Goal: Task Accomplishment & Management: Use online tool/utility

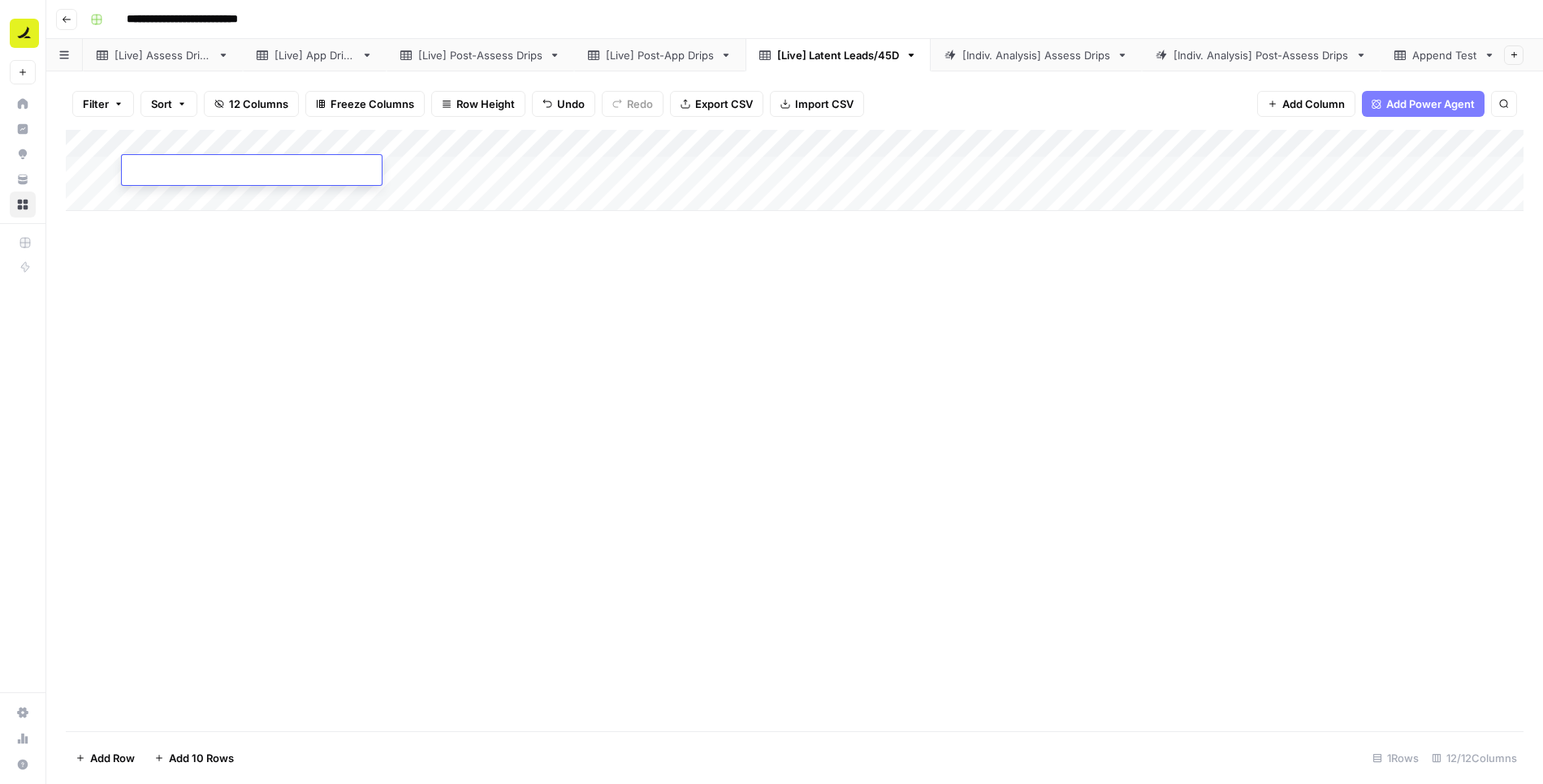
click at [186, 52] on div "[Live] Assess Drips" at bounding box center [163, 54] width 97 height 16
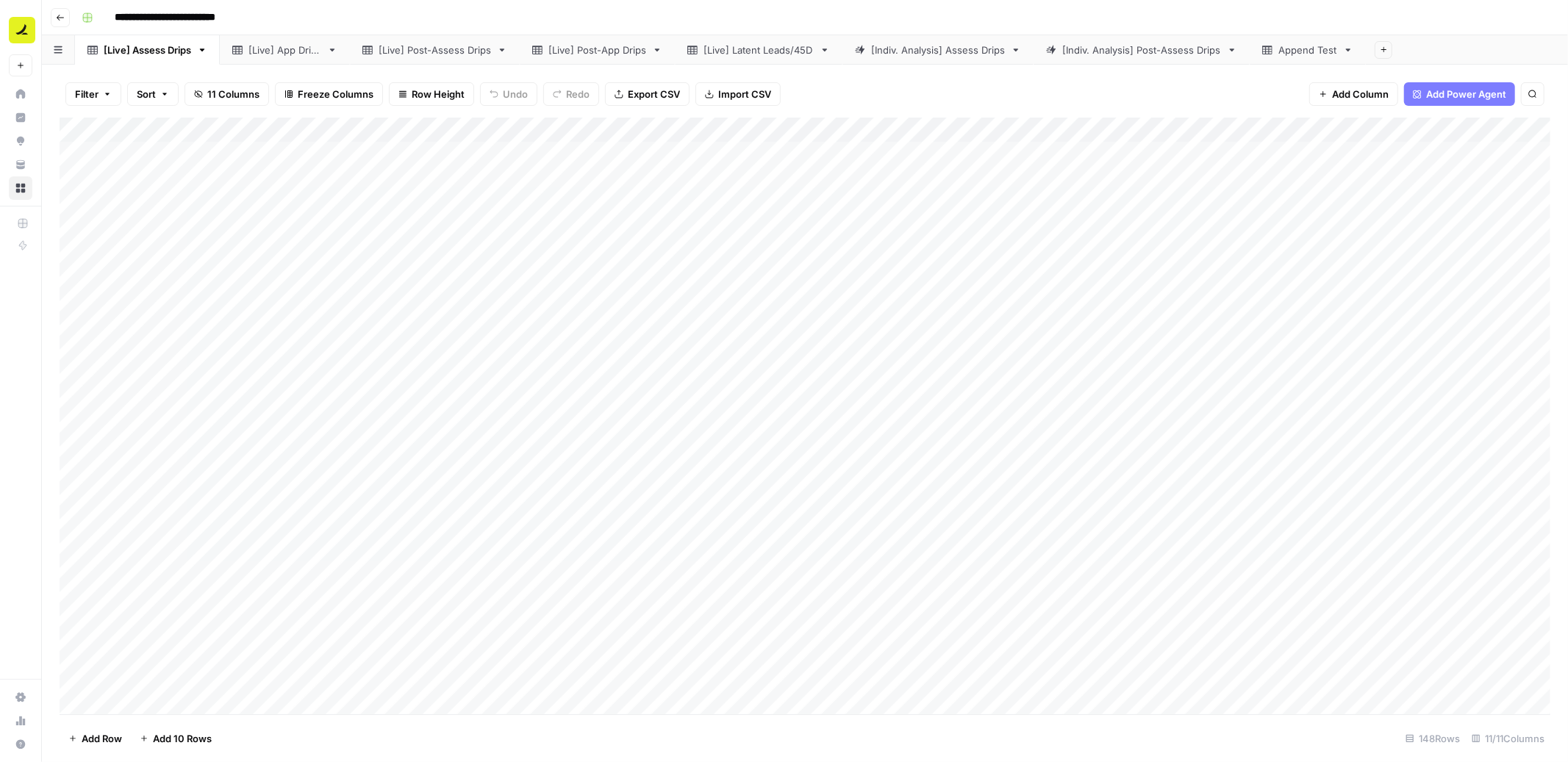
click at [219, 20] on input "**********" at bounding box center [185, 17] width 156 height 23
click at [252, 15] on input "**********" at bounding box center [185, 17] width 156 height 23
click at [241, 15] on input "**********" at bounding box center [185, 17] width 156 height 23
type input "**********"
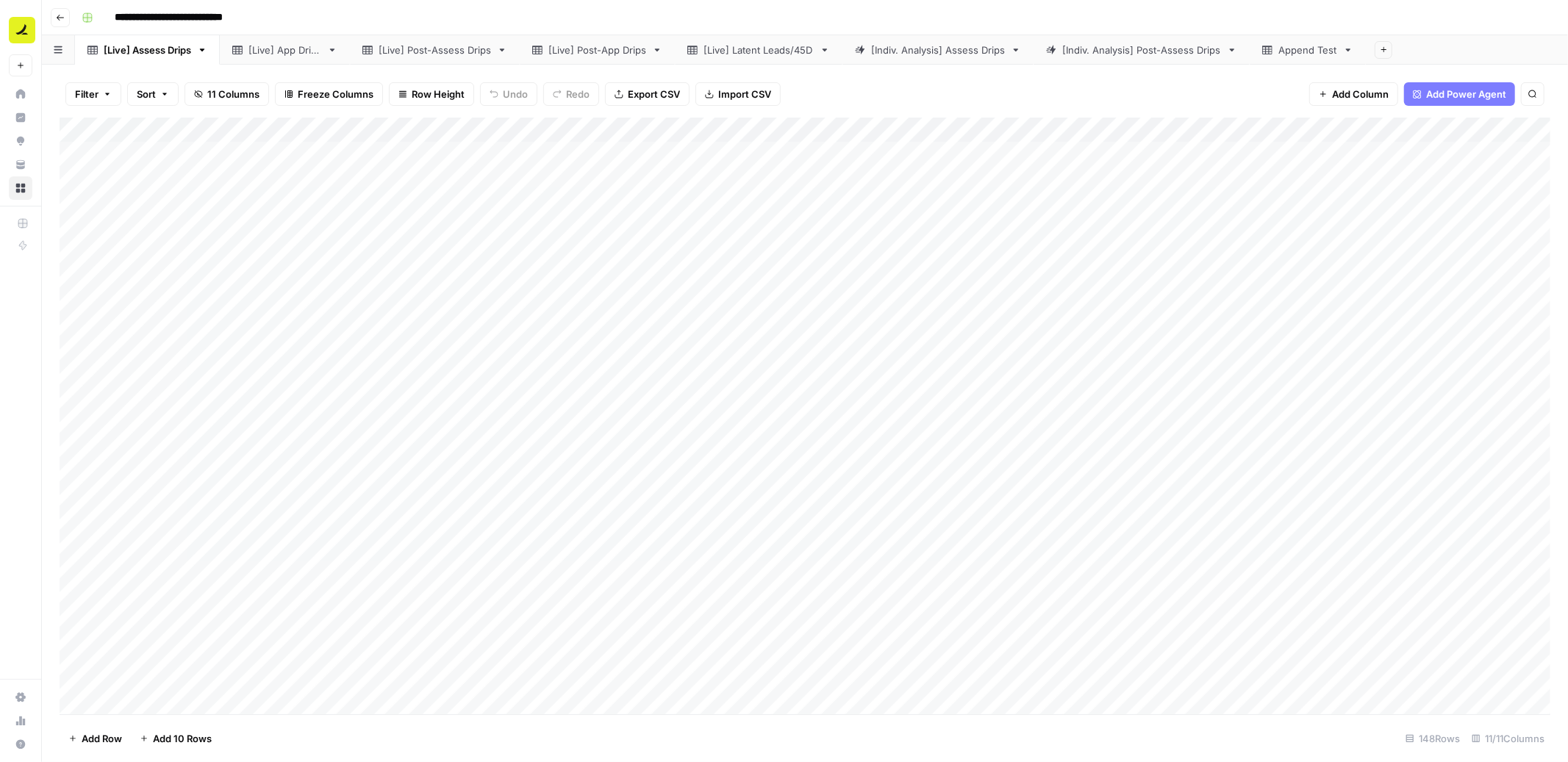
click at [791, 49] on div "[Live] Latent Leads/45D" at bounding box center [759, 49] width 110 height 15
click at [828, 49] on icon "button" at bounding box center [825, 49] width 5 height 3
click at [881, 96] on span "Duplicate Sheet" at bounding box center [890, 97] width 71 height 15
drag, startPoint x: 1457, startPoint y: 56, endPoint x: 950, endPoint y: 55, distance: 507.0
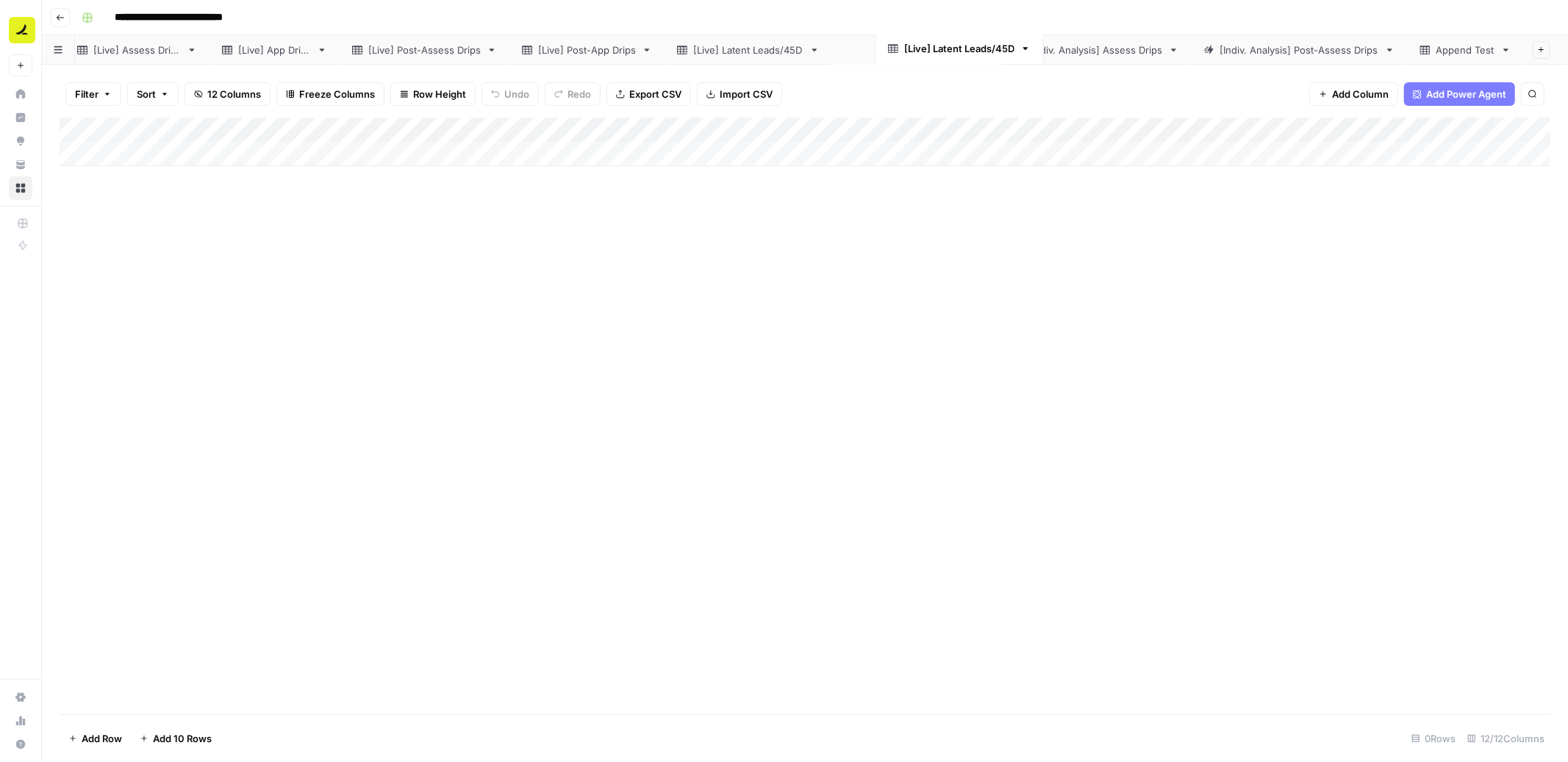
click at [937, 55] on div "[Live] Assess Drips [Live] App Drips [Live] Post-Assess Drips [Live] Post-App D…" at bounding box center [806, 50] width 1527 height 29
click at [935, 49] on div "[Live] Assess Drips [Live] App Drips [Live] Post-Assess Drips [Live] Post-App D…" at bounding box center [806, 50] width 1527 height 29
click at [935, 49] on div "[Live] Latent Leads/45D" at bounding box center [917, 49] width 110 height 15
click at [919, 47] on input "**********" at bounding box center [917, 50] width 113 height 19
drag, startPoint x: 896, startPoint y: 47, endPoint x: 1026, endPoint y: 47, distance: 130.0
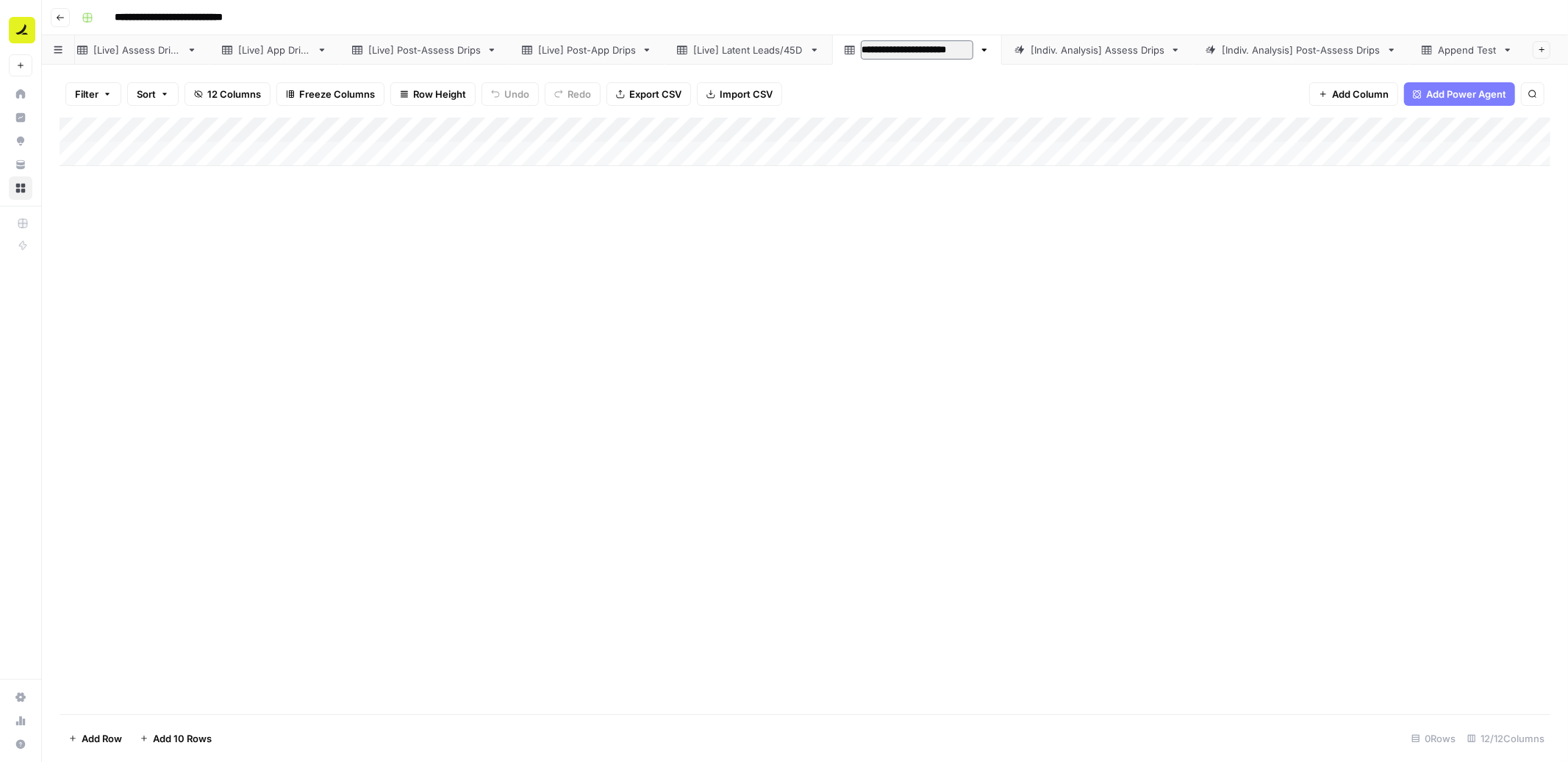
click at [937, 47] on div "**********" at bounding box center [806, 50] width 1527 height 29
type input "**********"
click at [937, 47] on div "[Indiv. Analysis] Assess Drips" at bounding box center [1072, 49] width 134 height 15
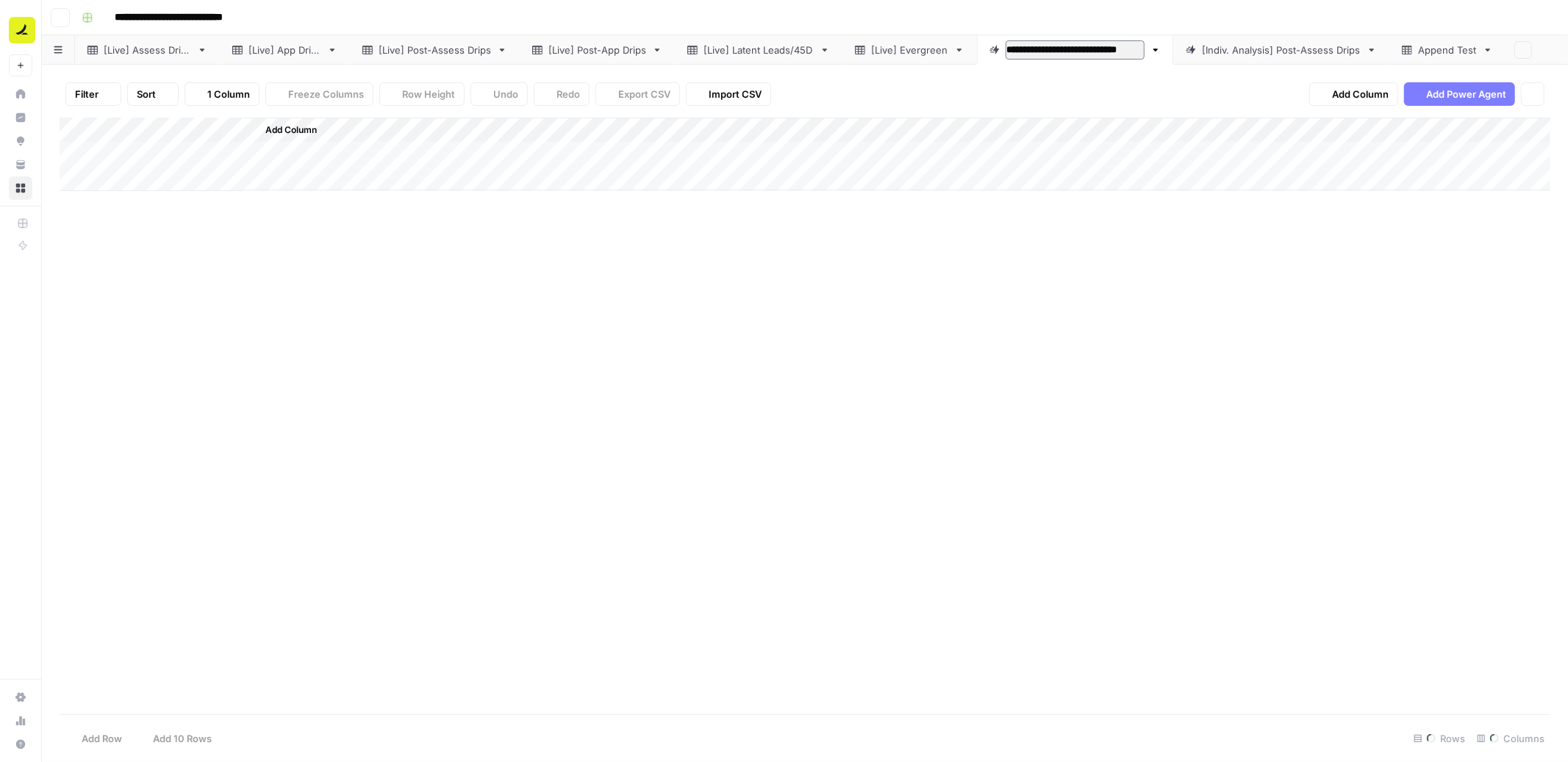
click at [937, 47] on input "**********" at bounding box center [1074, 50] width 139 height 19
drag, startPoint x: 1082, startPoint y: 48, endPoint x: 1022, endPoint y: 49, distance: 60.0
click at [937, 49] on input "**********" at bounding box center [1074, 50] width 139 height 19
type input "**********"
click at [937, 48] on div "[Indiv. Analysis] Post-Assess Drips" at bounding box center [1224, 49] width 159 height 15
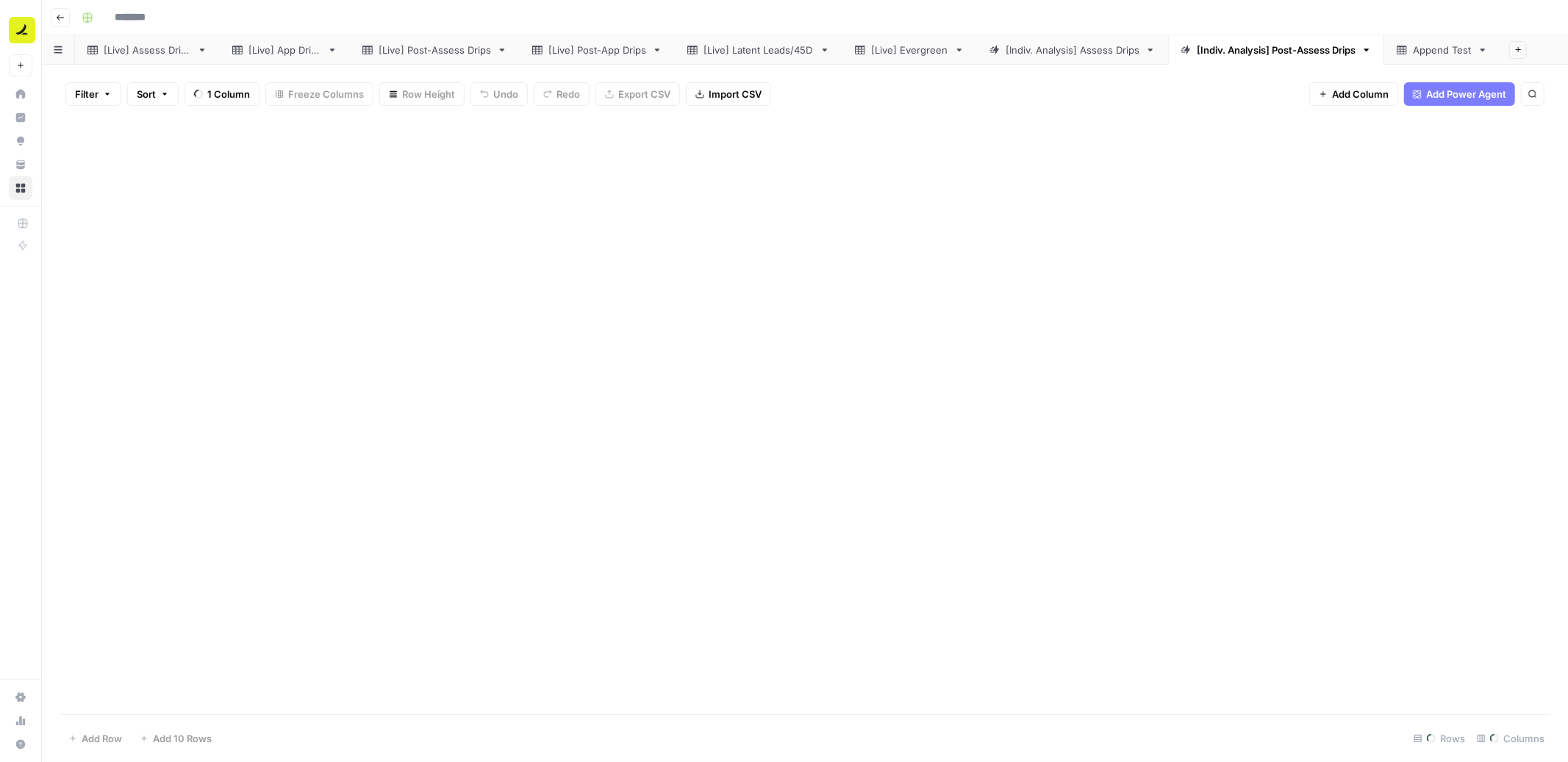
click at [937, 48] on link "[Indiv. Analysis] Post-Assess Drips" at bounding box center [1276, 50] width 216 height 29
type input "**********"
click at [937, 48] on input "**********" at bounding box center [1278, 50] width 163 height 19
drag, startPoint x: 1276, startPoint y: 51, endPoint x: 1215, endPoint y: 51, distance: 61.0
click at [937, 51] on input "**********" at bounding box center [1278, 50] width 163 height 19
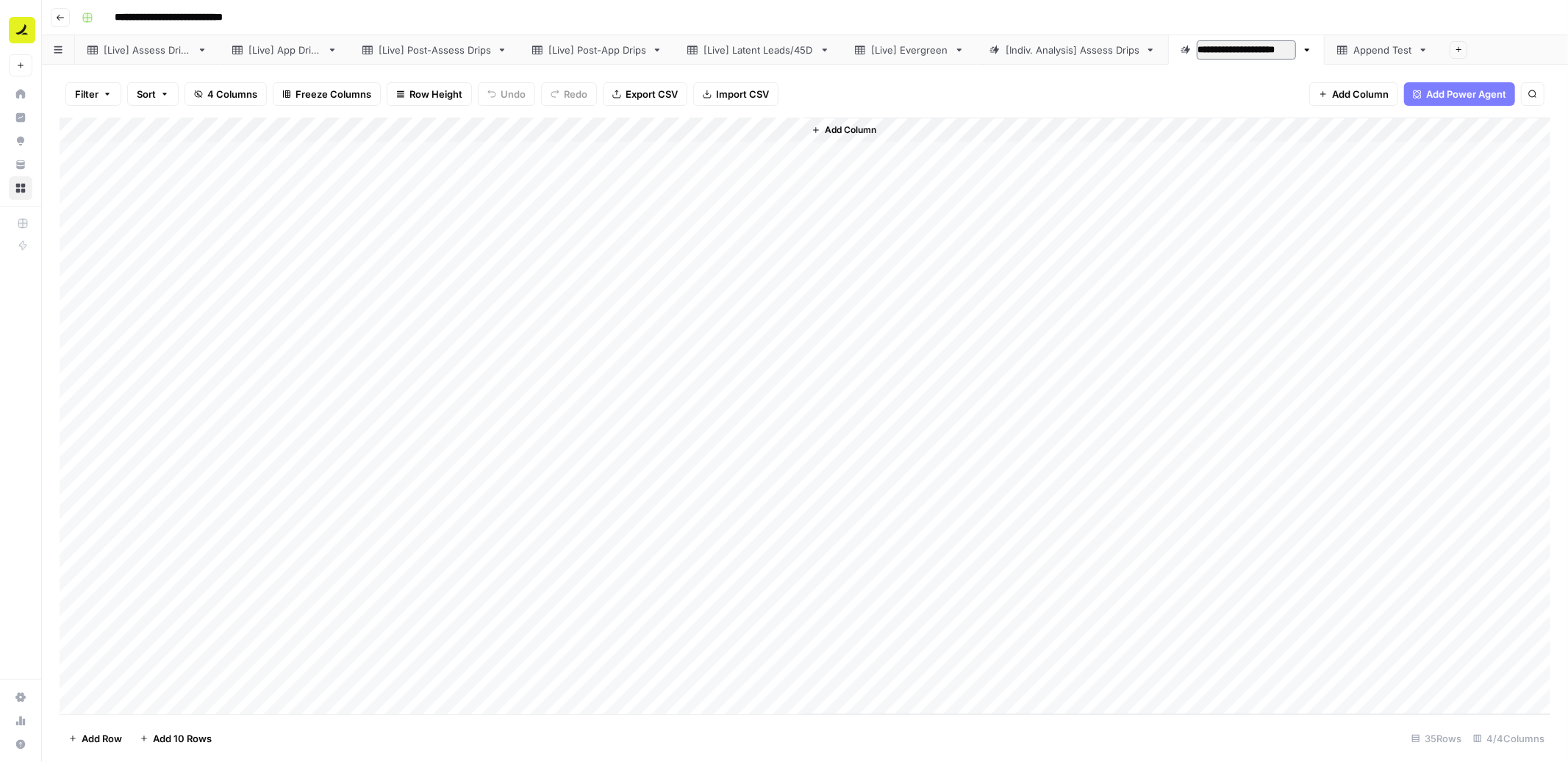
type input "**********"
click at [937, 55] on div "[Indiv. Analysis] Assess Drips" at bounding box center [1072, 49] width 134 height 15
click at [937, 46] on div "[IA] Post-Assess Drips" at bounding box center [1192, 49] width 103 height 15
click at [937, 49] on icon "button" at bounding box center [1255, 49] width 5 height 3
click at [937, 94] on span "Duplicate Sheet" at bounding box center [1322, 97] width 71 height 15
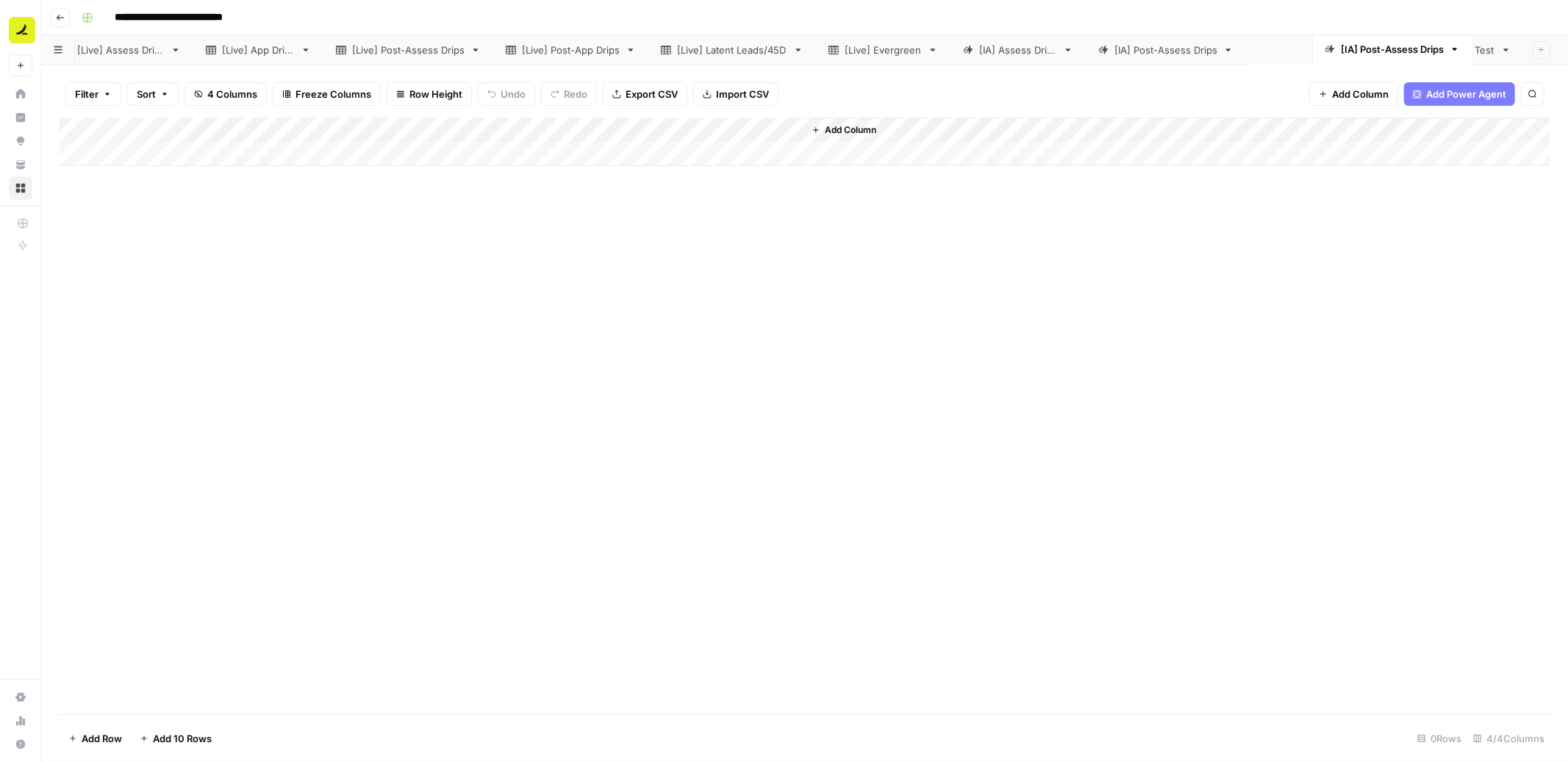
drag, startPoint x: 1440, startPoint y: 45, endPoint x: 1328, endPoint y: 45, distance: 112.0
click at [937, 45] on div "[Live] Assess Drips [Live] App Drips [Live] Post-Assess Drips [Live] Post-App D…" at bounding box center [806, 50] width 1527 height 29
click at [937, 49] on div "[IA] Post-Assess Drips" at bounding box center [1328, 49] width 103 height 15
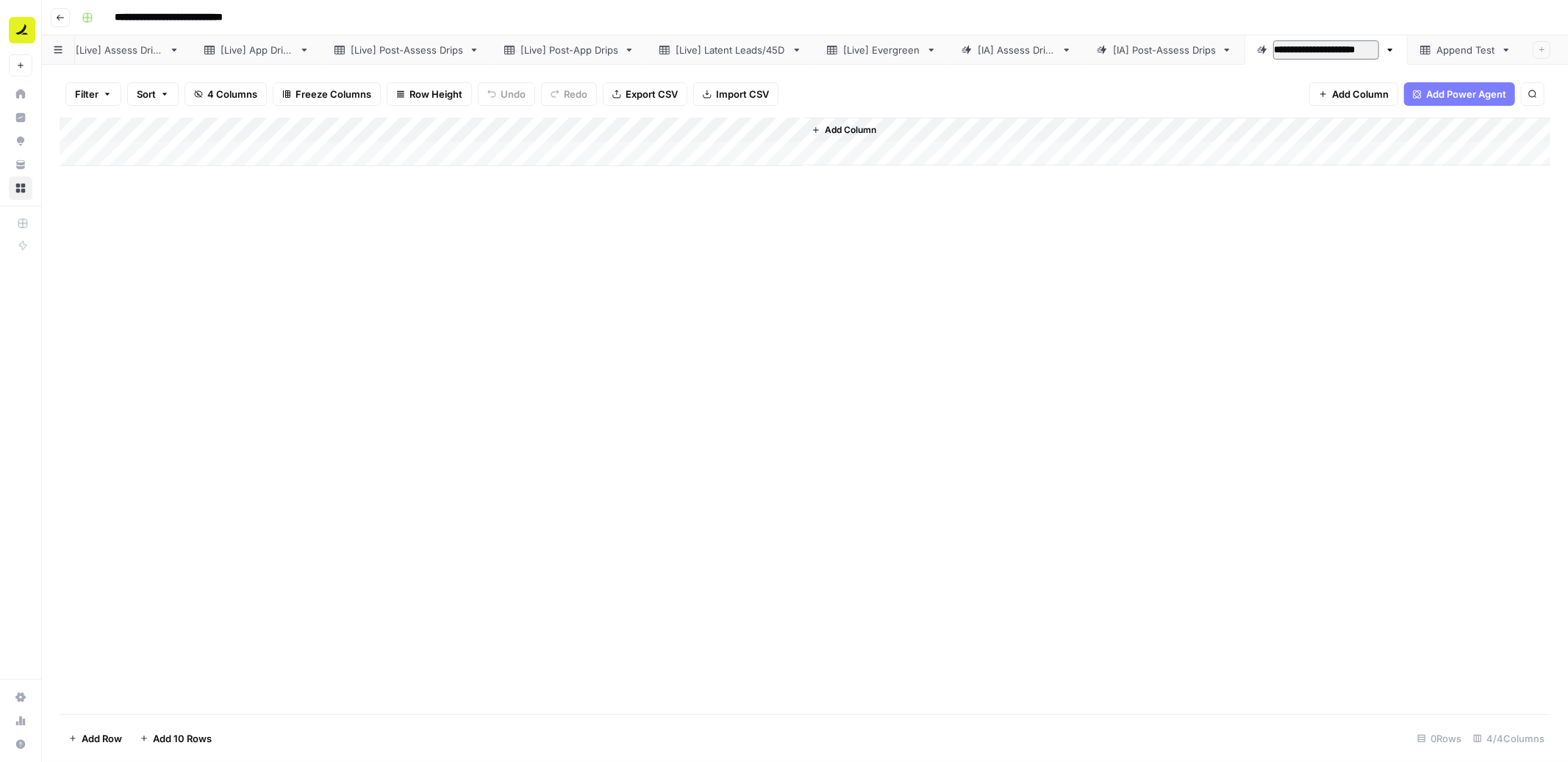
click at [937, 49] on input "**********" at bounding box center [1326, 50] width 106 height 19
click at [937, 51] on input "**********" at bounding box center [1326, 50] width 106 height 19
click at [937, 49] on input "**********" at bounding box center [1338, 50] width 82 height 19
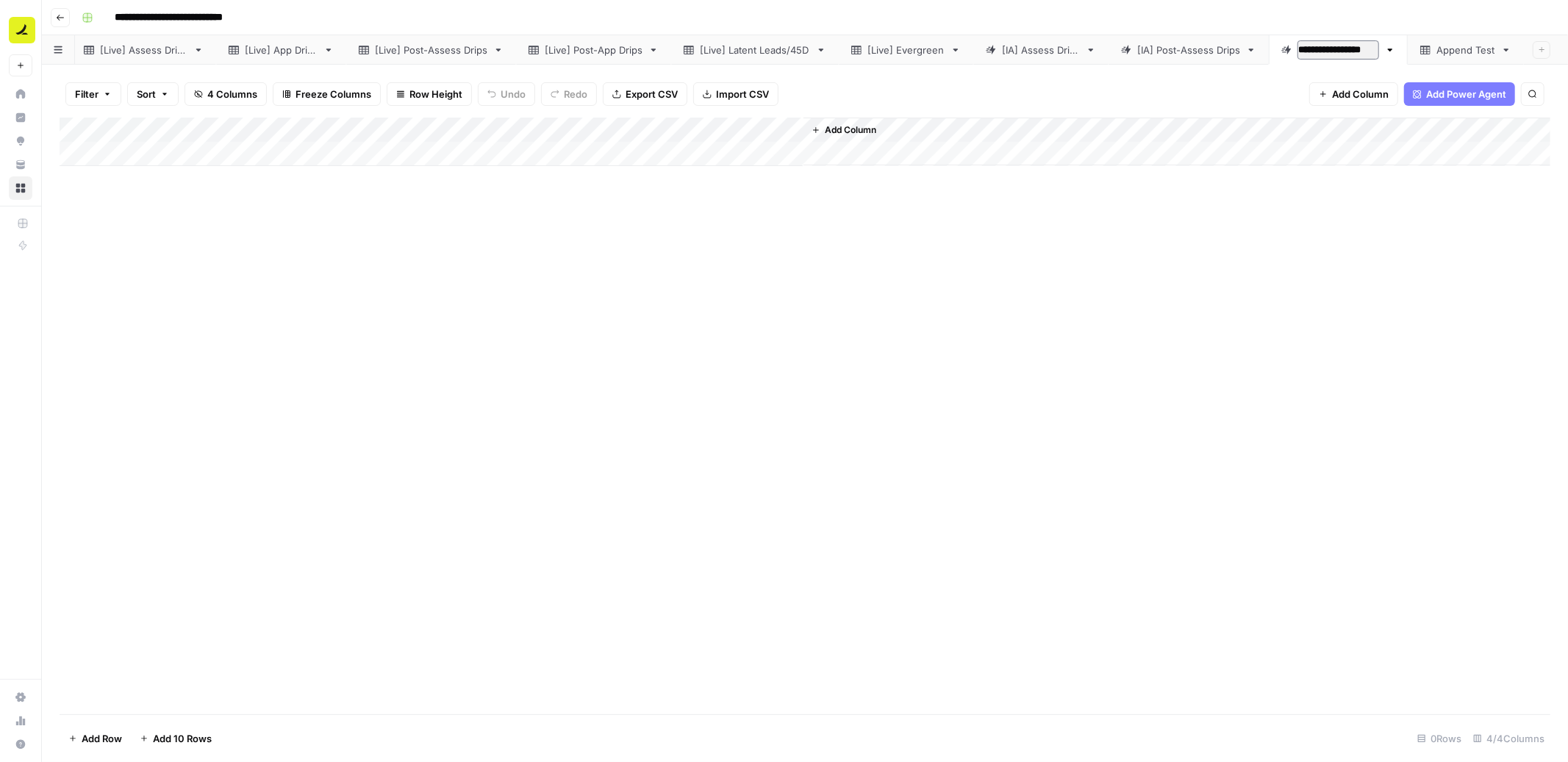
click at [937, 49] on input "**********" at bounding box center [1338, 50] width 82 height 19
type input "**********"
drag, startPoint x: 1338, startPoint y: 51, endPoint x: 1159, endPoint y: 53, distance: 179.0
click at [937, 53] on div "[Live] Assess Drips [Live] App Drips [Live] Post-Assess Drips [Live] Post-App D…" at bounding box center [806, 50] width 1527 height 29
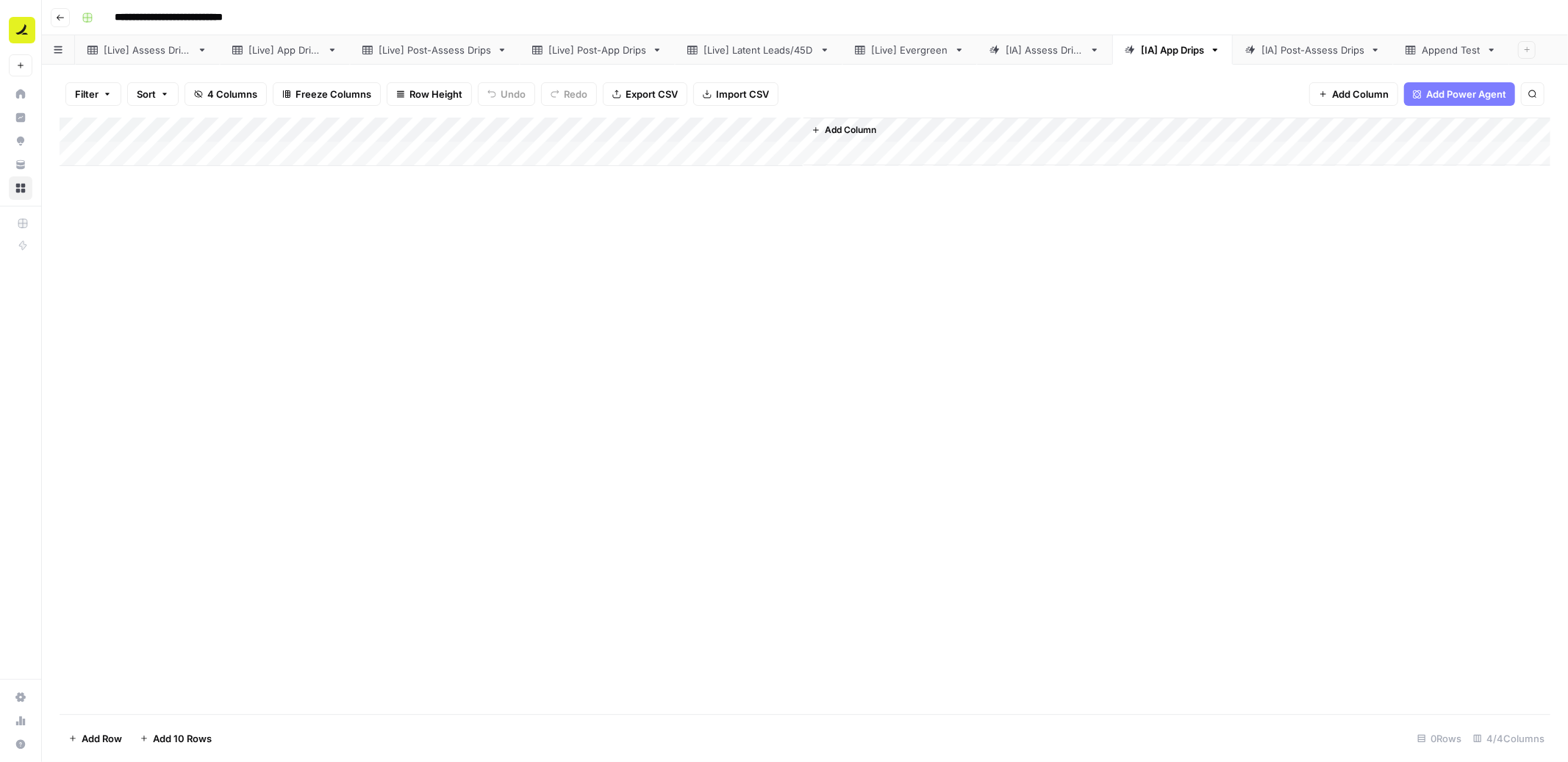
click at [158, 47] on div "[Live] Assess Drips" at bounding box center [147, 49] width 88 height 15
click at [183, 53] on input "**********" at bounding box center [148, 50] width 90 height 19
type input "**********"
click at [282, 49] on div "[Live] App Drips" at bounding box center [259, 49] width 72 height 15
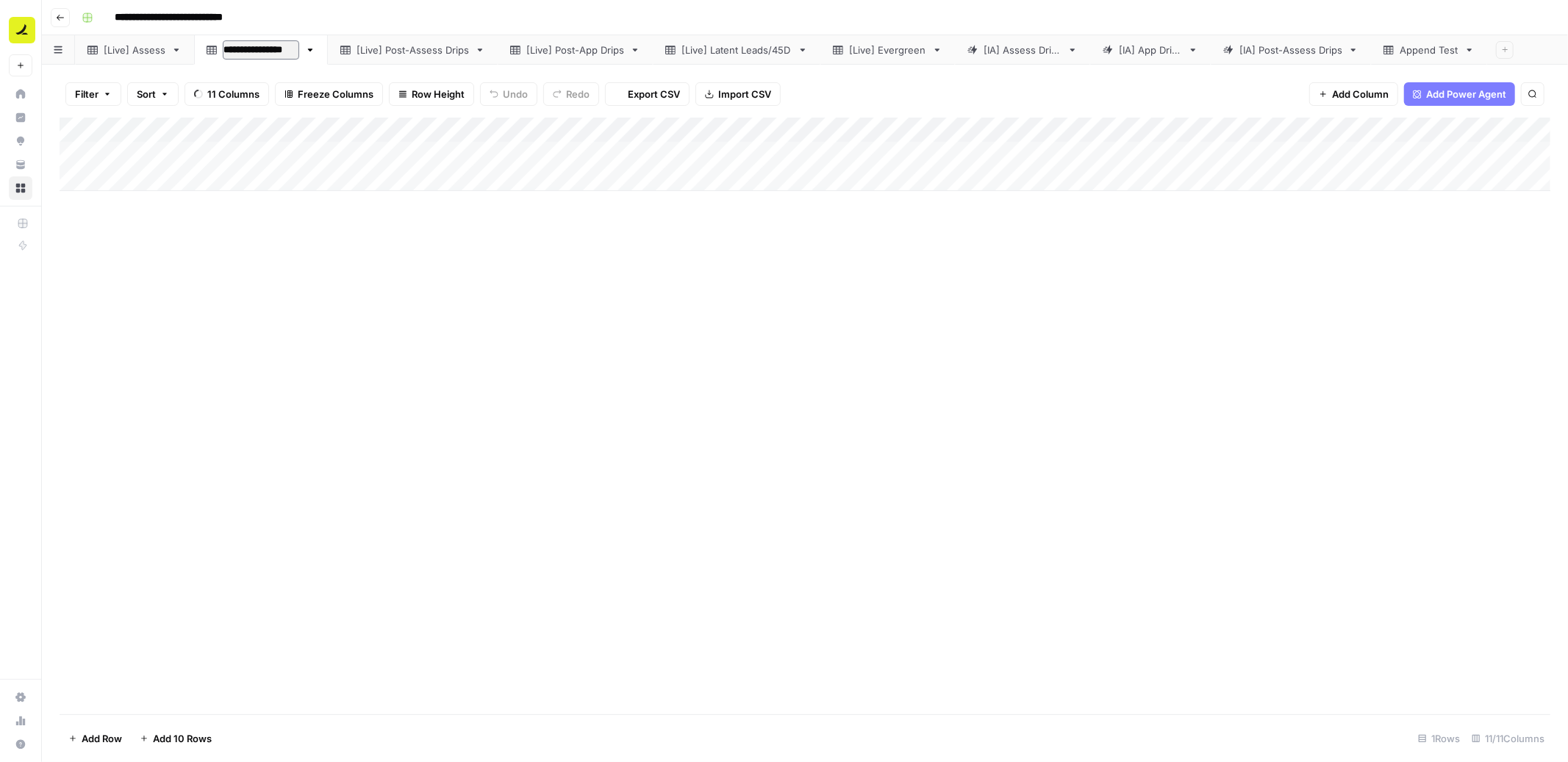
click at [277, 49] on input "**********" at bounding box center [261, 50] width 77 height 19
type input "**********"
click at [399, 50] on div "[Live] Post-Assess Drips" at bounding box center [383, 49] width 113 height 15
click at [428, 49] on input "**********" at bounding box center [385, 50] width 115 height 19
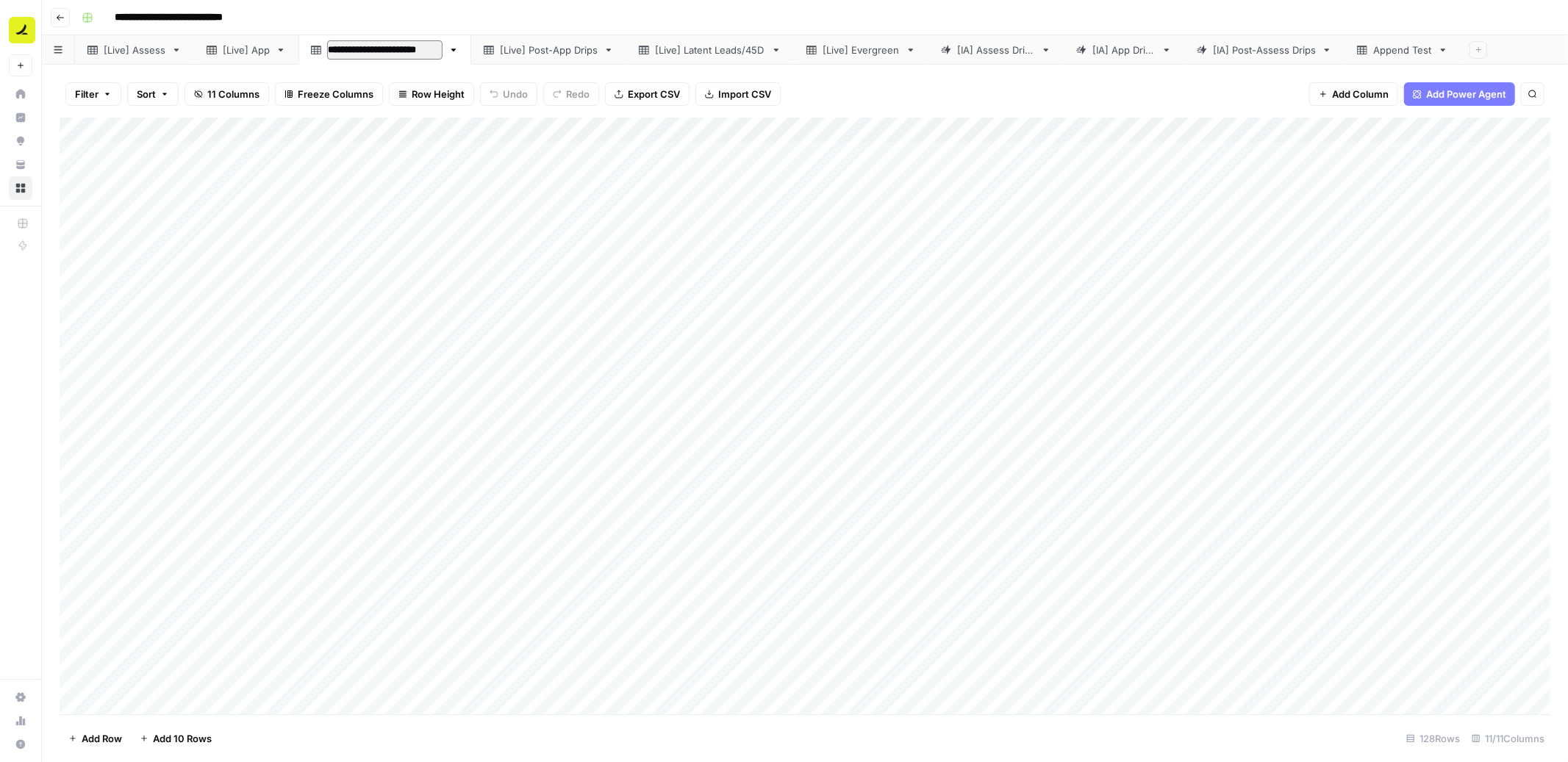
click at [428, 49] on input "**********" at bounding box center [385, 50] width 115 height 19
type input "**********"
click at [541, 53] on div "[Live] Post-App Drips" at bounding box center [520, 49] width 98 height 15
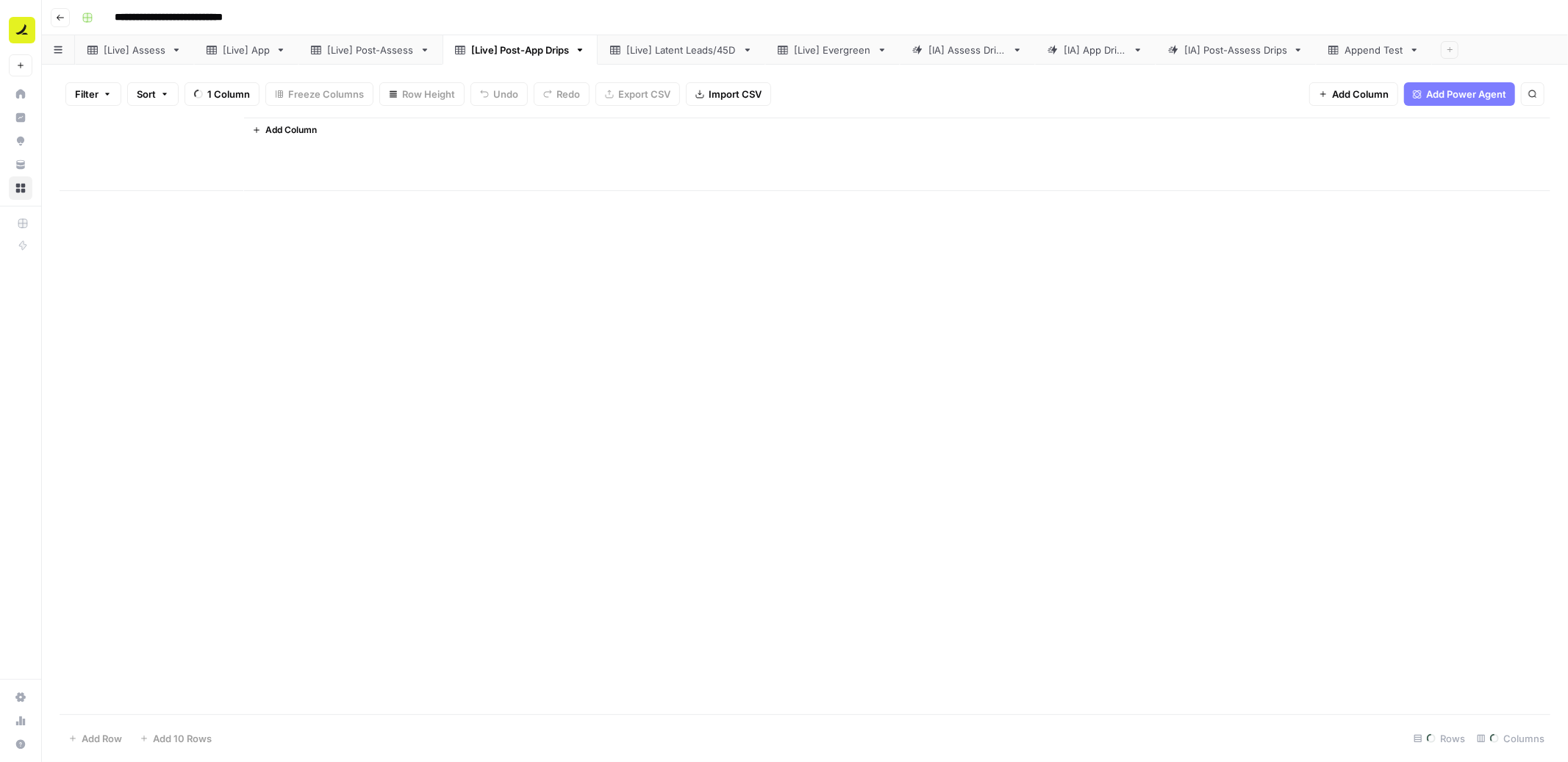
click at [541, 53] on div "[Live] Post-App Drips" at bounding box center [520, 49] width 98 height 15
click at [554, 52] on input "**********" at bounding box center [521, 50] width 101 height 19
type input "**********"
click at [664, 49] on div "[Live] Latent Leads/45D" at bounding box center [656, 49] width 110 height 15
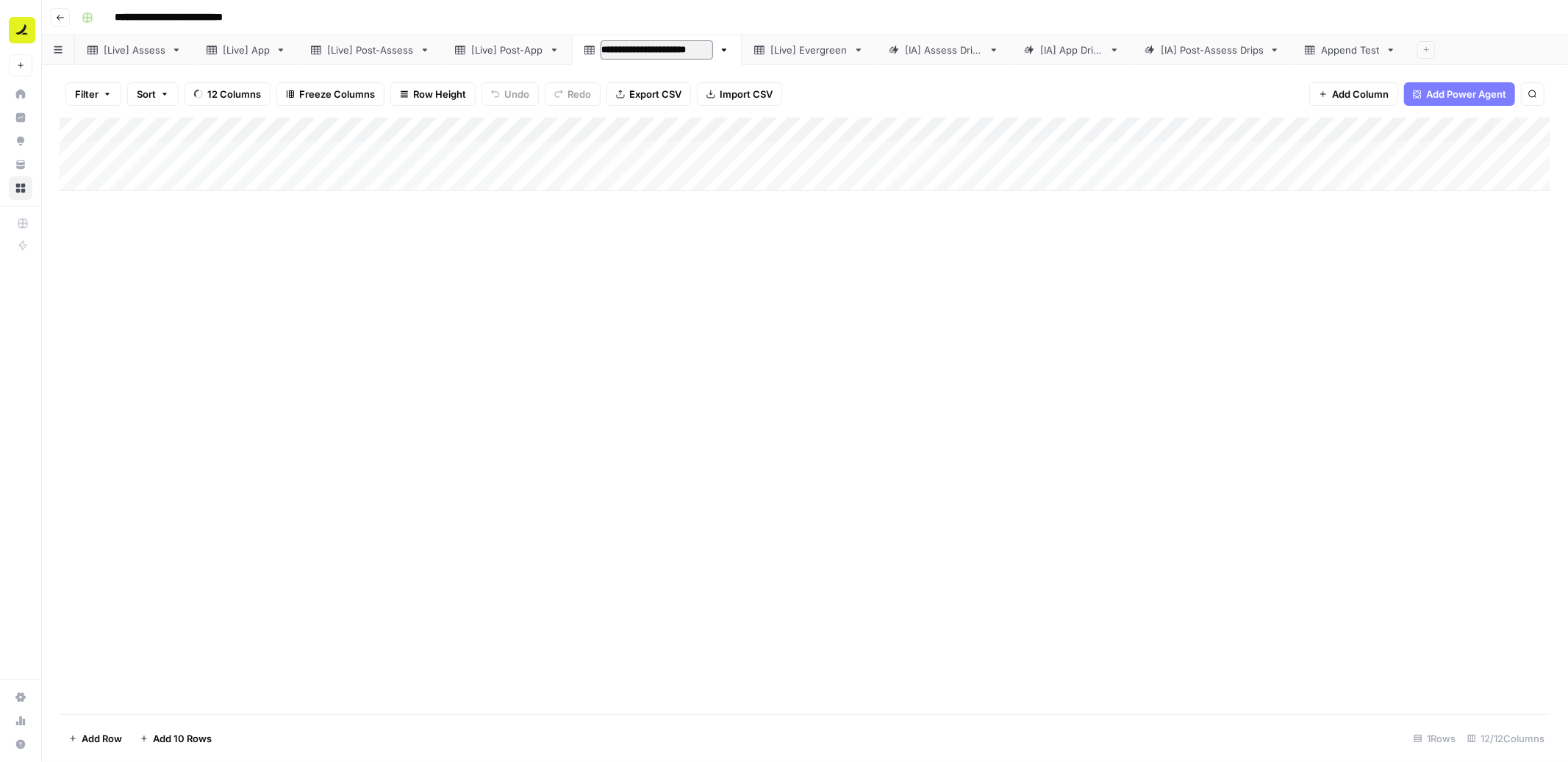
click at [685, 49] on input "**********" at bounding box center [656, 50] width 113 height 19
drag, startPoint x: 690, startPoint y: 49, endPoint x: 644, endPoint y: 49, distance: 46.0
click at [644, 49] on input "**********" at bounding box center [656, 50] width 113 height 19
type input "**********"
click at [772, 49] on div "[Live] Evergreen" at bounding box center [758, 49] width 78 height 15
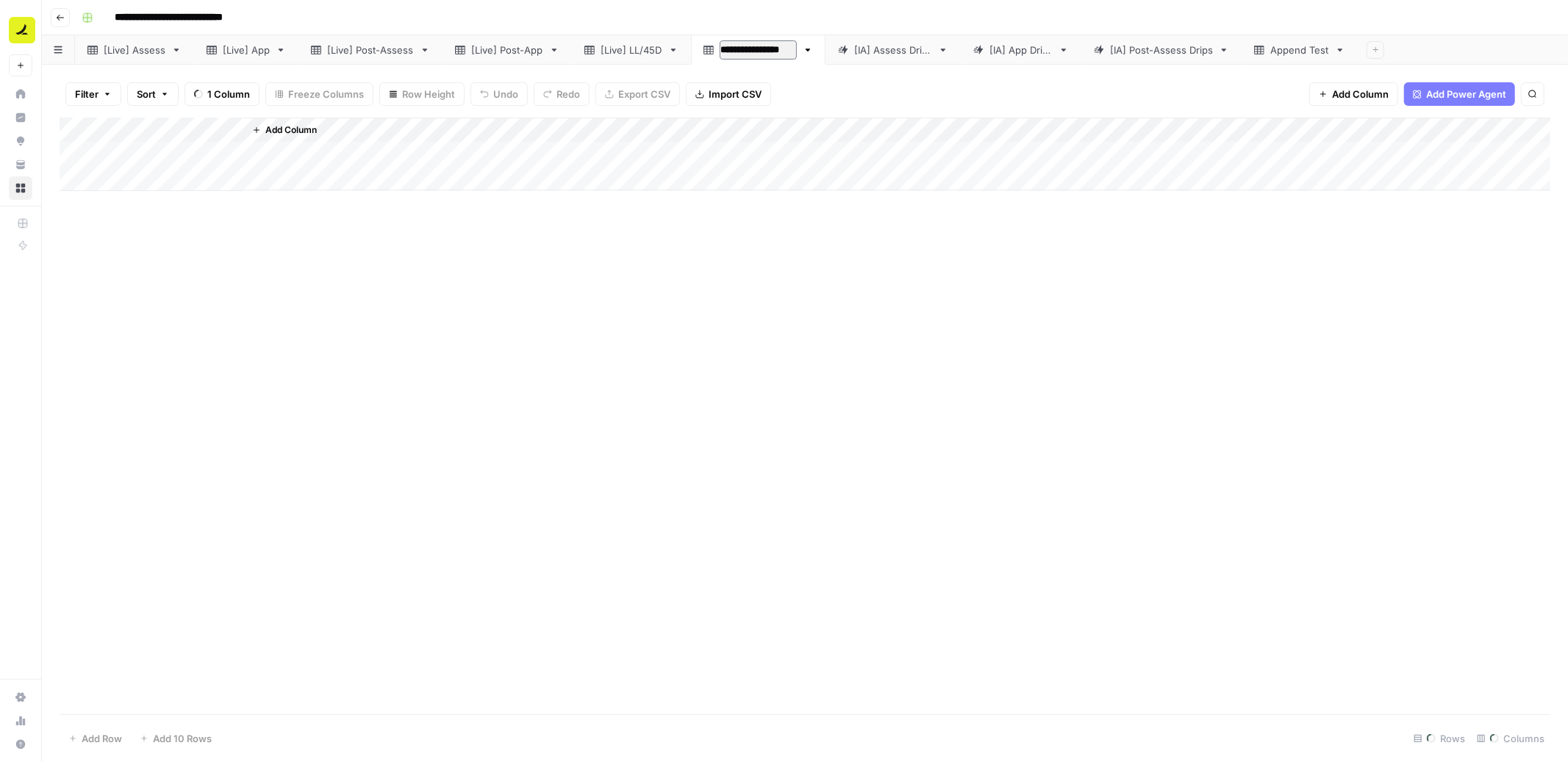
click at [785, 51] on input "**********" at bounding box center [758, 50] width 78 height 19
type input "*********"
click at [875, 51] on div "[IA] Assess Drips" at bounding box center [858, 49] width 78 height 15
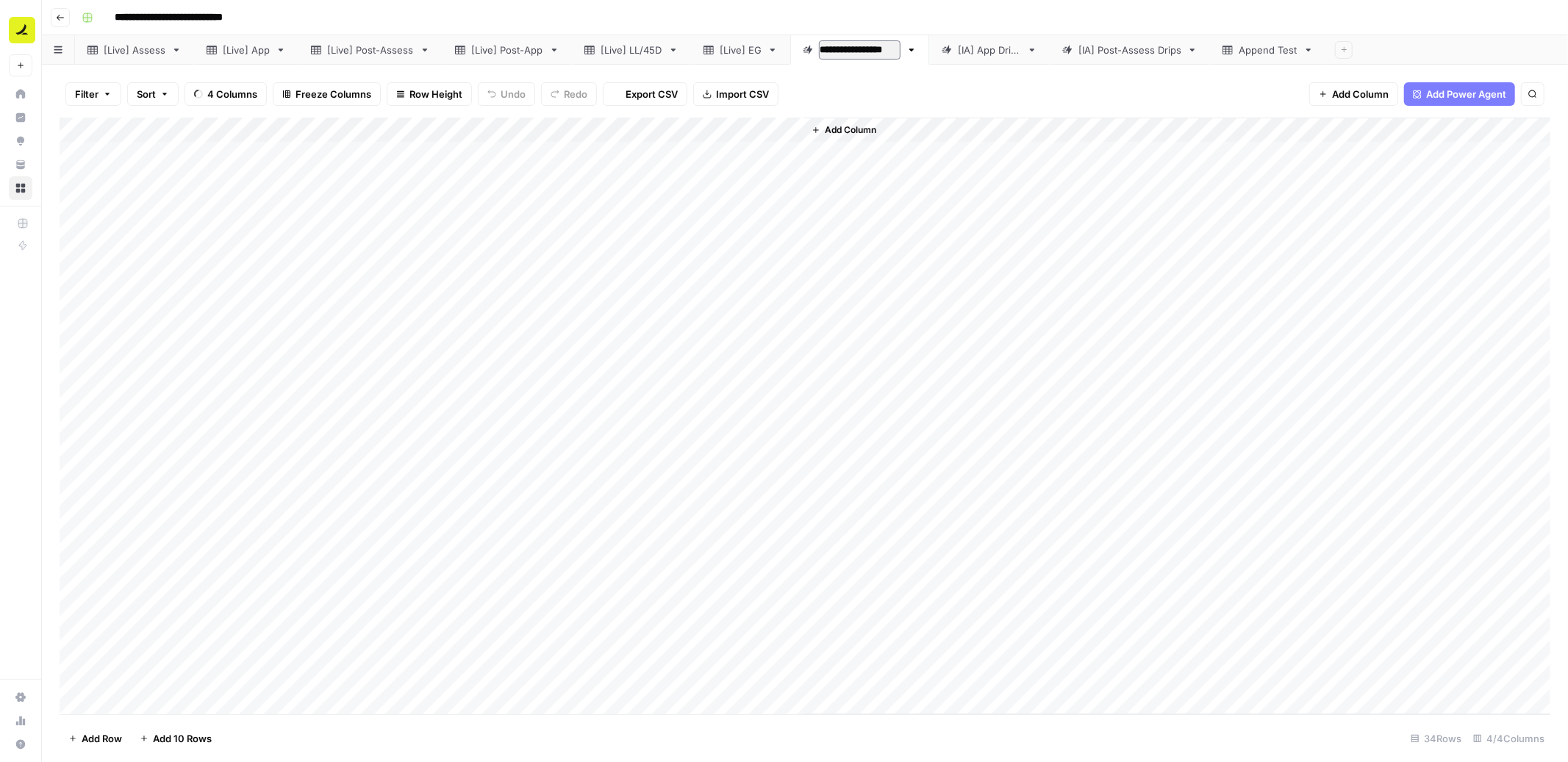
click at [893, 51] on input "**********" at bounding box center [860, 50] width 82 height 19
type input "**********"
click at [937, 51] on div "[IA] App Drips" at bounding box center [960, 49] width 63 height 15
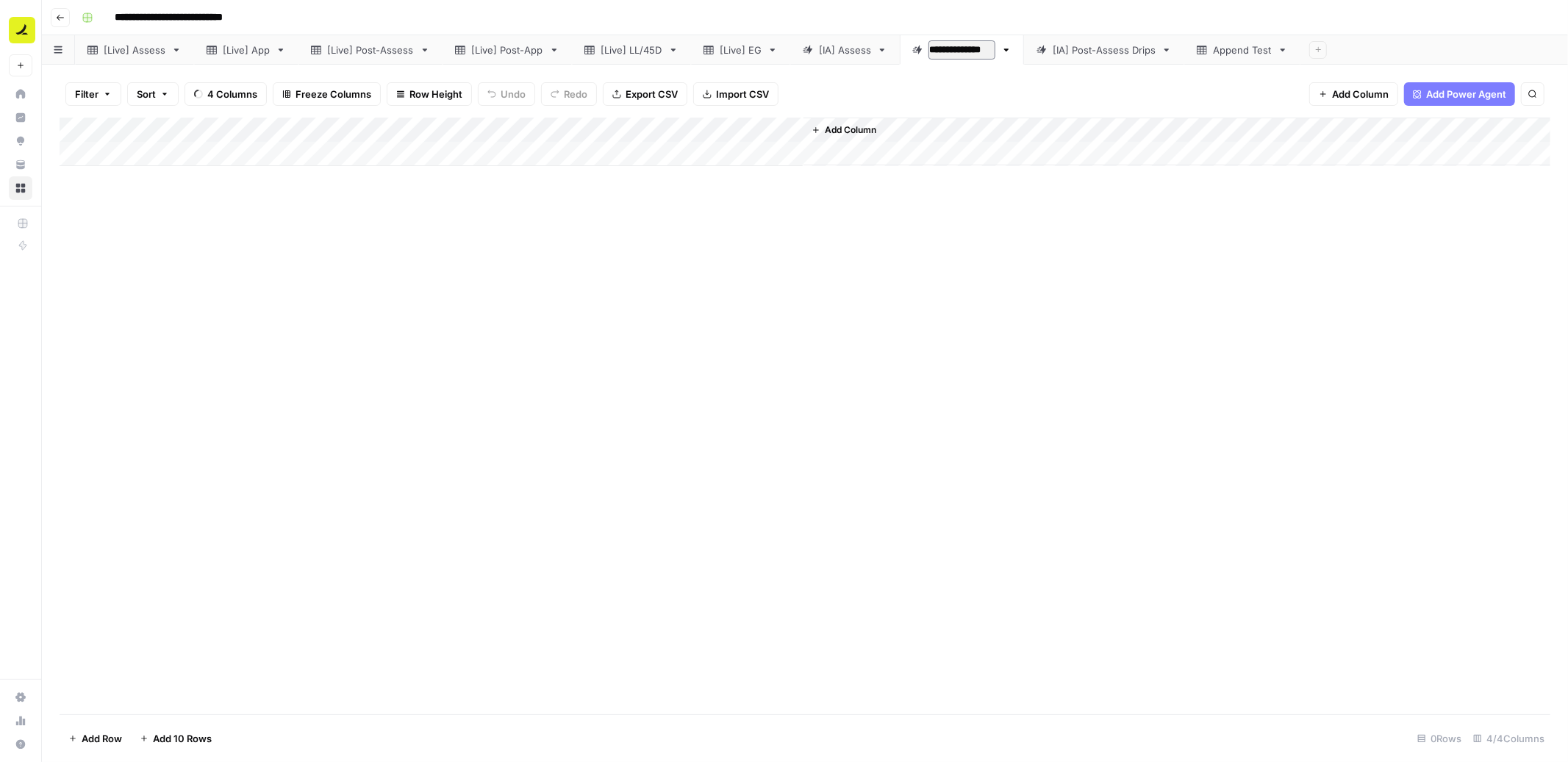
click at [937, 51] on input "**********" at bounding box center [962, 50] width 67 height 19
type input "********"
click at [937, 51] on div "[IA] Post-Assess Drips" at bounding box center [1074, 49] width 103 height 15
click at [937, 51] on input "**********" at bounding box center [1076, 50] width 106 height 19
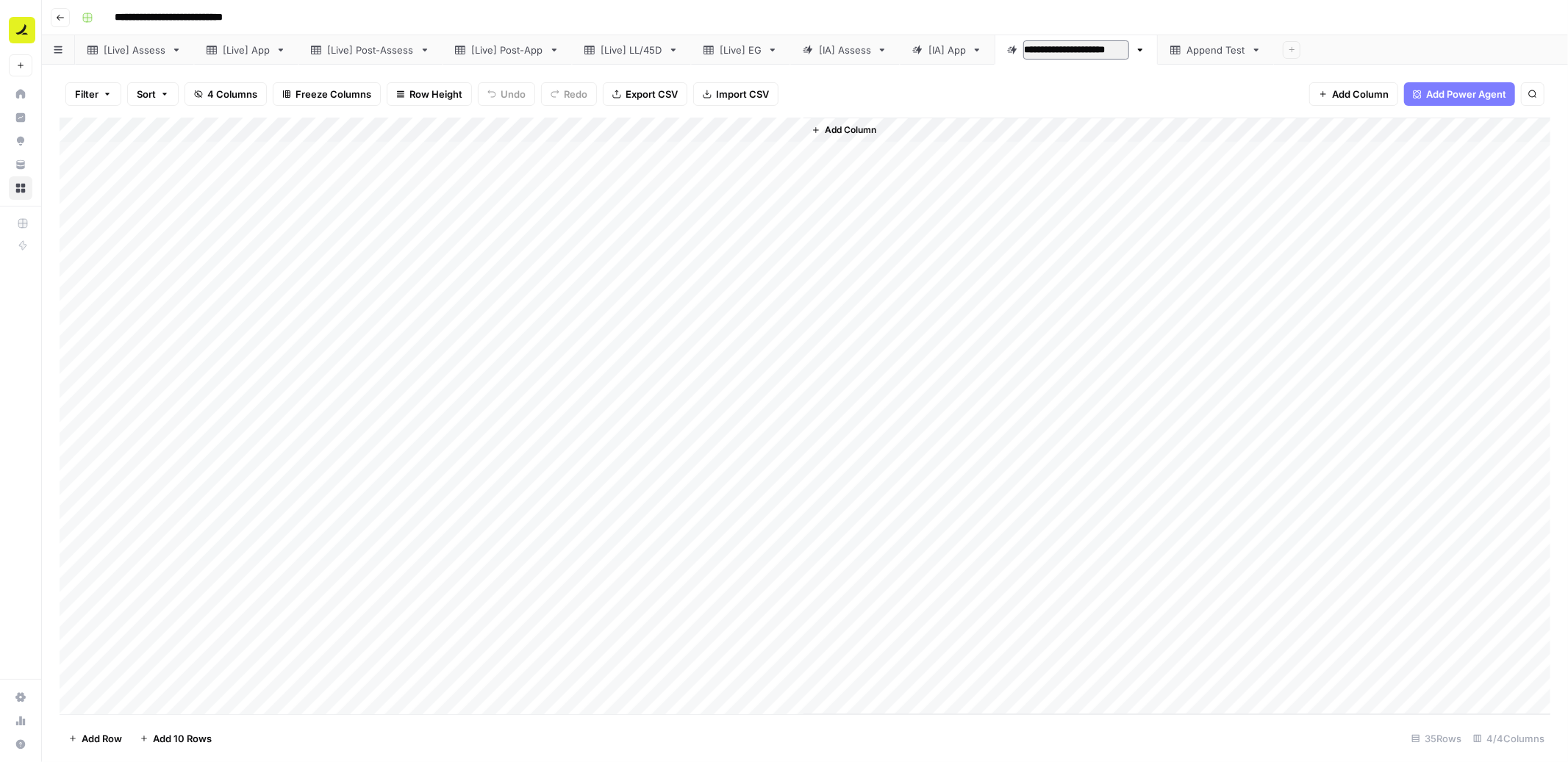
click at [937, 51] on input "**********" at bounding box center [1076, 50] width 106 height 19
type input "**********"
click at [937, 50] on div "[IA] App" at bounding box center [948, 49] width 38 height 15
click at [937, 49] on div "[IA] Post-Assess" at bounding box center [1062, 49] width 78 height 15
type input "**********"
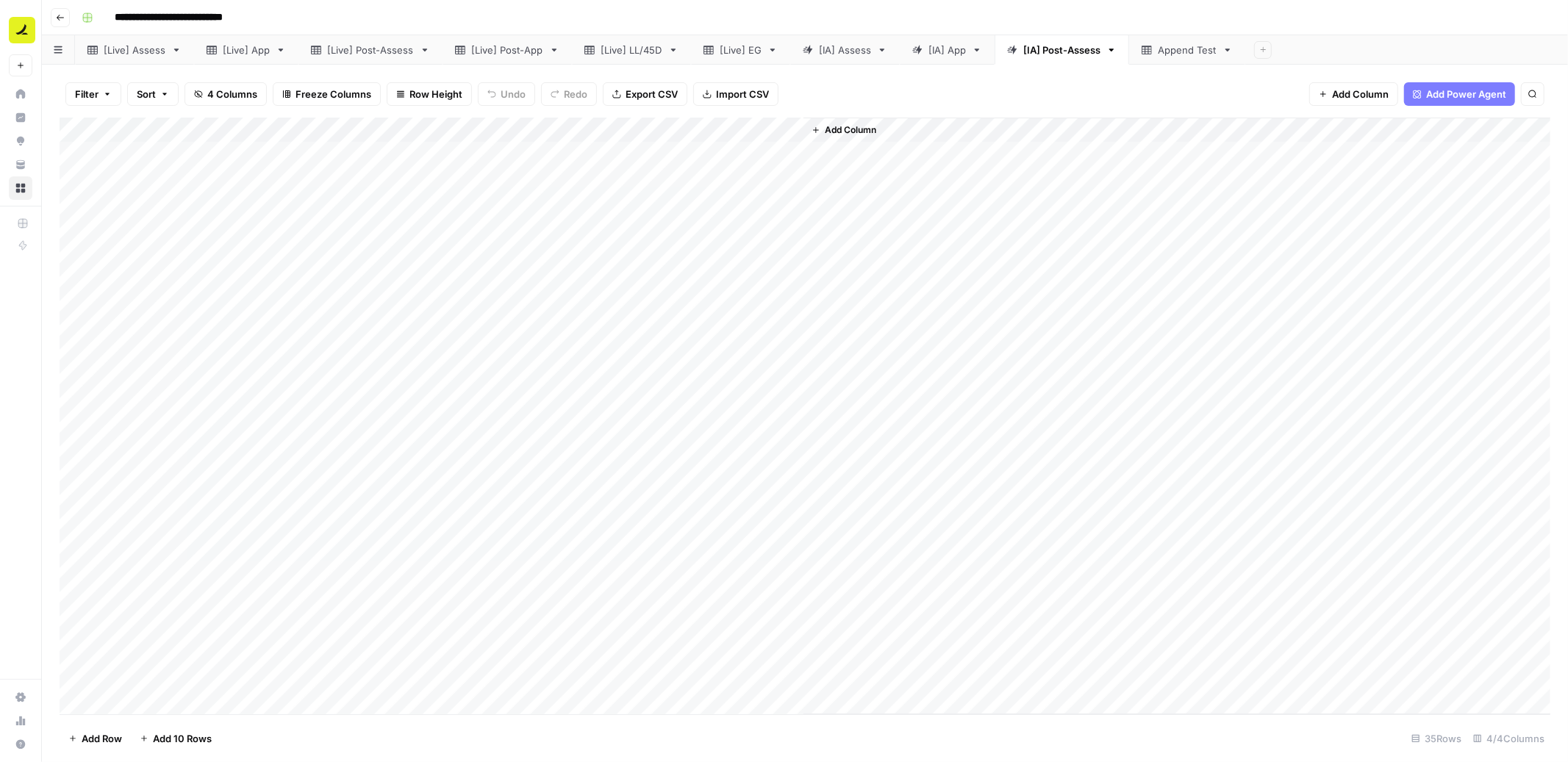
click at [937, 48] on icon "button" at bounding box center [1111, 50] width 10 height 10
click at [937, 98] on span "Duplicate Sheet" at bounding box center [1173, 97] width 71 height 15
click at [937, 49] on icon "button" at bounding box center [1112, 49] width 5 height 3
click at [937, 96] on span "Duplicate Sheet" at bounding box center [1173, 97] width 71 height 15
click at [937, 53] on div "[IA] App" at bounding box center [948, 49] width 38 height 15
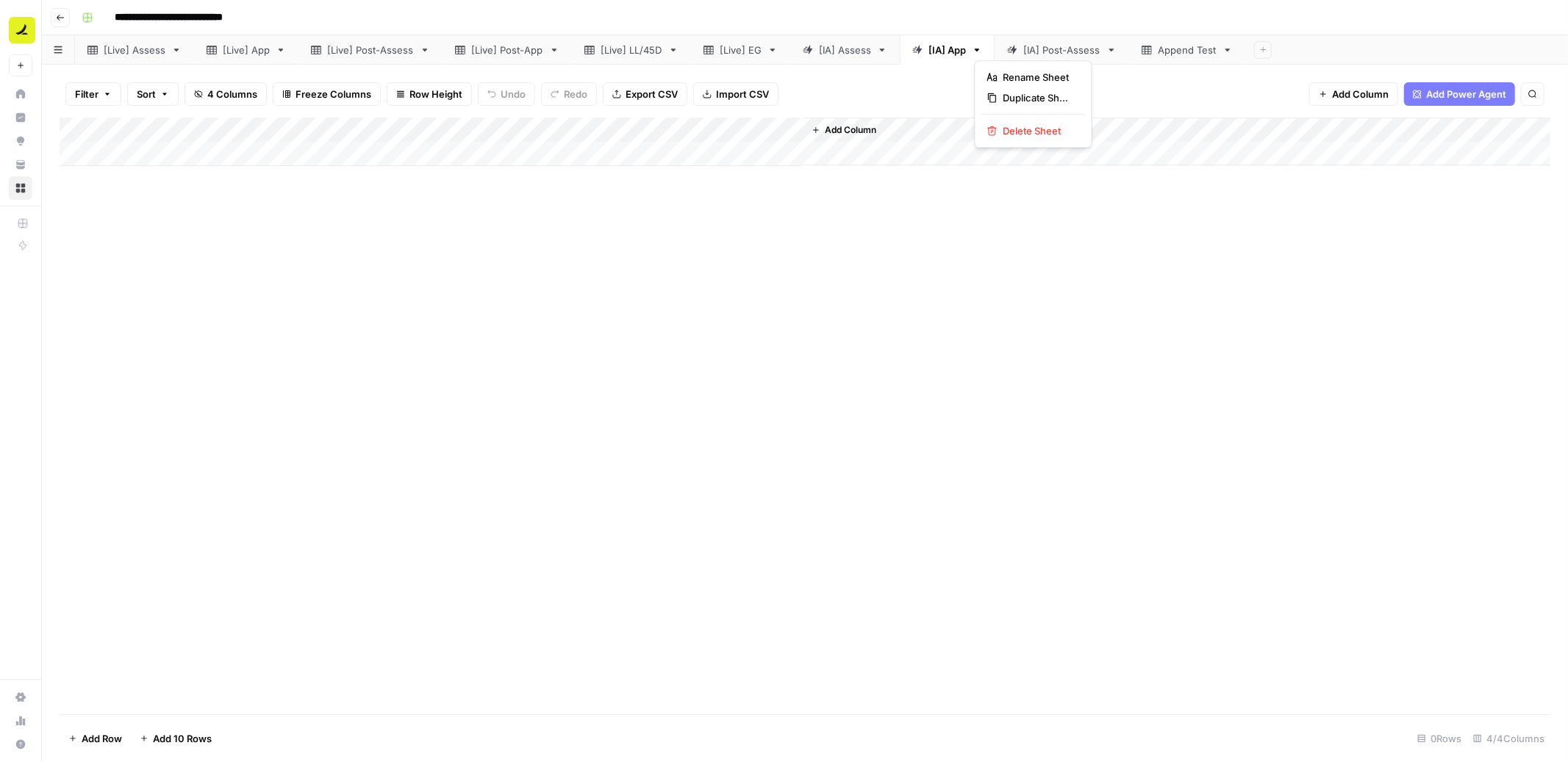
click at [937, 47] on icon "button" at bounding box center [977, 50] width 10 height 10
click at [937, 95] on span "Duplicate Sheet" at bounding box center [1039, 97] width 71 height 15
click at [937, 47] on div "[IA] Post-Assess" at bounding box center [1062, 49] width 78 height 15
click at [1115, 51] on icon "button" at bounding box center [1111, 50] width 10 height 10
click at [1151, 98] on span "Duplicate Sheet" at bounding box center [1173, 97] width 71 height 15
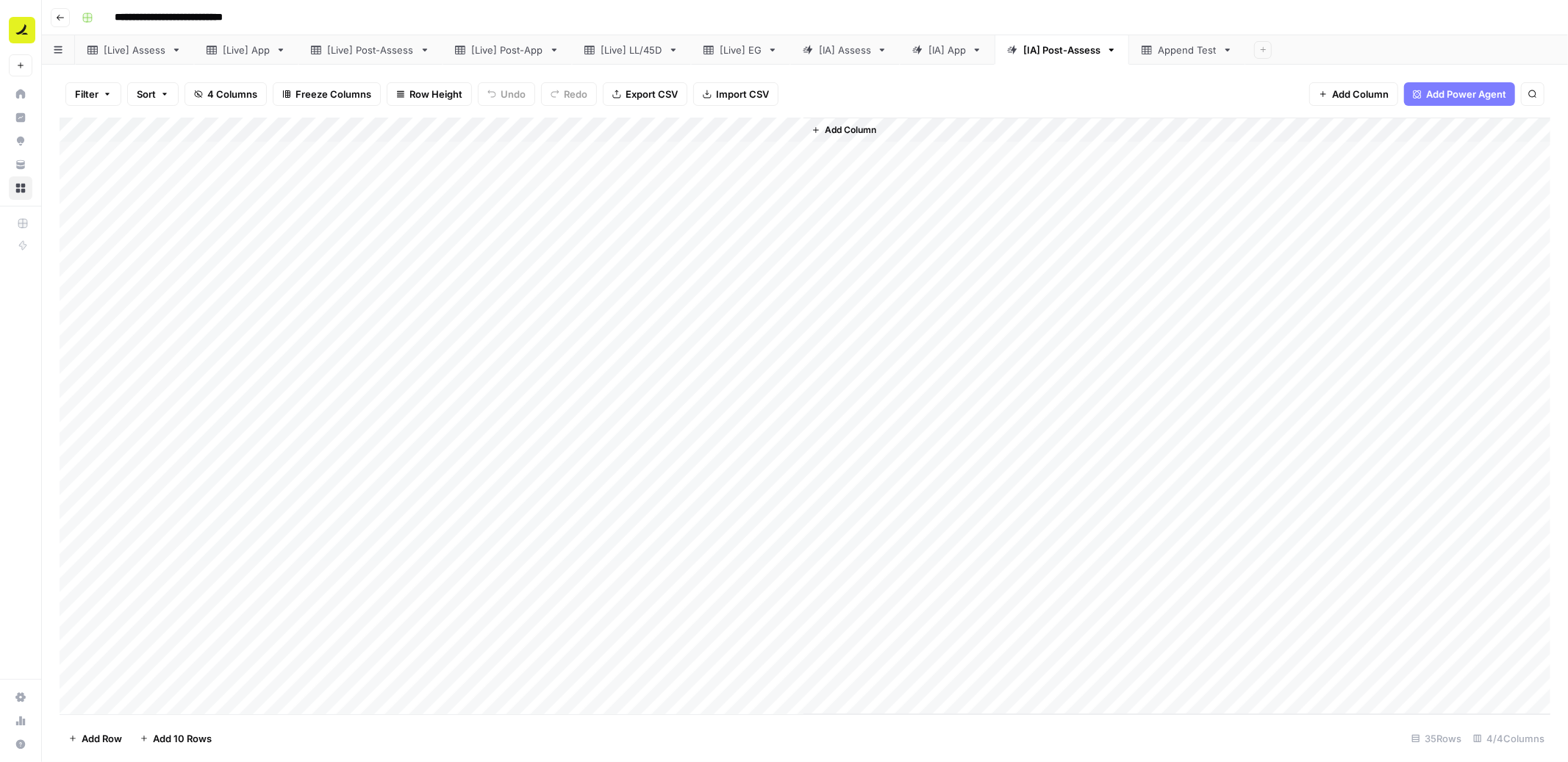
click at [1180, 51] on div "Append Test" at bounding box center [1187, 49] width 59 height 15
click at [936, 83] on div "Filter Sort 11 Columns Freeze Columns Row Height Undo Redo Export CSV Import CS…" at bounding box center [805, 94] width 1491 height 47
click at [236, 19] on input "**********" at bounding box center [187, 17] width 159 height 23
click at [185, 15] on input "**********" at bounding box center [187, 17] width 159 height 23
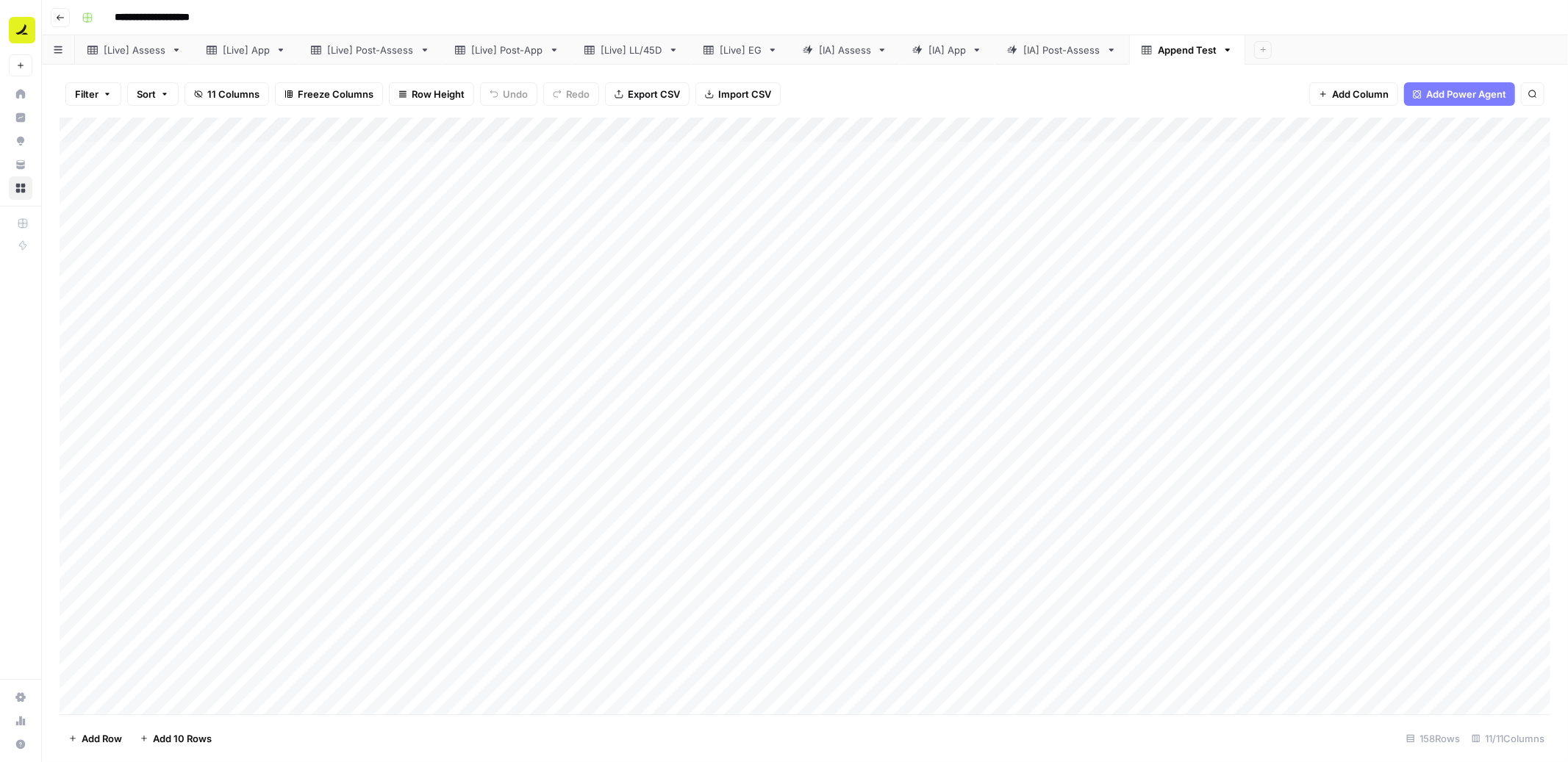
click at [169, 17] on input "**********" at bounding box center [161, 17] width 107 height 23
click at [185, 17] on input "**********" at bounding box center [161, 17] width 107 height 23
click at [188, 17] on input "**********" at bounding box center [172, 17] width 130 height 23
type input "**********"
click at [311, 18] on div "**********" at bounding box center [814, 17] width 1478 height 23
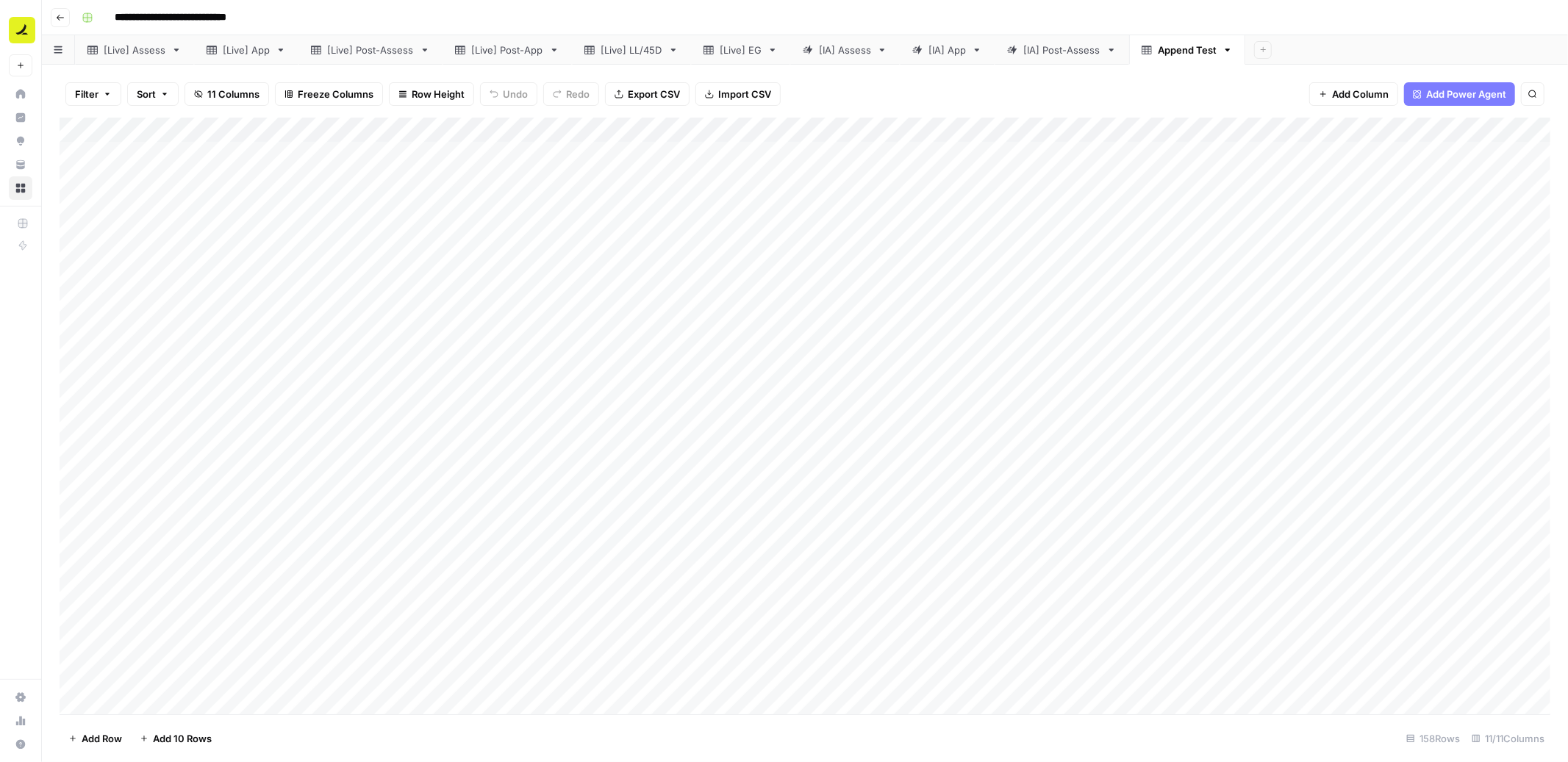
click at [839, 46] on div "[IA] Assess" at bounding box center [845, 49] width 53 height 15
click at [233, 134] on div "Add Column" at bounding box center [805, 417] width 1491 height 598
click at [705, 324] on div "Add Column" at bounding box center [805, 417] width 1491 height 598
click at [281, 150] on div "Add Column" at bounding box center [805, 417] width 1491 height 598
click at [857, 184] on div "Add Column" at bounding box center [1177, 416] width 747 height 597
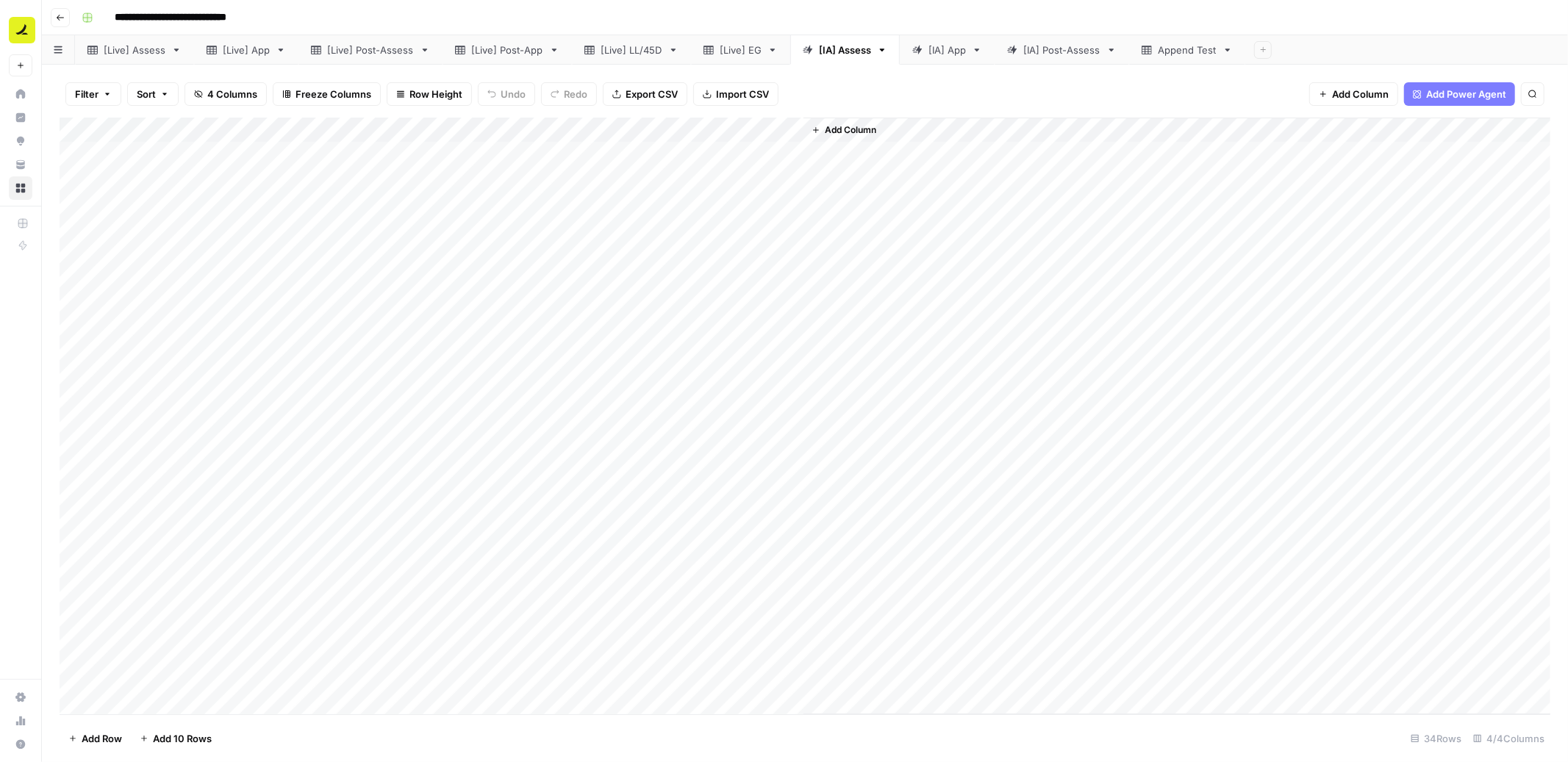
click at [730, 127] on div "Add Column" at bounding box center [805, 417] width 1491 height 598
click at [772, 166] on input "Individual Analysis" at bounding box center [740, 164] width 149 height 15
type input "Individual Analysis Output"
click at [803, 129] on div "Add Column" at bounding box center [1177, 416] width 748 height 597
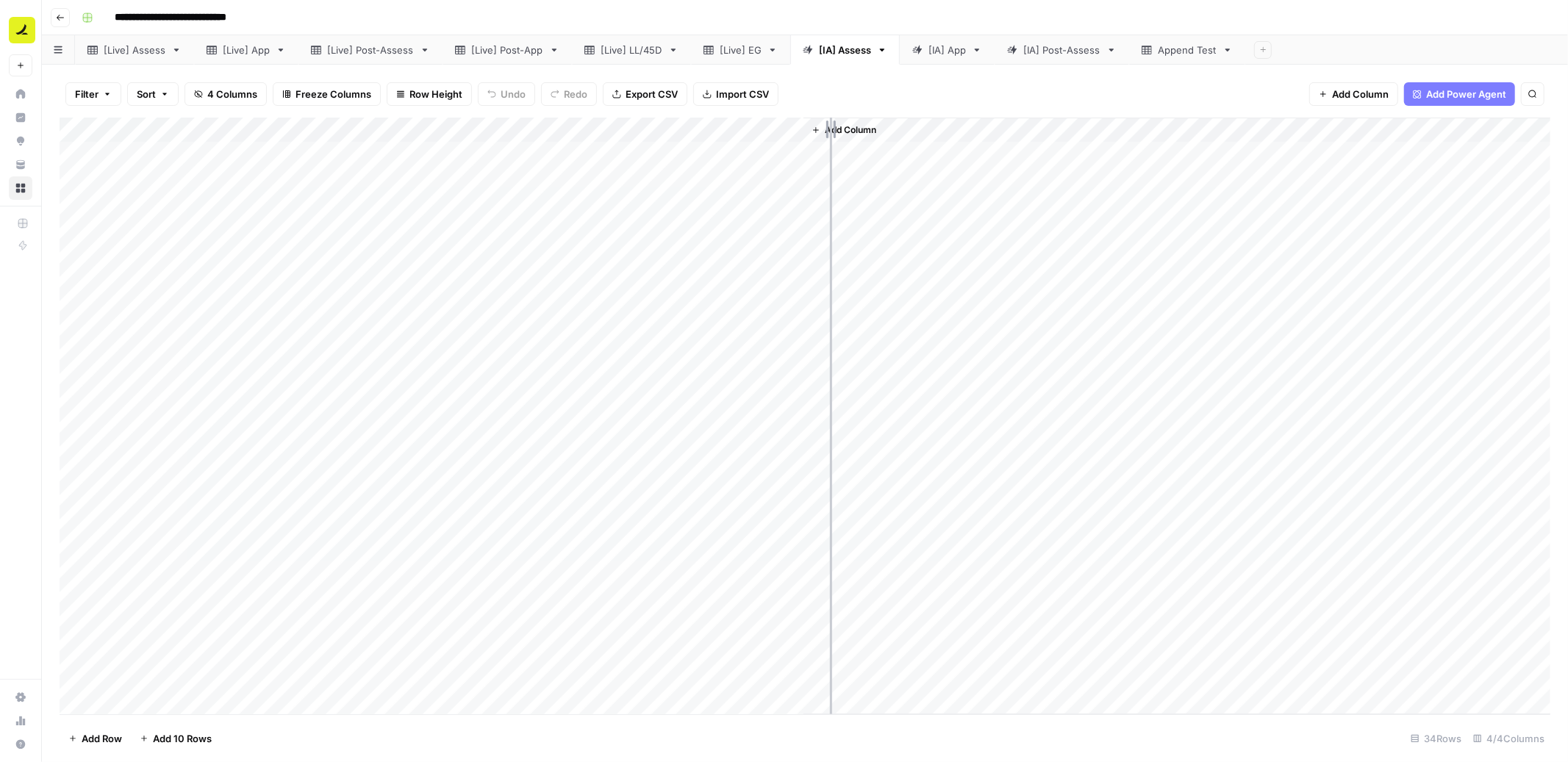
drag, startPoint x: 800, startPoint y: 133, endPoint x: 860, endPoint y: 133, distance: 60.0
click at [860, 133] on div "Add Column" at bounding box center [805, 417] width 1491 height 598
drag, startPoint x: 857, startPoint y: 127, endPoint x: 896, endPoint y: 127, distance: 39.0
click at [896, 127] on div "Add Column" at bounding box center [805, 417] width 1491 height 598
click at [868, 172] on div "Add Column" at bounding box center [805, 417] width 1491 height 598
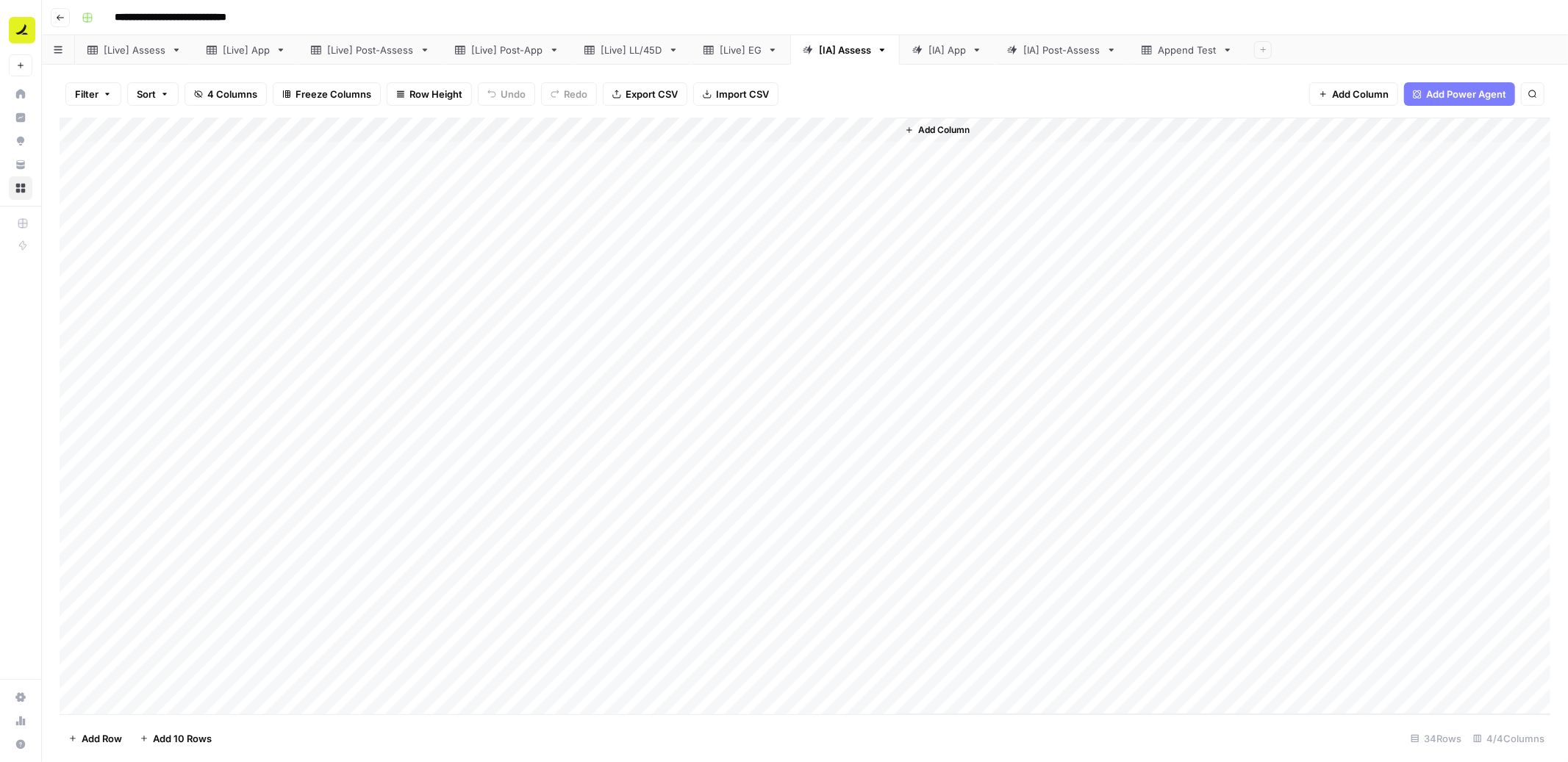
click at [950, 172] on div "Add Column" at bounding box center [1223, 416] width 654 height 597
click at [585, 128] on div "Add Column" at bounding box center [805, 417] width 1491 height 598
click at [482, 165] on input "Lifecycle Sequence Analysis" at bounding box center [540, 164] width 149 height 15
type input "Individual Sequence Analysis"
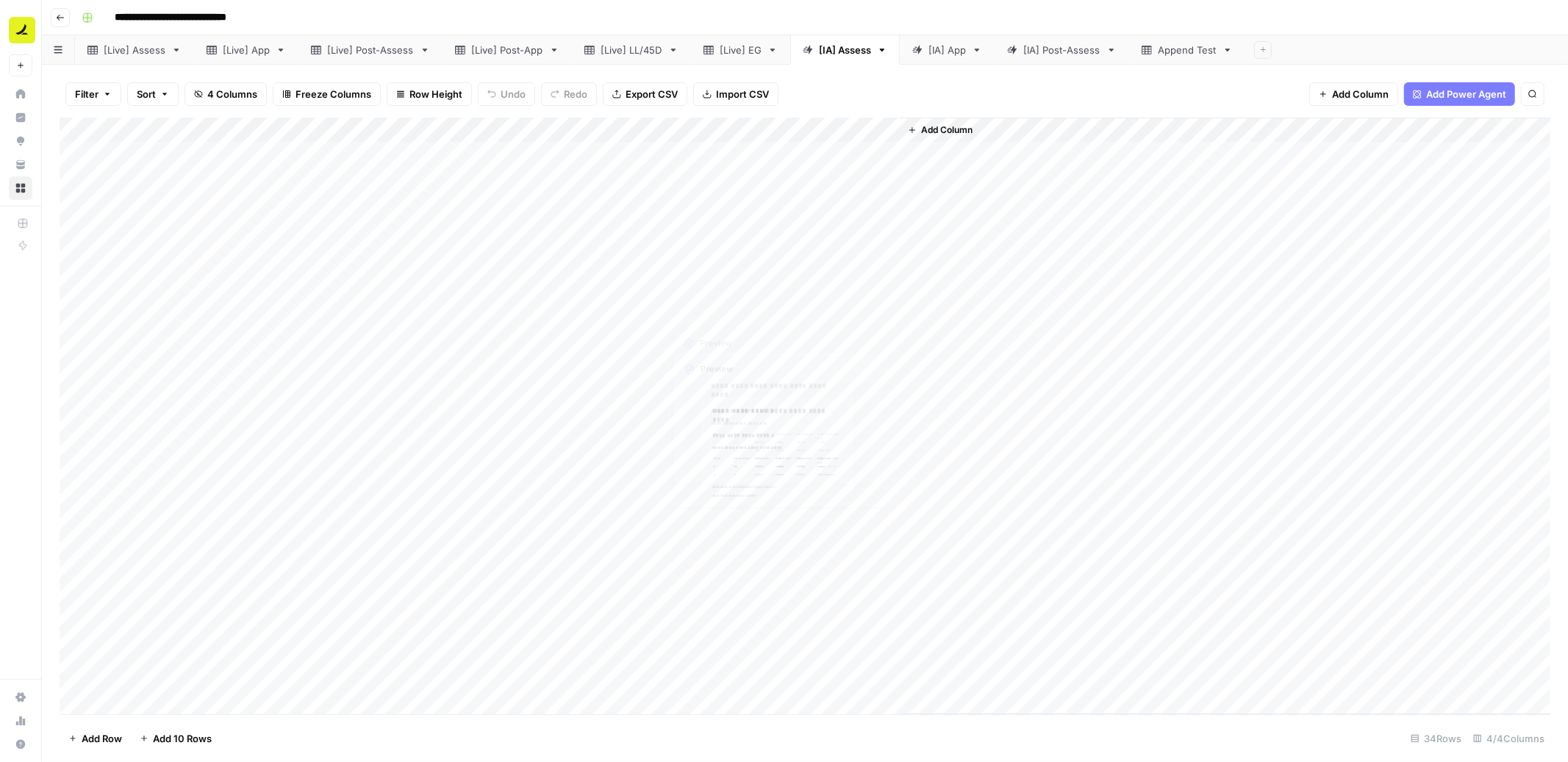
click at [835, 410] on div "Add Column" at bounding box center [805, 417] width 1491 height 598
click at [1048, 313] on div "Add Column" at bounding box center [1225, 416] width 650 height 597
click at [226, 357] on div "Add Column" at bounding box center [805, 417] width 1491 height 598
click at [762, 673] on div "Add Column" at bounding box center [805, 417] width 1491 height 598
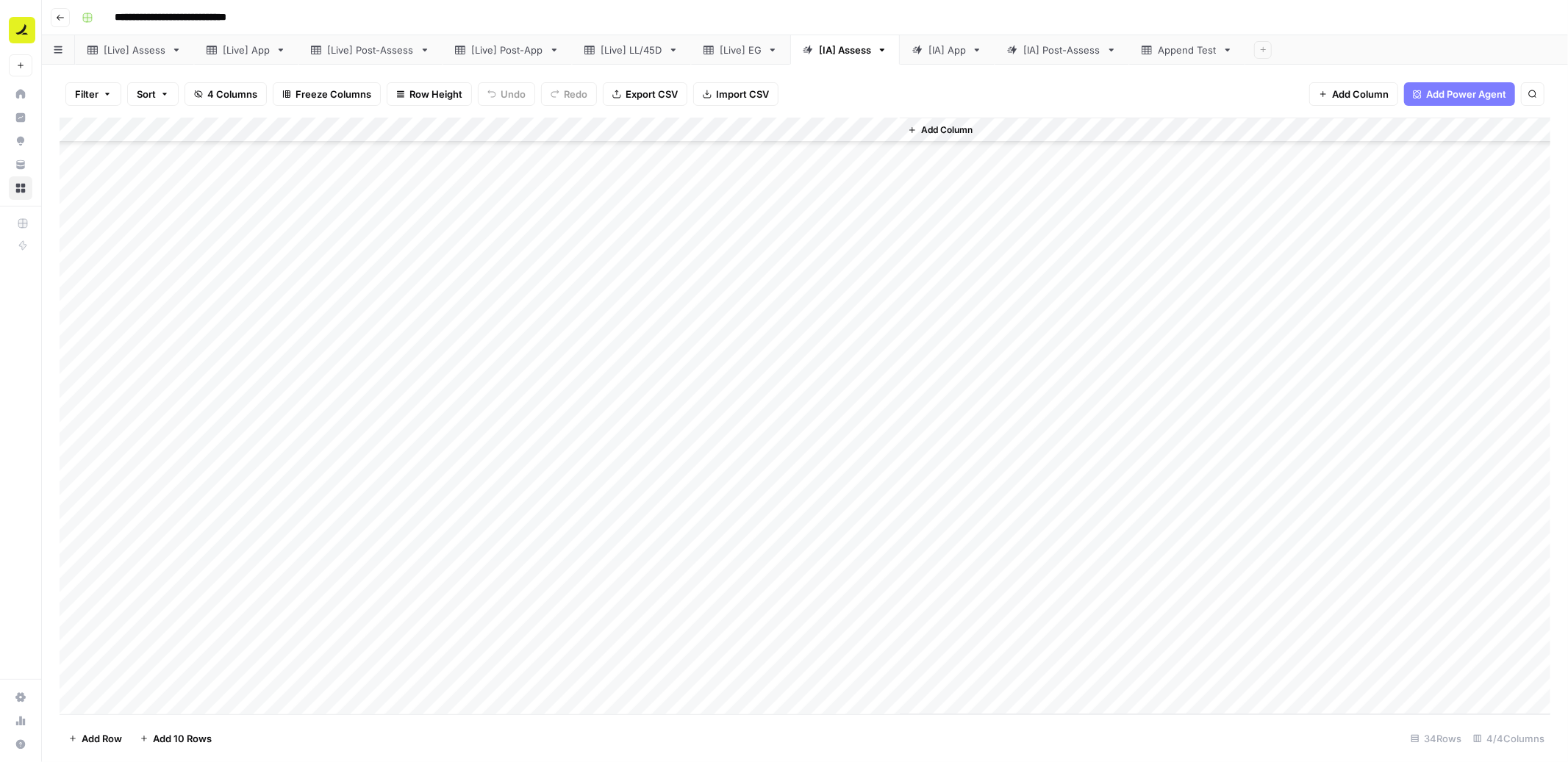
scroll to position [0, 0]
click at [1070, 48] on div "[IA] Post-Assess" at bounding box center [1062, 49] width 78 height 15
click at [255, 156] on div "Add Column" at bounding box center [805, 417] width 1491 height 598
click at [725, 684] on div "Add Column" at bounding box center [805, 417] width 1491 height 598
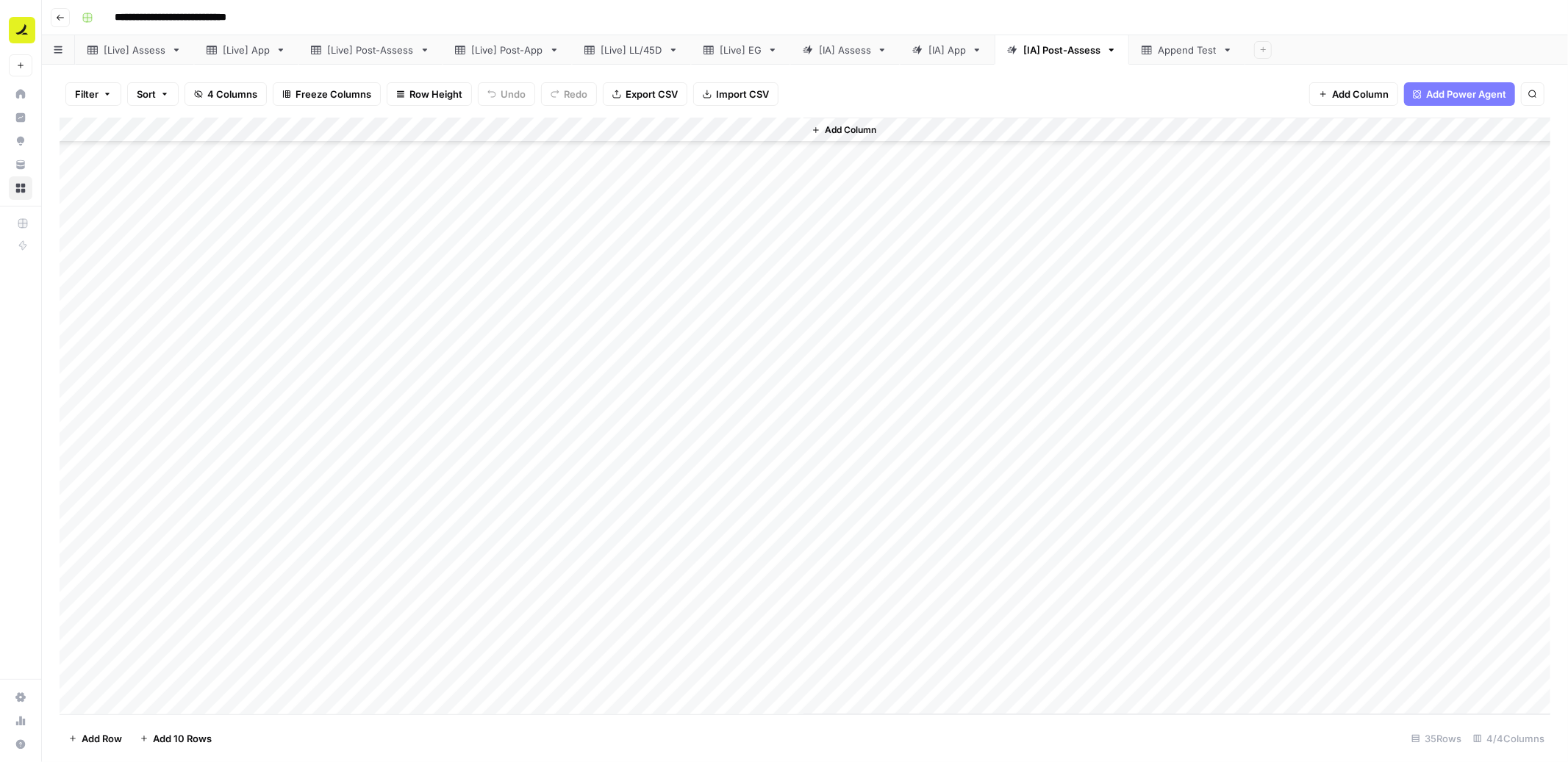
click at [976, 305] on div "Add Column" at bounding box center [1177, 416] width 747 height 597
click at [530, 127] on div "Add Column" at bounding box center [805, 417] width 1491 height 598
click at [955, 228] on div "Add Column" at bounding box center [1177, 416] width 747 height 597
click at [861, 46] on div "[IA] Assess" at bounding box center [845, 49] width 53 height 15
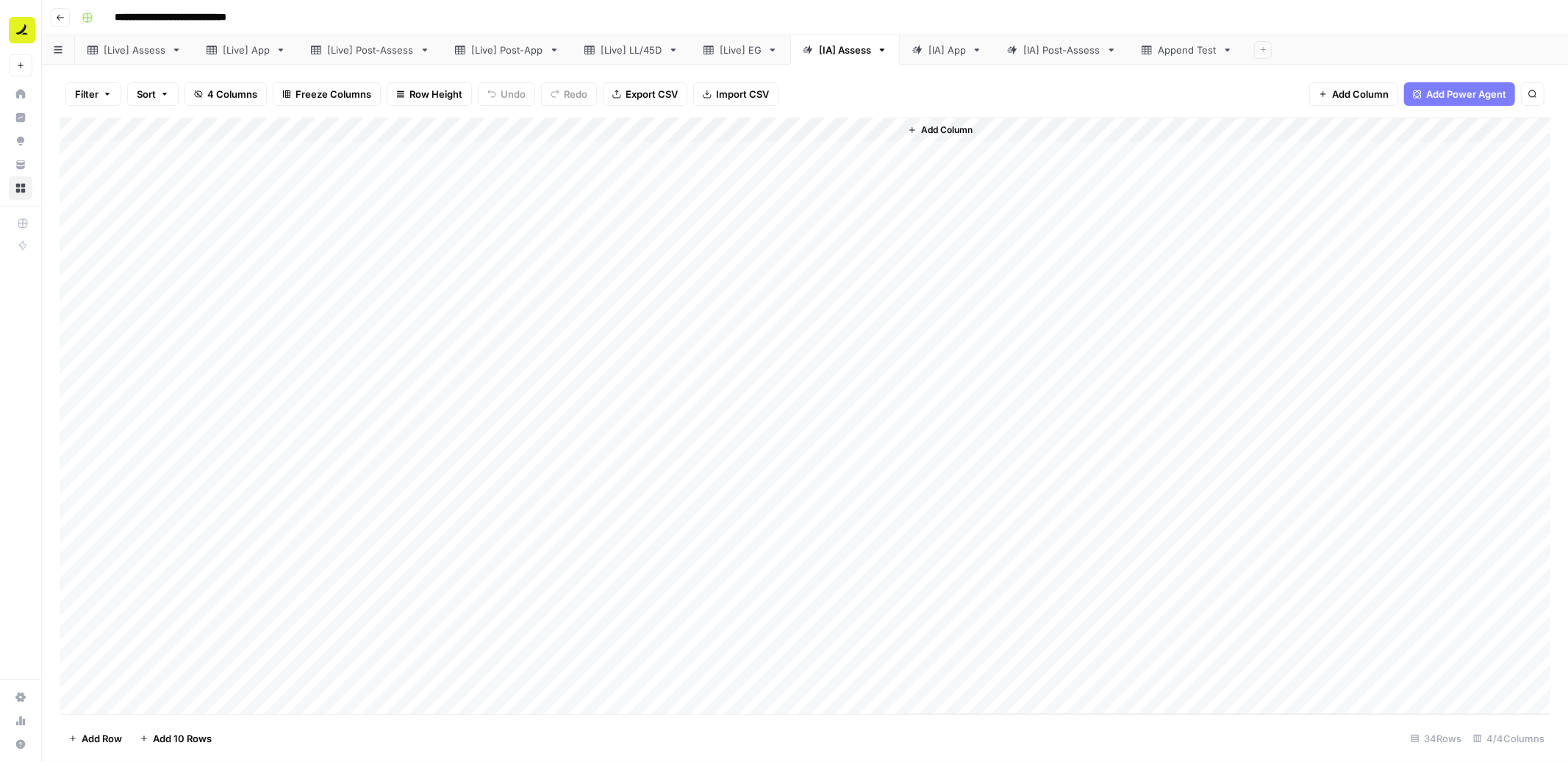
click at [952, 46] on div "[IA] App" at bounding box center [948, 49] width 38 height 15
click at [855, 50] on div "[IA] Assess" at bounding box center [845, 49] width 53 height 15
click at [883, 47] on icon "button" at bounding box center [882, 50] width 10 height 10
click at [925, 133] on span "Delete Sheet" at bounding box center [943, 130] width 71 height 15
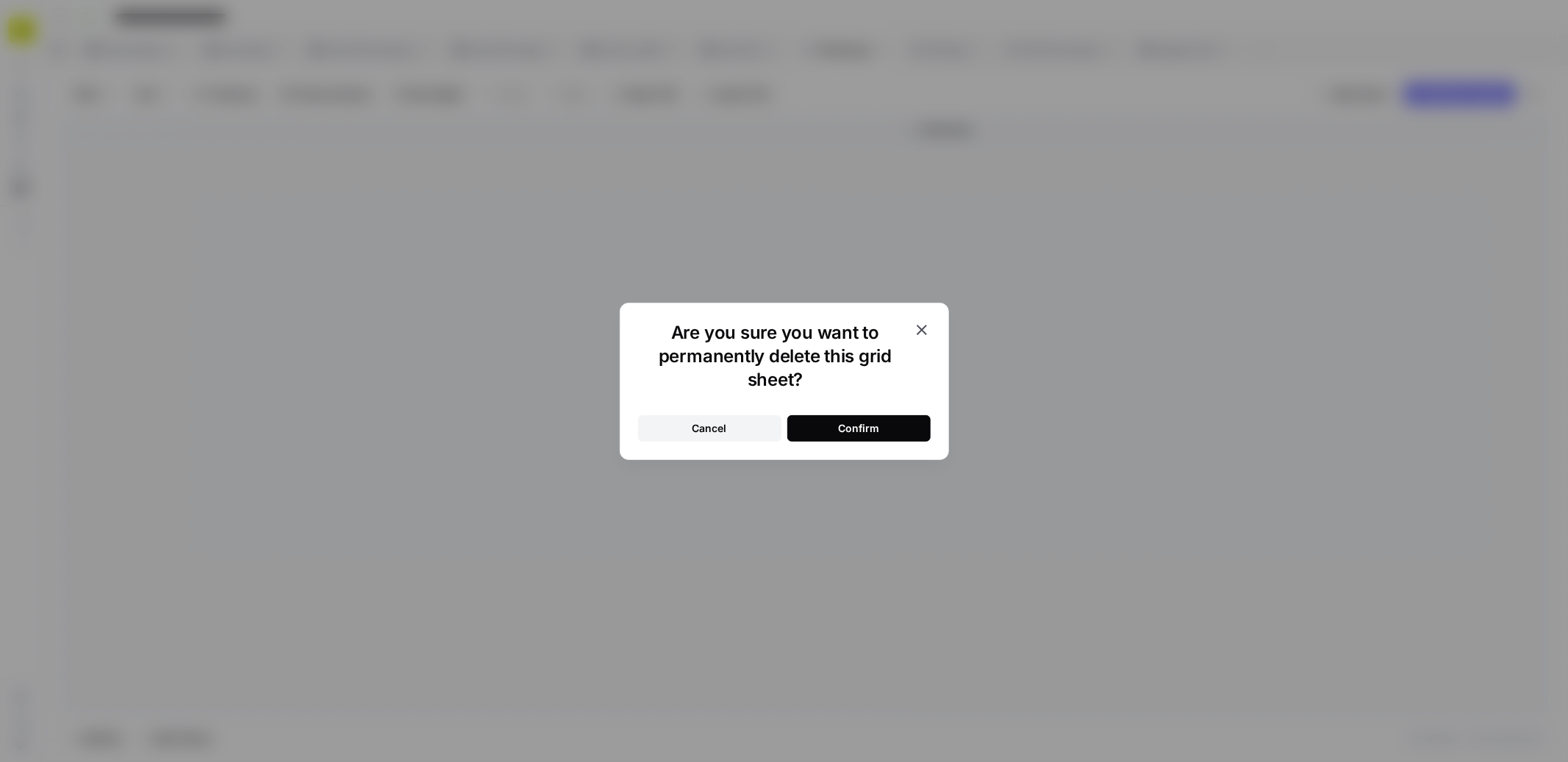
click at [853, 422] on div "Confirm" at bounding box center [859, 428] width 41 height 15
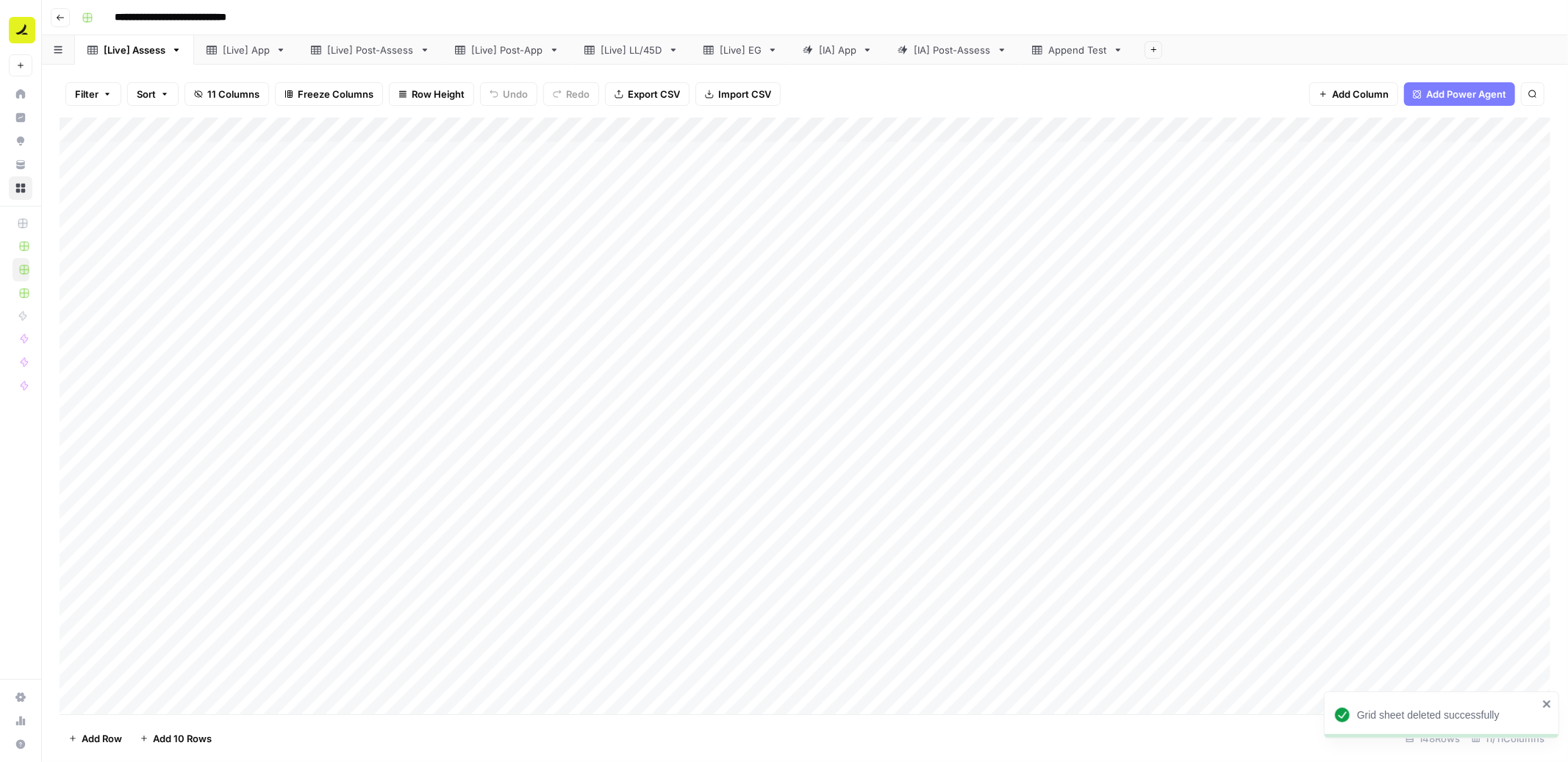
click at [868, 48] on icon at bounding box center [868, 49] width 5 height 3
click at [866, 47] on icon "button" at bounding box center [868, 50] width 10 height 10
click at [903, 127] on span "Delete Sheet" at bounding box center [929, 130] width 71 height 15
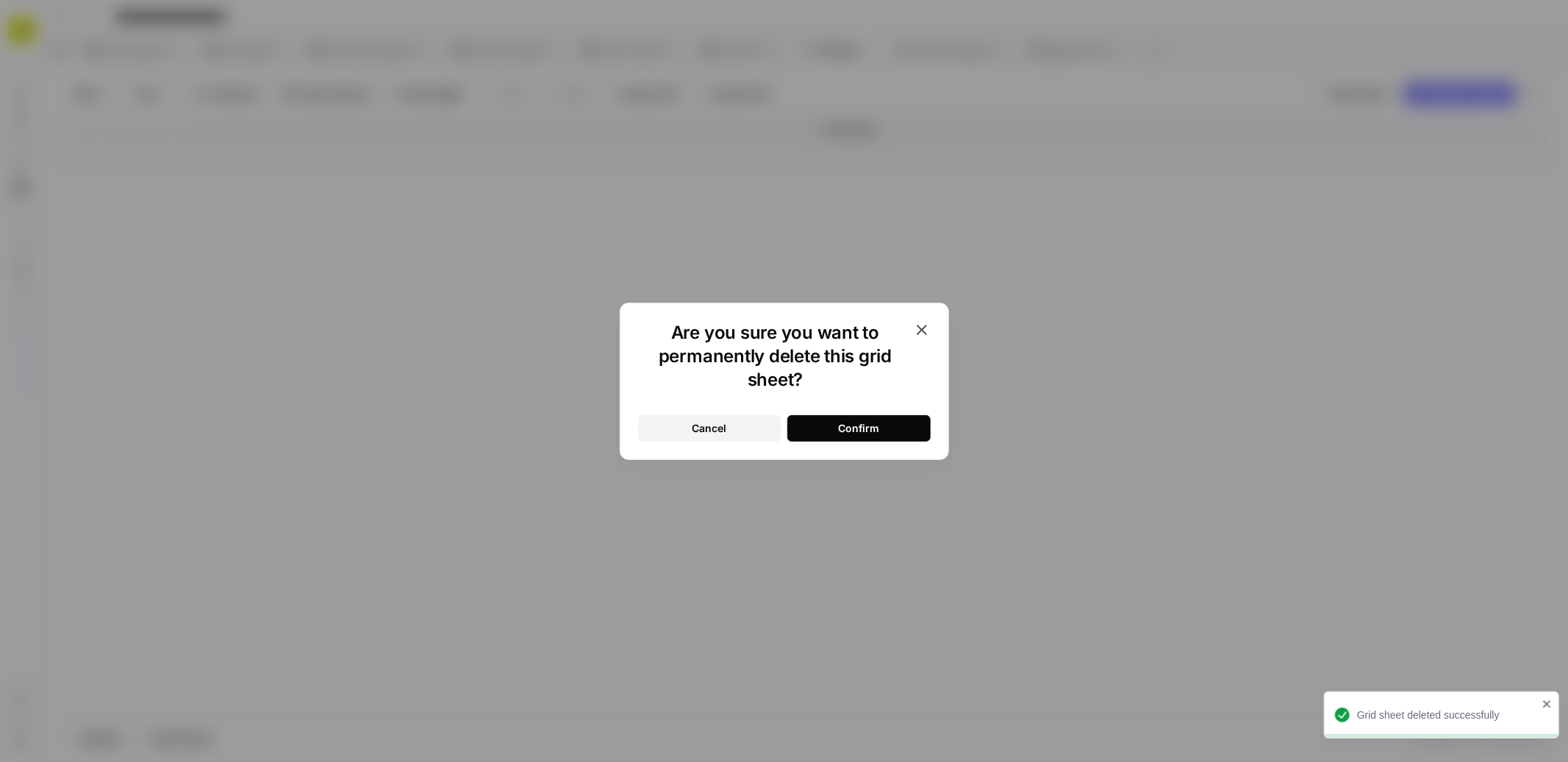
click at [843, 431] on div "Confirm" at bounding box center [859, 428] width 41 height 15
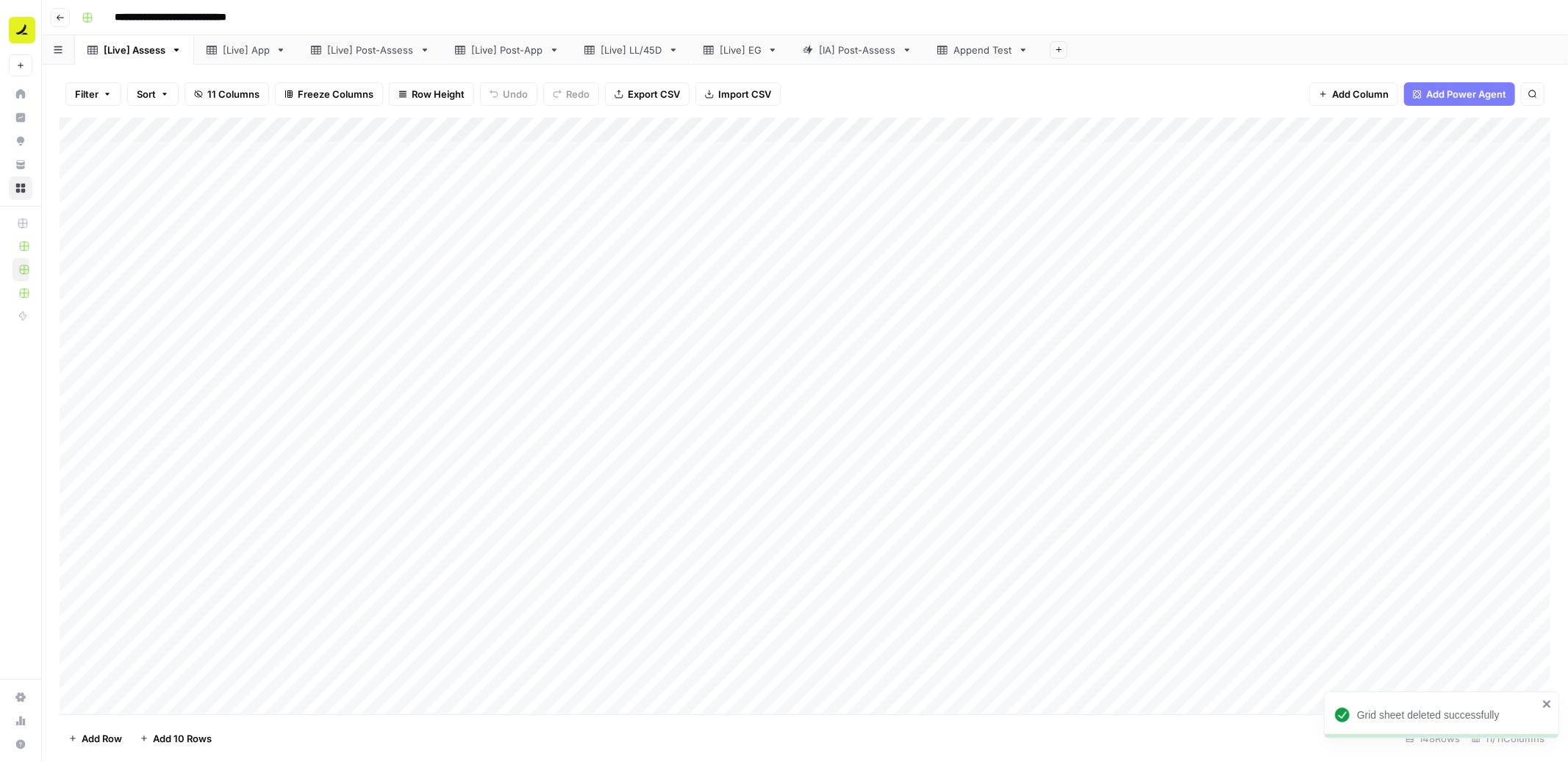
click at [905, 47] on icon at bounding box center [907, 50] width 10 height 10
click at [907, 46] on icon "button" at bounding box center [907, 50] width 10 height 10
click at [951, 129] on span "Delete Sheet" at bounding box center [968, 130] width 71 height 15
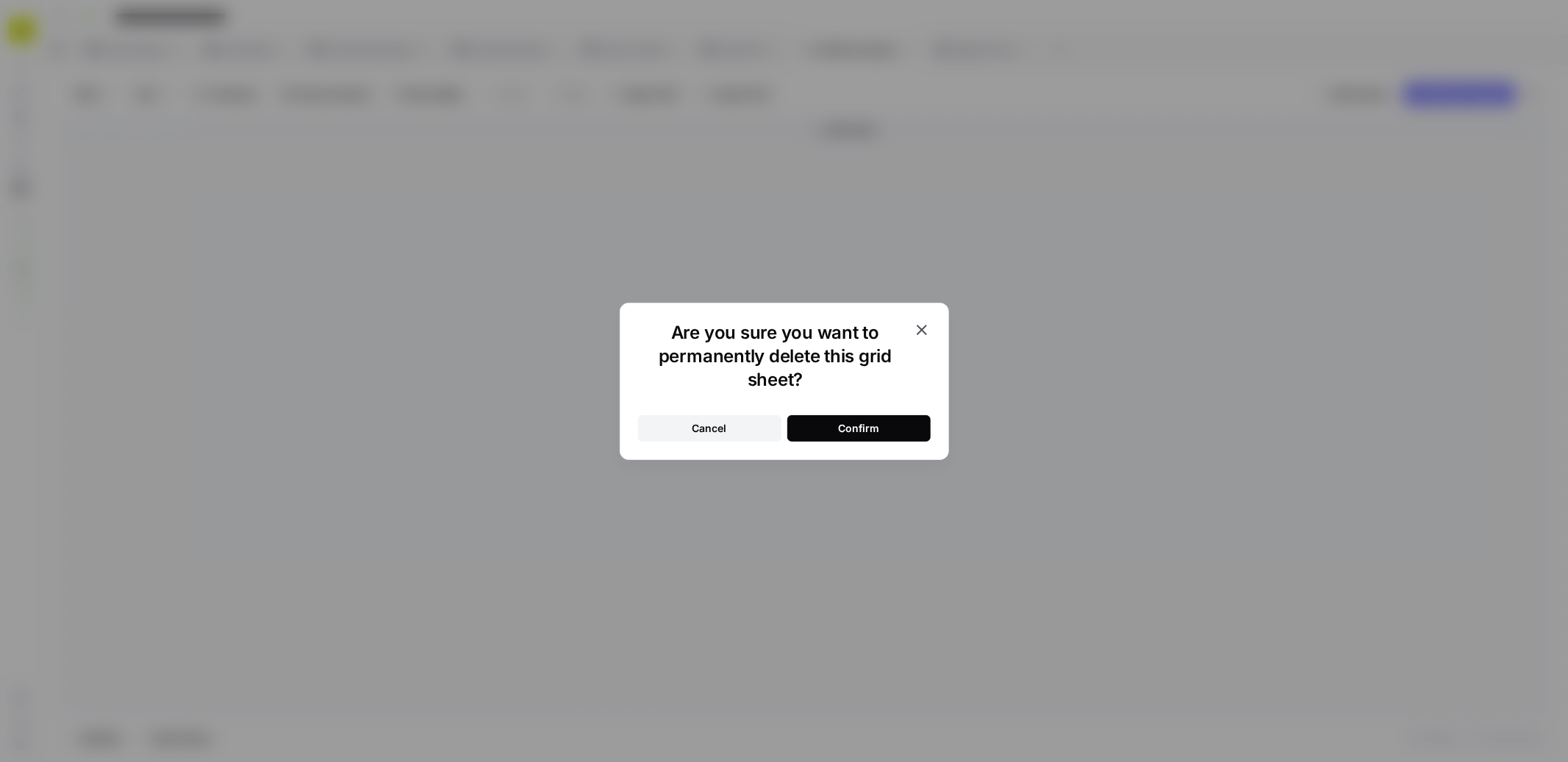
click at [866, 423] on div "Confirm" at bounding box center [859, 428] width 41 height 15
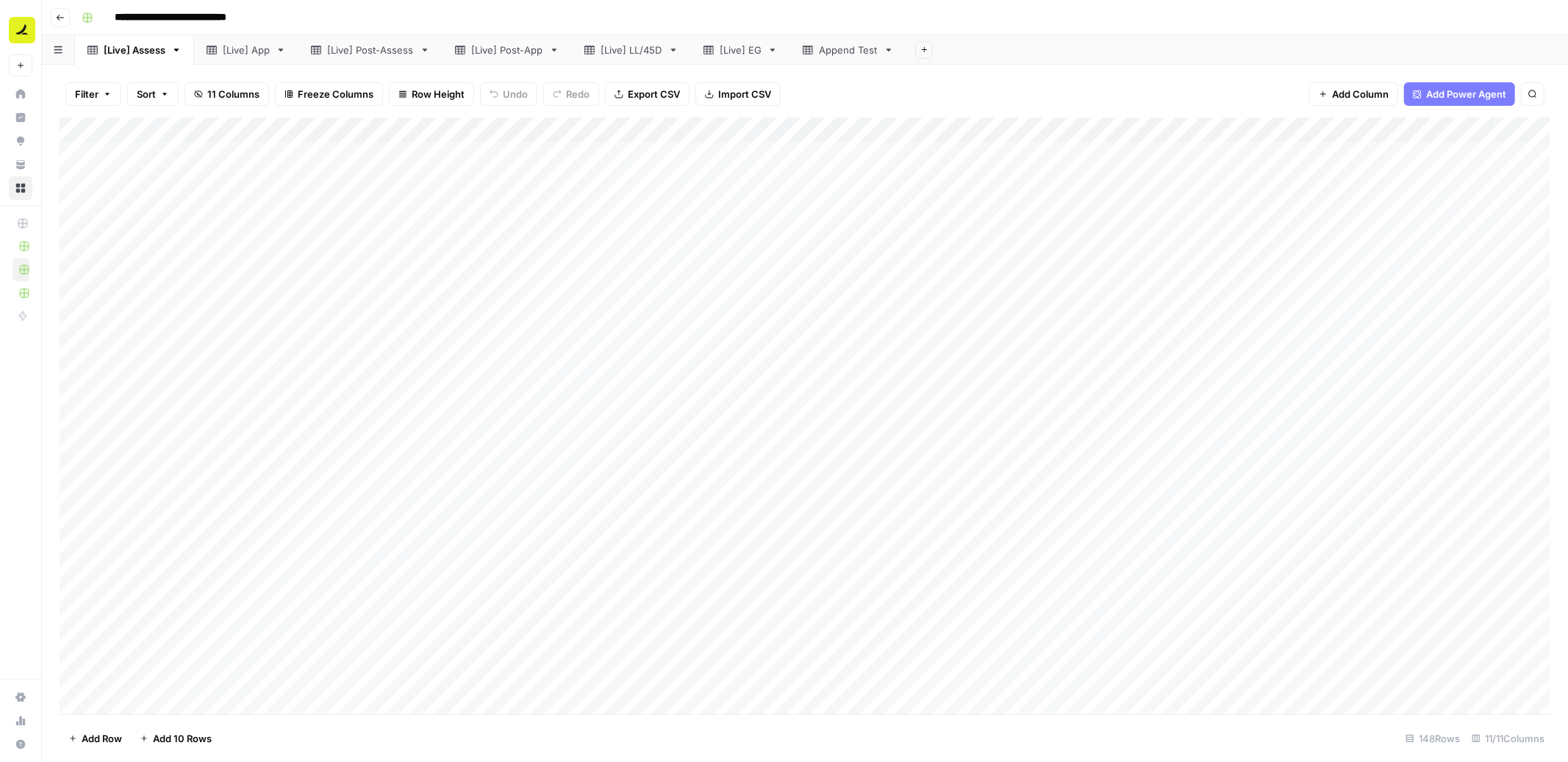
click at [678, 157] on div "Add Column" at bounding box center [805, 417] width 1491 height 598
click at [688, 429] on div "Add Column" at bounding box center [805, 417] width 1491 height 598
click at [588, 154] on div "Add Column" at bounding box center [805, 417] width 1491 height 598
click at [618, 264] on div "Add Column" at bounding box center [805, 417] width 1491 height 598
click at [684, 157] on div "Add Column" at bounding box center [805, 417] width 1491 height 598
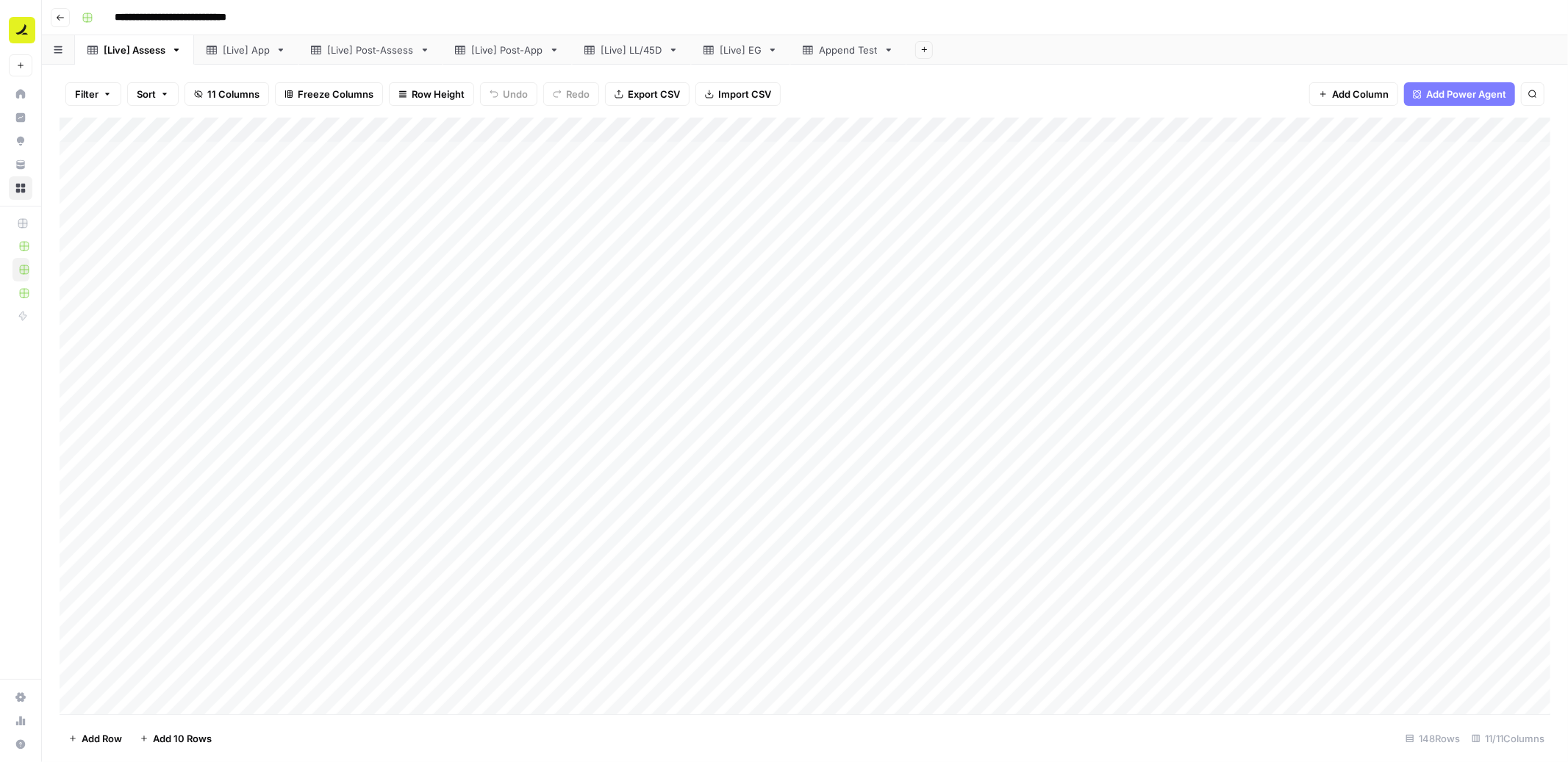
click at [657, 300] on div "Add Column" at bounding box center [805, 417] width 1491 height 598
click at [663, 469] on div "Add Column" at bounding box center [805, 417] width 1491 height 598
click at [666, 591] on div "Add Column" at bounding box center [805, 417] width 1491 height 598
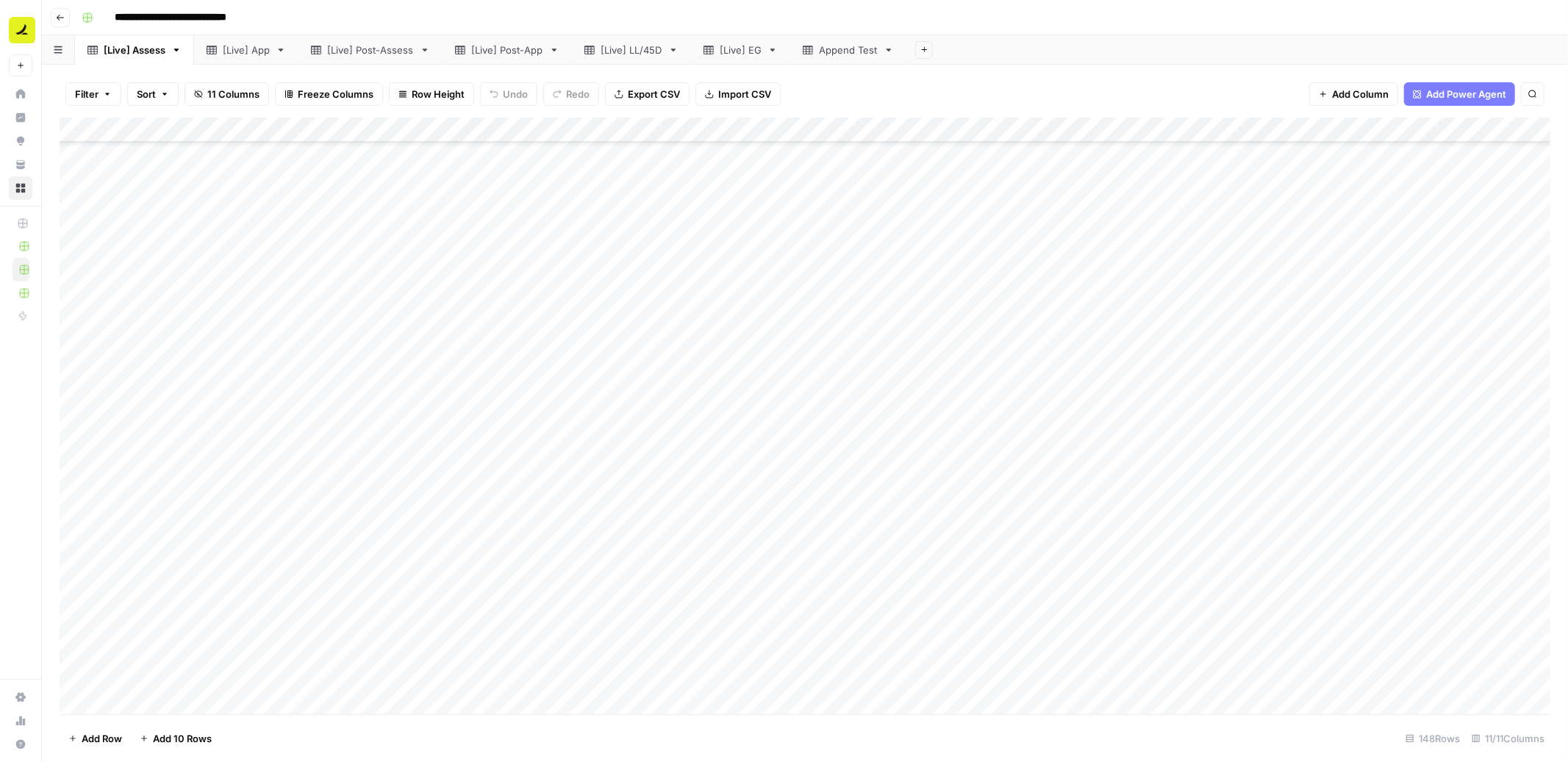
scroll to position [0, 0]
click at [265, 158] on div "Add Column" at bounding box center [805, 417] width 1491 height 598
click at [178, 48] on icon "button" at bounding box center [177, 49] width 5 height 3
click at [249, 97] on span "Duplicate Sheet" at bounding box center [235, 97] width 71 height 15
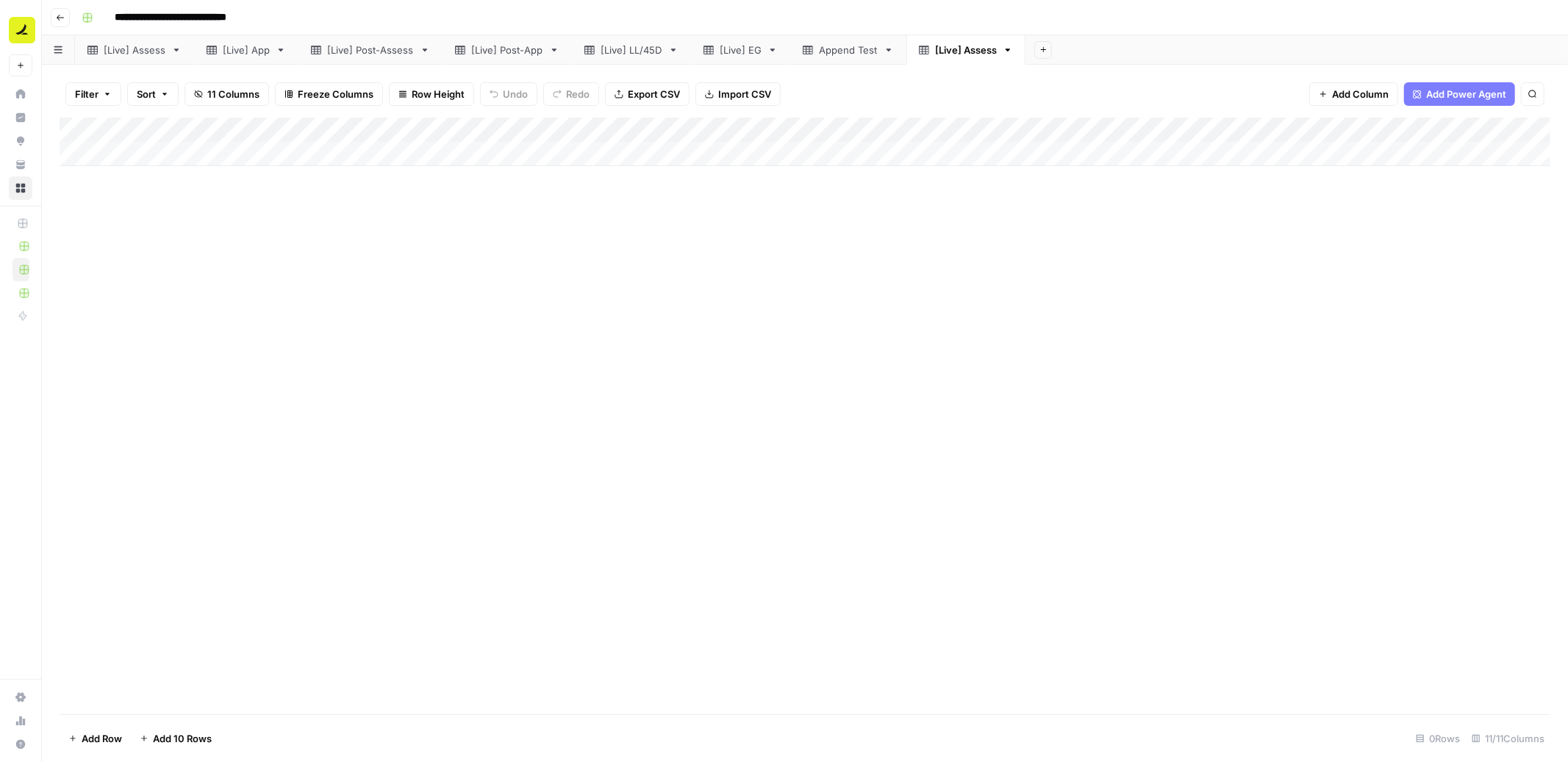
click at [983, 46] on div "[Live] Assess" at bounding box center [967, 49] width 62 height 15
click at [1018, 47] on input "**********" at bounding box center [995, 50] width 120 height 19
type input "**********"
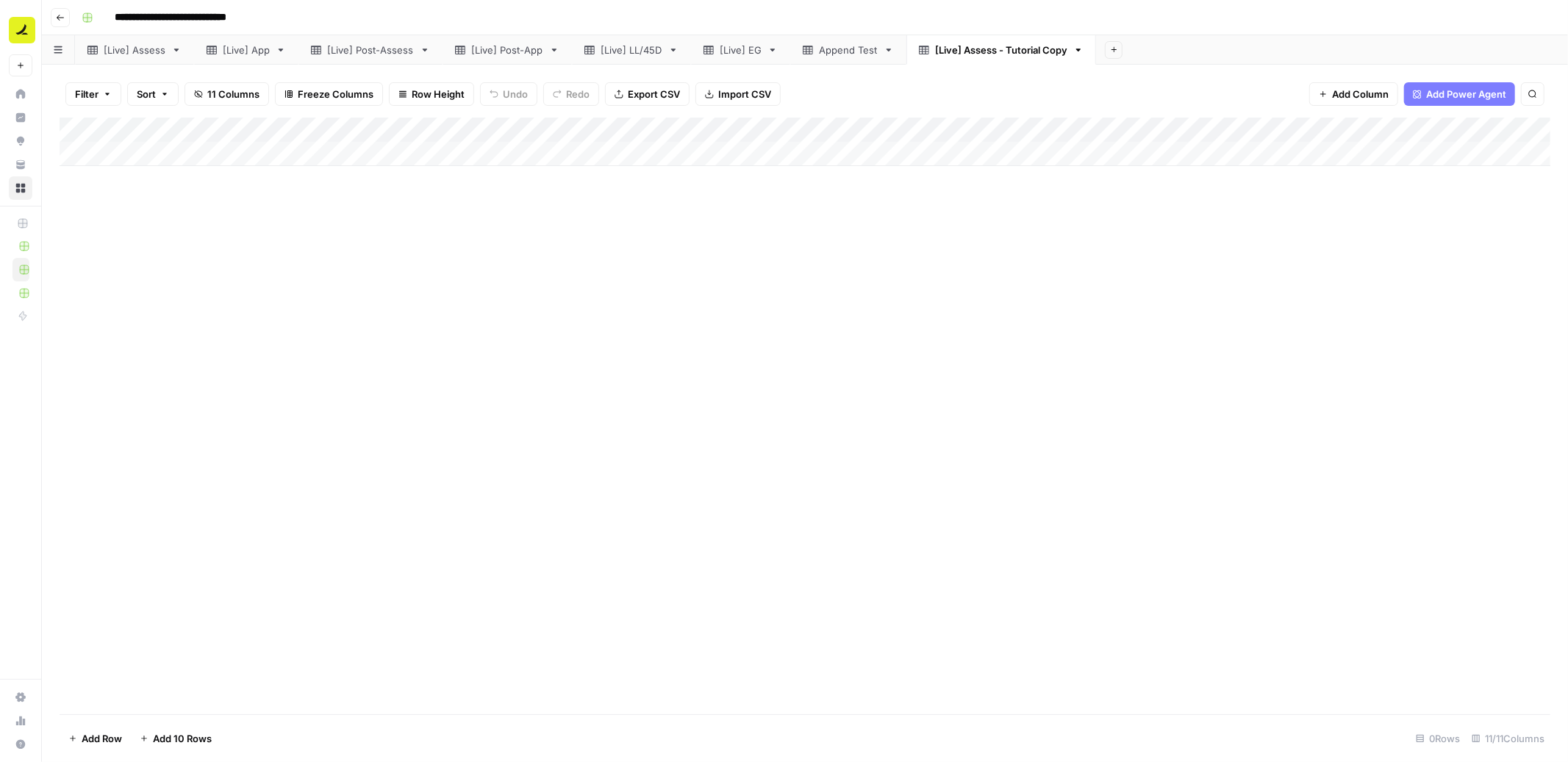
click at [153, 153] on div "Add Column" at bounding box center [805, 142] width 1491 height 48
click at [133, 47] on div "[Live] Assess" at bounding box center [134, 49] width 62 height 15
click at [266, 157] on div "Add Column" at bounding box center [805, 417] width 1491 height 598
click at [1383, 669] on div "Add Column" at bounding box center [805, 417] width 1491 height 598
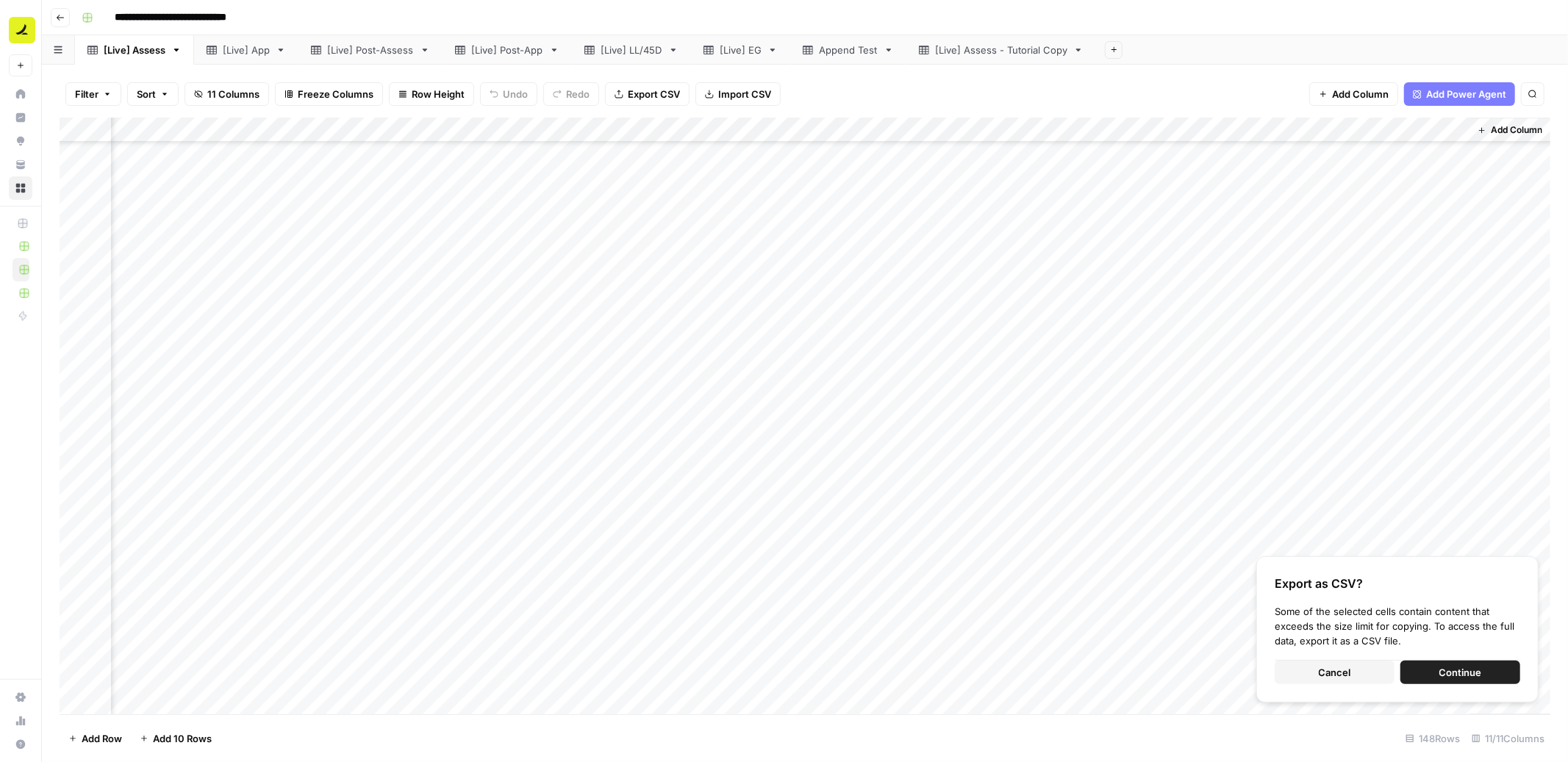
click at [1452, 669] on span "Continue" at bounding box center [1460, 672] width 42 height 15
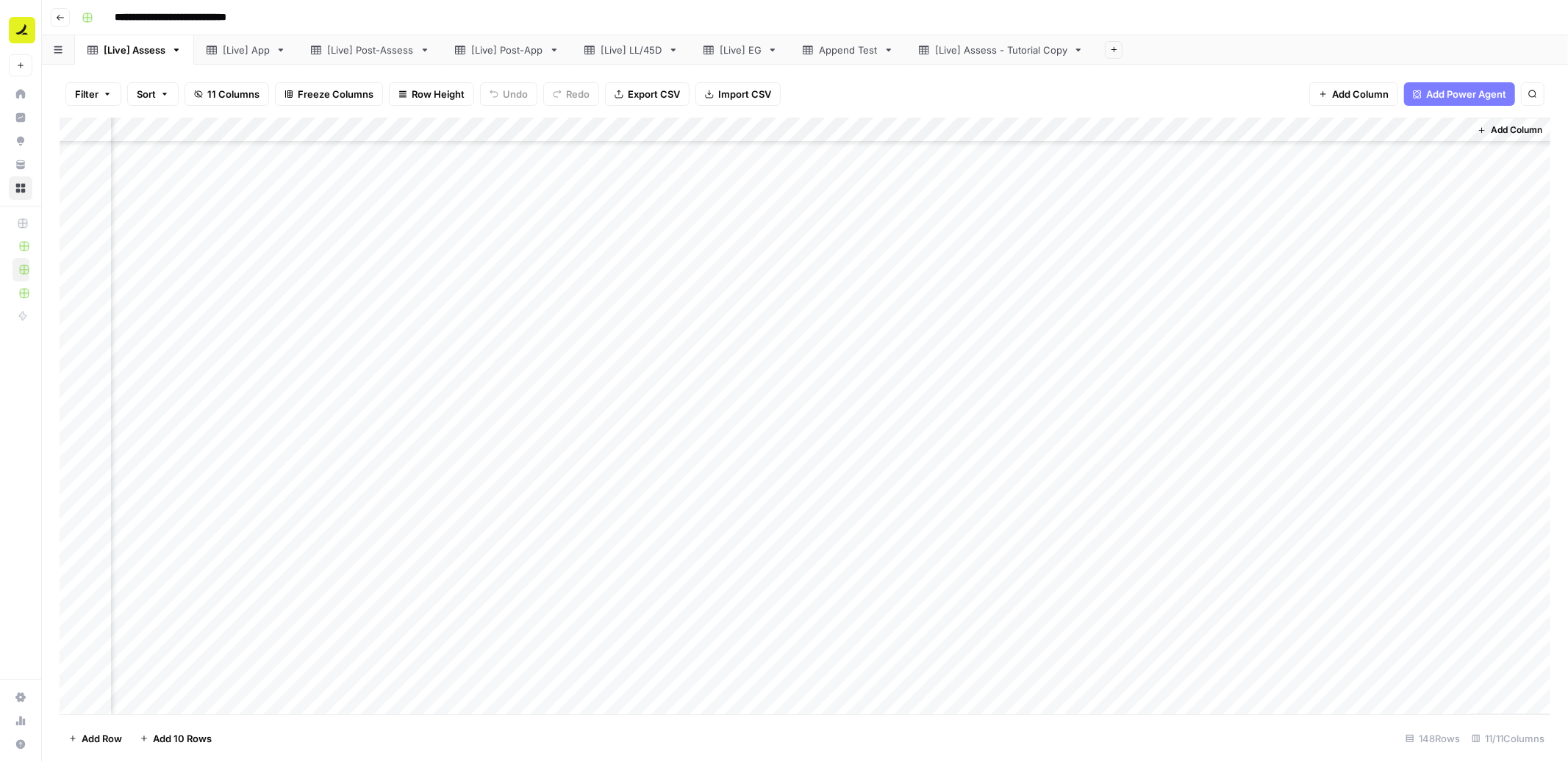
click at [1011, 43] on div "[Live] Assess - Tutorial Copy" at bounding box center [1002, 49] width 133 height 15
click at [189, 152] on div "Add Column" at bounding box center [805, 154] width 1491 height 73
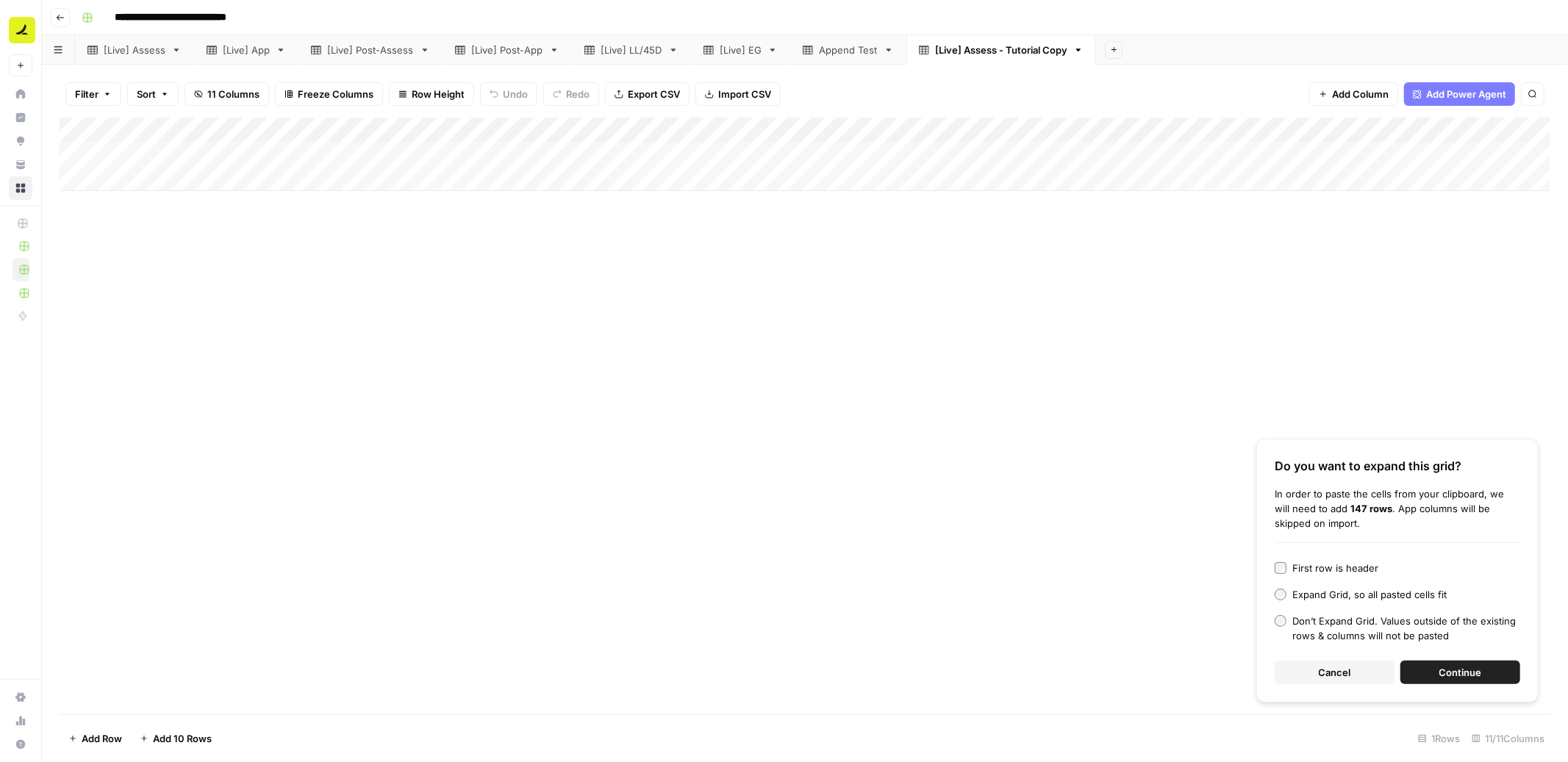
click at [1478, 678] on span "Continue" at bounding box center [1460, 672] width 42 height 15
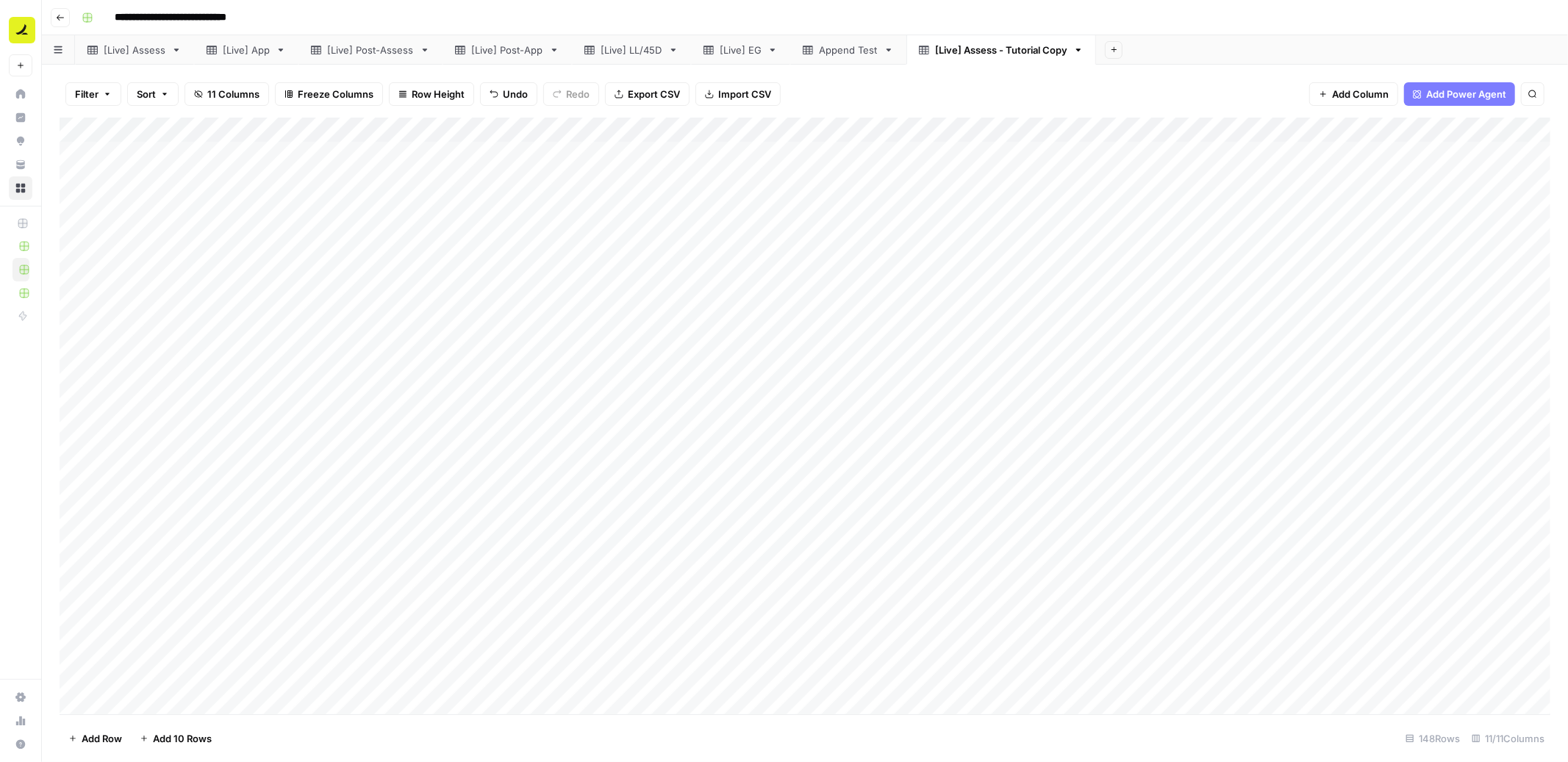
click at [824, 259] on div "Add Column" at bounding box center [805, 417] width 1491 height 598
click at [191, 738] on span "Add 10 Rows" at bounding box center [183, 738] width 59 height 15
click at [181, 453] on div "Add Column" at bounding box center [805, 417] width 1491 height 598
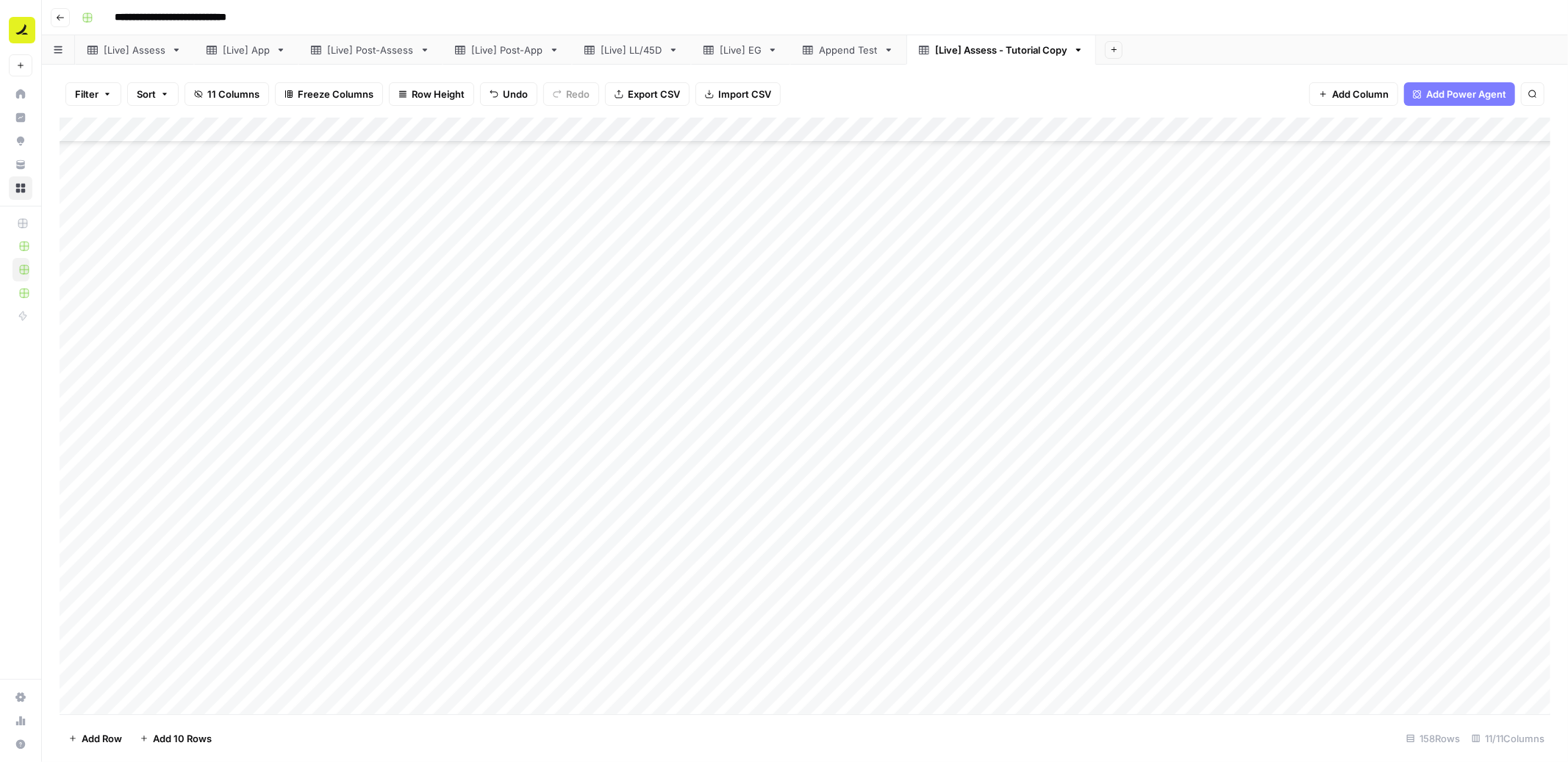
scroll to position [0, 0]
click at [148, 100] on span "Sort" at bounding box center [146, 94] width 19 height 15
click at [271, 177] on div at bounding box center [270, 169] width 178 height 23
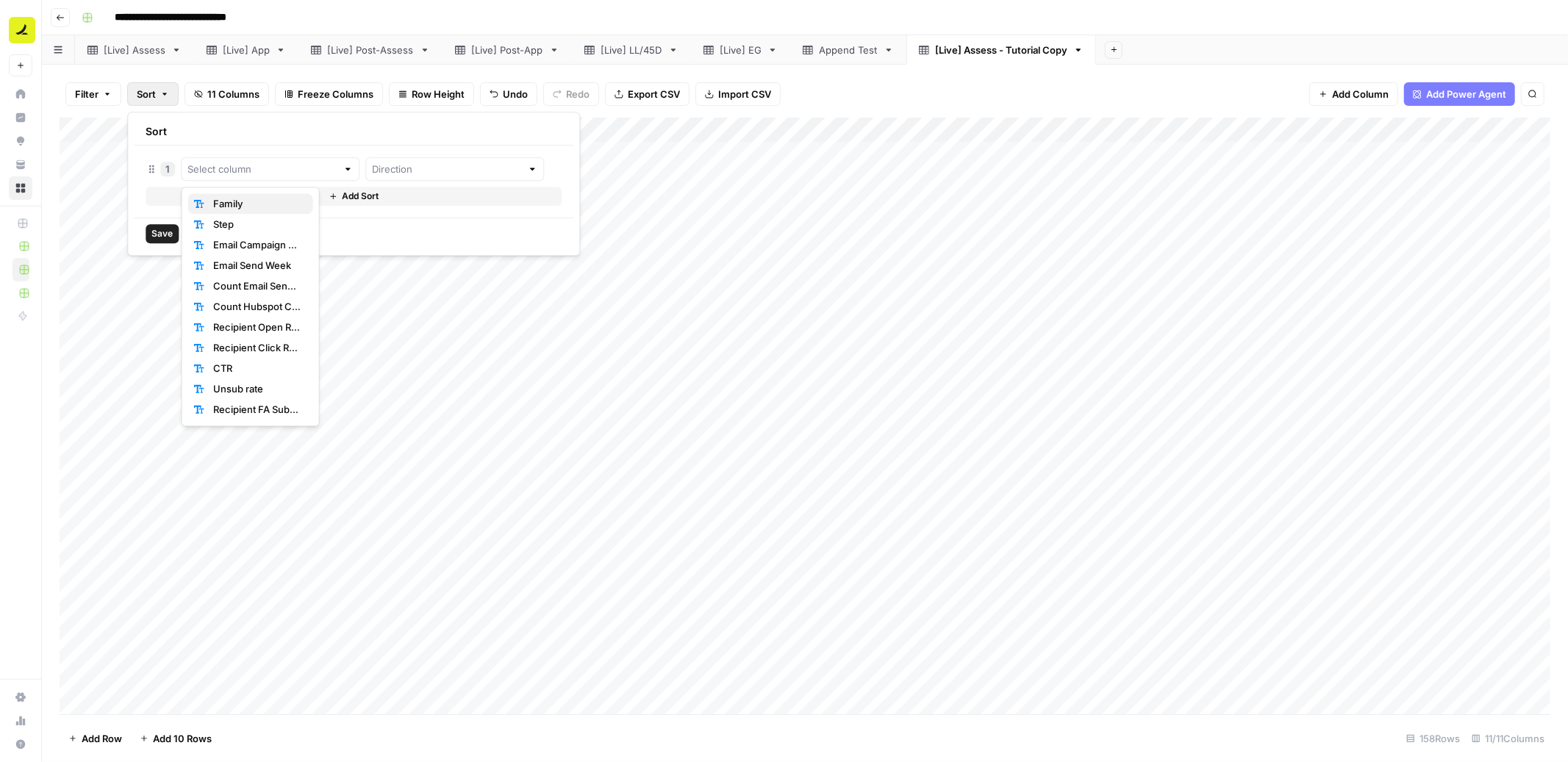
click at [271, 202] on span "Family" at bounding box center [257, 203] width 88 height 15
type input "Family"
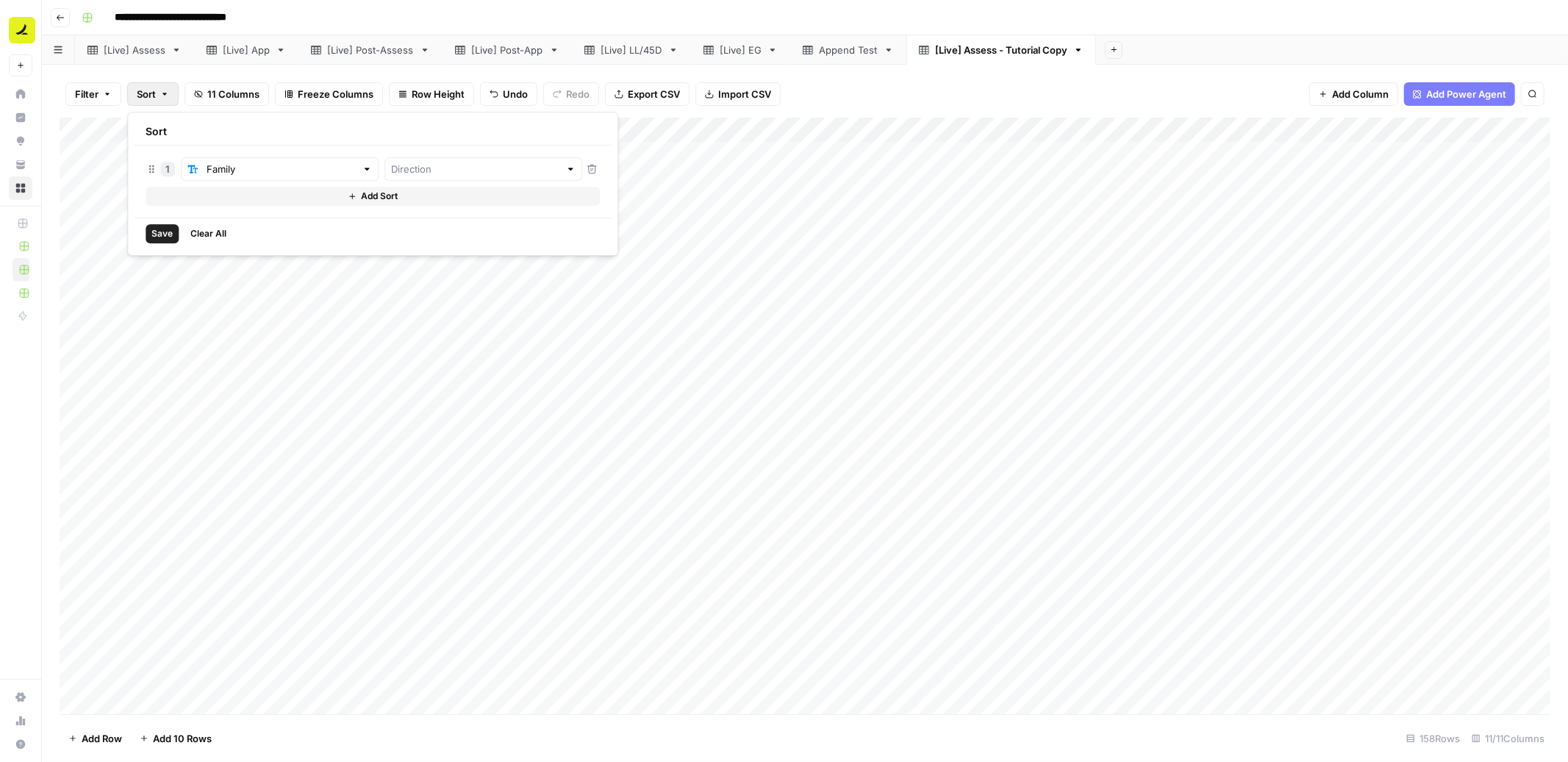
click at [453, 160] on div at bounding box center [483, 169] width 198 height 23
click at [444, 198] on span "Ascending" at bounding box center [420, 203] width 127 height 15
type input "Ascending"
click at [348, 198] on icon "button" at bounding box center [352, 196] width 9 height 9
click at [261, 198] on input "text" at bounding box center [271, 198] width 168 height 15
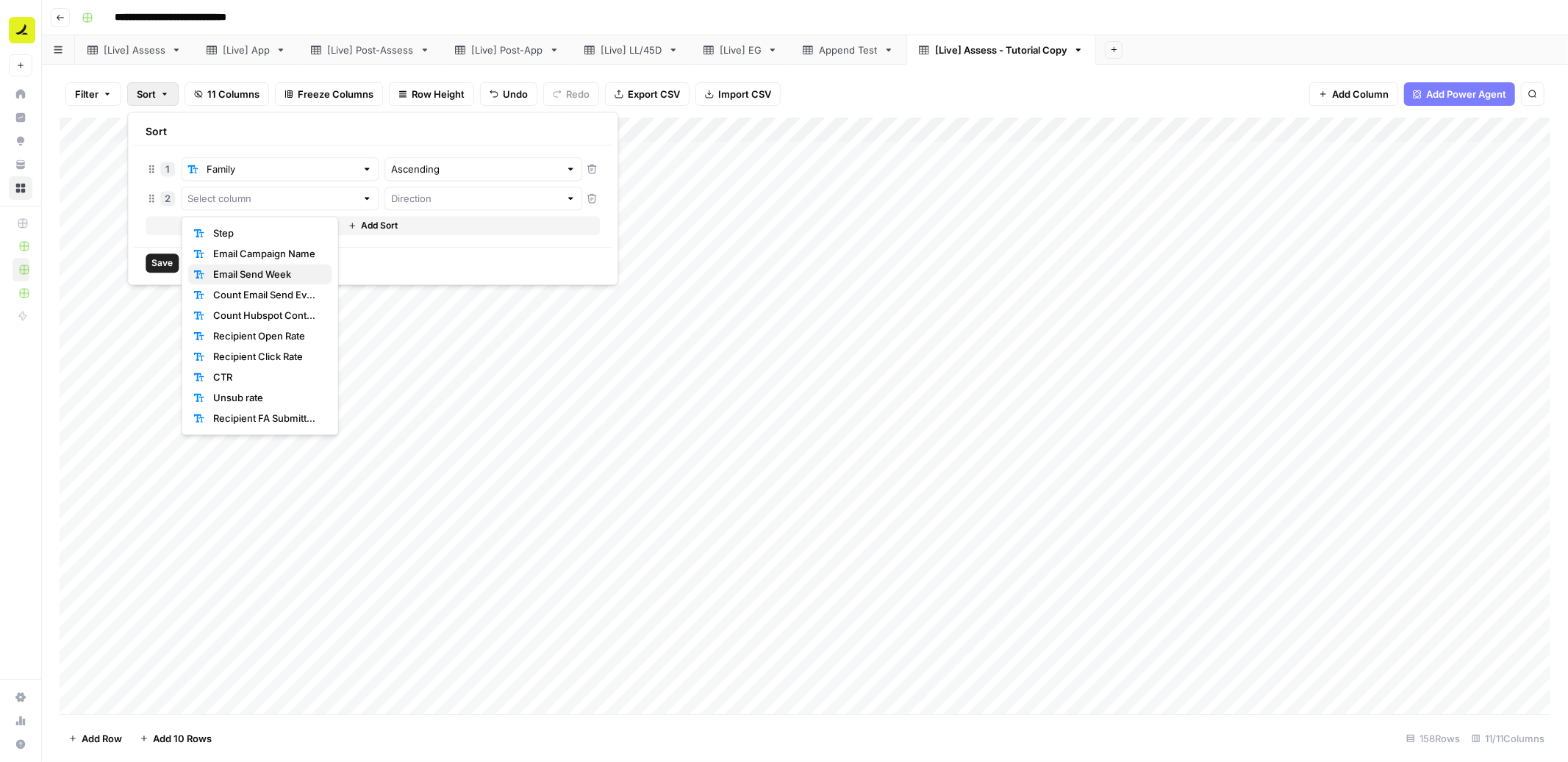
click at [248, 276] on span "Email Send Week" at bounding box center [266, 274] width 108 height 15
type input "Email Send Week"
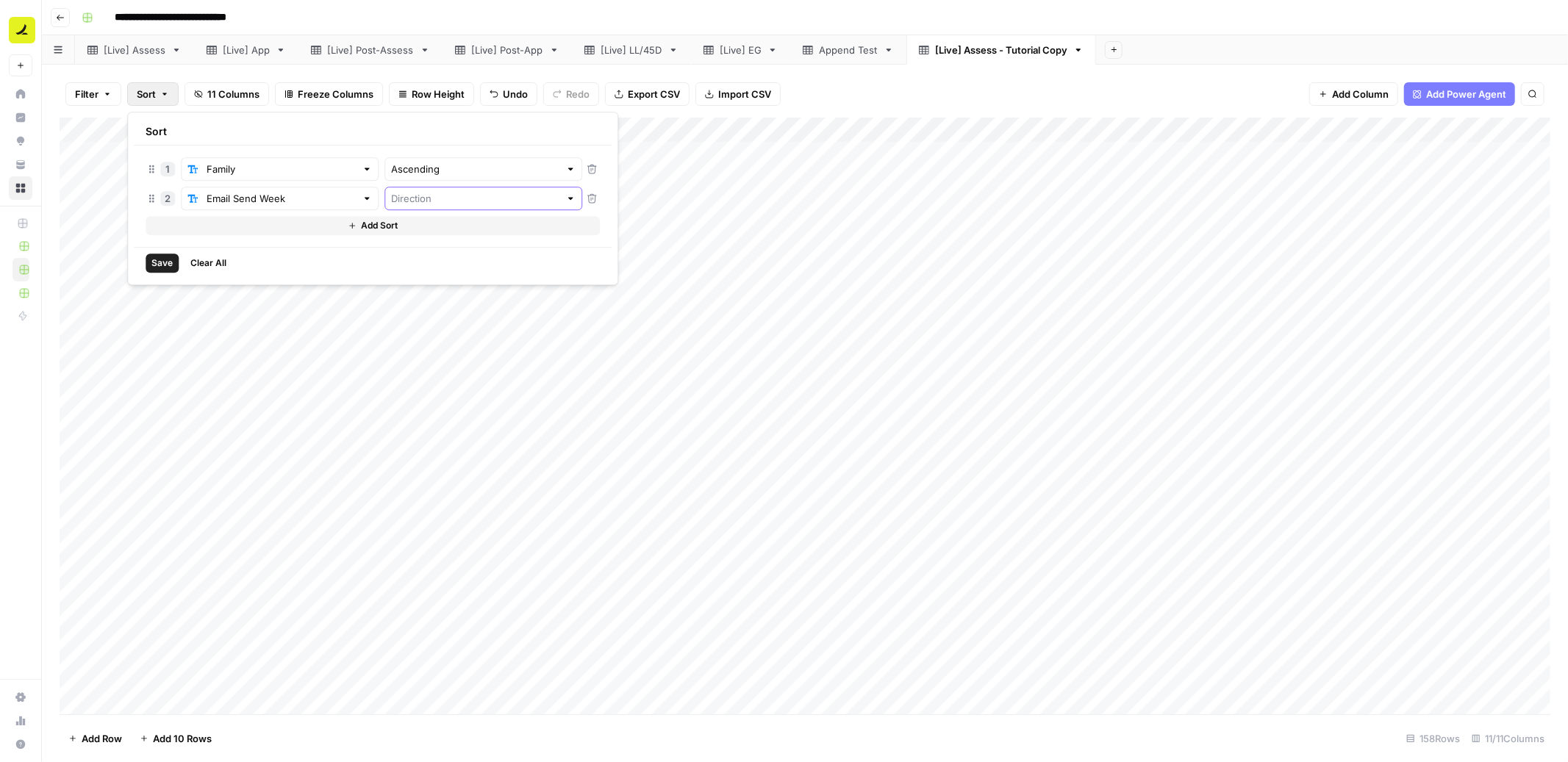
click at [457, 199] on input "text" at bounding box center [475, 198] width 168 height 15
click at [429, 249] on span "Descending" at bounding box center [420, 253] width 127 height 15
type input "Descending"
click at [348, 222] on icon "button" at bounding box center [352, 226] width 9 height 9
click at [252, 234] on input "text" at bounding box center [271, 227] width 168 height 15
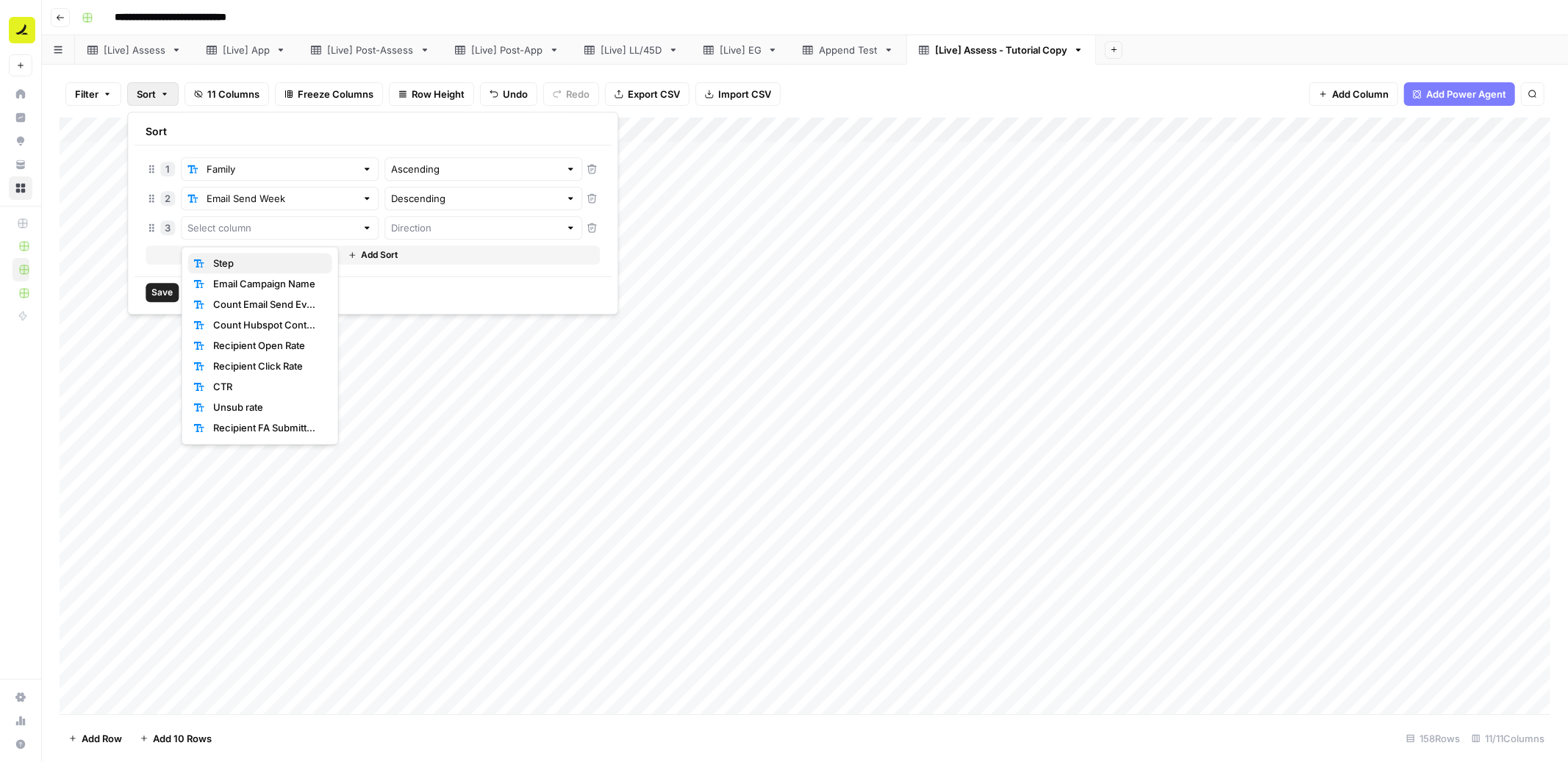
click at [252, 268] on span "Step" at bounding box center [266, 263] width 108 height 15
type input "Step"
click at [402, 223] on input "text" at bounding box center [475, 227] width 168 height 15
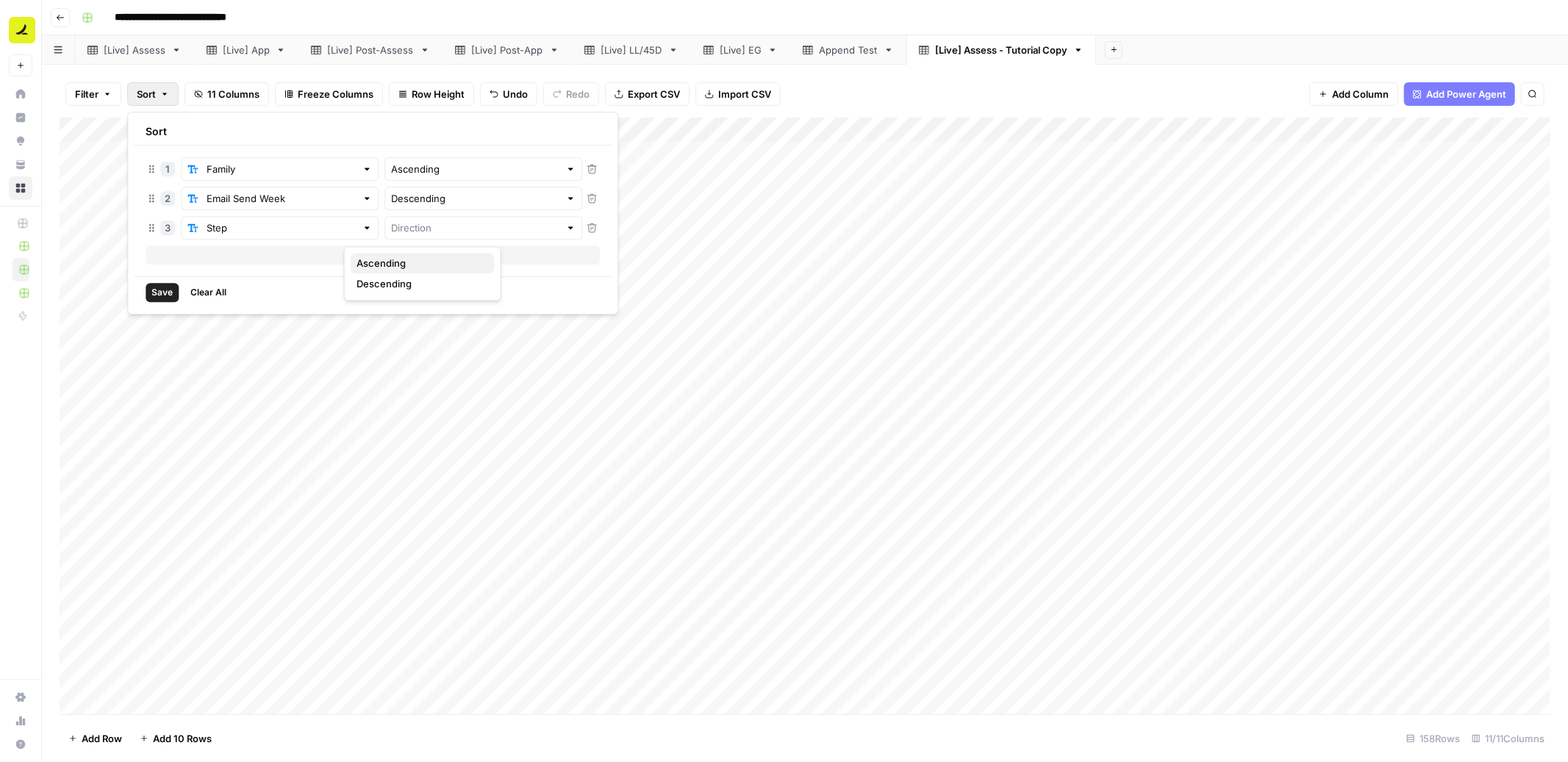
click at [388, 263] on span "Ascending" at bounding box center [420, 263] width 127 height 15
type input "Ascending"
click at [165, 291] on span "Save" at bounding box center [162, 292] width 22 height 13
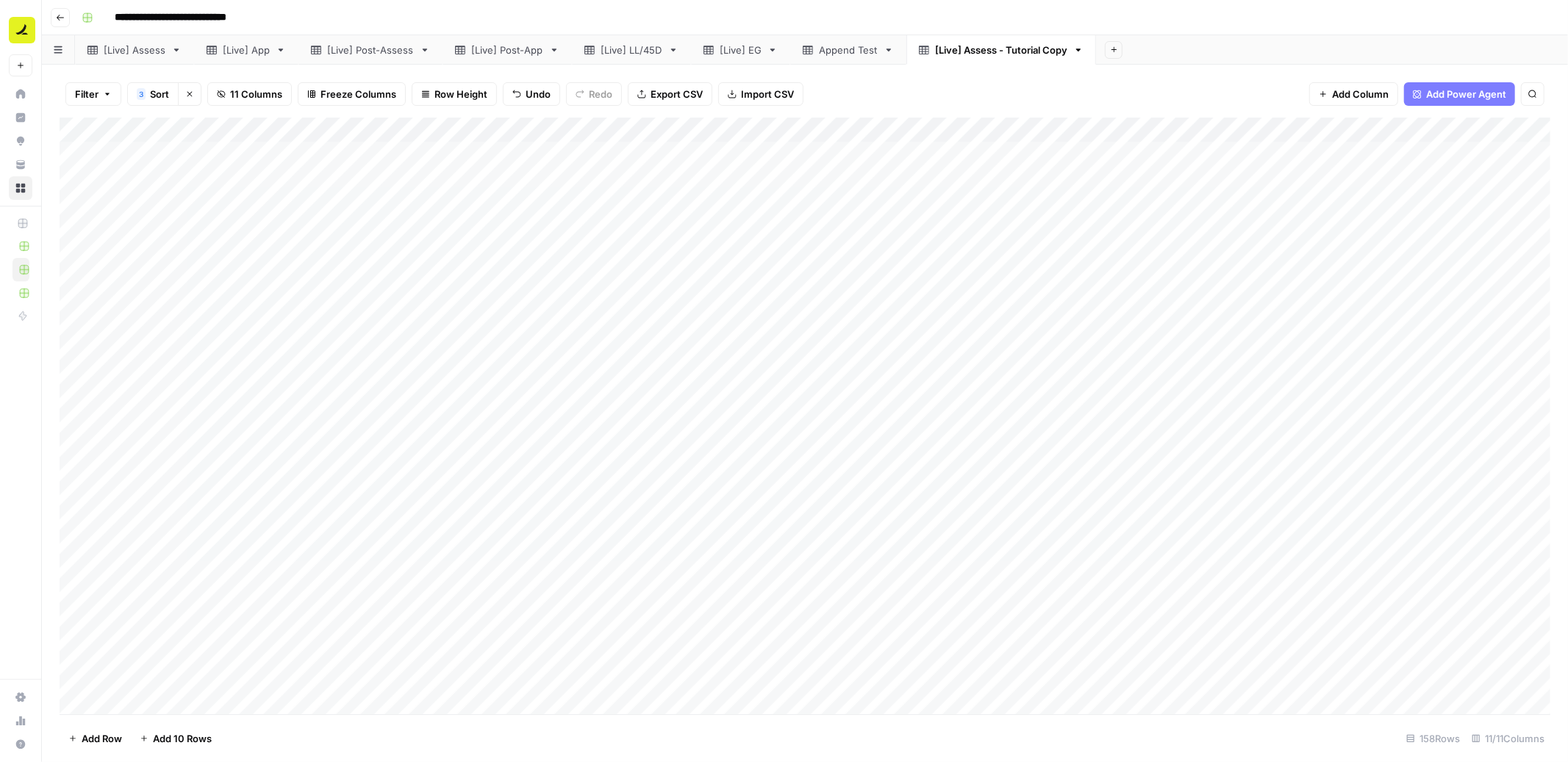
click at [146, 97] on button "3 Sort" at bounding box center [153, 94] width 52 height 23
drag, startPoint x: 153, startPoint y: 232, endPoint x: 147, endPoint y: 192, distance: 40.4
click at [162, 298] on span "Save" at bounding box center [162, 292] width 22 height 13
click at [1047, 382] on div "Add Column" at bounding box center [805, 417] width 1491 height 598
click at [1018, 604] on div "Add Column" at bounding box center [805, 417] width 1491 height 598
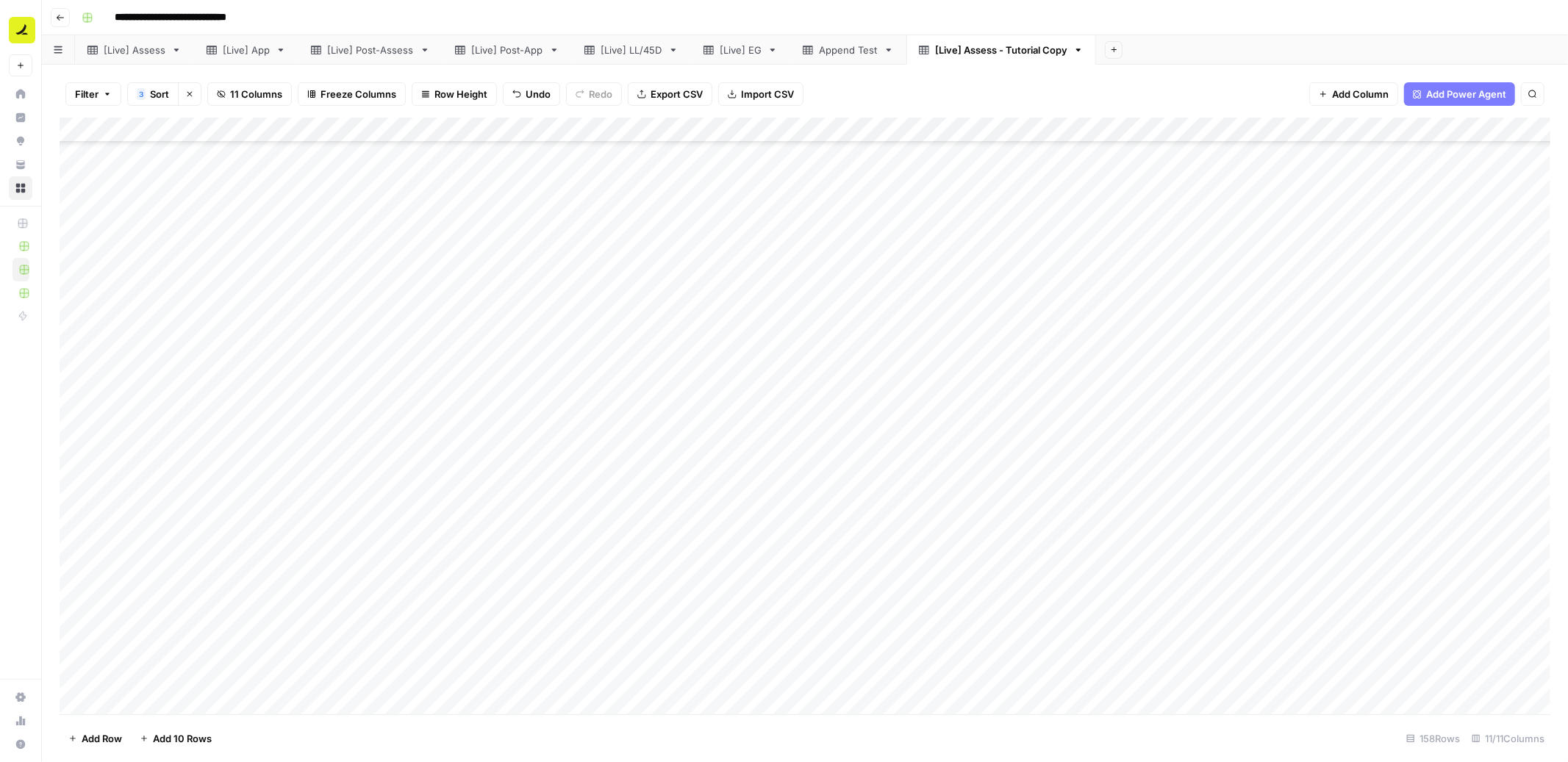
scroll to position [328, 0]
click at [1026, 471] on div "Add Column" at bounding box center [805, 417] width 1491 height 598
click at [842, 50] on div "Append Test" at bounding box center [849, 49] width 59 height 15
click at [966, 53] on div "[Live] Assess - Tutorial Copy" at bounding box center [1002, 49] width 133 height 15
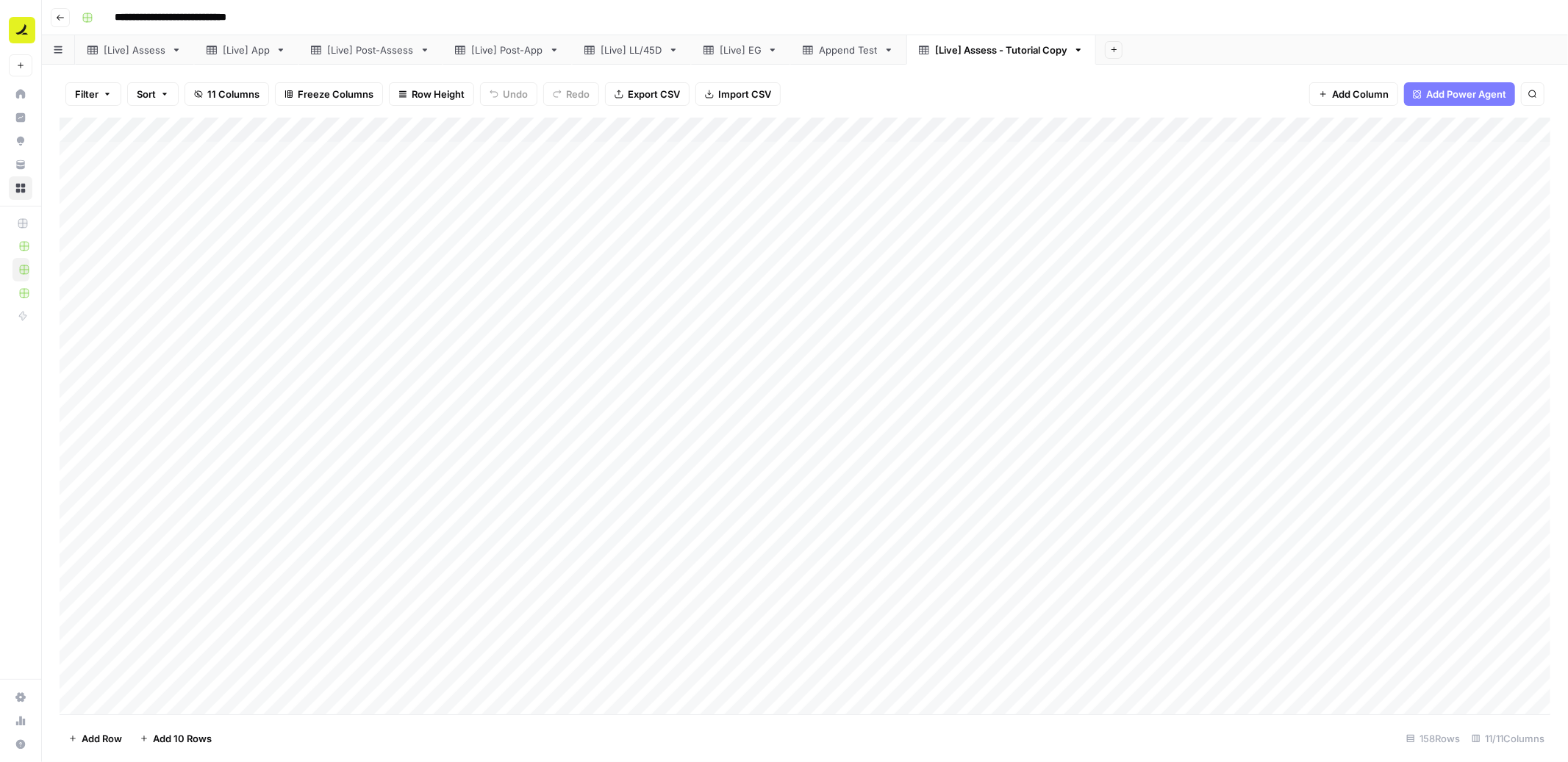
click at [164, 92] on icon "button" at bounding box center [165, 94] width 9 height 9
click at [235, 165] on input "text" at bounding box center [262, 169] width 149 height 15
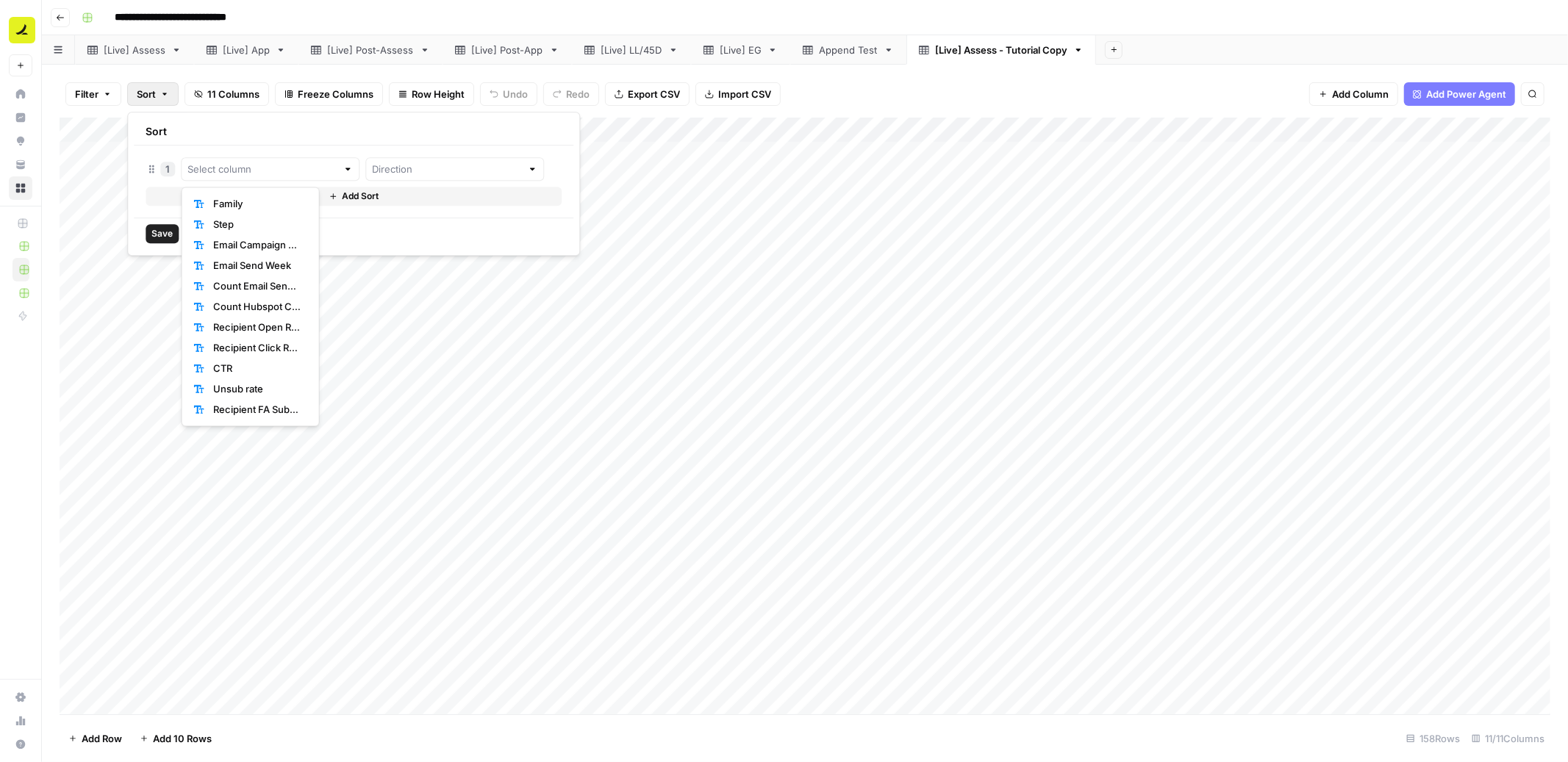
click at [237, 203] on span "Family" at bounding box center [257, 203] width 88 height 15
type input "Family"
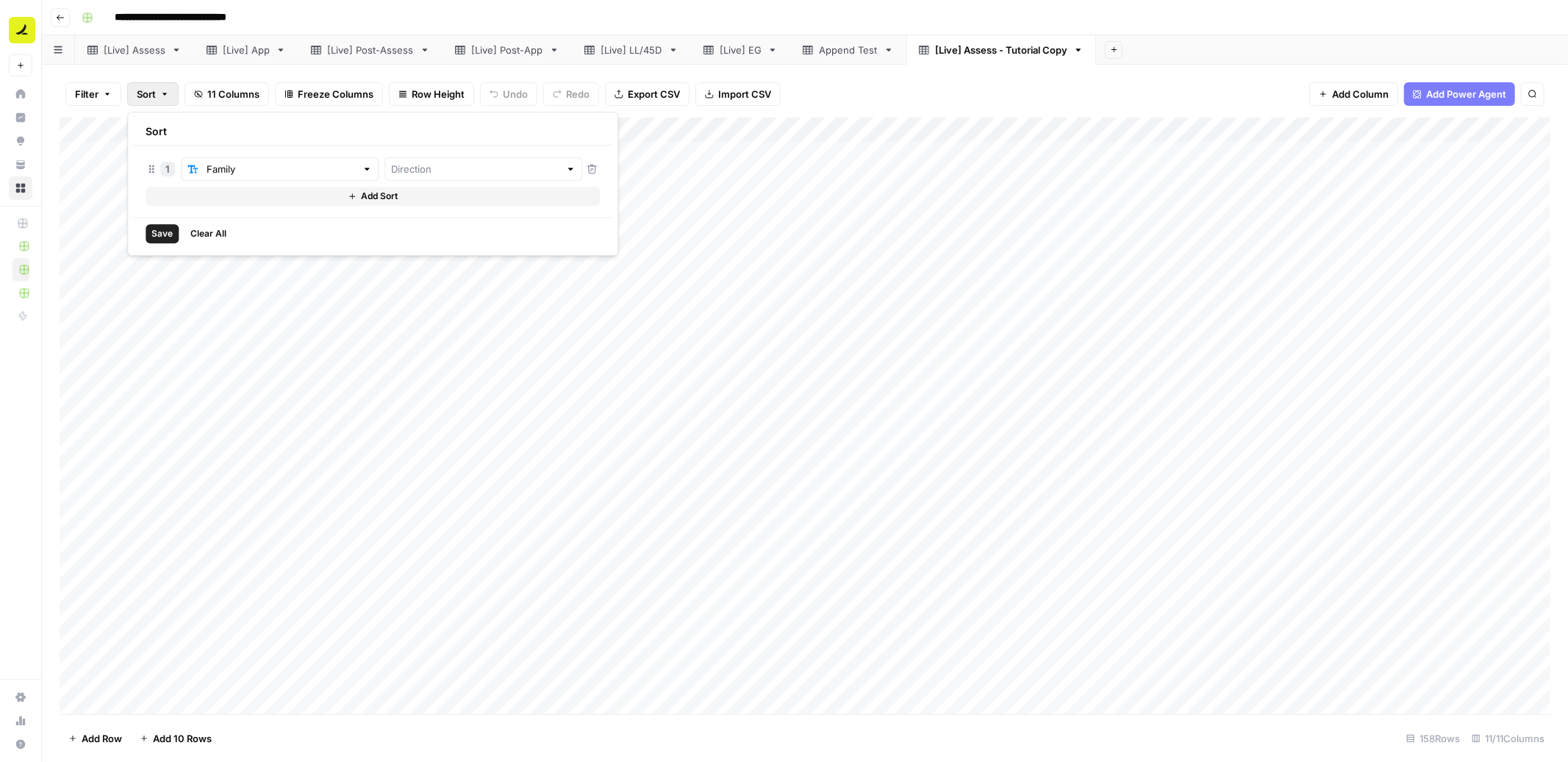
click at [301, 201] on button "Add Sort" at bounding box center [372, 196] width 454 height 19
click at [252, 205] on input "text" at bounding box center [271, 198] width 168 height 15
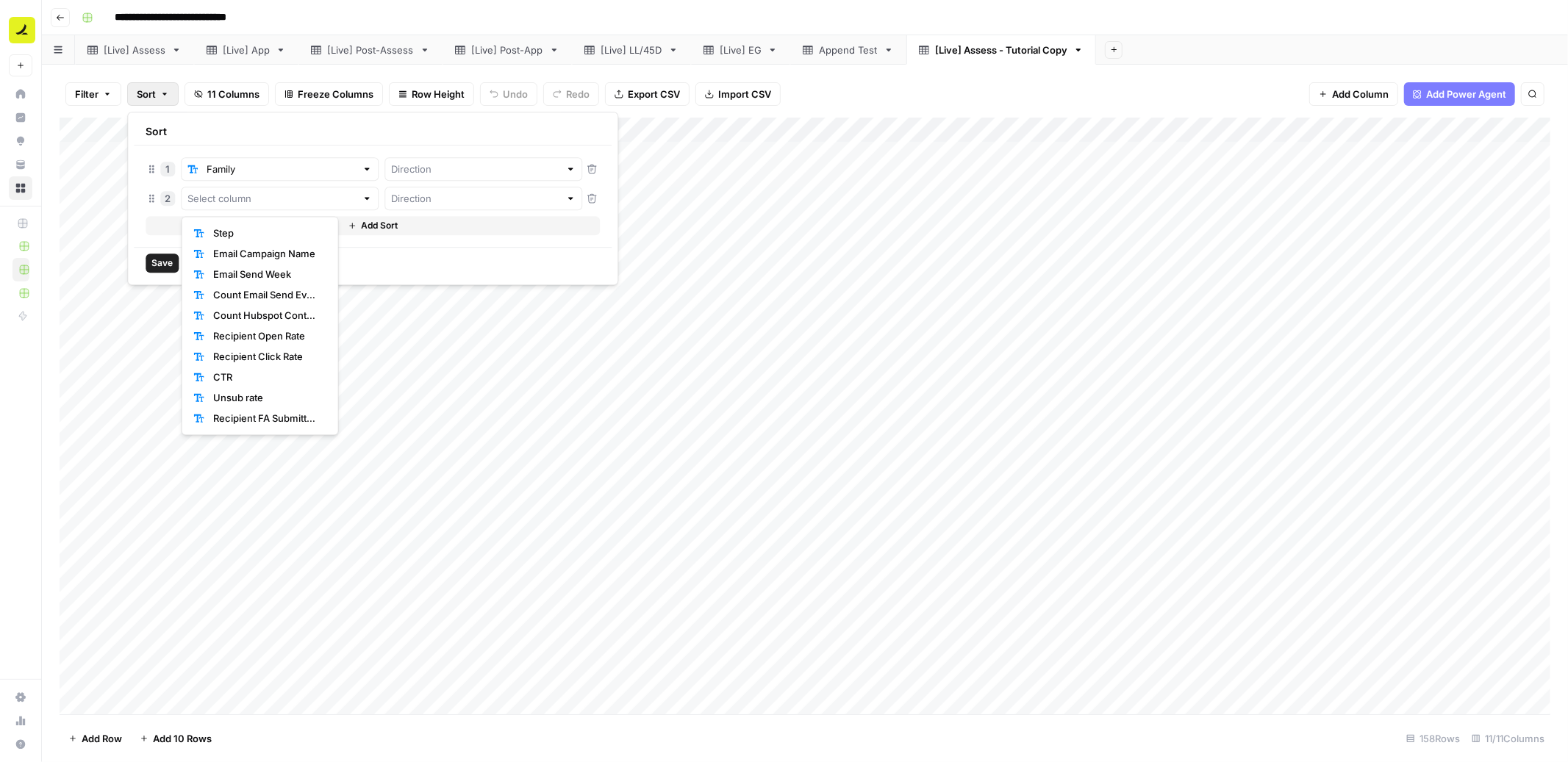
click at [243, 234] on span "Step" at bounding box center [266, 232] width 108 height 15
type input "Step"
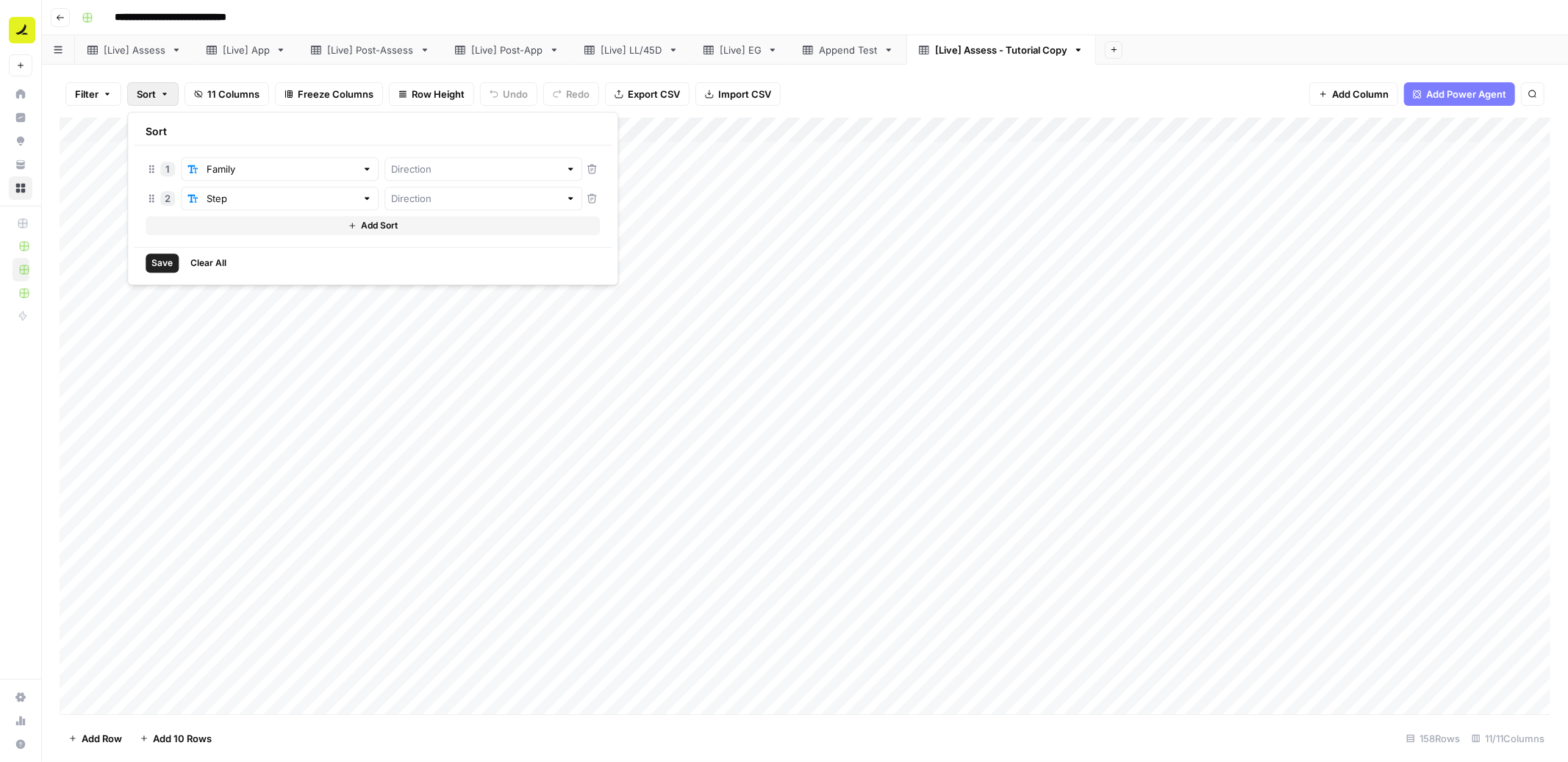
click at [259, 233] on button "Add Sort" at bounding box center [372, 226] width 454 height 19
click at [256, 248] on button "Add Sort" at bounding box center [372, 255] width 454 height 19
click at [243, 233] on input "text" at bounding box center [271, 227] width 168 height 15
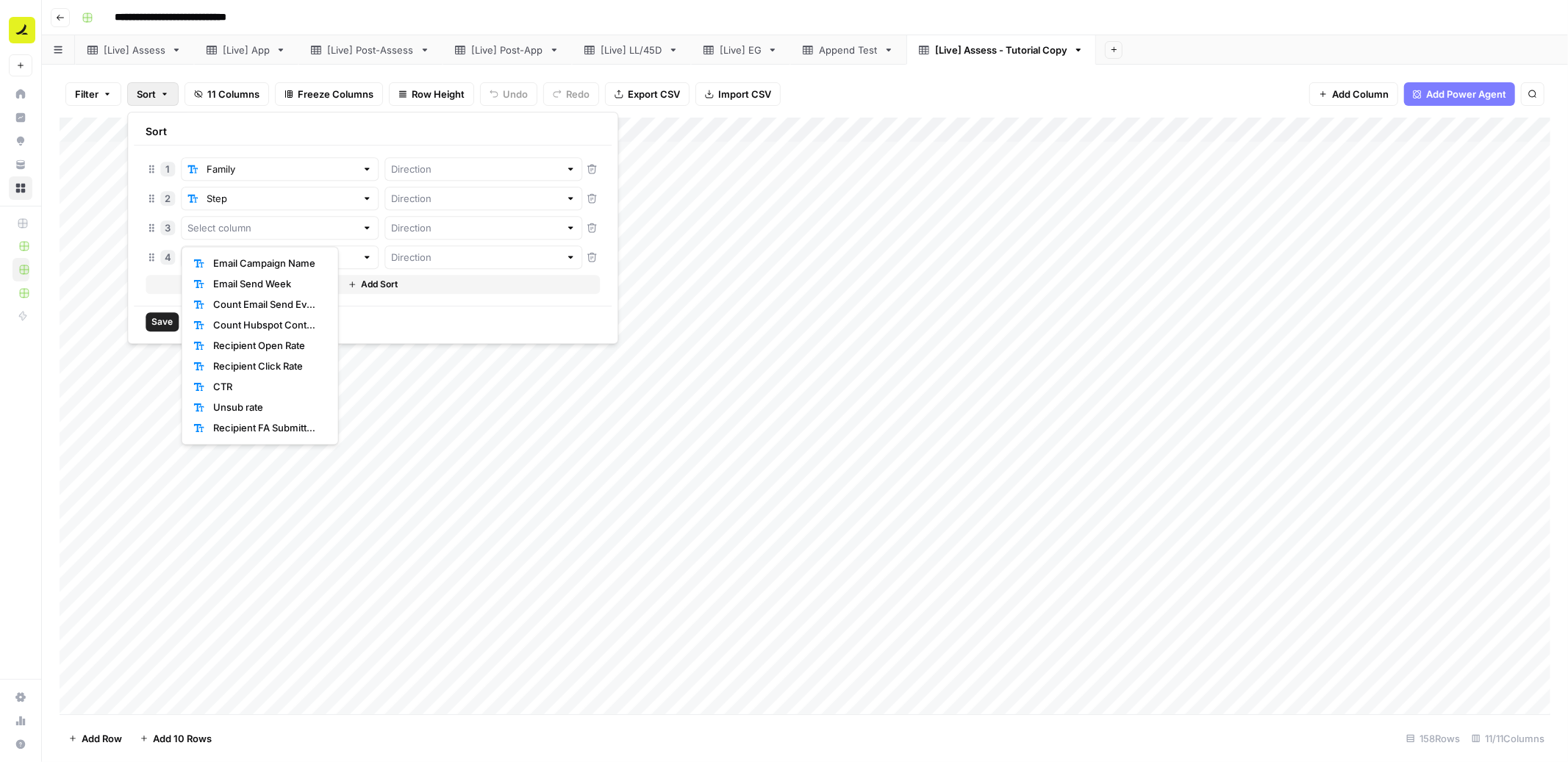
click at [264, 287] on span "Email Send Week" at bounding box center [266, 284] width 108 height 15
type input "Email Send Week"
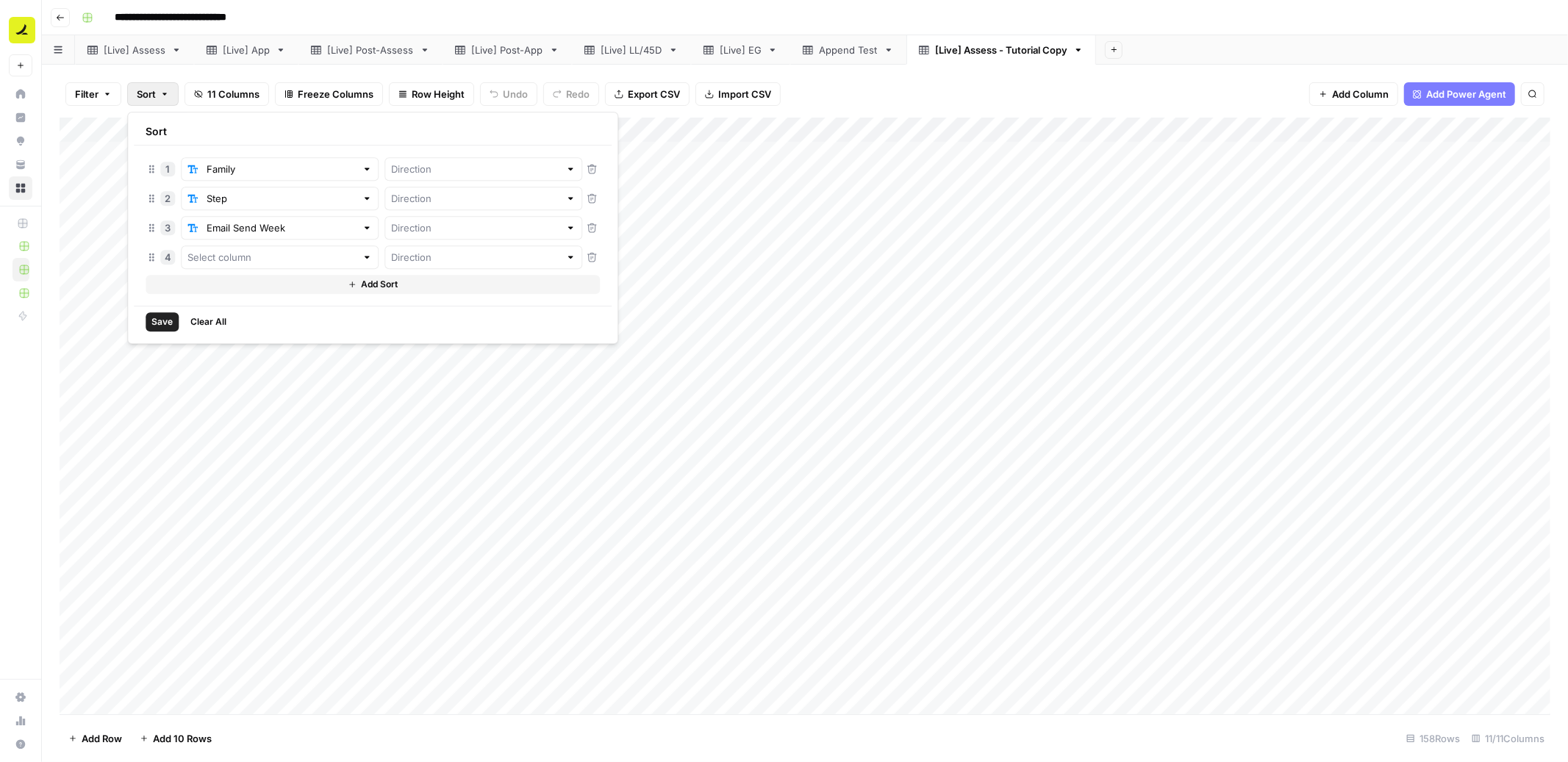
click at [587, 258] on icon "button" at bounding box center [592, 257] width 10 height 10
click at [426, 233] on input "text" at bounding box center [475, 227] width 168 height 15
click at [406, 284] on span "Descending" at bounding box center [420, 284] width 127 height 15
type input "Descending"
click at [407, 208] on div at bounding box center [483, 198] width 198 height 23
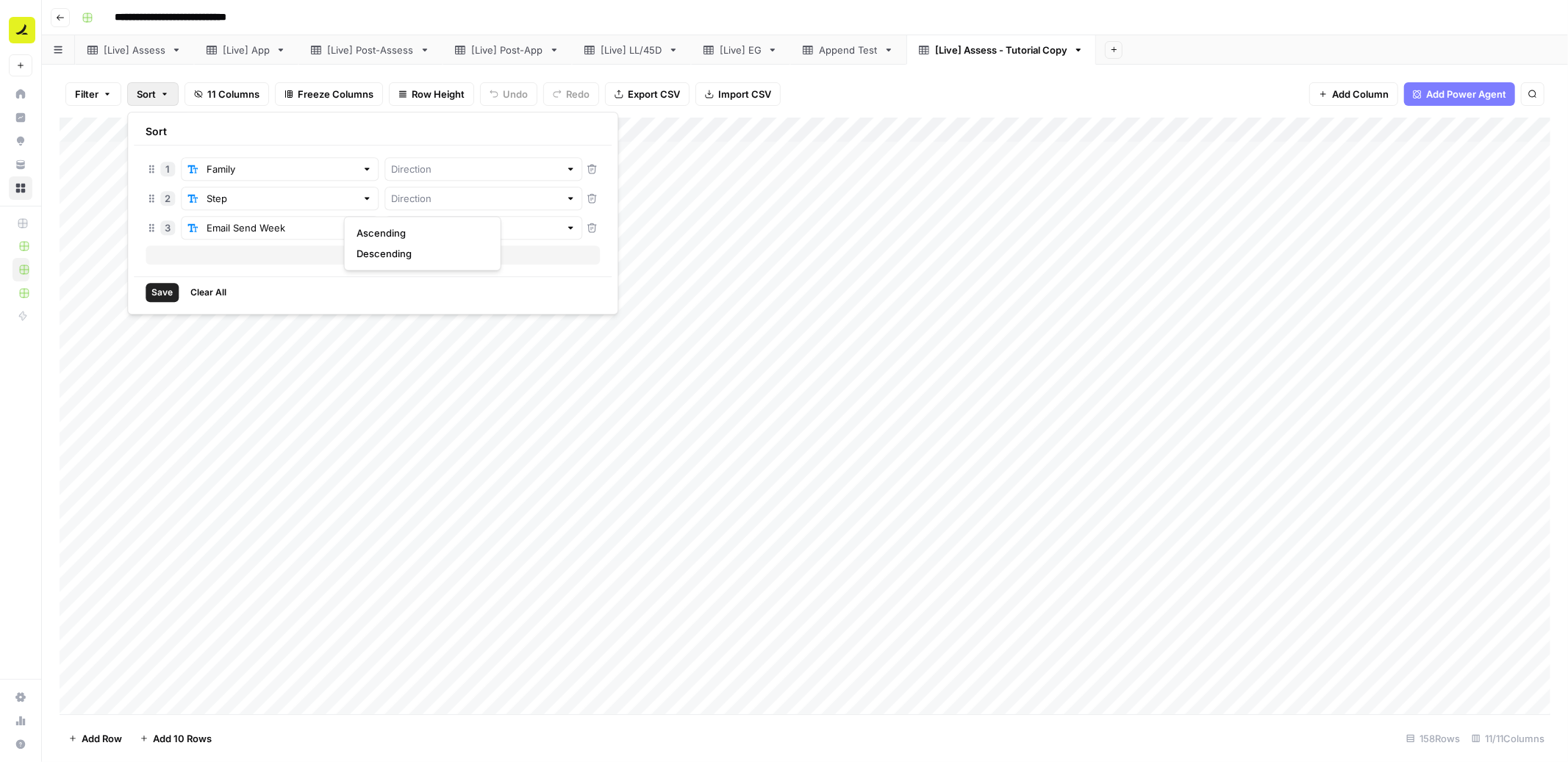
click at [406, 232] on span "Ascending" at bounding box center [420, 232] width 127 height 15
type input "Ascending"
click at [393, 173] on input "text" at bounding box center [475, 169] width 168 height 15
click at [393, 207] on span "Ascending" at bounding box center [420, 203] width 127 height 15
type input "Ascending"
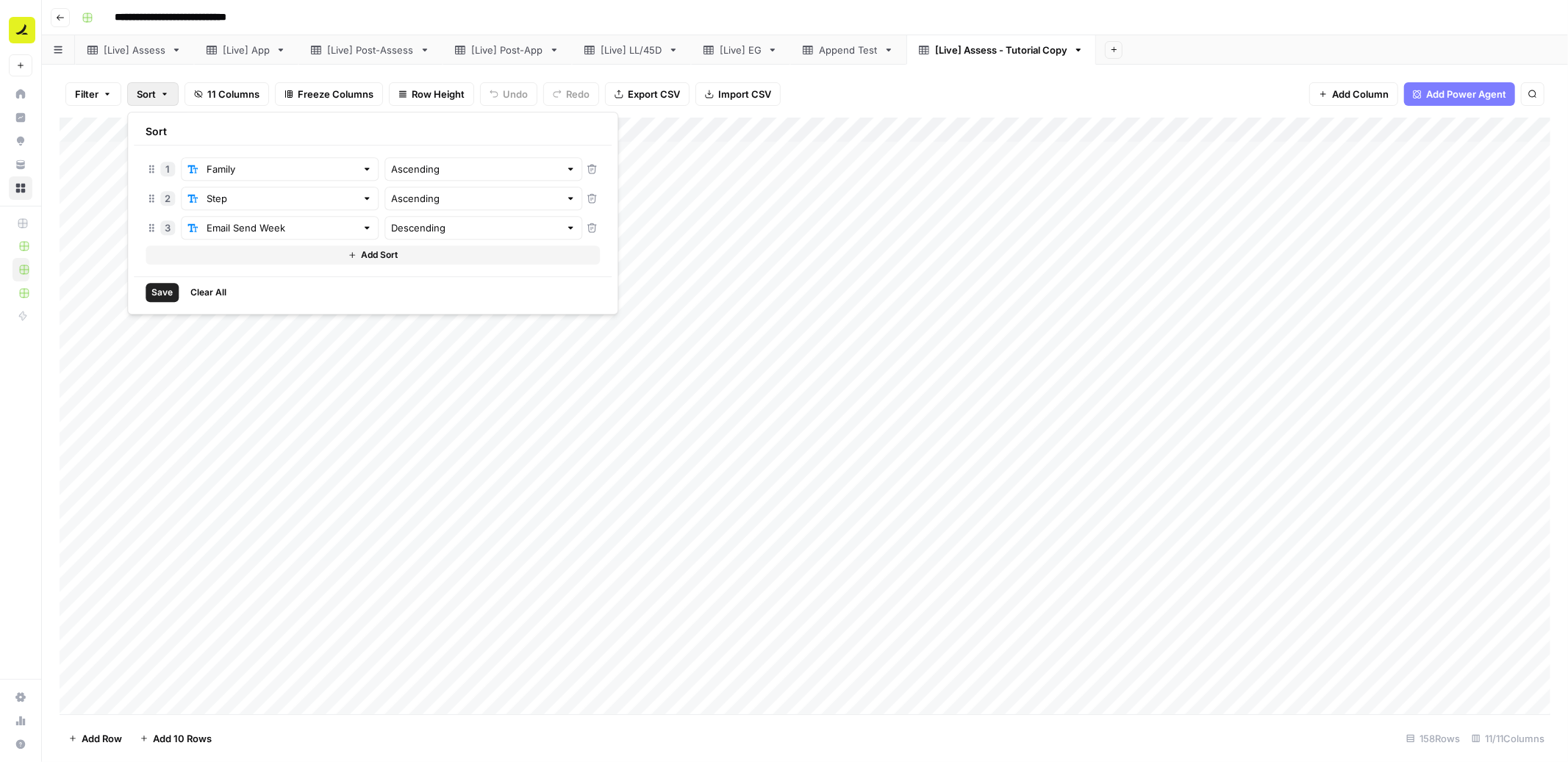
click at [164, 294] on span "Save" at bounding box center [162, 292] width 22 height 13
click at [294, 153] on div "Add Column" at bounding box center [805, 417] width 1491 height 598
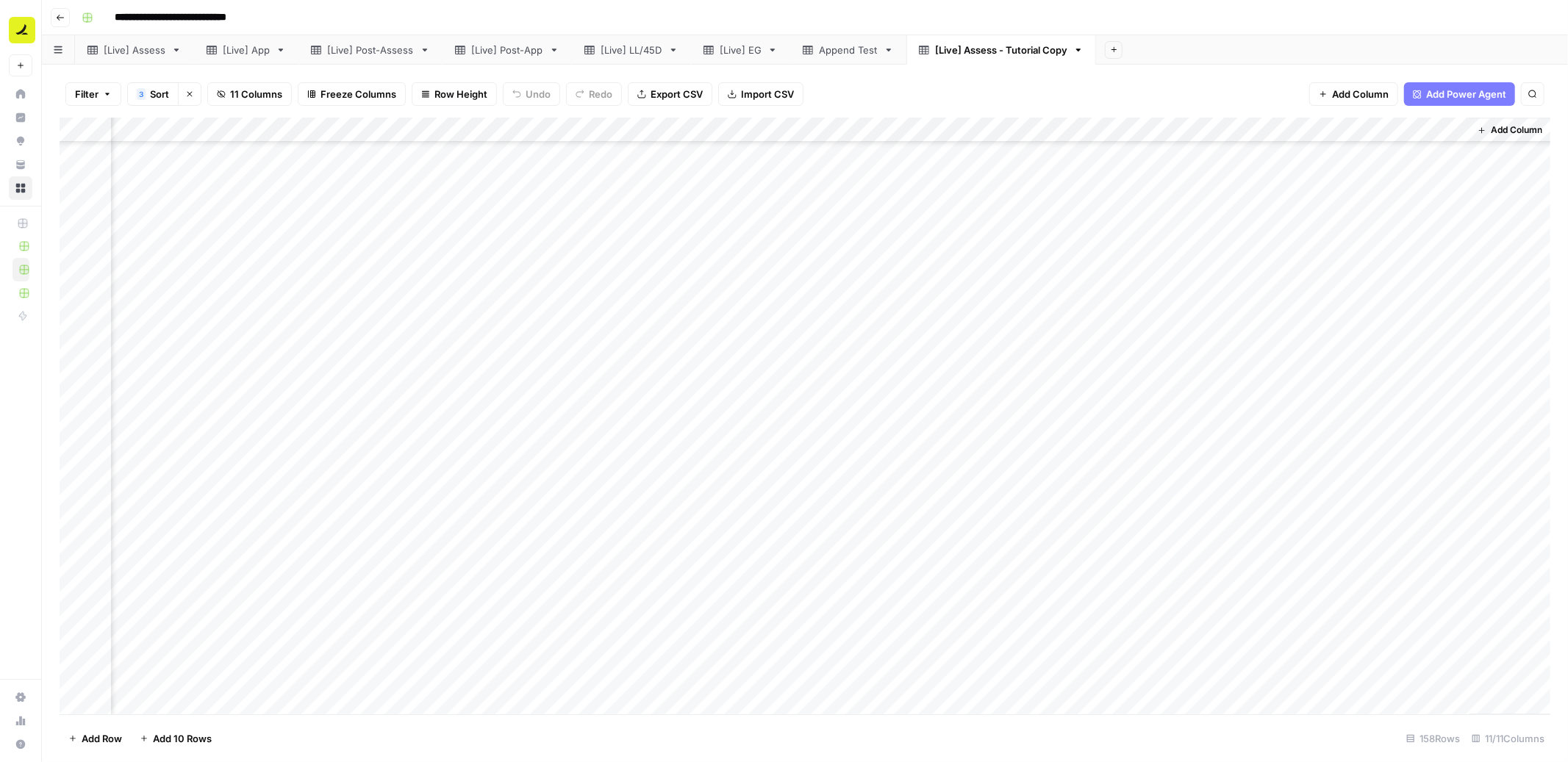
scroll to position [3398, 552]
click at [1390, 684] on div "Add Column" at bounding box center [805, 417] width 1491 height 598
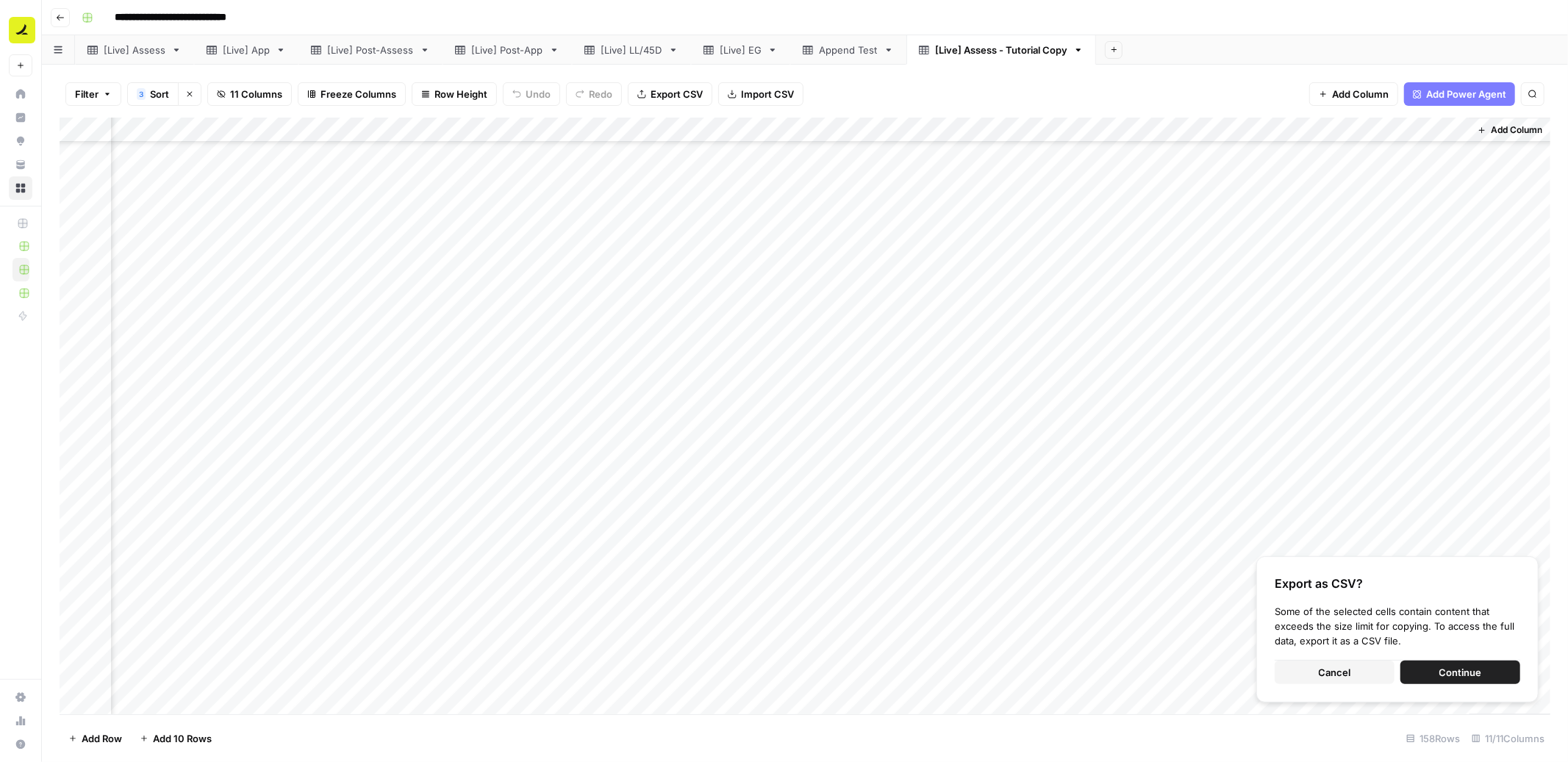
click at [1312, 674] on button "Cancel" at bounding box center [1335, 672] width 120 height 23
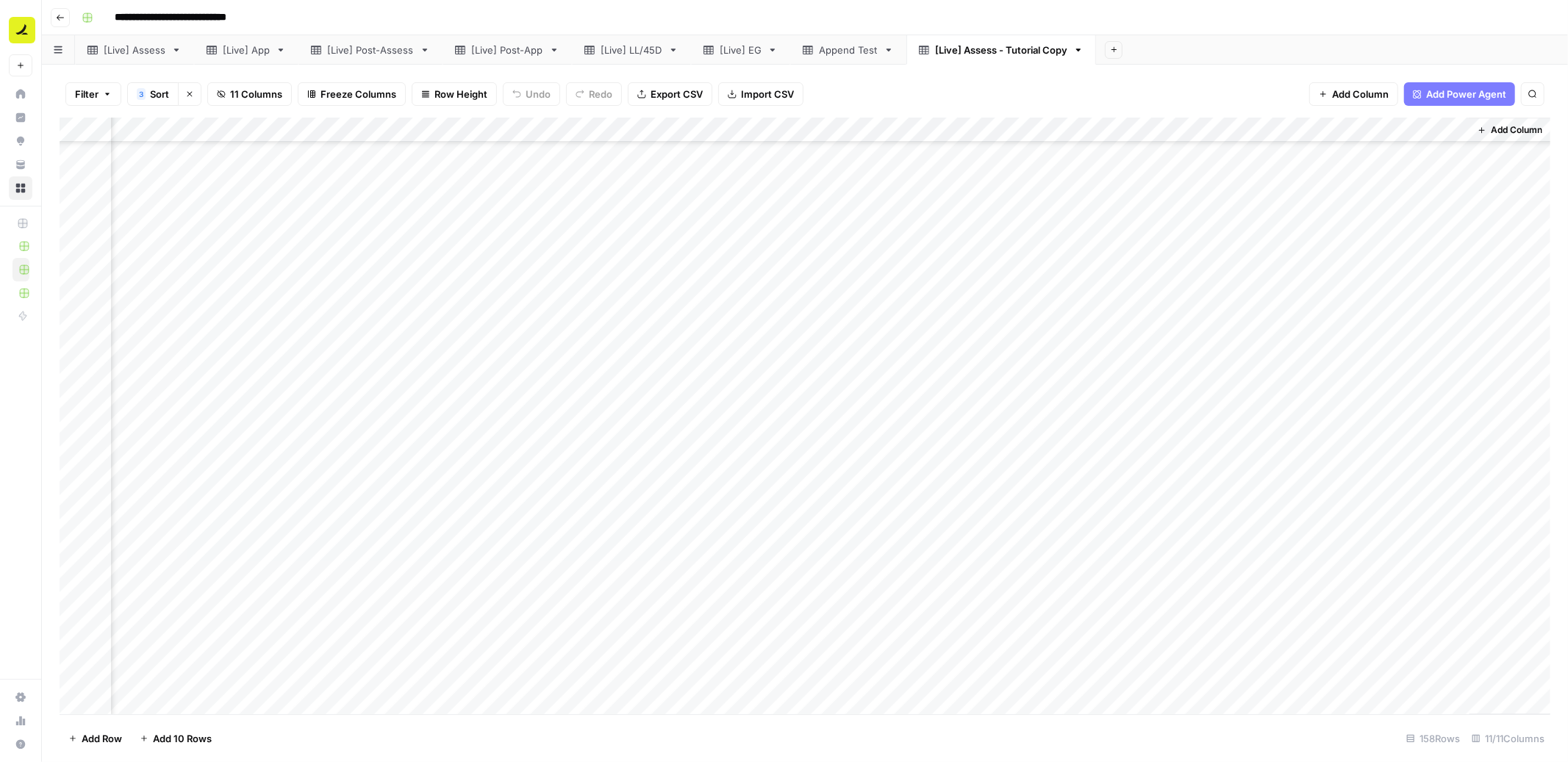
click at [1195, 587] on div "Add Column" at bounding box center [805, 417] width 1491 height 598
click at [1048, 148] on div "Add Column" at bounding box center [805, 417] width 1491 height 598
click at [230, 156] on div "Add Column" at bounding box center [805, 417] width 1491 height 598
click at [151, 90] on span "Sort" at bounding box center [159, 94] width 19 height 15
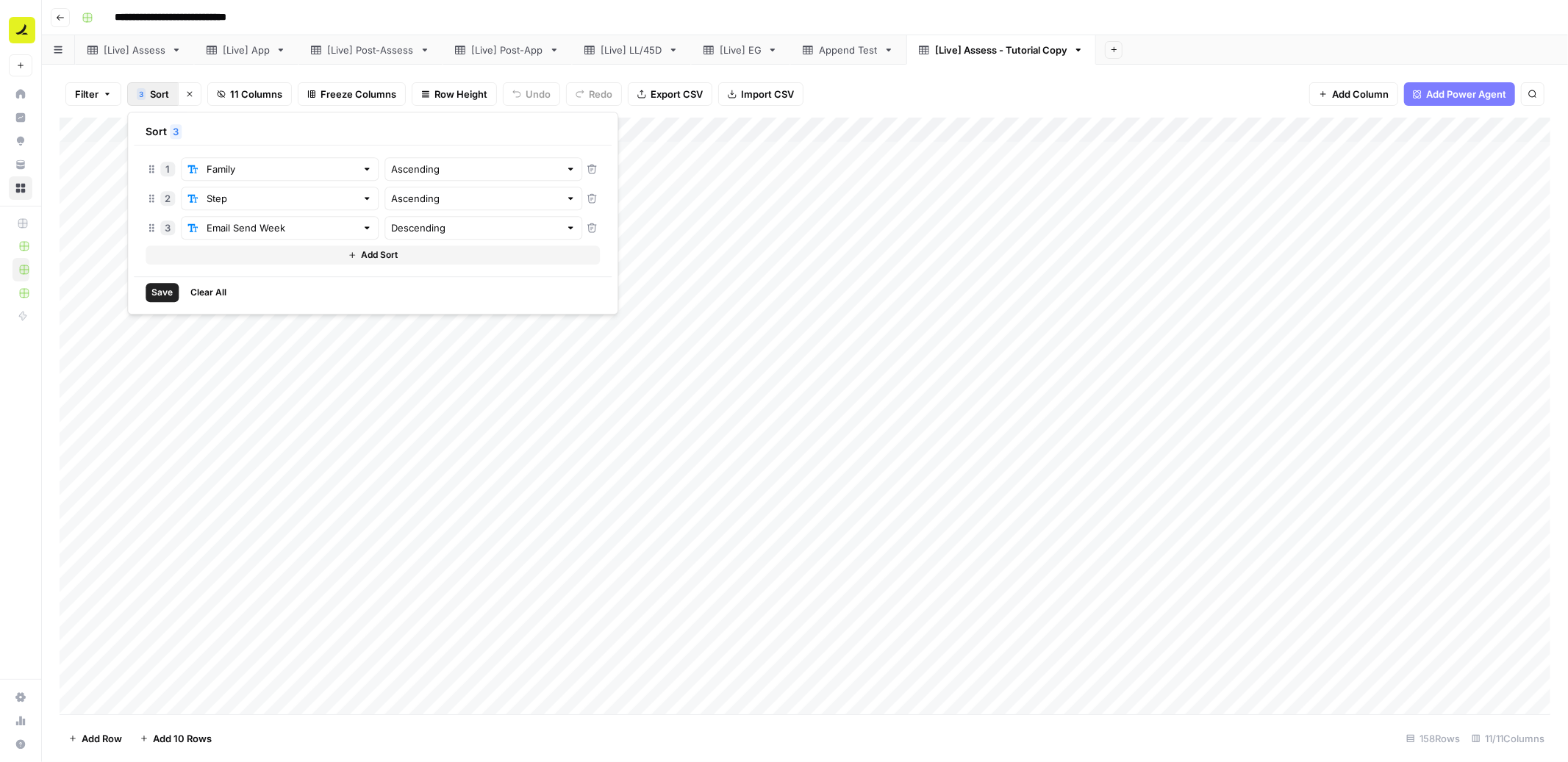
click at [1054, 88] on div "Filter 3 Sort Clear sorts 11 Columns Freeze Columns Row Height Undo Redo Export…" at bounding box center [805, 94] width 1491 height 47
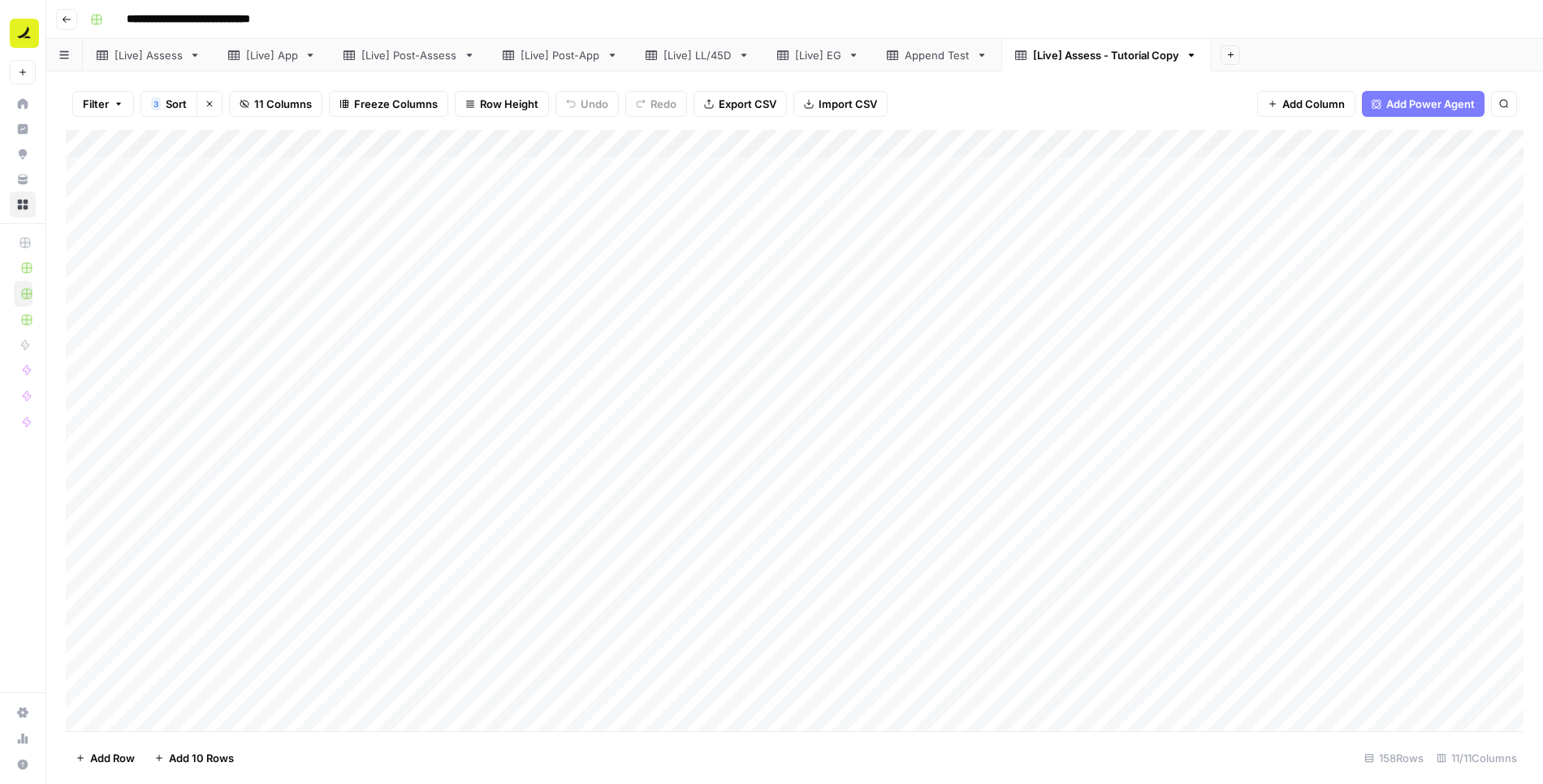
click at [208, 108] on icon "button" at bounding box center [209, 104] width 10 height 10
click at [97, 690] on div "Add Column" at bounding box center [795, 431] width 1458 height 602
click at [97, 662] on div "Add Column" at bounding box center [795, 431] width 1458 height 602
click at [98, 639] on div "Add Column" at bounding box center [795, 431] width 1458 height 602
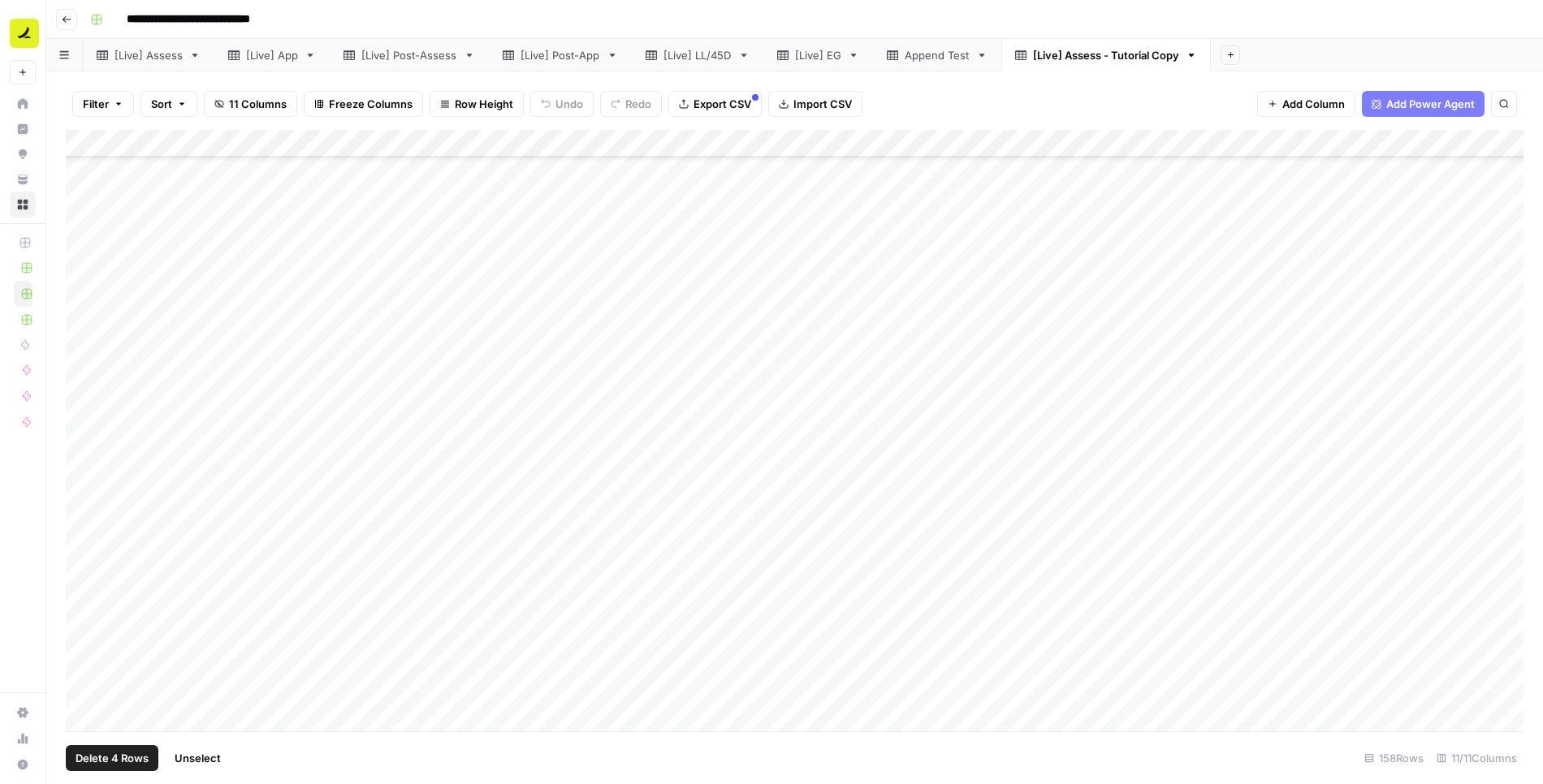
click at [97, 611] on div "Add Column" at bounding box center [795, 431] width 1458 height 602
click at [97, 580] on div "Add Column" at bounding box center [795, 431] width 1458 height 602
click at [97, 555] on div "Add Column" at bounding box center [795, 431] width 1458 height 602
click at [97, 533] on div "Add Column" at bounding box center [795, 431] width 1458 height 602
click at [98, 482] on div "Add Column" at bounding box center [795, 431] width 1458 height 602
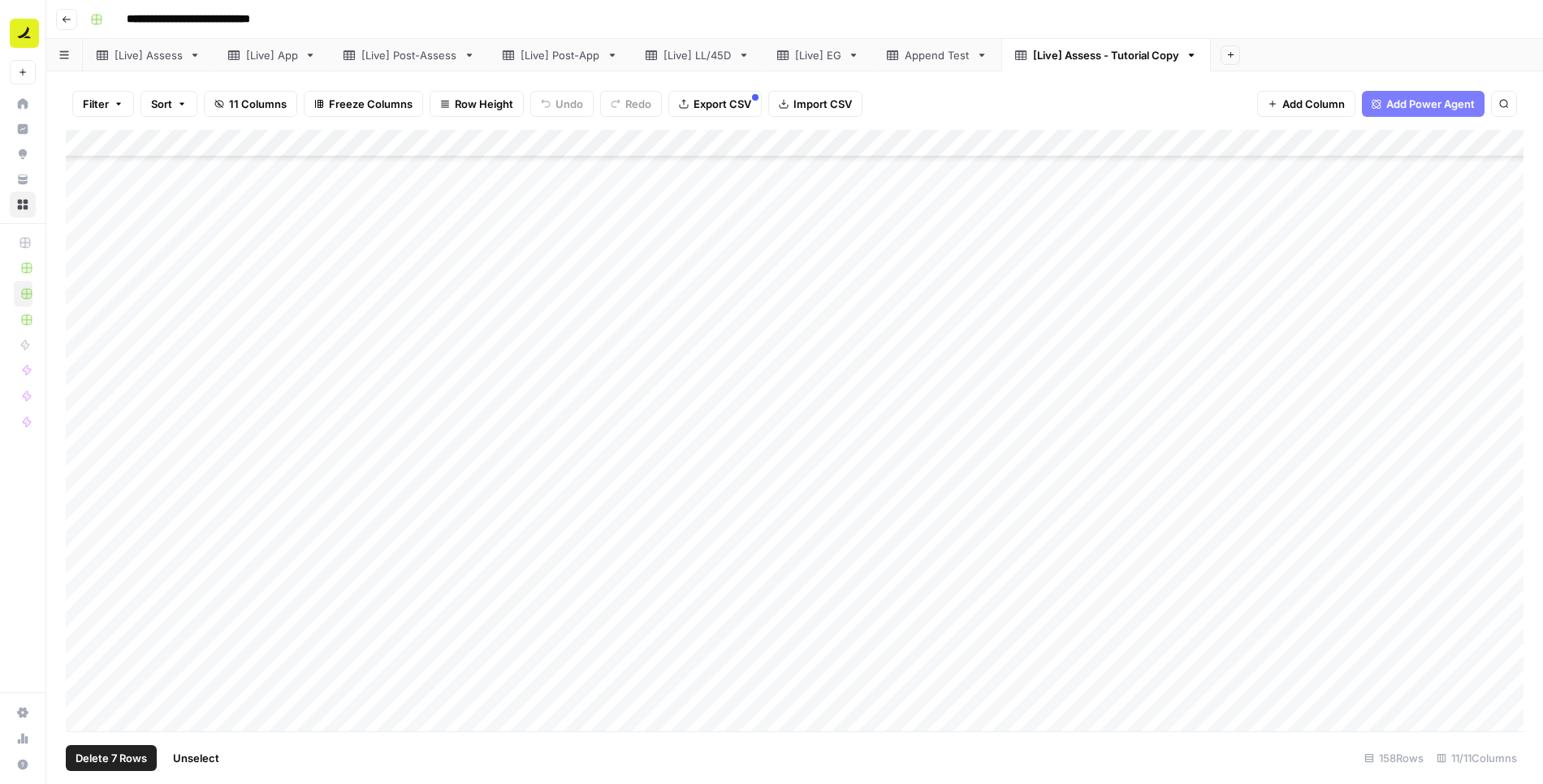
click at [98, 495] on div "Add Column" at bounding box center [795, 431] width 1458 height 602
click at [99, 468] on div "Add Column" at bounding box center [795, 431] width 1458 height 602
click at [99, 447] on div "Add Column" at bounding box center [795, 431] width 1458 height 602
click at [125, 762] on span "Delete 10 Rows" at bounding box center [114, 758] width 78 height 16
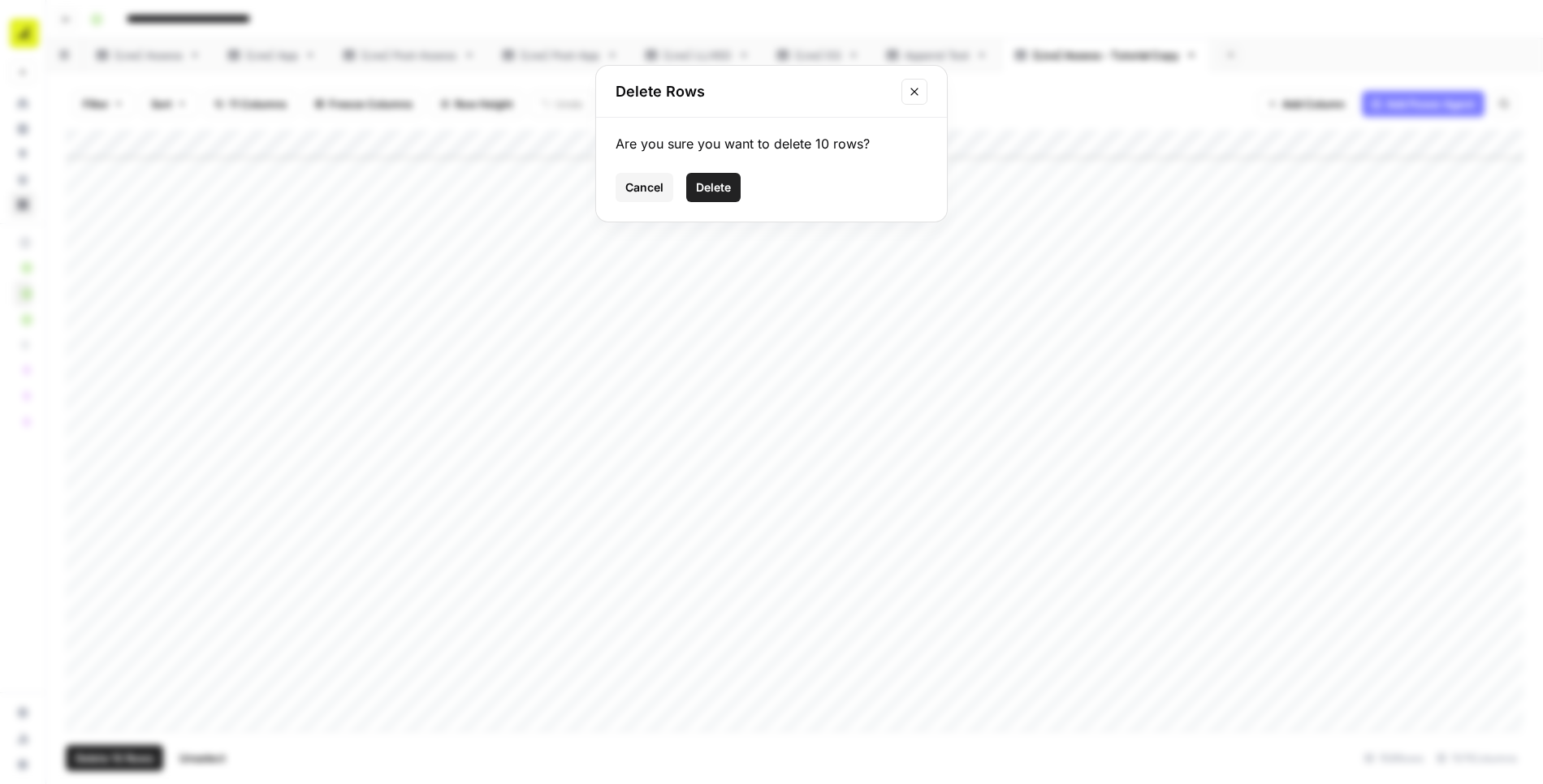
click at [723, 185] on span "Delete" at bounding box center [713, 187] width 35 height 16
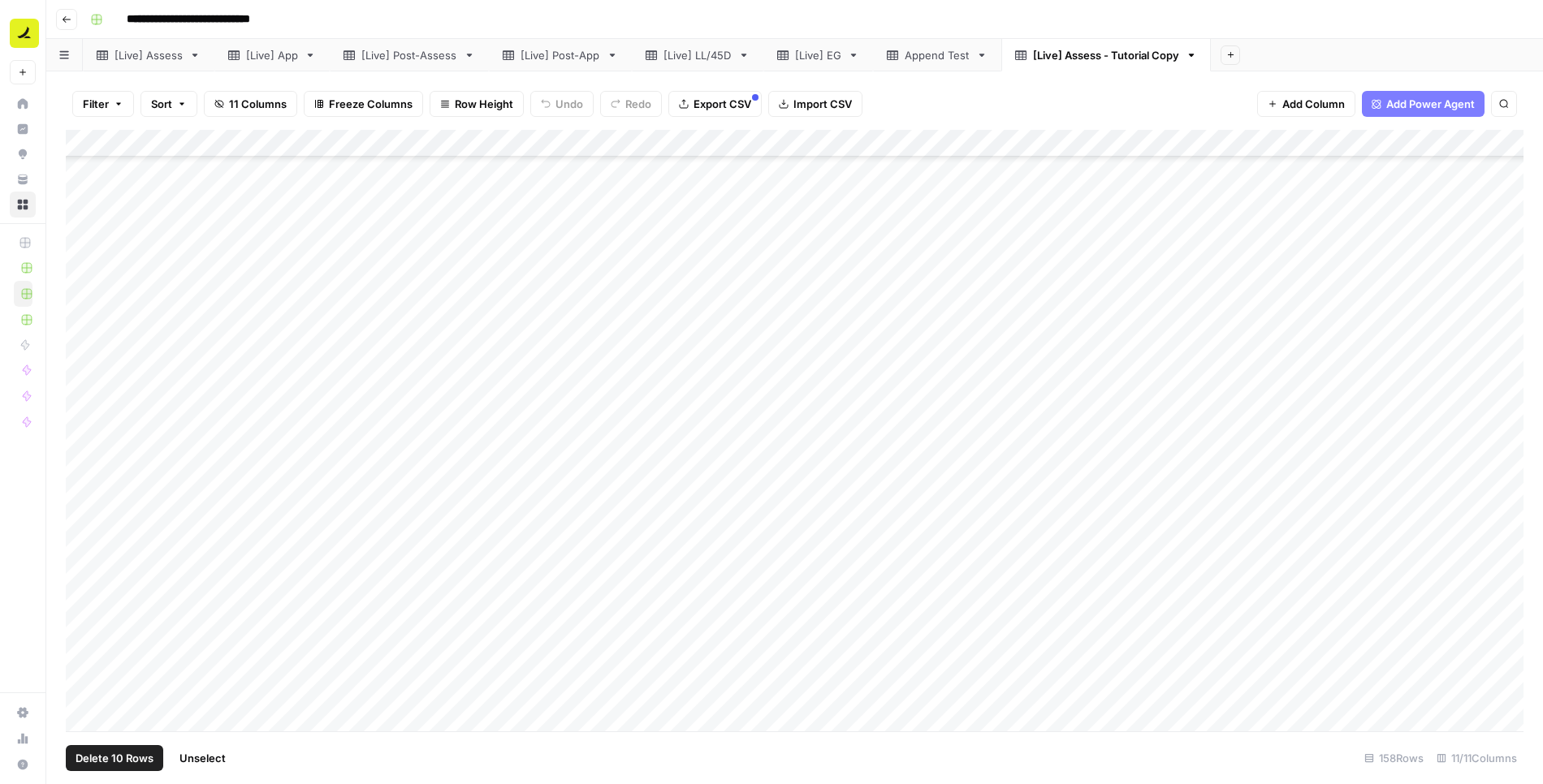
scroll to position [3537, 0]
click at [163, 59] on div "[Live] Assess" at bounding box center [148, 54] width 69 height 16
click at [291, 61] on div "[Live] App" at bounding box center [272, 54] width 52 height 16
click at [411, 58] on div "[Live] Post-Assess" at bounding box center [409, 54] width 96 height 16
click at [135, 58] on div "[Live] Assess" at bounding box center [148, 54] width 69 height 16
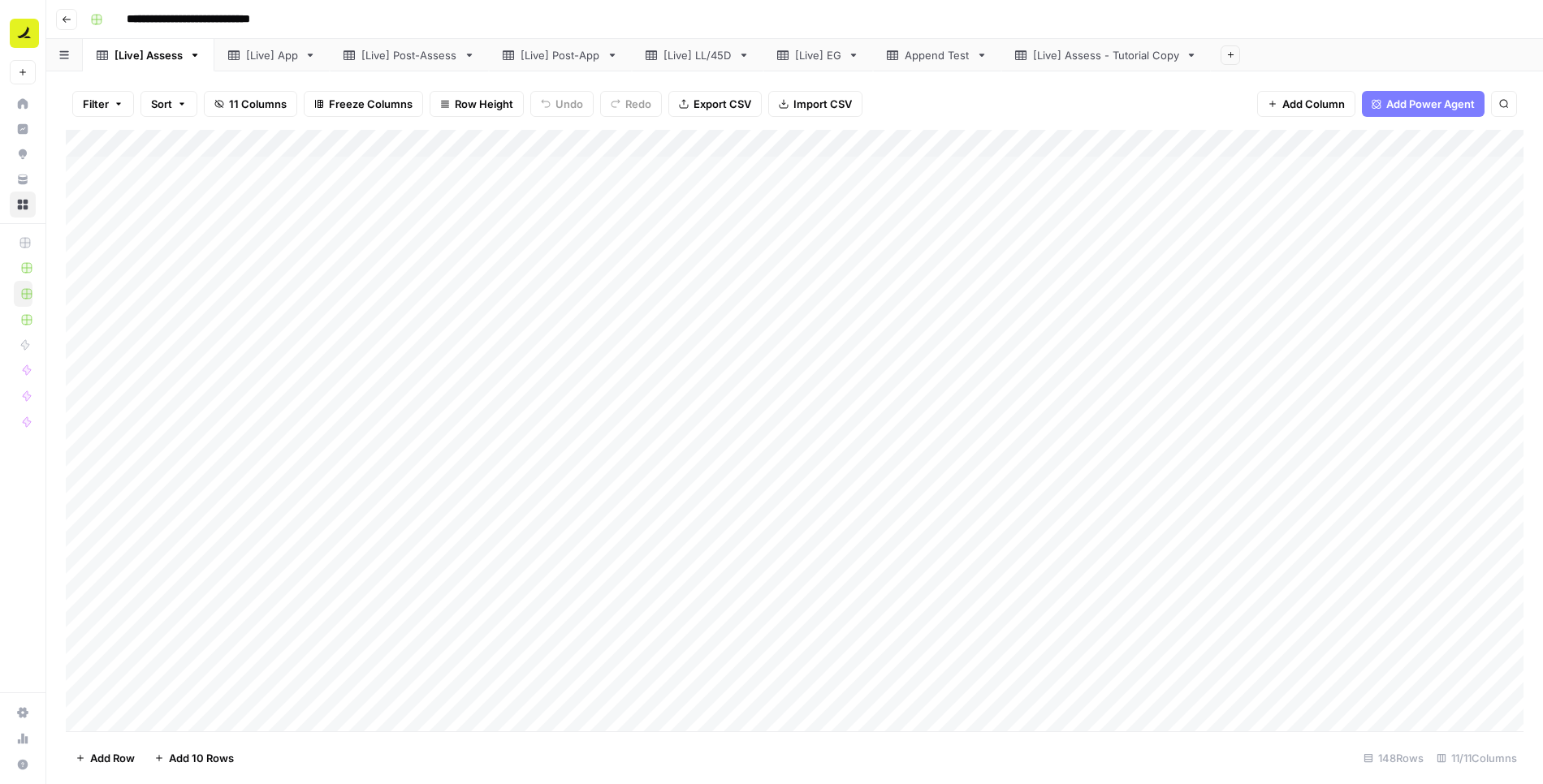
click at [1180, 167] on div "Add Column" at bounding box center [795, 431] width 1458 height 602
click at [1168, 390] on div "Add Column" at bounding box center [795, 431] width 1458 height 602
click at [1169, 399] on div "Add Column" at bounding box center [795, 431] width 1458 height 602
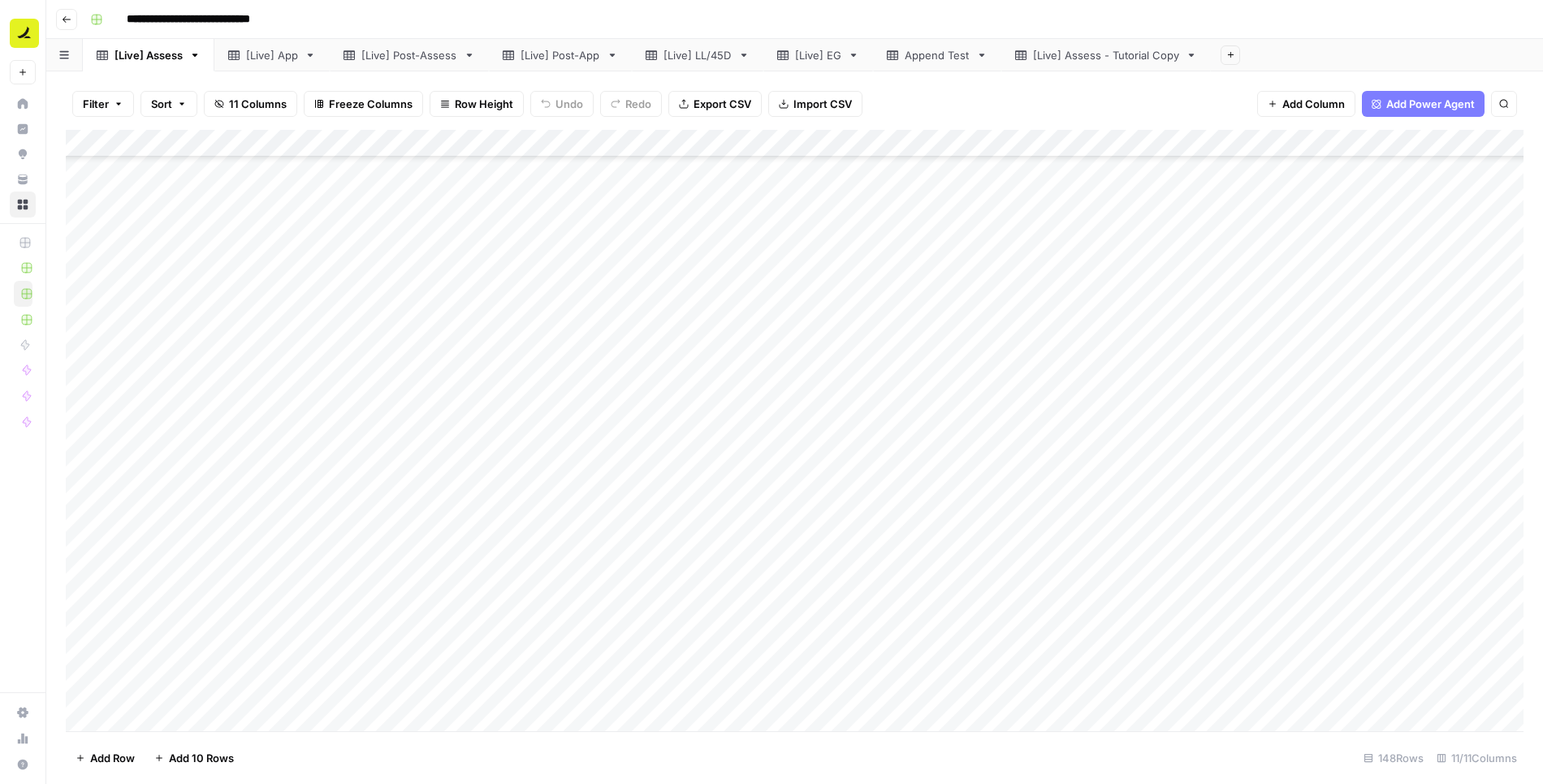
click at [1170, 404] on div "Add Column" at bounding box center [795, 431] width 1458 height 602
click at [275, 53] on div "[Live] App" at bounding box center [272, 54] width 52 height 16
click at [425, 58] on div "[Live] Post-Assess" at bounding box center [409, 54] width 96 height 16
click at [137, 59] on div "[Live] Assess" at bounding box center [148, 54] width 69 height 16
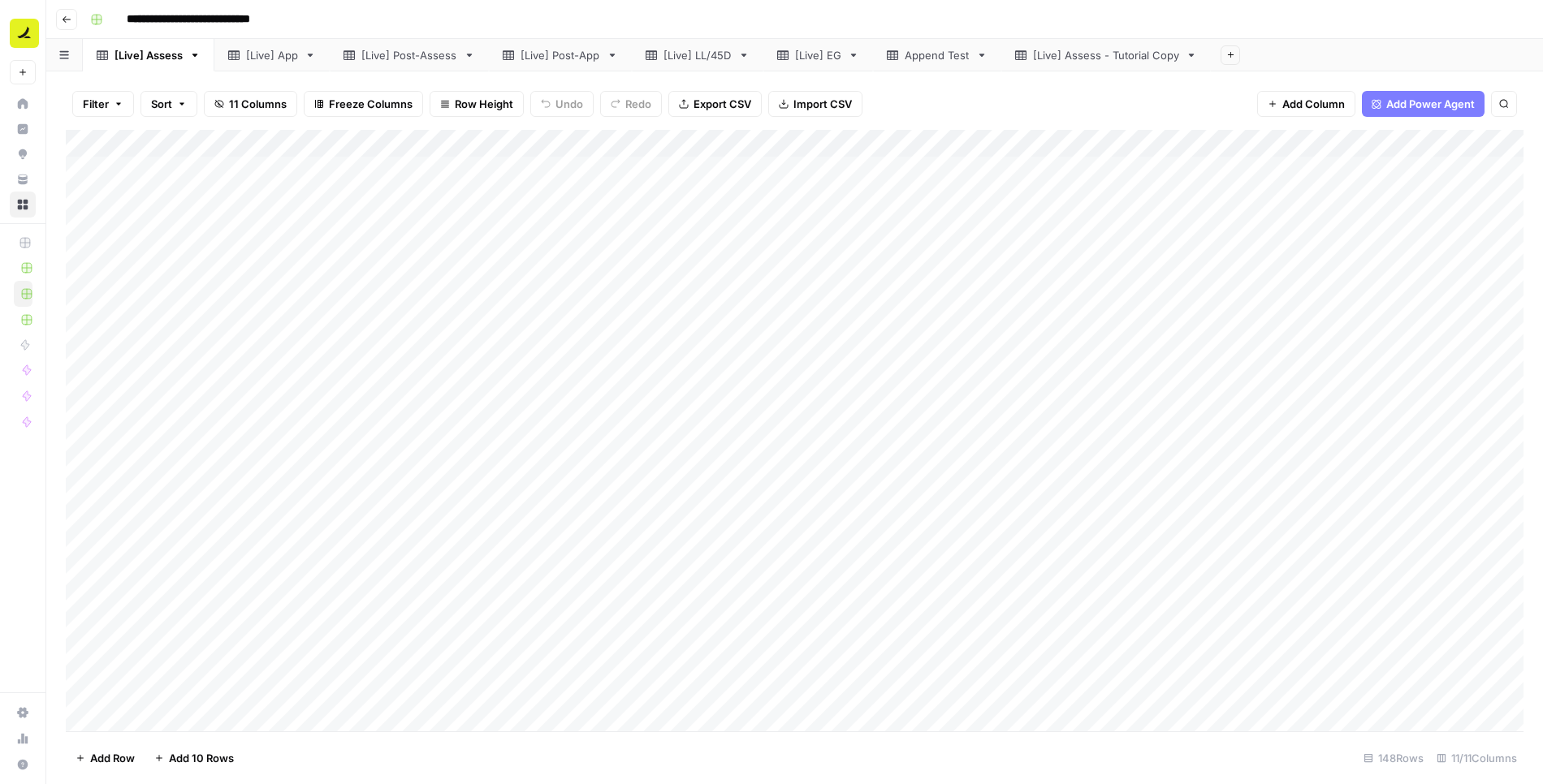
click at [1153, 175] on div "Add Column" at bounding box center [795, 431] width 1458 height 602
click at [1188, 383] on div "Add Column" at bounding box center [795, 431] width 1458 height 602
click at [175, 716] on div "Add Column" at bounding box center [795, 431] width 1458 height 602
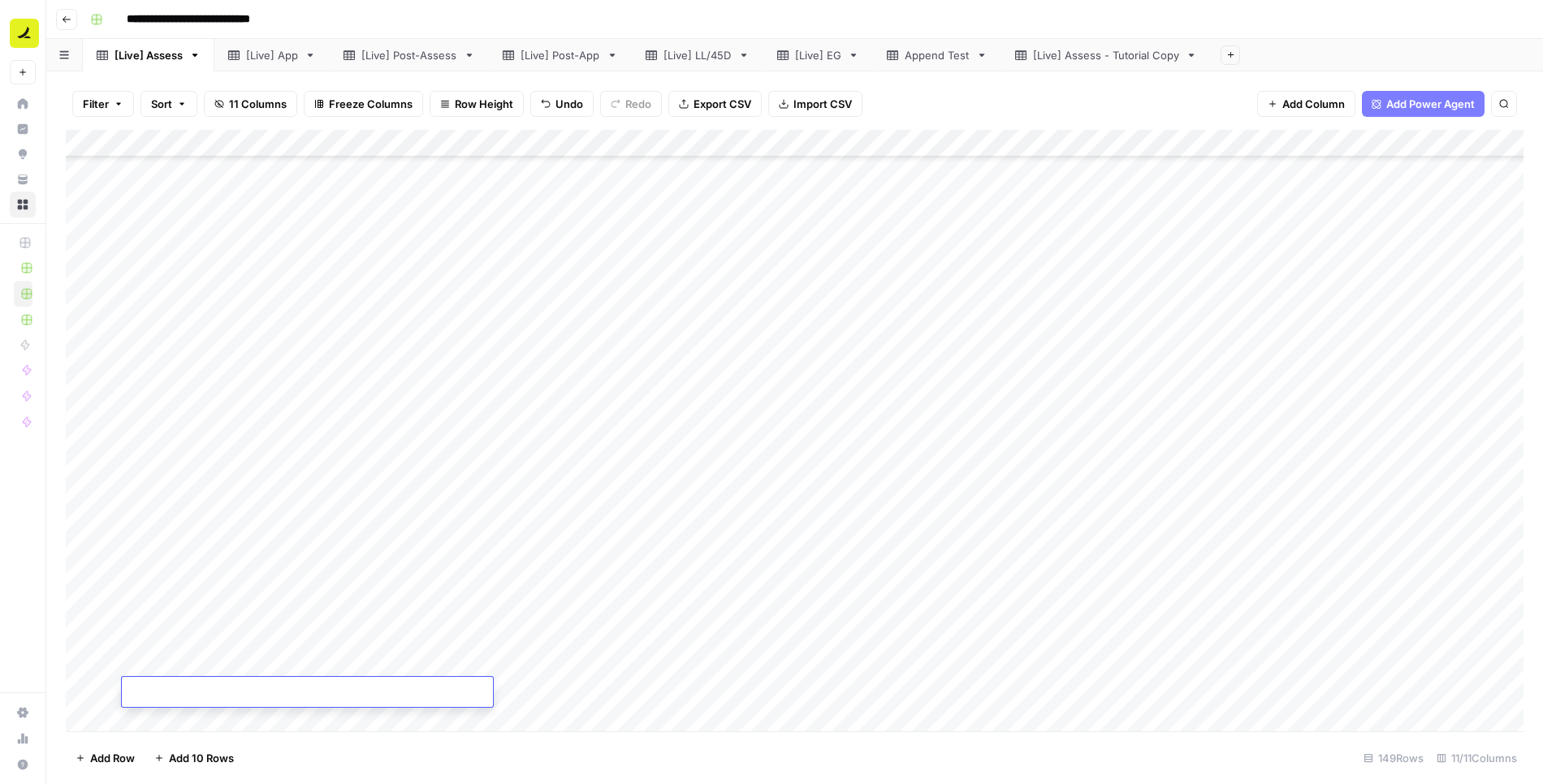
click at [616, 698] on div "Add Column" at bounding box center [795, 431] width 1458 height 602
click at [408, 696] on div "Add Column" at bounding box center [795, 431] width 1458 height 602
click at [545, 693] on div "Add Column" at bounding box center [795, 431] width 1458 height 602
click at [387, 693] on div "Add Column" at bounding box center [795, 431] width 1458 height 602
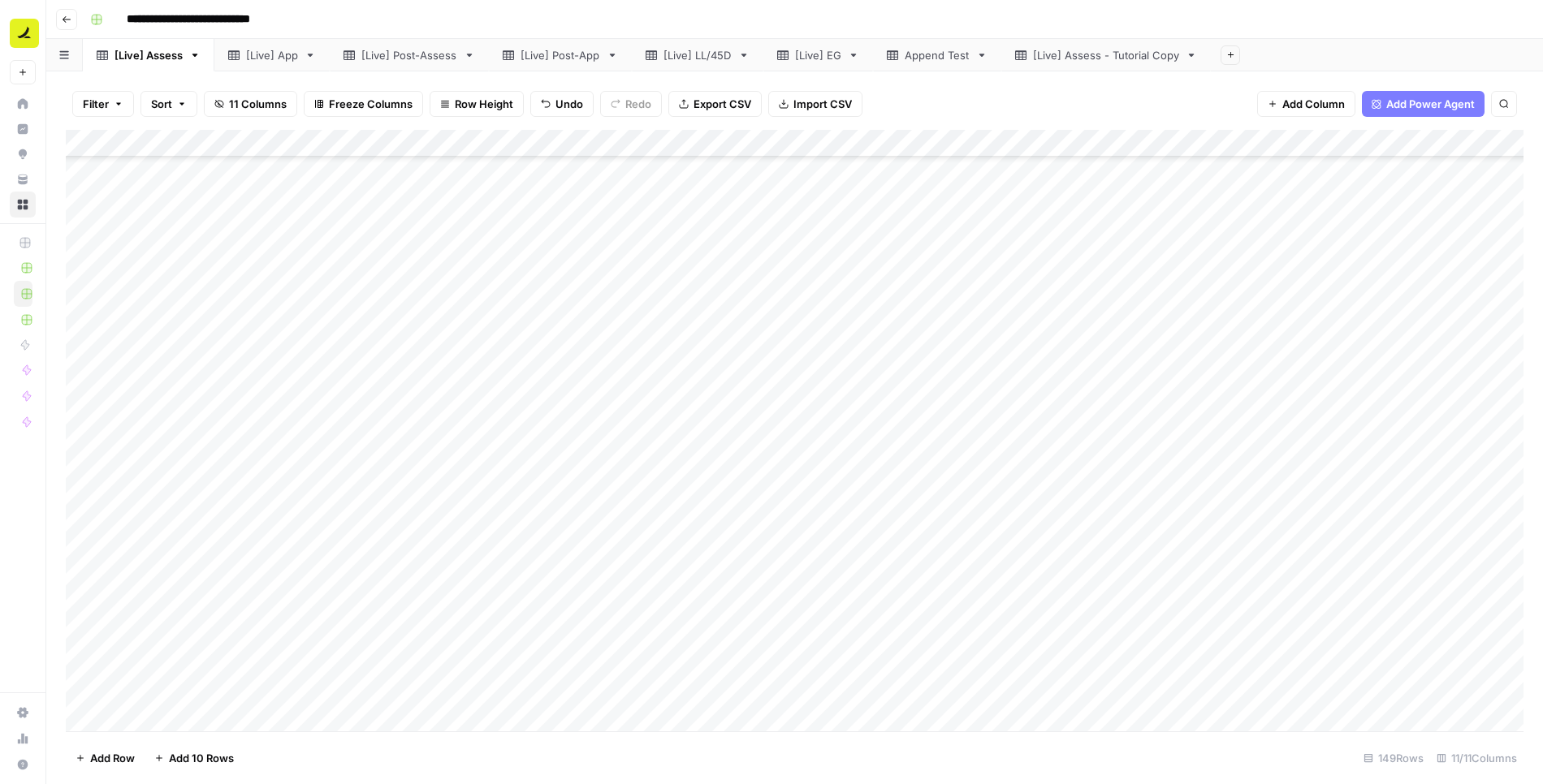
click at [387, 693] on div "Add Column" at bounding box center [795, 431] width 1458 height 602
click at [545, 696] on div "Add Column" at bounding box center [795, 431] width 1458 height 602
click at [431, 686] on div "Add Column" at bounding box center [795, 431] width 1458 height 602
click at [442, 692] on div "Add Column" at bounding box center [795, 431] width 1458 height 602
click at [442, 692] on textarea at bounding box center [307, 694] width 371 height 23
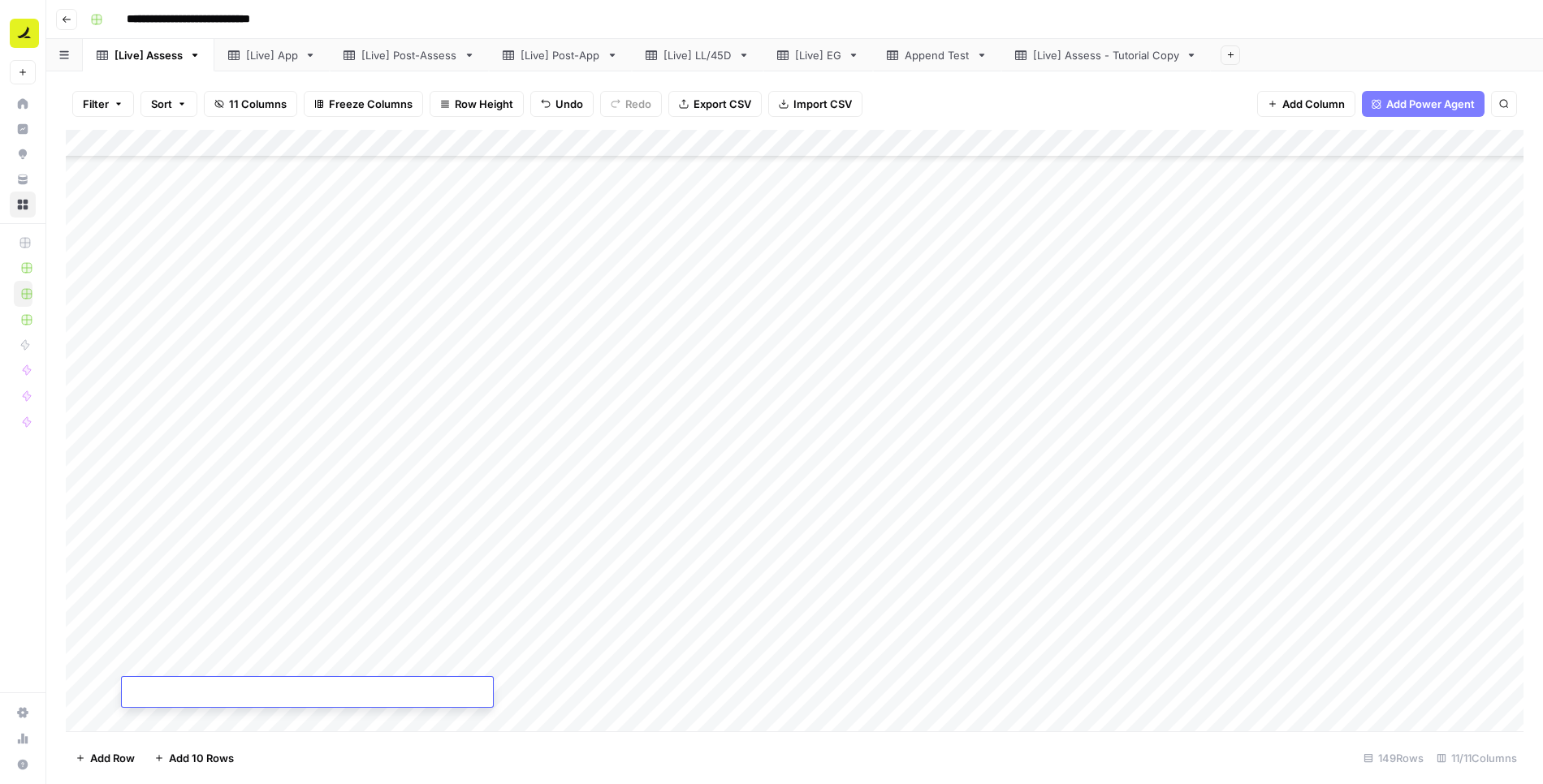
click at [539, 688] on div "Add Column" at bounding box center [795, 431] width 1458 height 602
click at [451, 678] on div "Add Column" at bounding box center [795, 431] width 1458 height 602
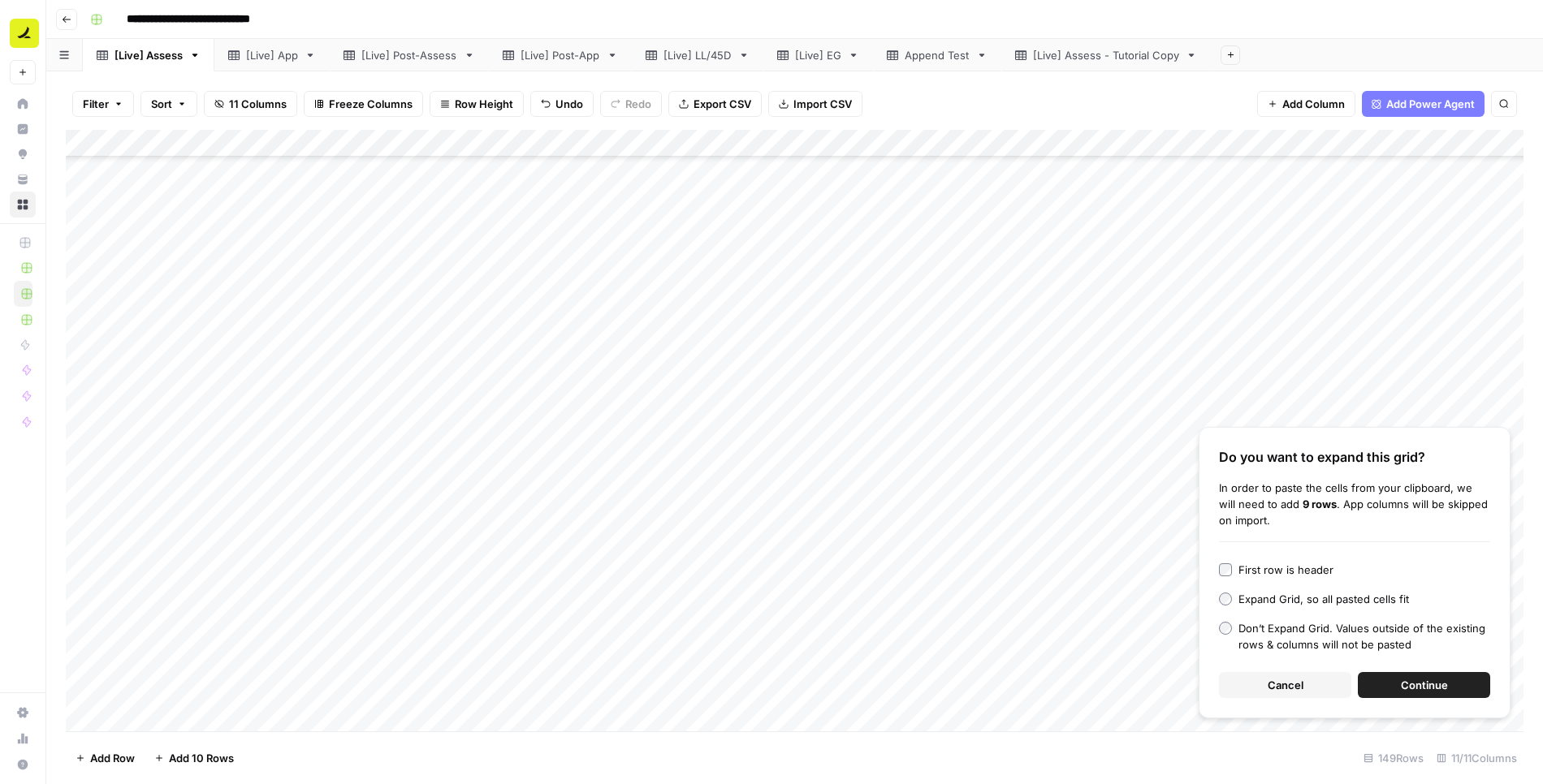
click at [1421, 694] on span "Continue" at bounding box center [1424, 685] width 47 height 16
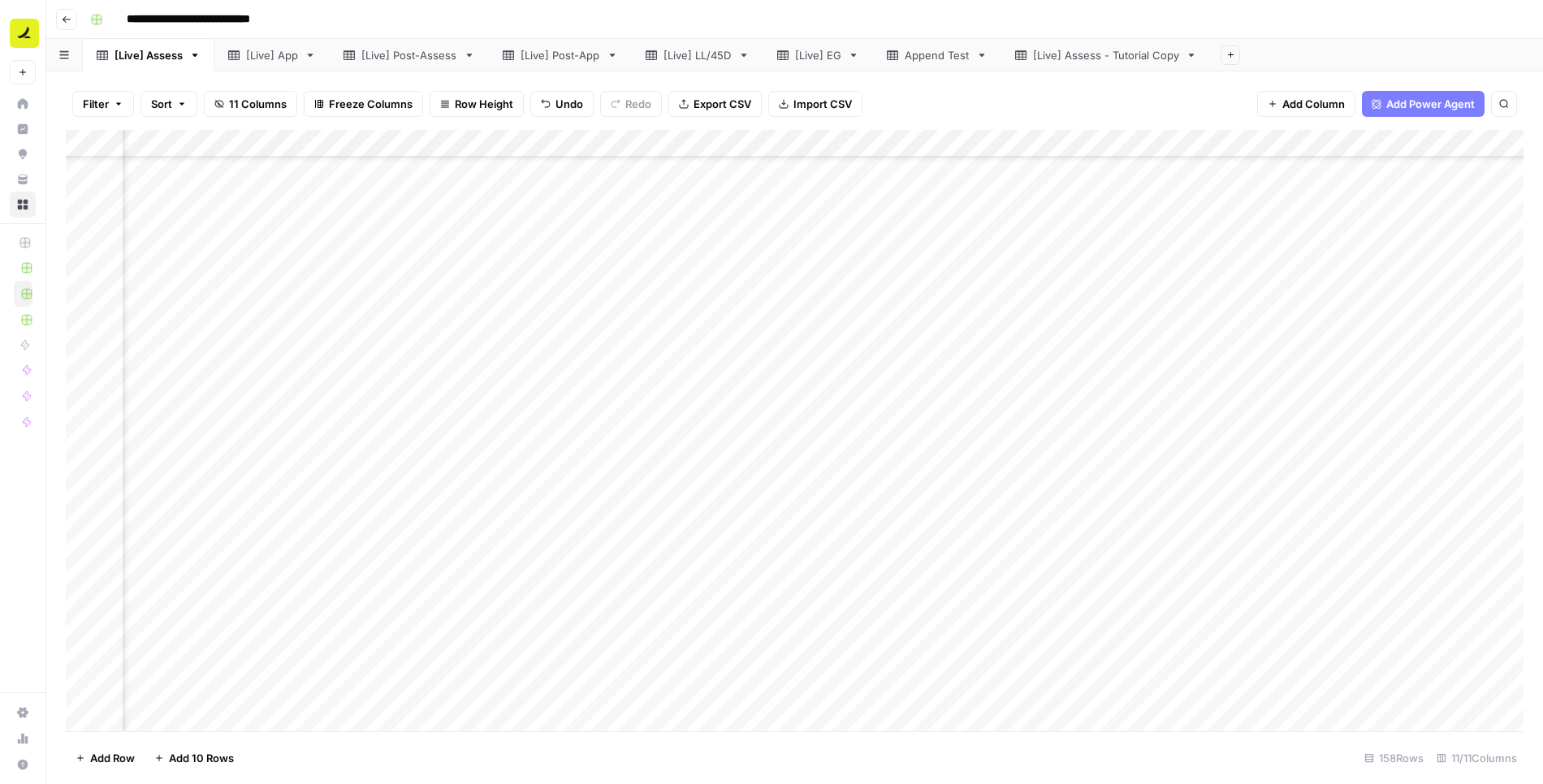
scroll to position [3812, 801]
click at [1311, 686] on div "Add Column" at bounding box center [795, 431] width 1458 height 602
click at [571, 497] on div "Add Column" at bounding box center [795, 431] width 1458 height 602
click at [1148, 452] on div "Add Column" at bounding box center [795, 431] width 1458 height 602
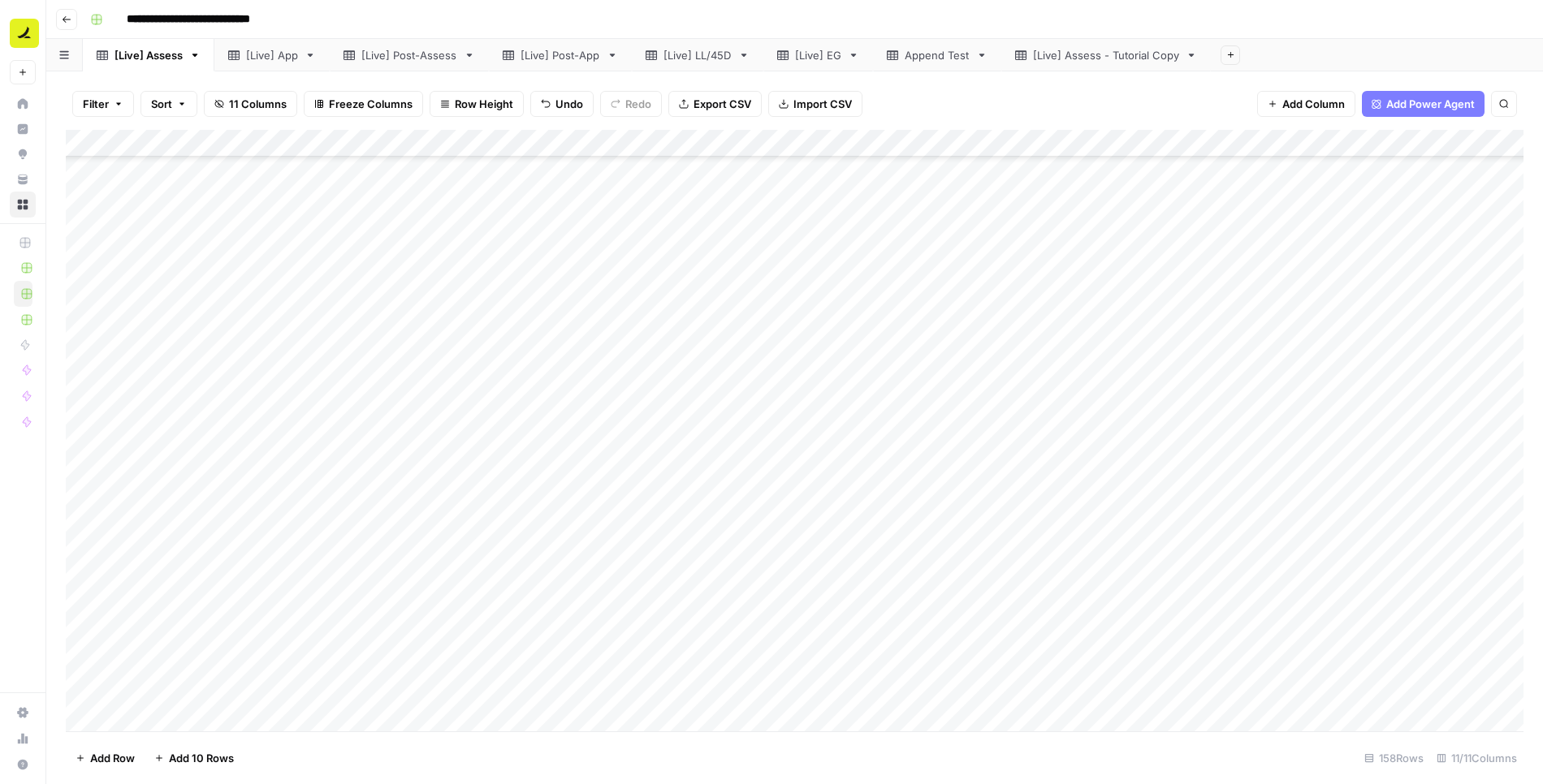
click at [1149, 688] on div "Add Column" at bounding box center [795, 431] width 1458 height 602
click at [445, 186] on div "Add Column" at bounding box center [795, 431] width 1458 height 602
click at [438, 176] on div "Add Column" at bounding box center [795, 431] width 1458 height 602
click at [557, 164] on div "Add Column" at bounding box center [795, 431] width 1458 height 602
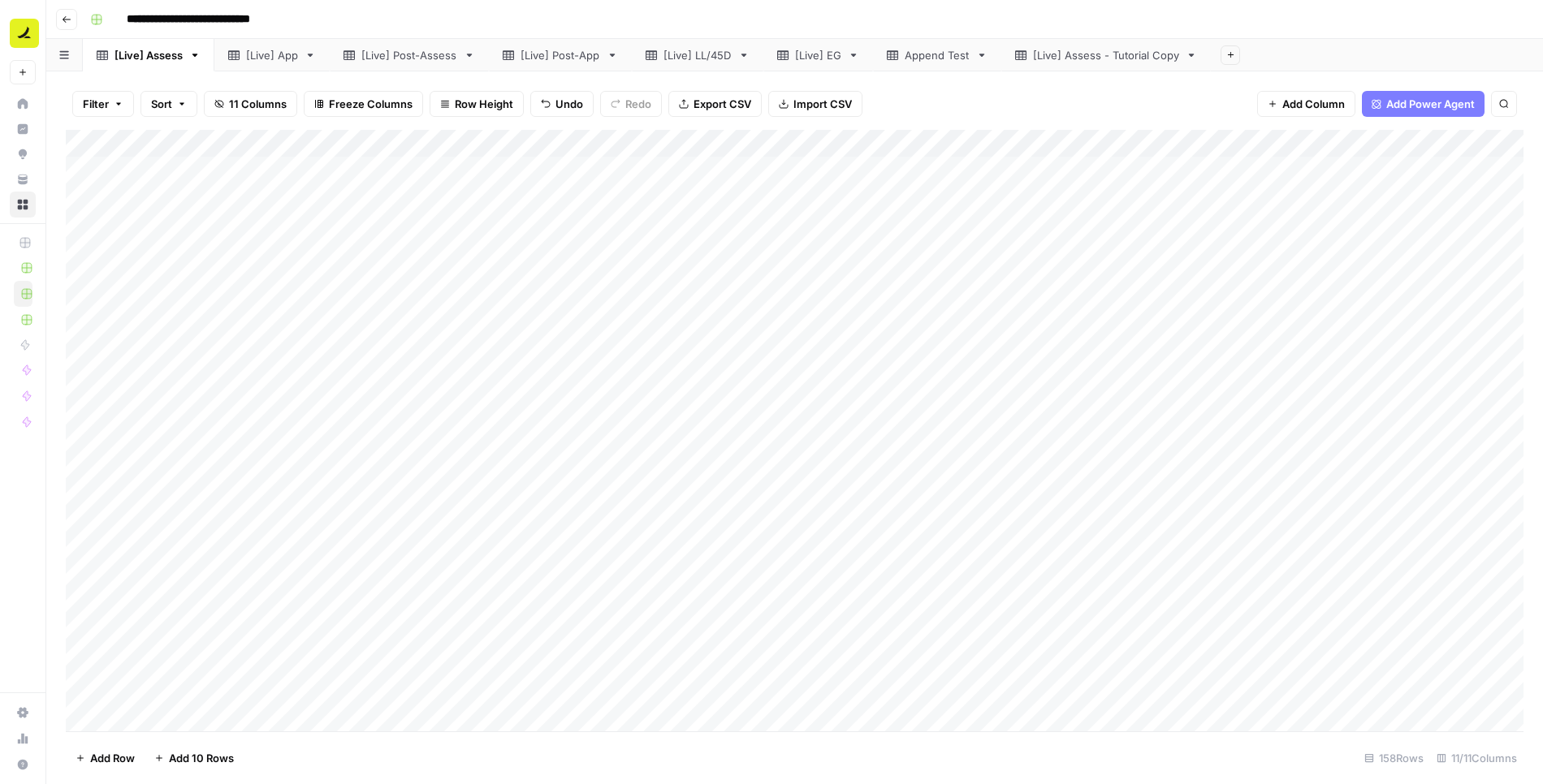
click at [542, 341] on div "Add Column" at bounding box center [795, 431] width 1458 height 602
click at [530, 566] on div "Add Column" at bounding box center [795, 431] width 1458 height 602
click at [1175, 177] on div "Add Column" at bounding box center [795, 431] width 1458 height 602
click at [1171, 203] on div "Add Column" at bounding box center [795, 431] width 1458 height 602
click at [1166, 232] on div "Add Column" at bounding box center [795, 431] width 1458 height 602
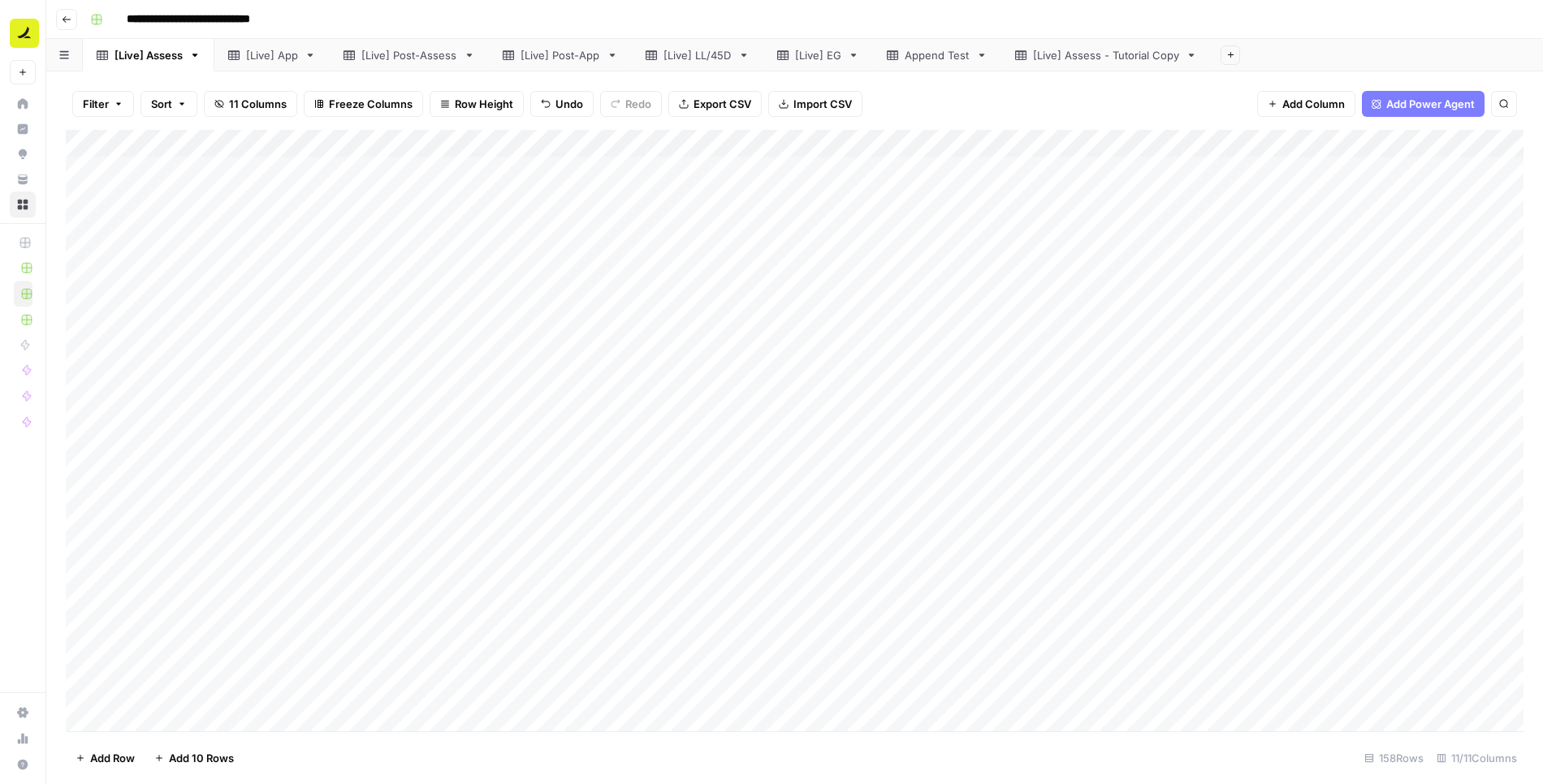
click at [1163, 269] on div "Add Column" at bounding box center [795, 431] width 1458 height 602
click at [180, 105] on icon "button" at bounding box center [182, 104] width 10 height 10
click at [281, 193] on input "text" at bounding box center [288, 186] width 165 height 16
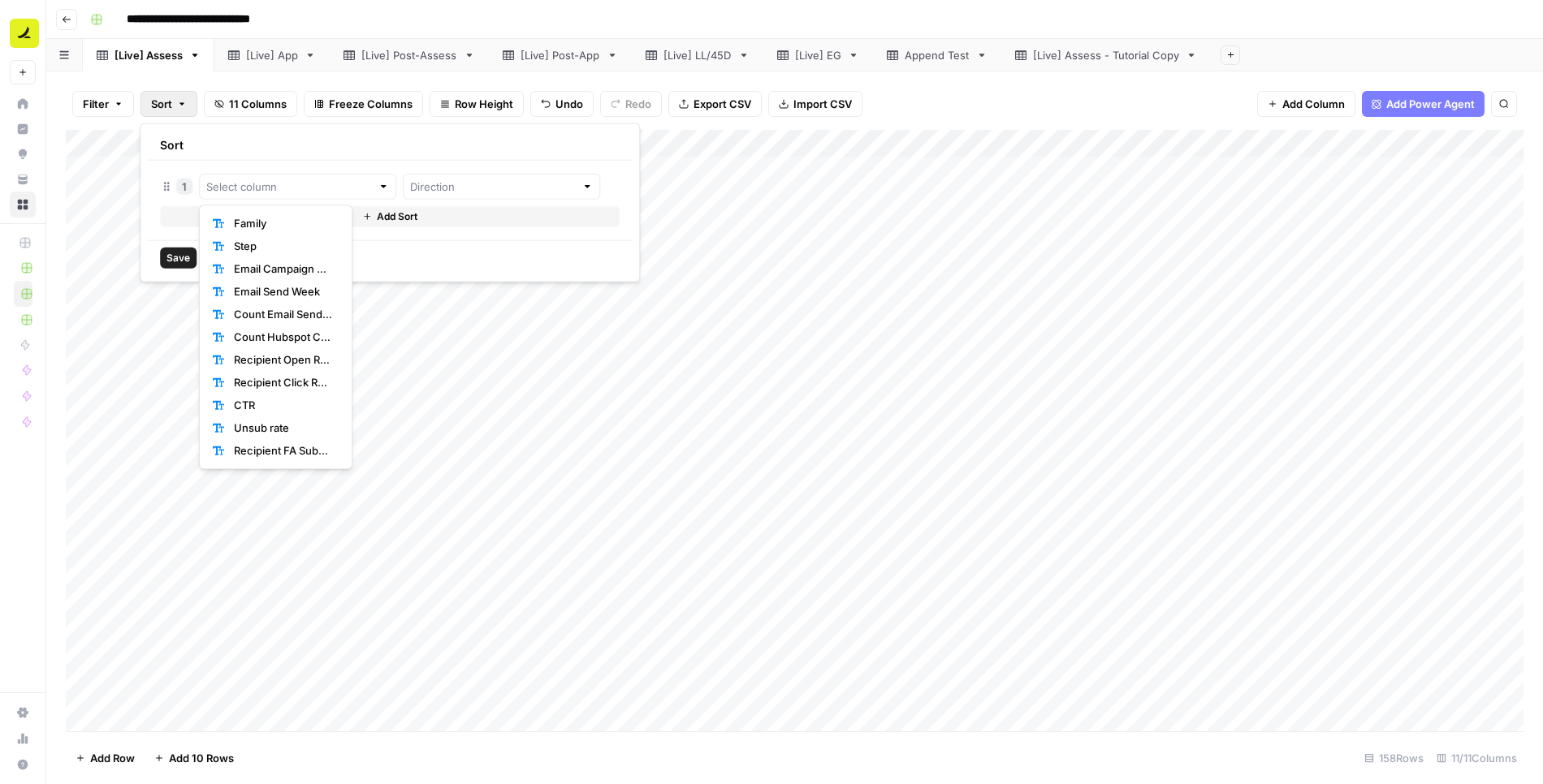
click at [267, 223] on span "Family" at bounding box center [283, 223] width 98 height 16
type input "Family"
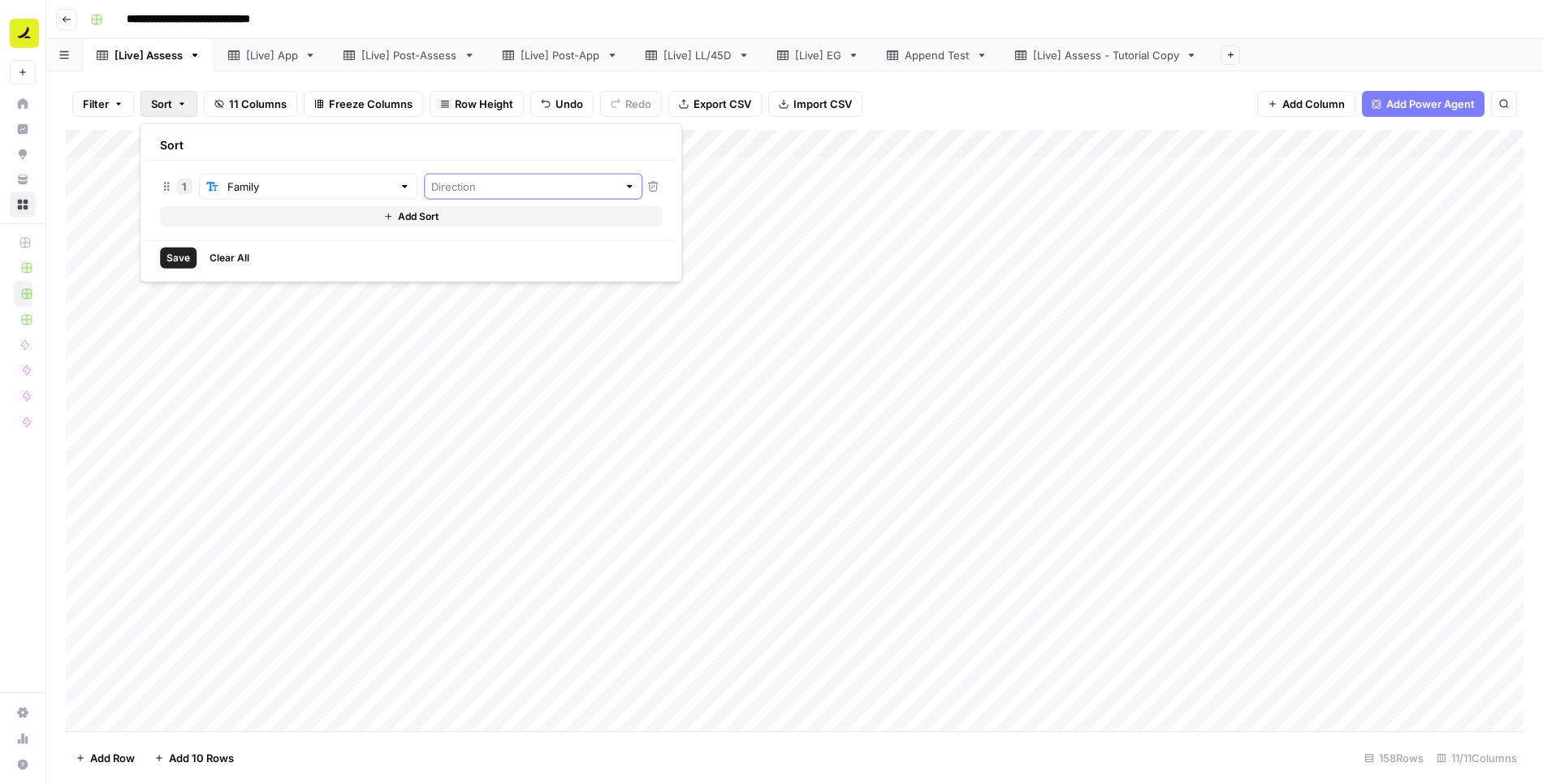
click at [431, 180] on input "text" at bounding box center [524, 186] width 186 height 16
click at [429, 217] on span "Ascending" at bounding box center [465, 223] width 141 height 16
type input "Ascending"
click at [327, 213] on button "Add Sort" at bounding box center [410, 217] width 502 height 21
click at [267, 224] on input "text" at bounding box center [299, 219] width 186 height 16
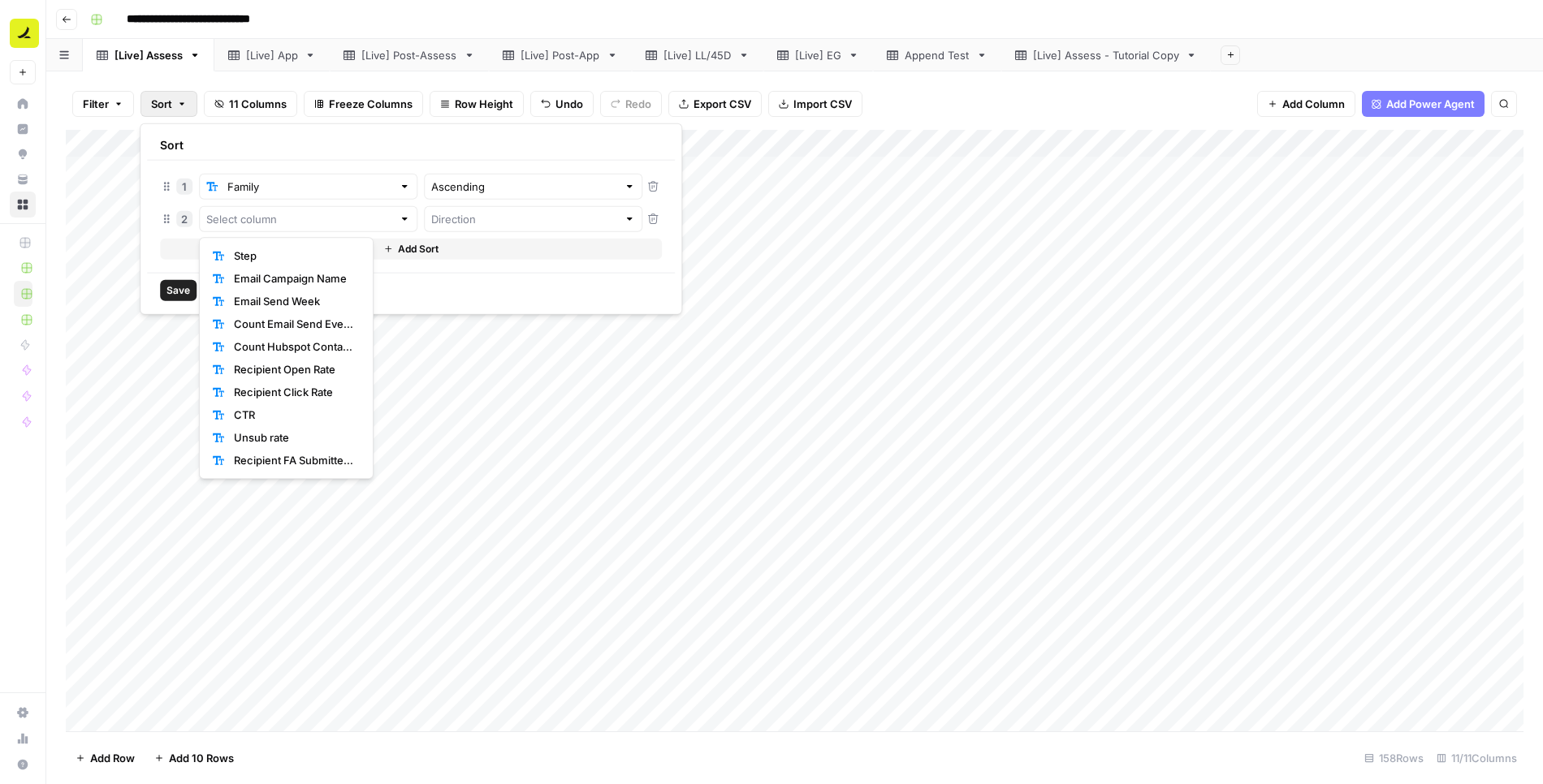
click at [267, 255] on span "Step" at bounding box center [293, 255] width 119 height 16
type input "Step"
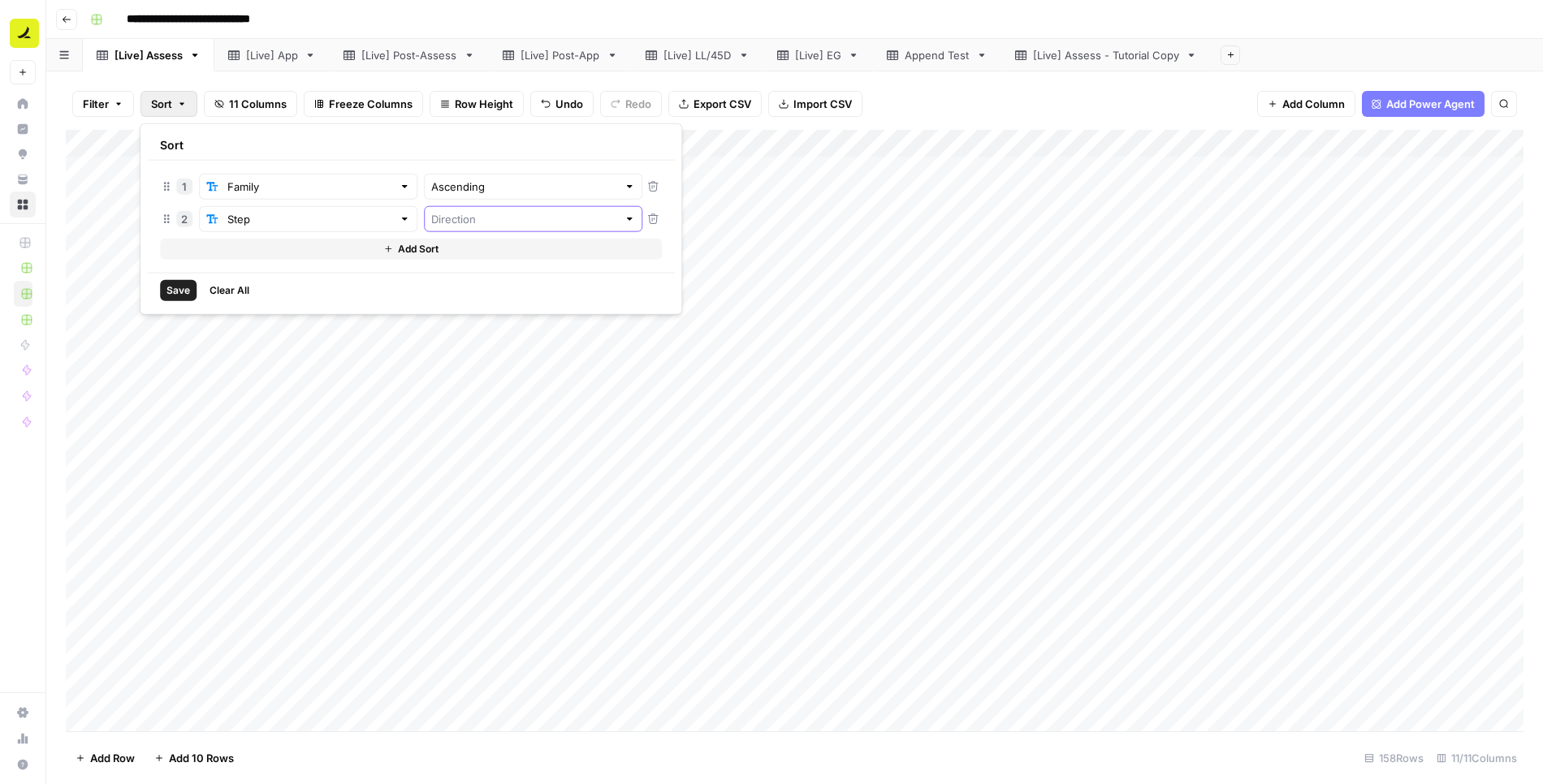
click at [431, 219] on input "text" at bounding box center [524, 219] width 186 height 16
click at [449, 260] on span "Ascending" at bounding box center [465, 255] width 141 height 16
type input "Ascending"
click at [361, 255] on button "Add Sort" at bounding box center [410, 249] width 502 height 21
click at [292, 247] on input "text" at bounding box center [299, 251] width 186 height 16
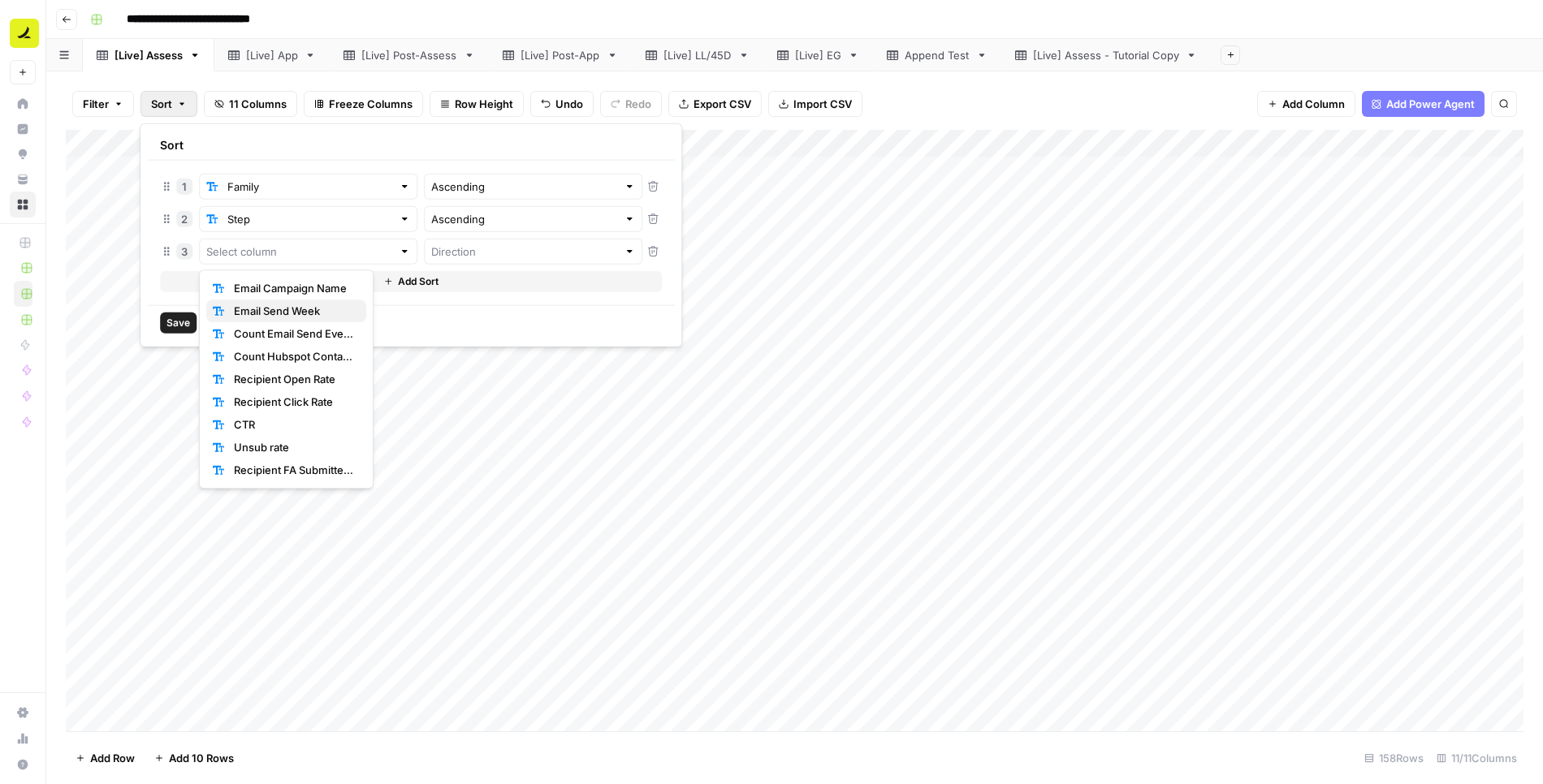
click at [265, 317] on span "Email Send Week" at bounding box center [293, 310] width 119 height 16
type input "Email Send Week"
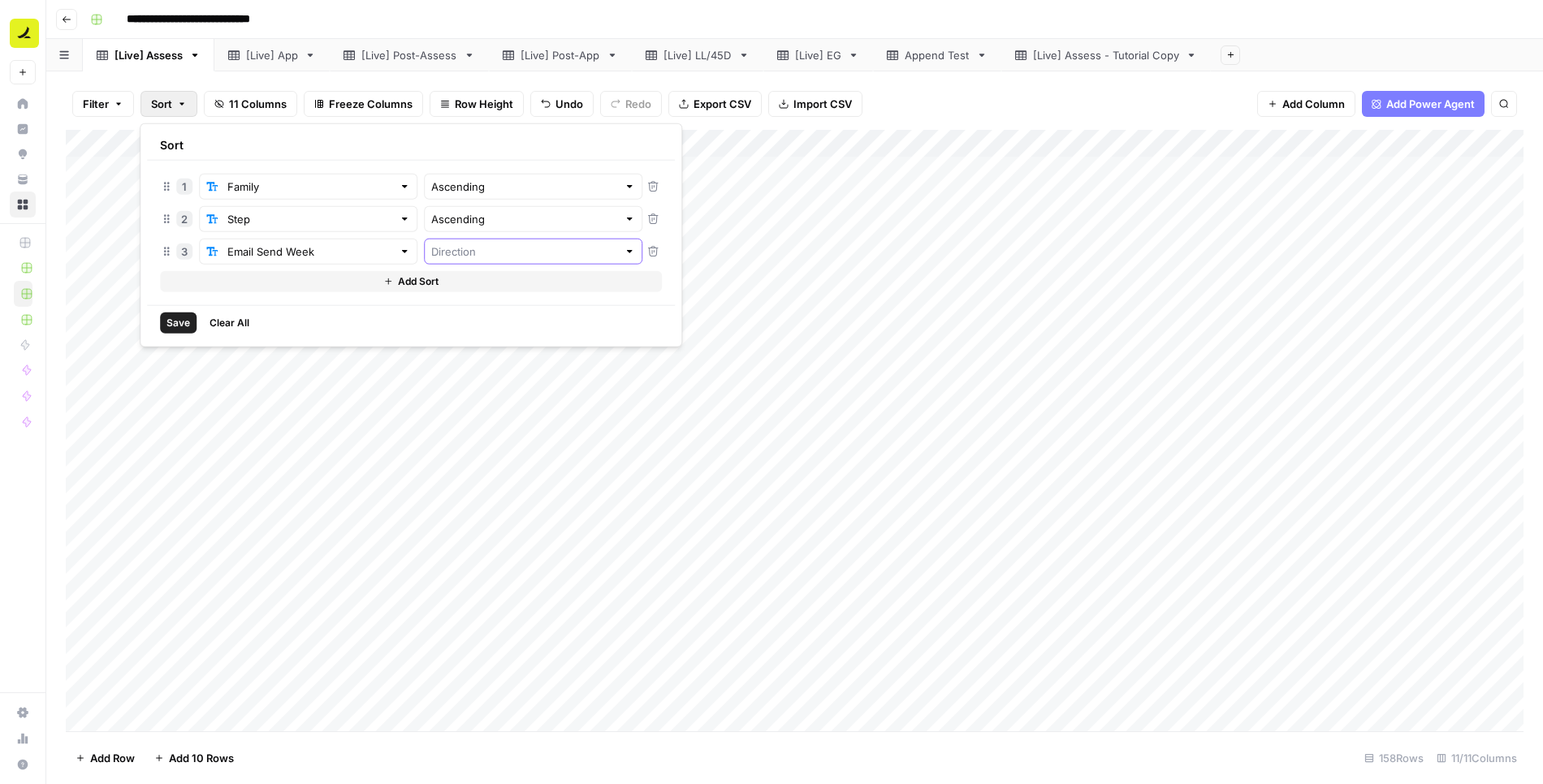
click at [444, 245] on input "text" at bounding box center [524, 251] width 186 height 16
click at [442, 314] on span "Descending" at bounding box center [465, 310] width 141 height 16
type input "Descending"
click at [179, 323] on span "Save" at bounding box center [178, 323] width 24 height 14
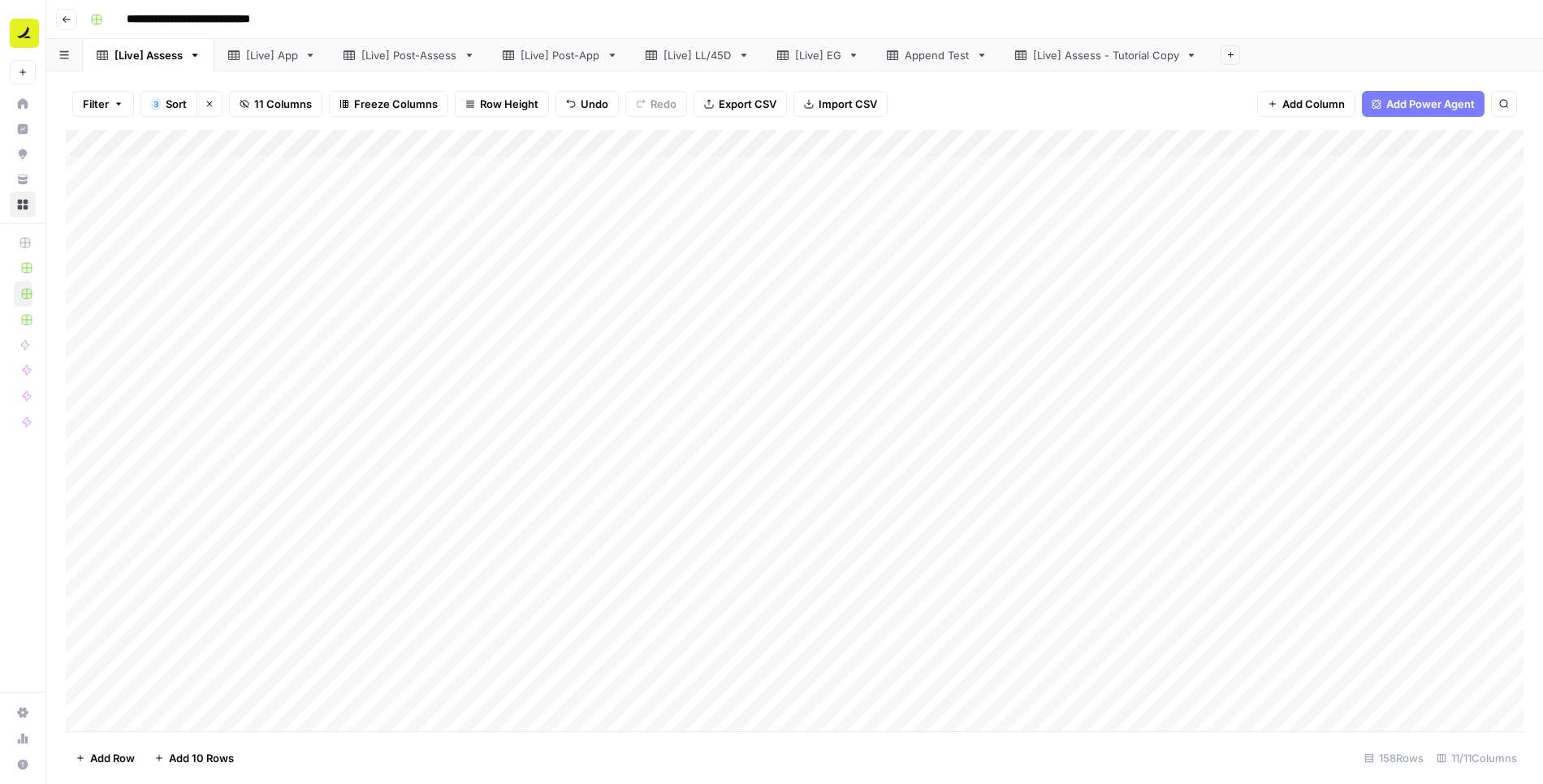
click at [1151, 176] on div "Add Column" at bounding box center [795, 431] width 1458 height 602
click at [530, 177] on div "Add Column" at bounding box center [795, 431] width 1458 height 602
click at [423, 173] on div "Add Column" at bounding box center [795, 431] width 1458 height 602
click at [760, 174] on div "Add Column" at bounding box center [795, 431] width 1458 height 602
click at [441, 167] on div "Add Column" at bounding box center [795, 431] width 1458 height 602
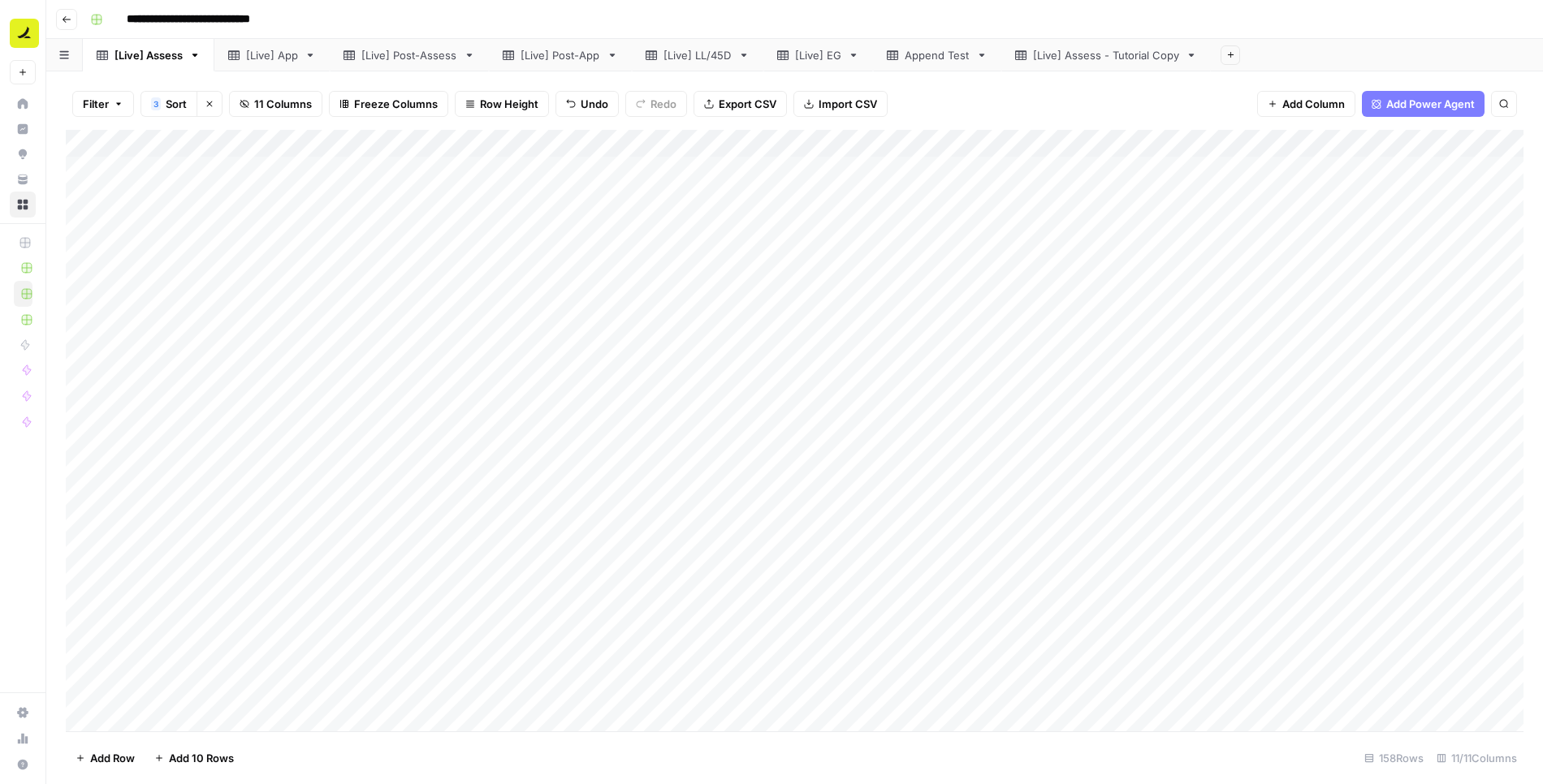
click at [1173, 170] on div "Add Column" at bounding box center [795, 431] width 1458 height 602
click at [171, 105] on span "Sort" at bounding box center [176, 104] width 21 height 16
drag, startPoint x: 162, startPoint y: 215, endPoint x: 162, endPoint y: 260, distance: 45.0
click at [178, 323] on span "Save" at bounding box center [178, 323] width 24 height 14
click at [1174, 280] on div "Add Column" at bounding box center [795, 431] width 1458 height 602
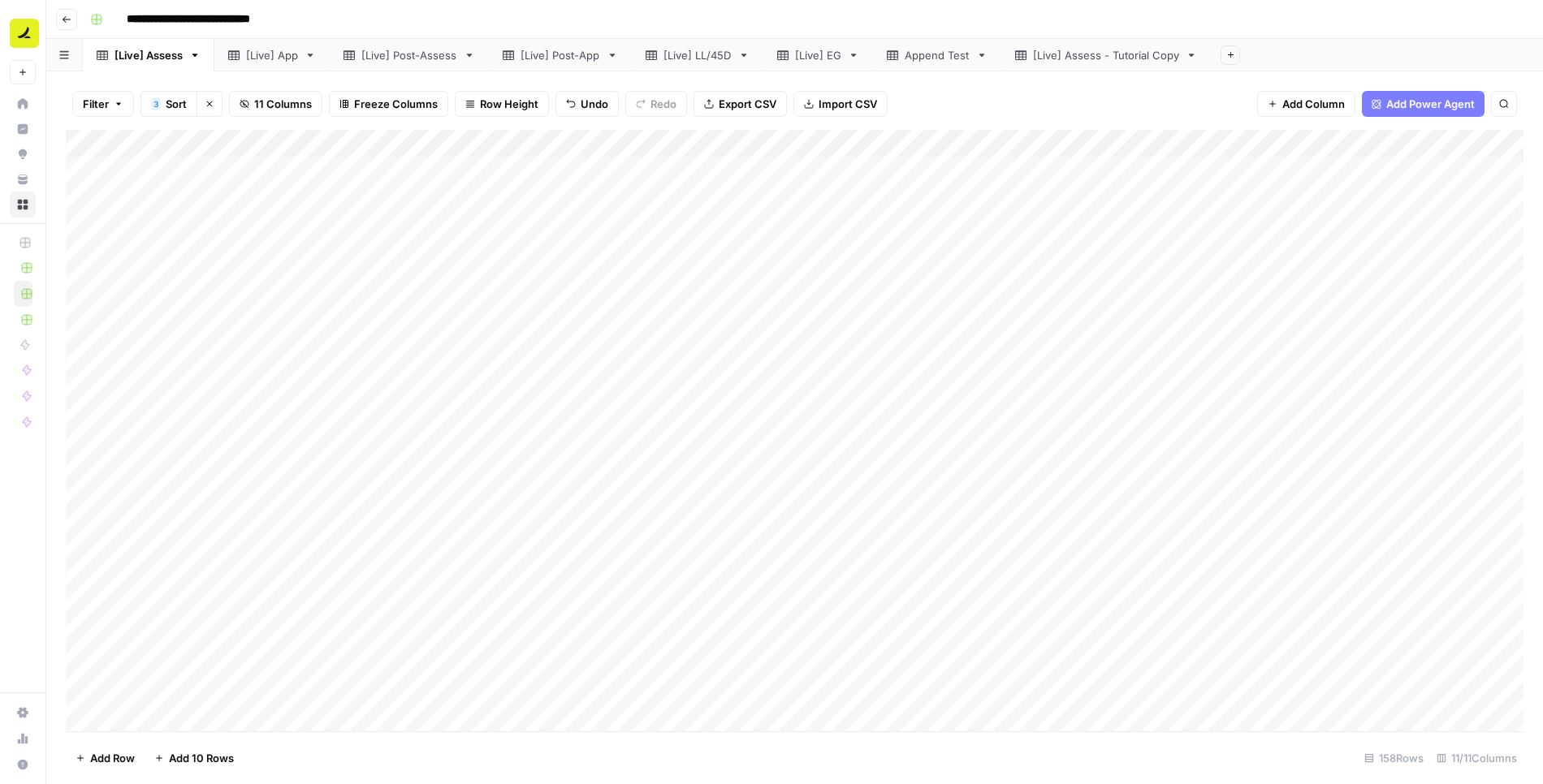
click at [529, 167] on div "Add Column" at bounding box center [795, 431] width 1458 height 602
click at [528, 285] on div "Add Column" at bounding box center [795, 431] width 1458 height 602
click at [182, 108] on span "Sort" at bounding box center [176, 104] width 21 height 16
drag, startPoint x: 166, startPoint y: 252, endPoint x: 163, endPoint y: 209, distance: 43.1
click at [179, 321] on span "Save" at bounding box center [178, 323] width 24 height 14
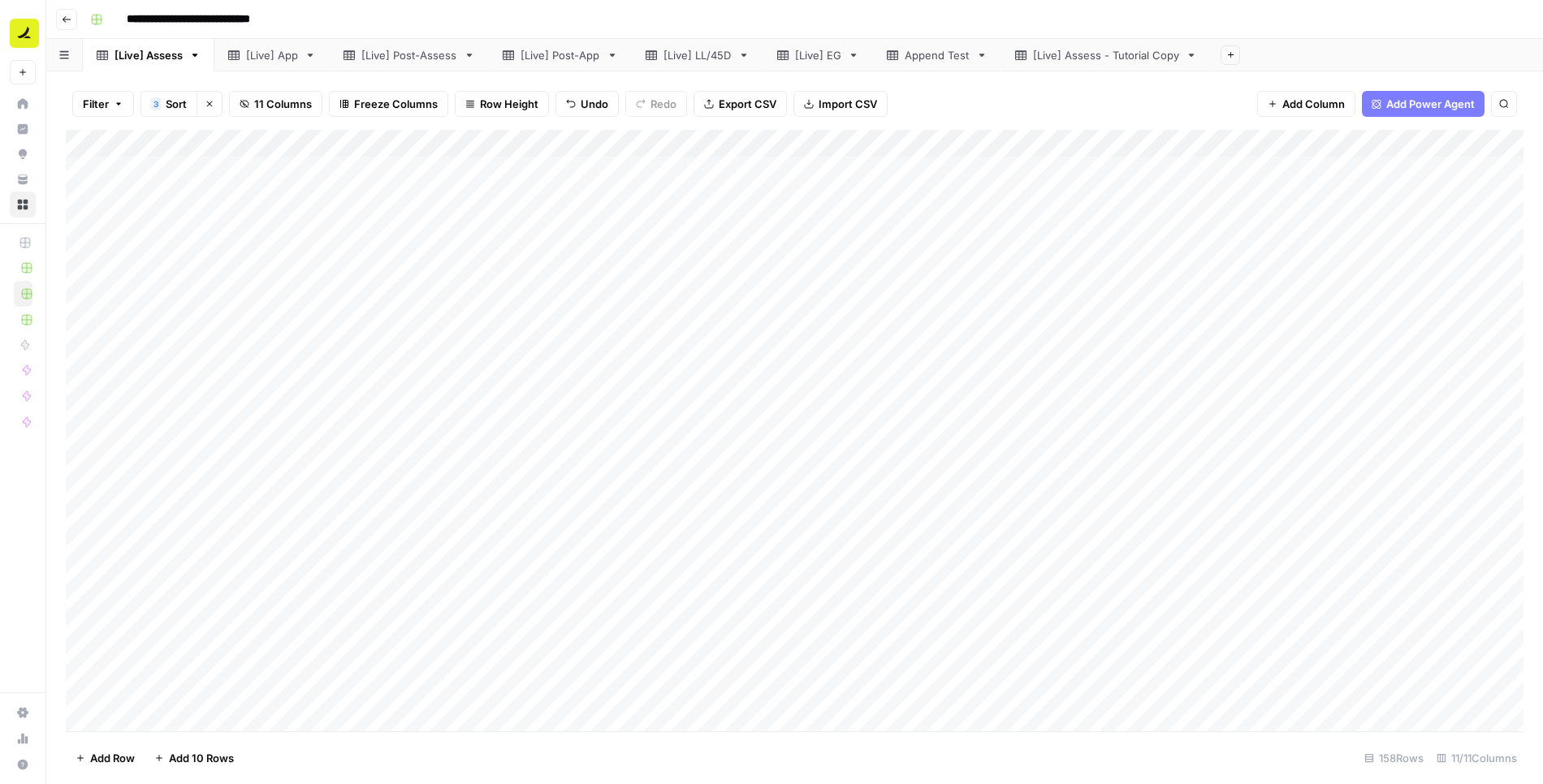
click at [961, 309] on div "Add Column" at bounding box center [795, 431] width 1458 height 602
click at [928, 224] on div "Add Column" at bounding box center [795, 431] width 1458 height 602
click at [164, 106] on button "3 Sort" at bounding box center [169, 104] width 57 height 26
click at [251, 76] on div "Filter 3 Sort Clear sorts 11 Columns Freeze Columns Row Height Undo Redo Export…" at bounding box center [795, 427] width 1497 height 713
click at [374, 52] on div "[Live] Post-Assess" at bounding box center [409, 54] width 96 height 16
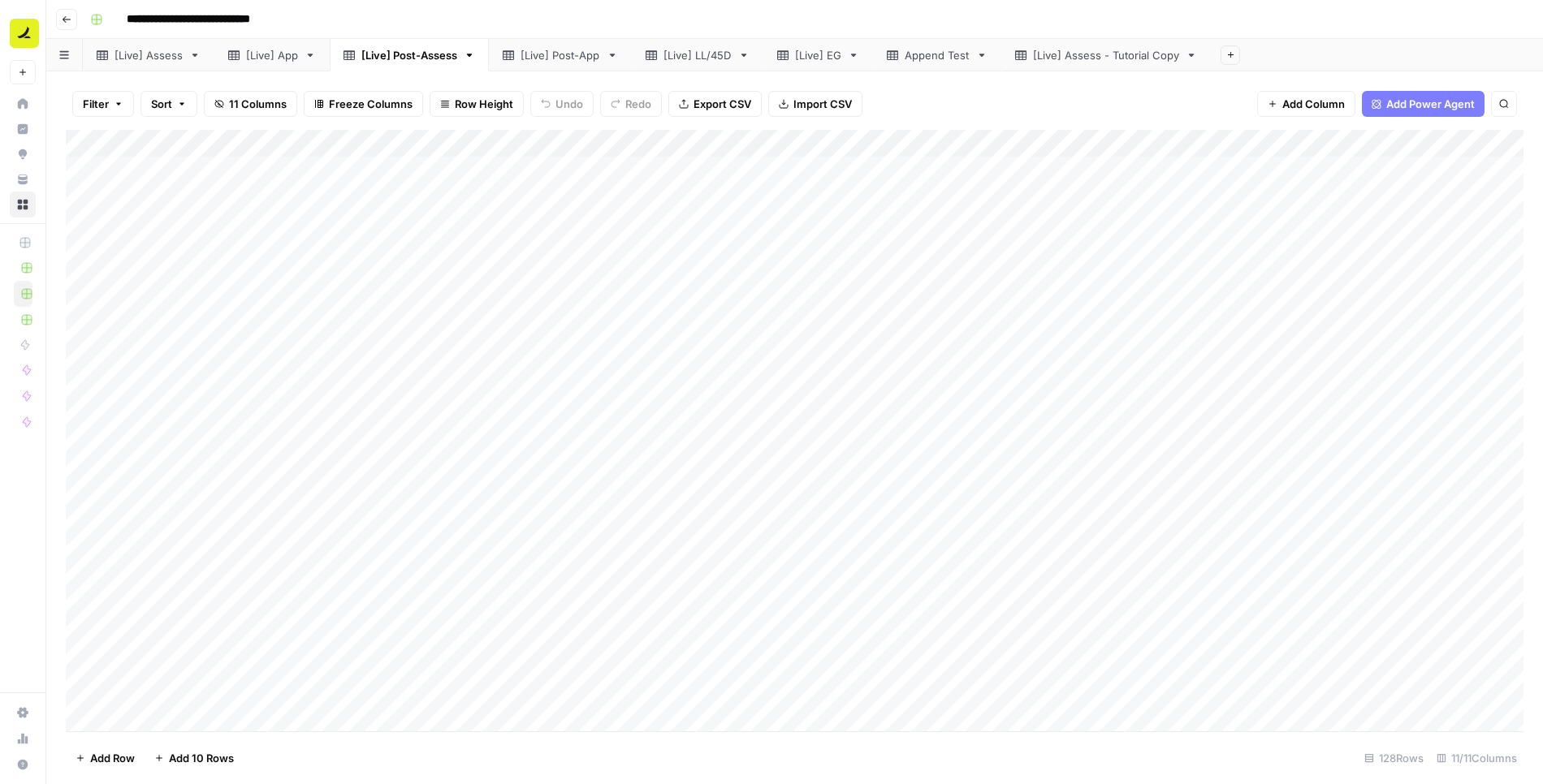
click at [164, 54] on div "[Live] Assess" at bounding box center [148, 54] width 69 height 16
type input "**********"
click at [573, 62] on div "[Live] Post-App" at bounding box center [561, 54] width 80 height 16
click at [708, 52] on div "[Live] LL/45D" at bounding box center [698, 54] width 69 height 16
click at [810, 57] on div "[Live] EG" at bounding box center [818, 54] width 47 height 16
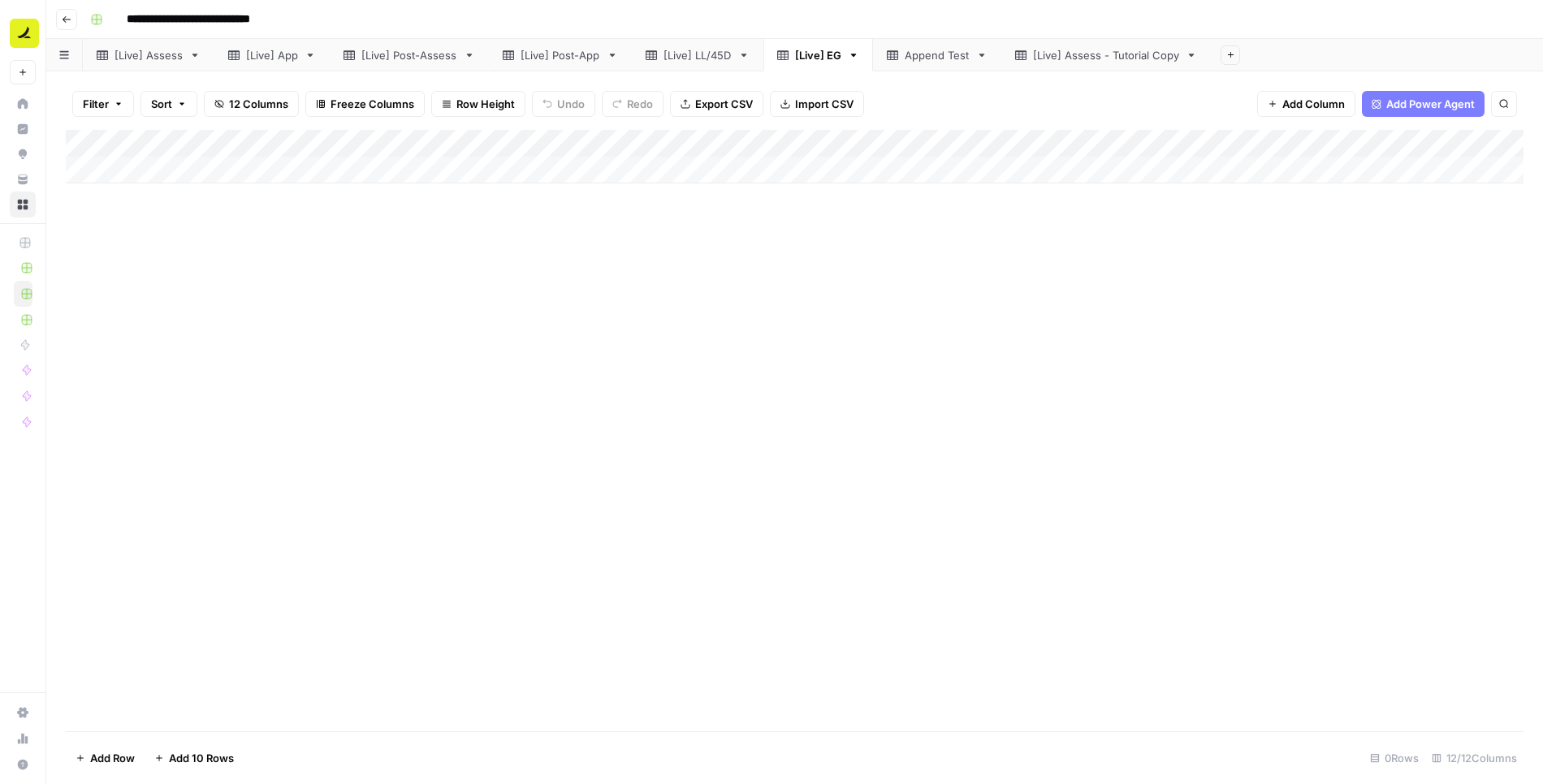
click at [133, 60] on div "[Live] Assess" at bounding box center [148, 54] width 69 height 16
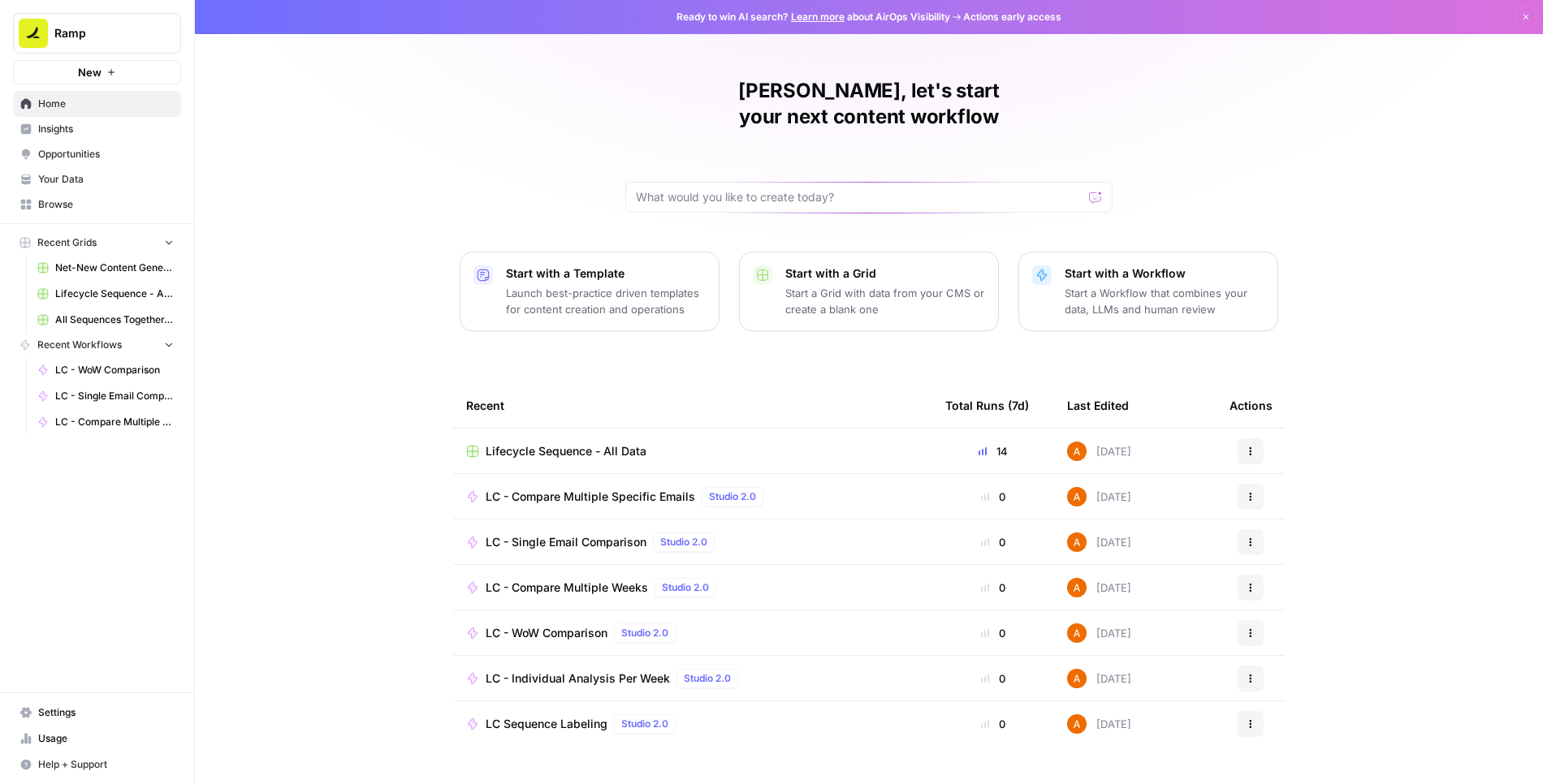
click at [841, 285] on p "Start a Grid with data from your CMS or create a blank one" at bounding box center [885, 302] width 200 height 32
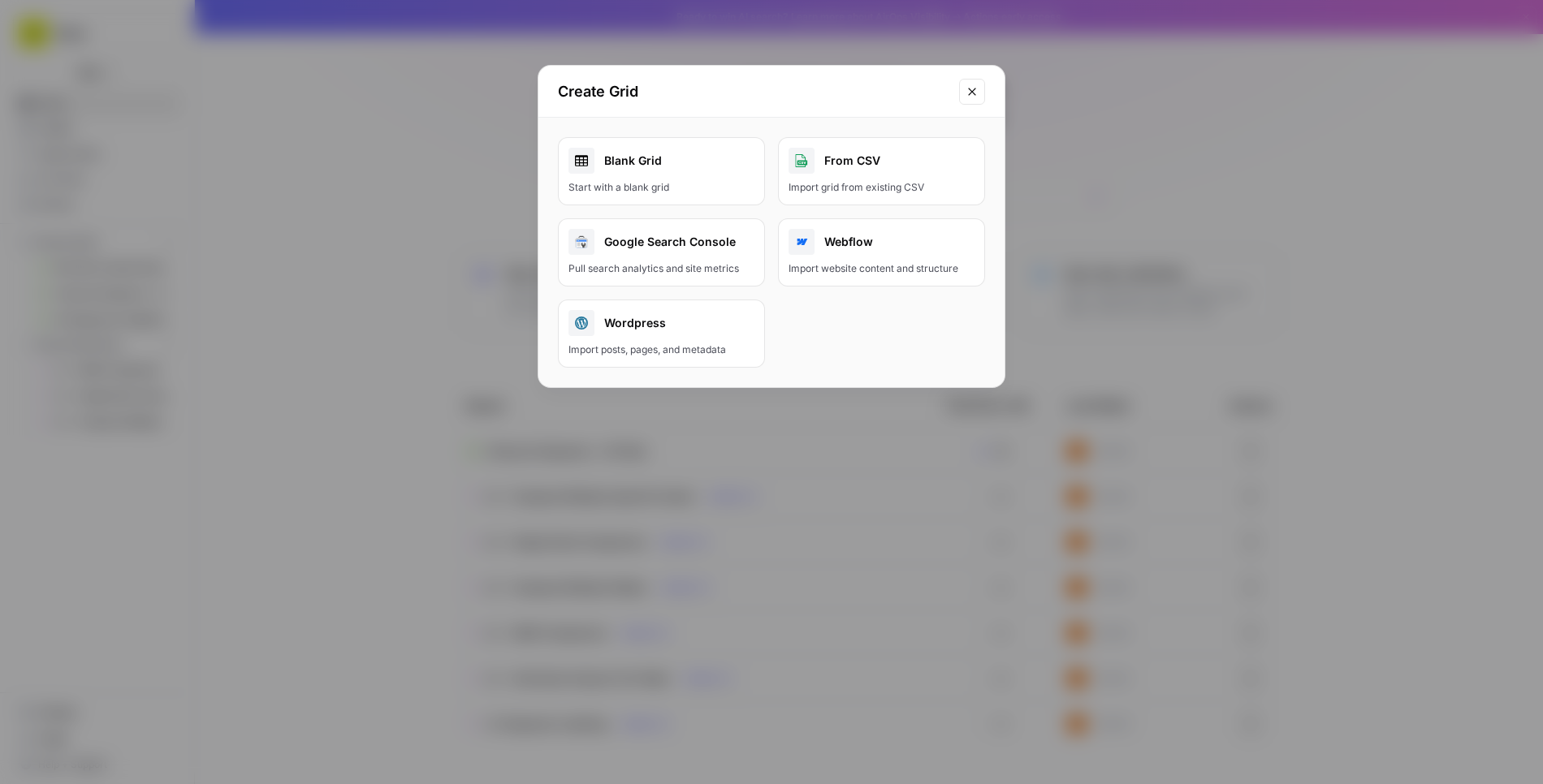
click at [682, 164] on div "Blank Grid" at bounding box center [661, 160] width 186 height 26
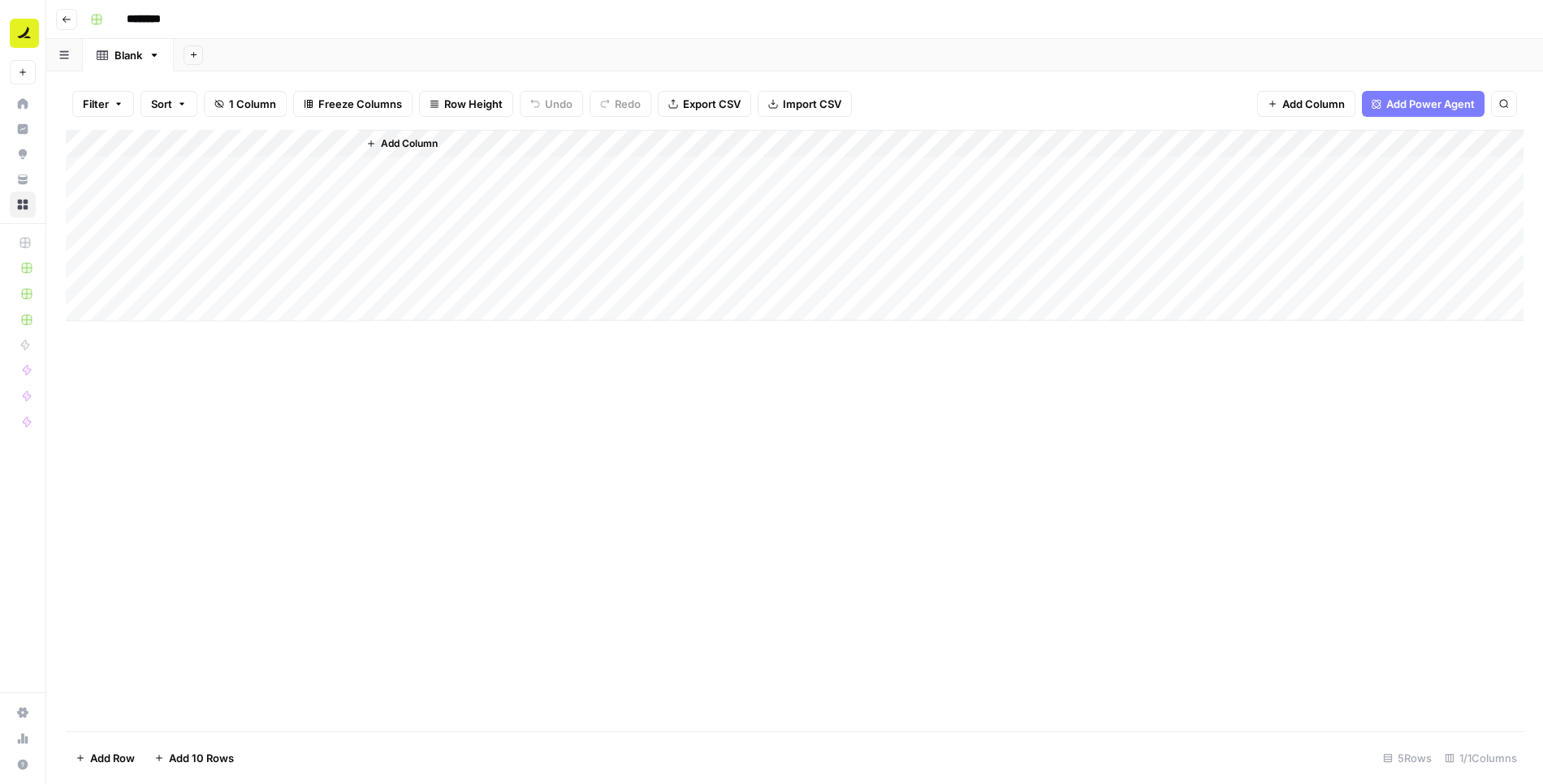
click at [152, 19] on input "********" at bounding box center [165, 19] width 91 height 26
type input "**********"
click at [223, 170] on div "Add Column" at bounding box center [795, 225] width 1458 height 191
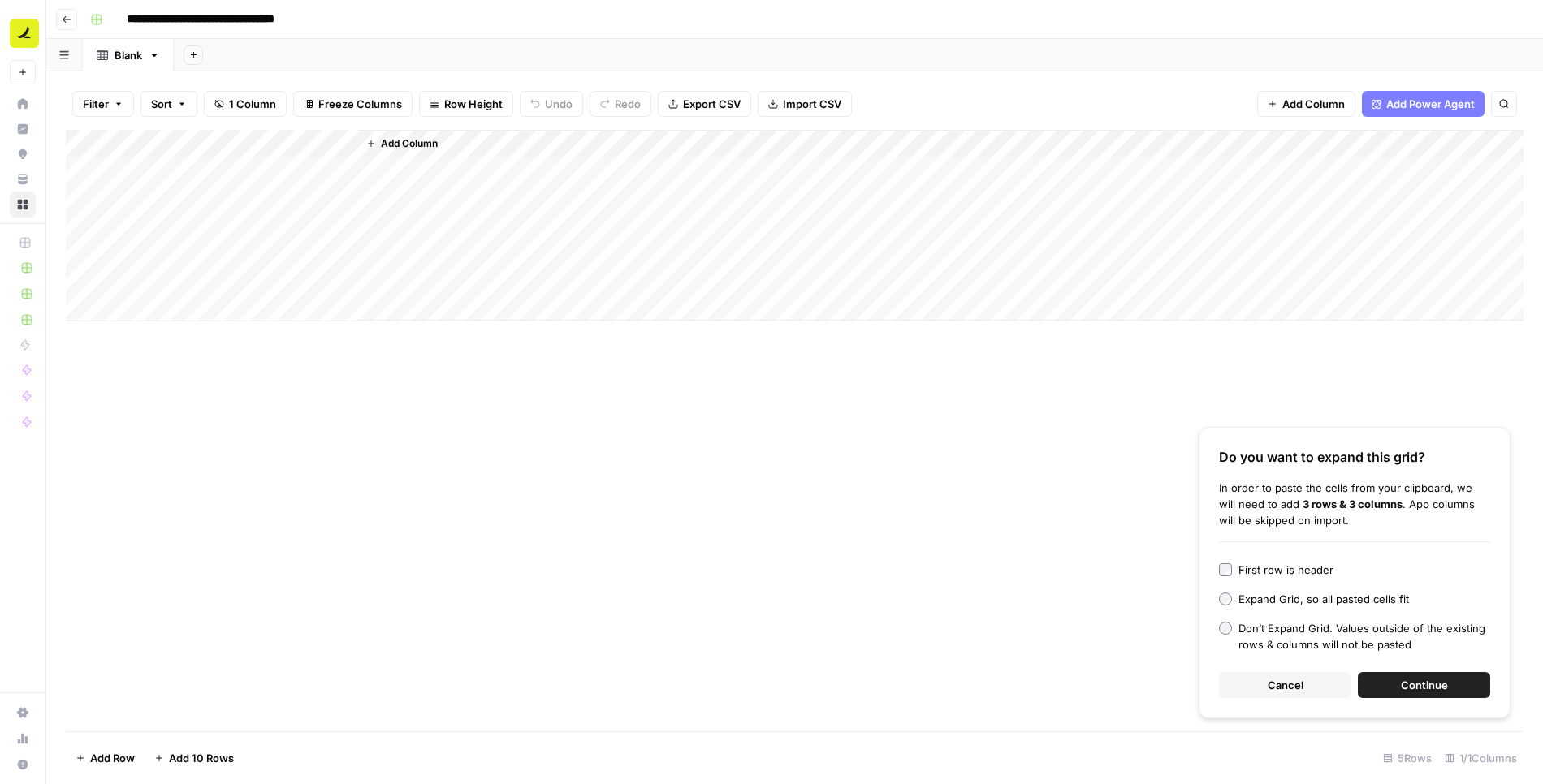
click at [1442, 685] on span "Continue" at bounding box center [1424, 685] width 47 height 16
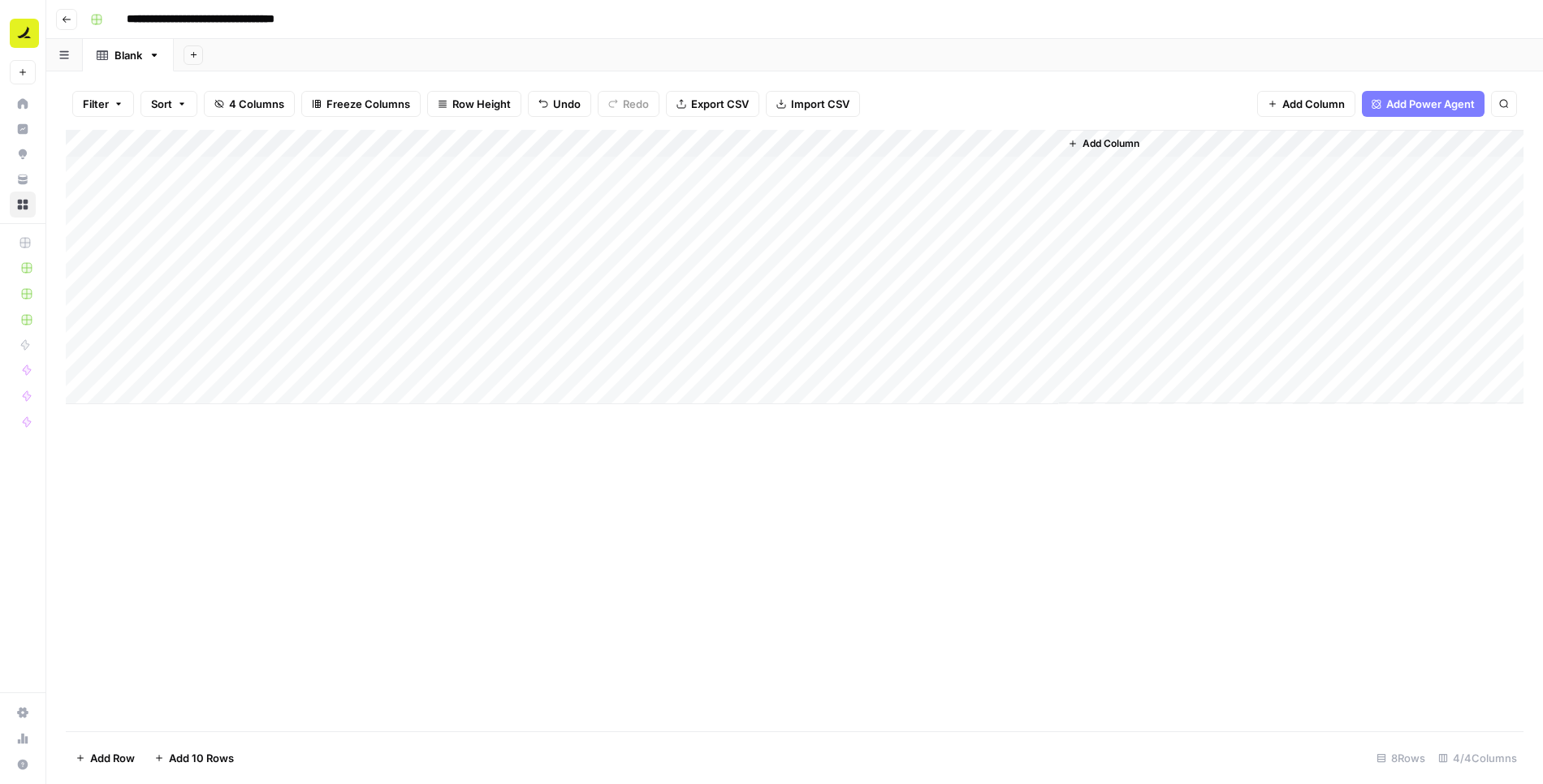
click at [348, 143] on div "Add Column" at bounding box center [795, 267] width 1458 height 274
click at [180, 172] on div "Title" at bounding box center [220, 182] width 180 height 26
type input "Family"
click at [481, 141] on div "Add Column" at bounding box center [795, 267] width 1458 height 274
click at [452, 186] on input "New Column" at bounding box center [453, 182] width 165 height 16
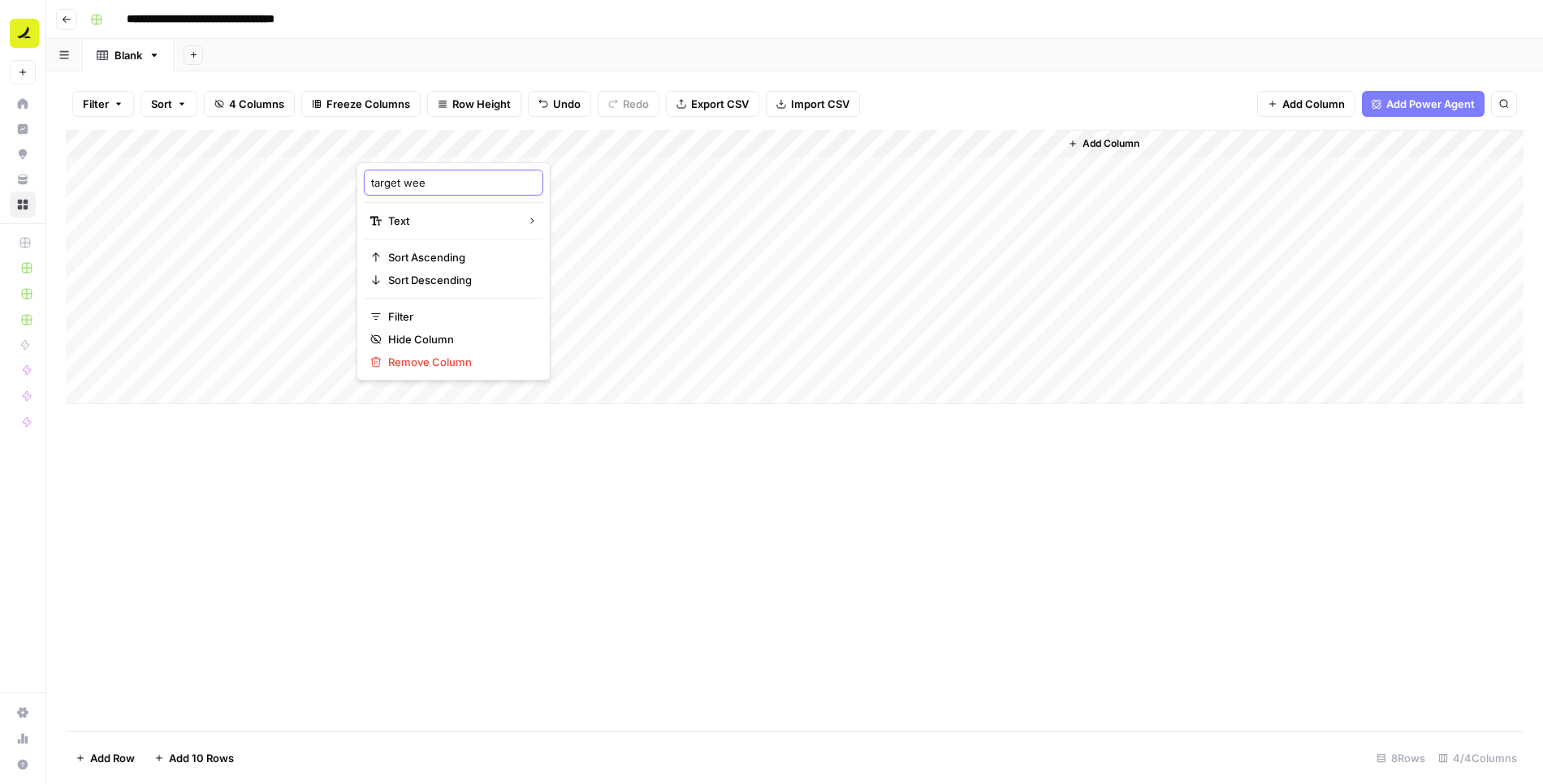
type input "target week"
click at [724, 139] on div "Add Column" at bounding box center [795, 267] width 1458 height 274
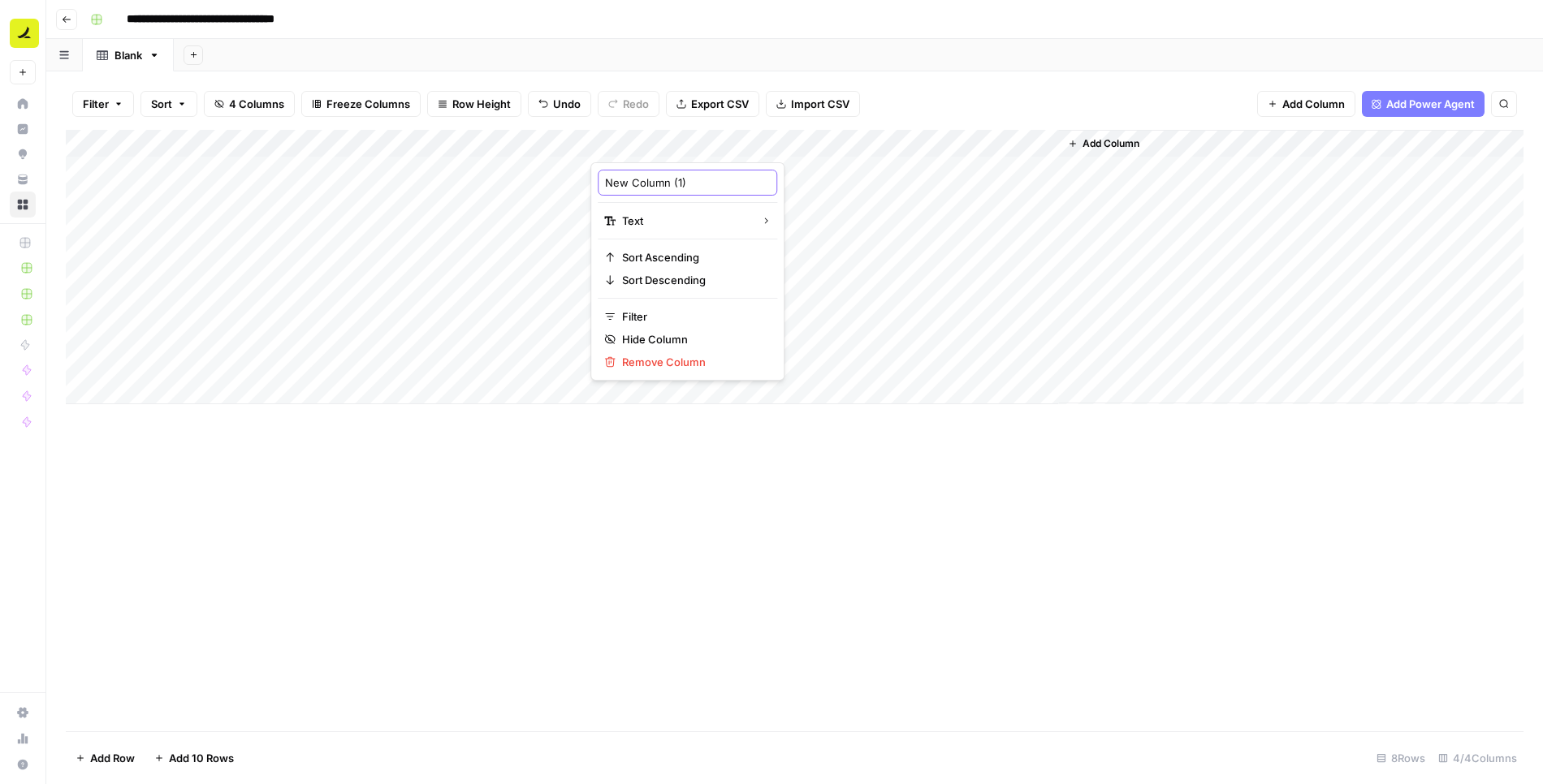
click at [701, 181] on input "New Column (1)" at bounding box center [687, 182] width 165 height 16
type input "T"
type input "Lifecycle Sequence Analysis"
click at [920, 136] on div "Add Column" at bounding box center [795, 267] width 1458 height 274
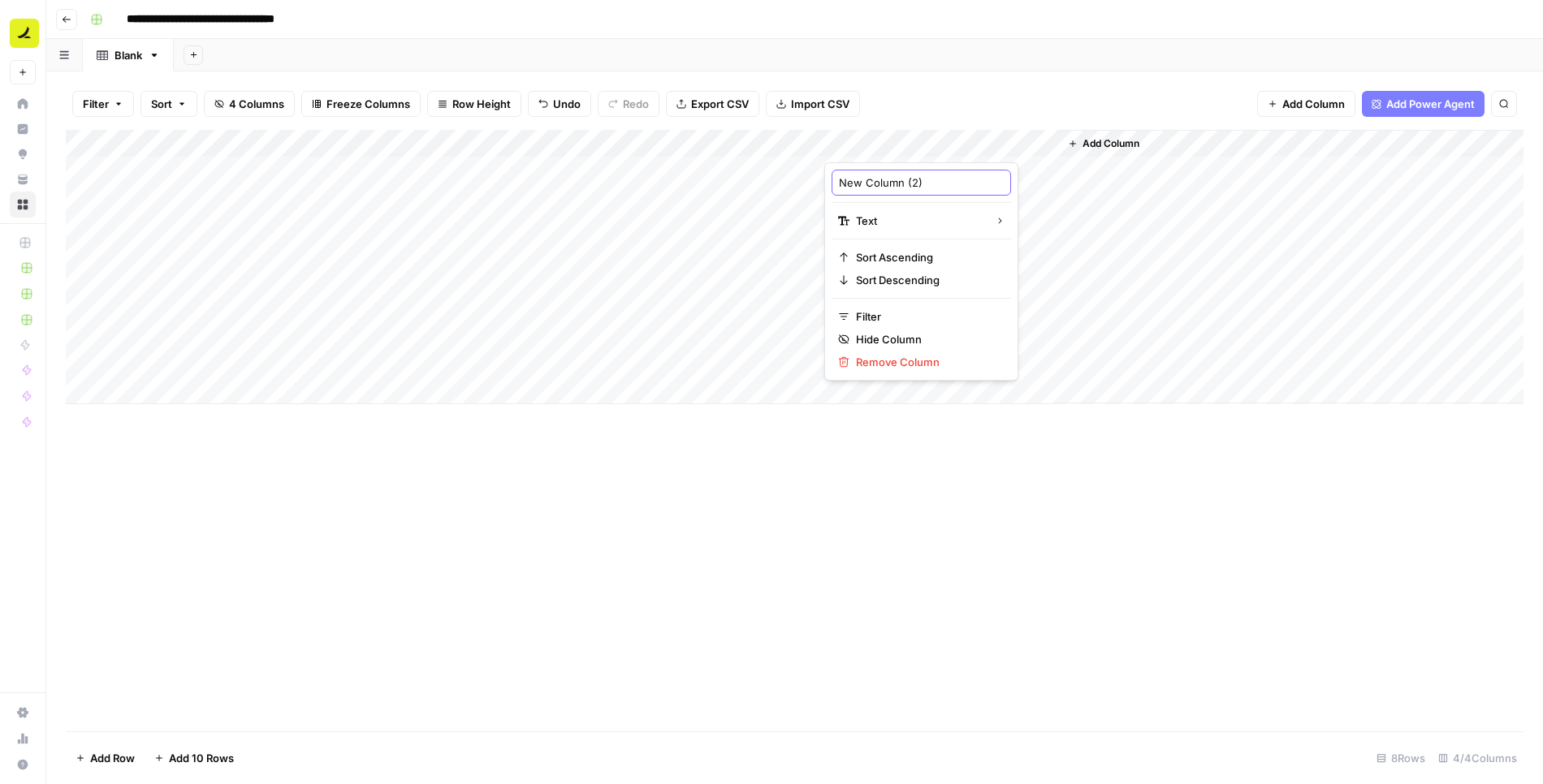
click at [894, 180] on input "New Column (2)" at bounding box center [921, 182] width 165 height 16
click at [937, 185] on input "Individual" at bounding box center [921, 182] width 165 height 16
type input "Individual Analysis Output"
click at [689, 144] on div "Add Column" at bounding box center [795, 267] width 1458 height 274
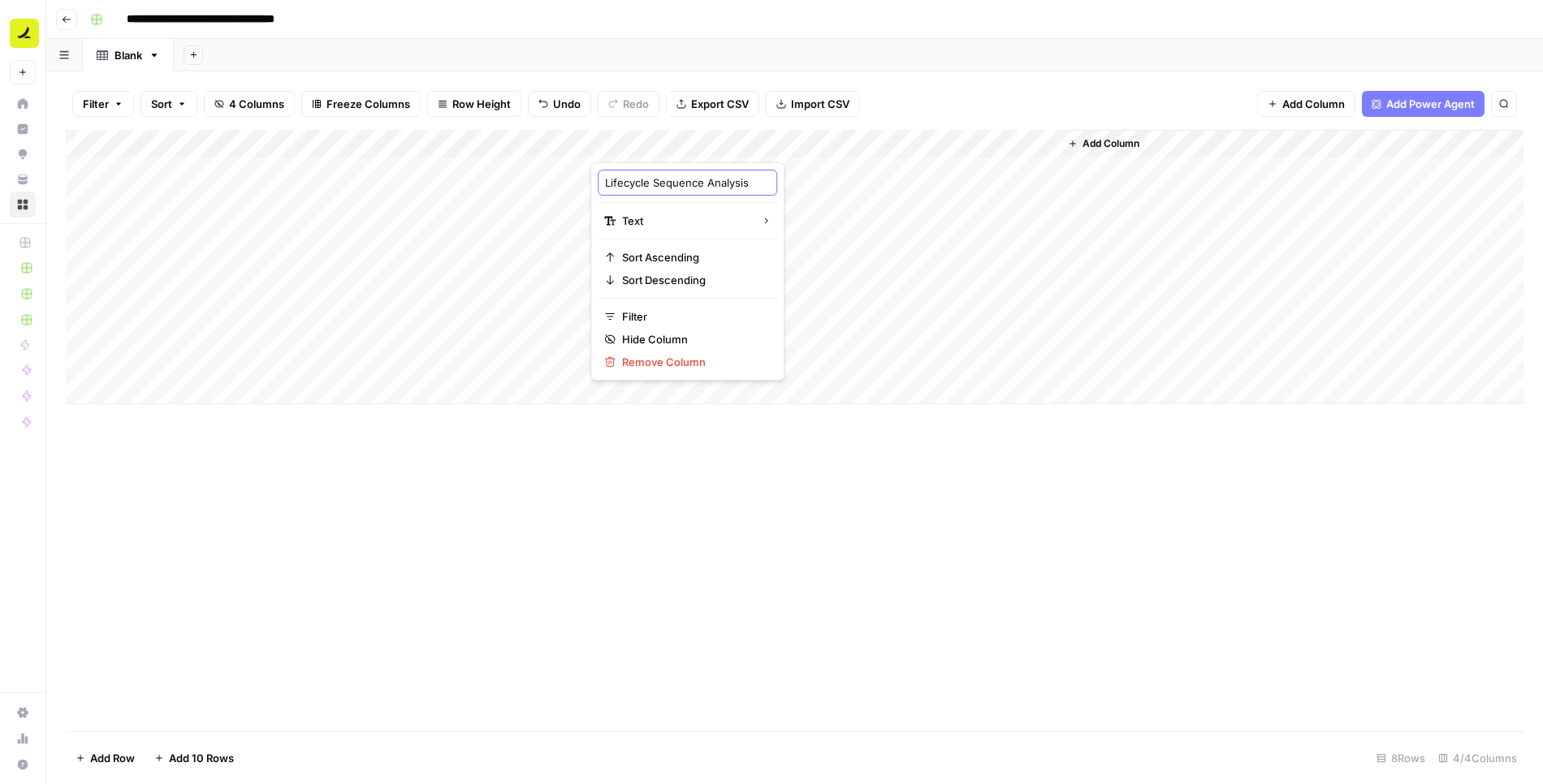
click at [681, 186] on input "Lifecycle Sequence Analysis" at bounding box center [687, 182] width 165 height 16
click at [633, 186] on input "Lifecycle Sequence Analysis" at bounding box center [687, 182] width 165 height 16
type input "Individual Sequence Analysis"
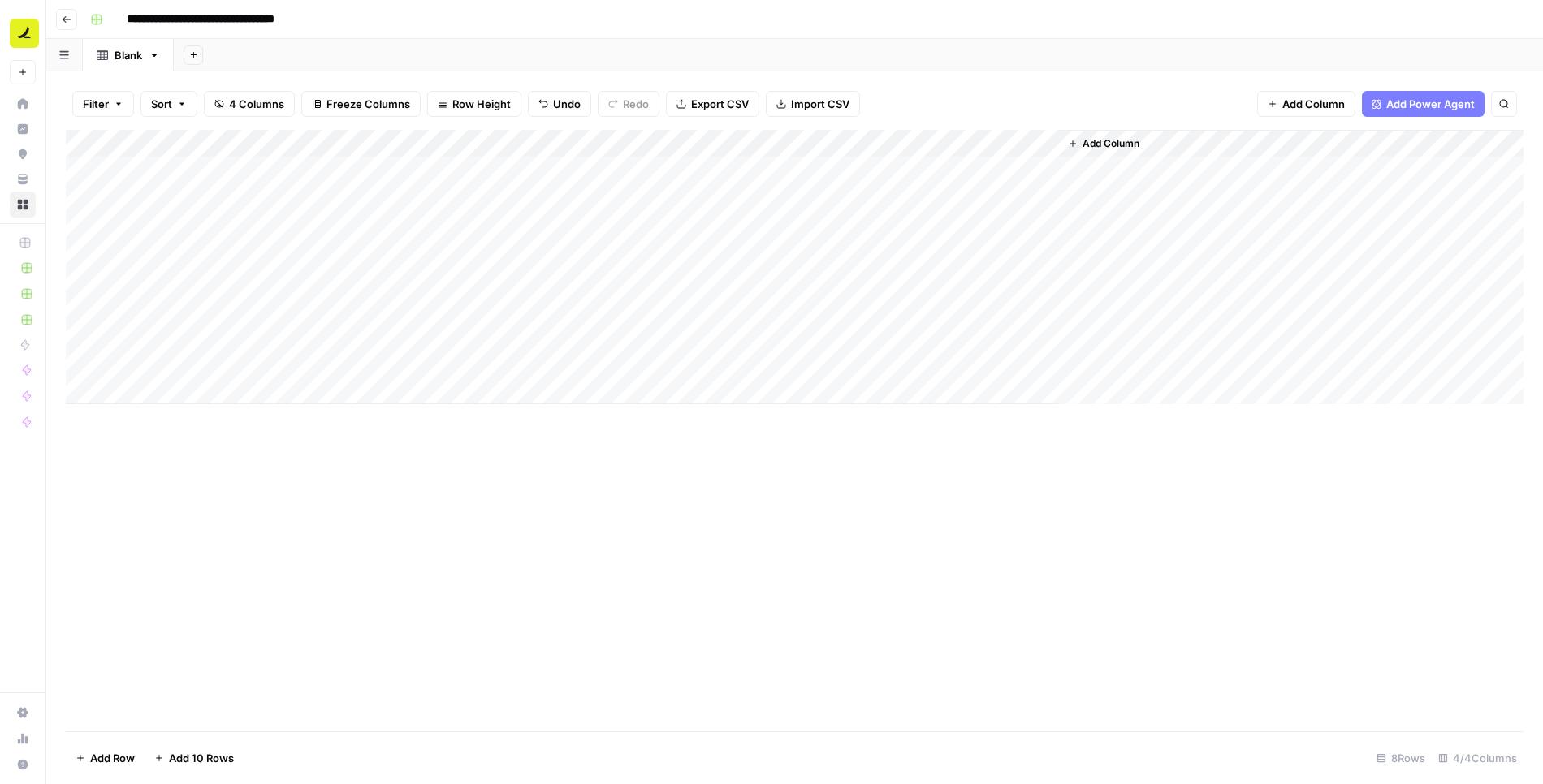
click at [1044, 147] on div "Add Column" at bounding box center [795, 267] width 1458 height 274
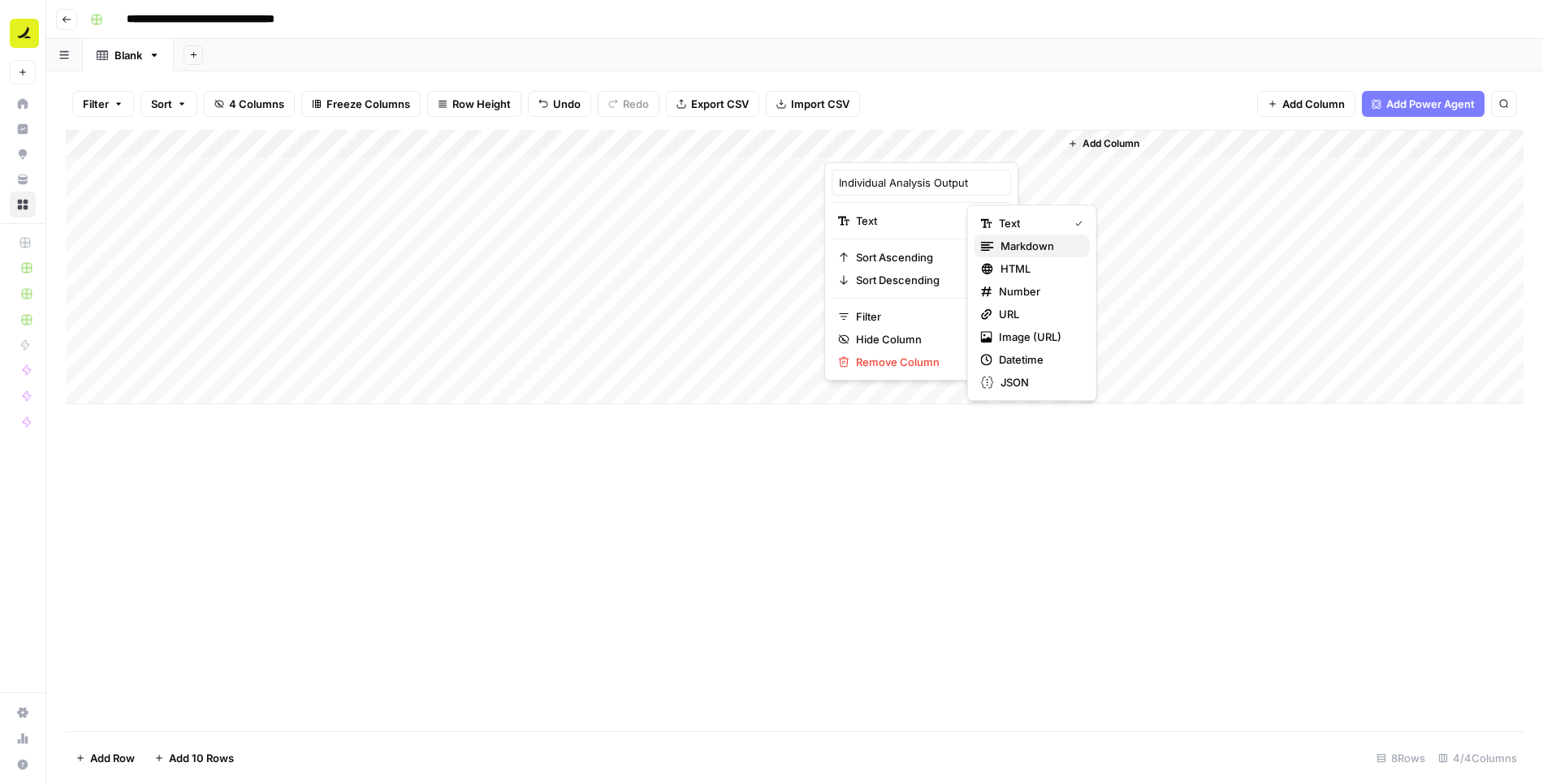
click at [1022, 251] on span "Markdown" at bounding box center [1039, 245] width 76 height 16
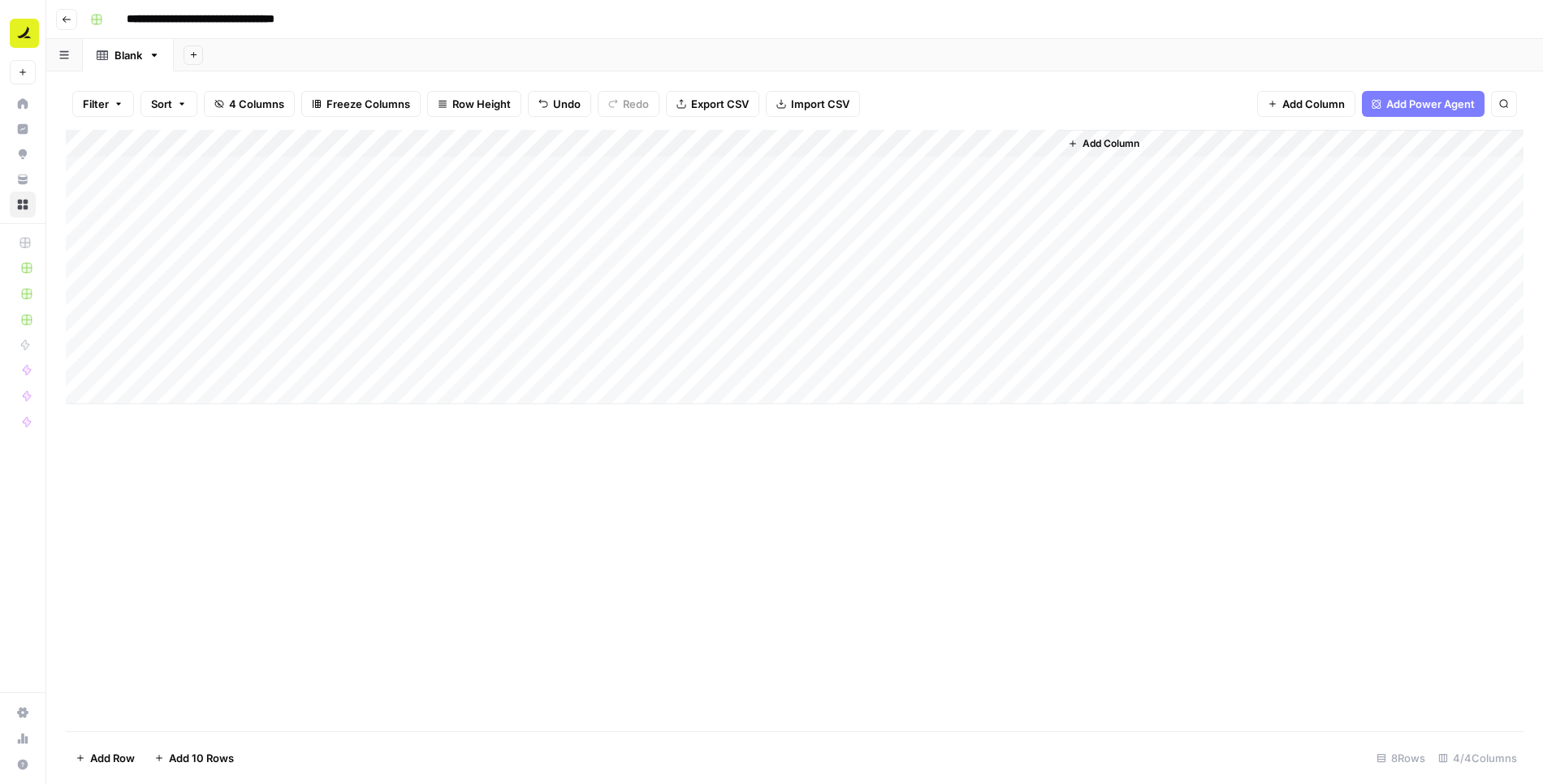
click at [154, 391] on div "Add Column" at bounding box center [795, 267] width 1458 height 274
click at [171, 383] on div "Add Column" at bounding box center [795, 281] width 1458 height 302
click at [259, 504] on div "Add Column" at bounding box center [795, 431] width 1458 height 601
click at [287, 379] on div "Add Column" at bounding box center [795, 281] width 1458 height 302
click at [441, 385] on div "Add Column" at bounding box center [795, 281] width 1458 height 302
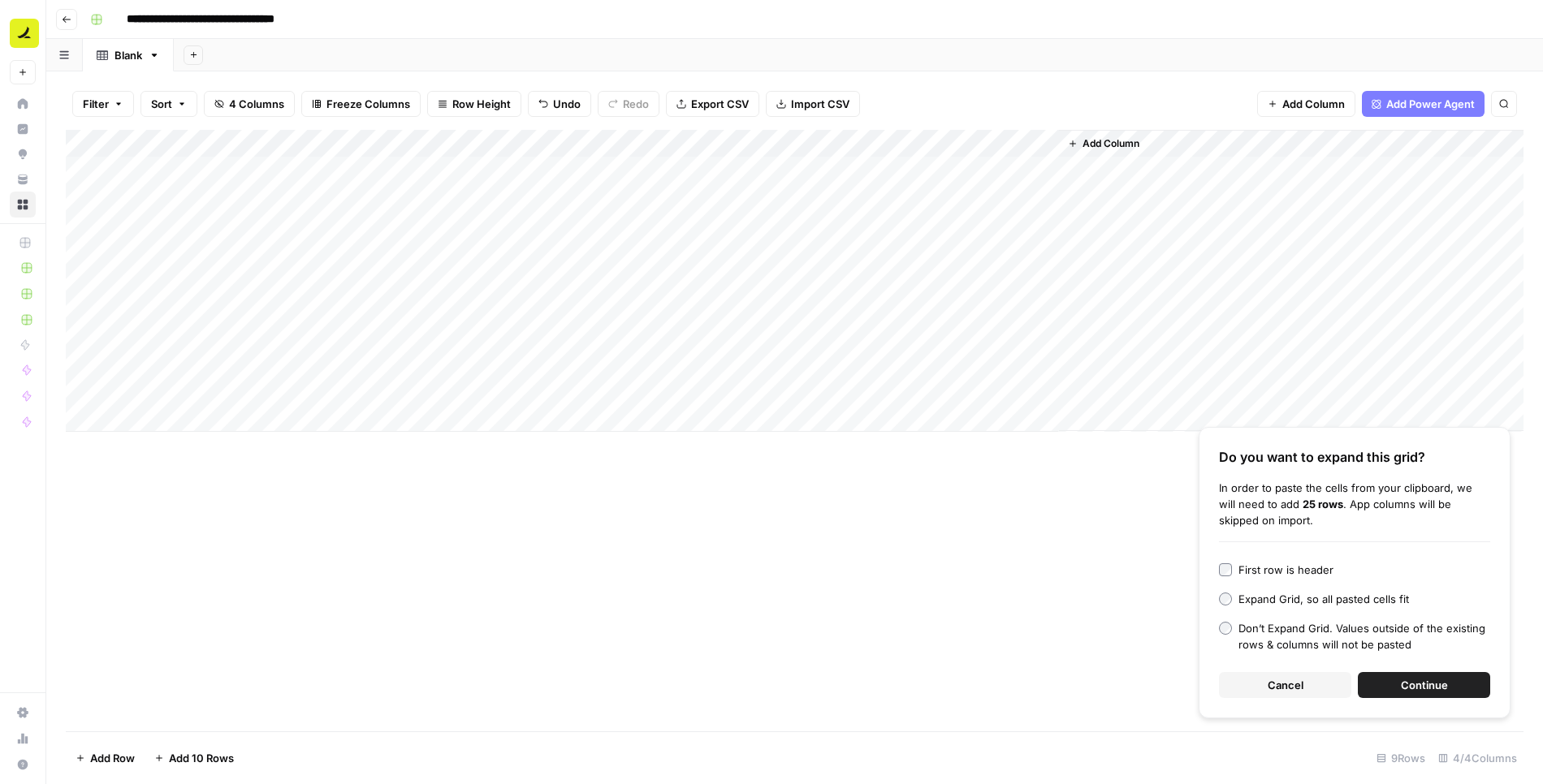
click at [1412, 694] on span "Continue" at bounding box center [1424, 685] width 47 height 16
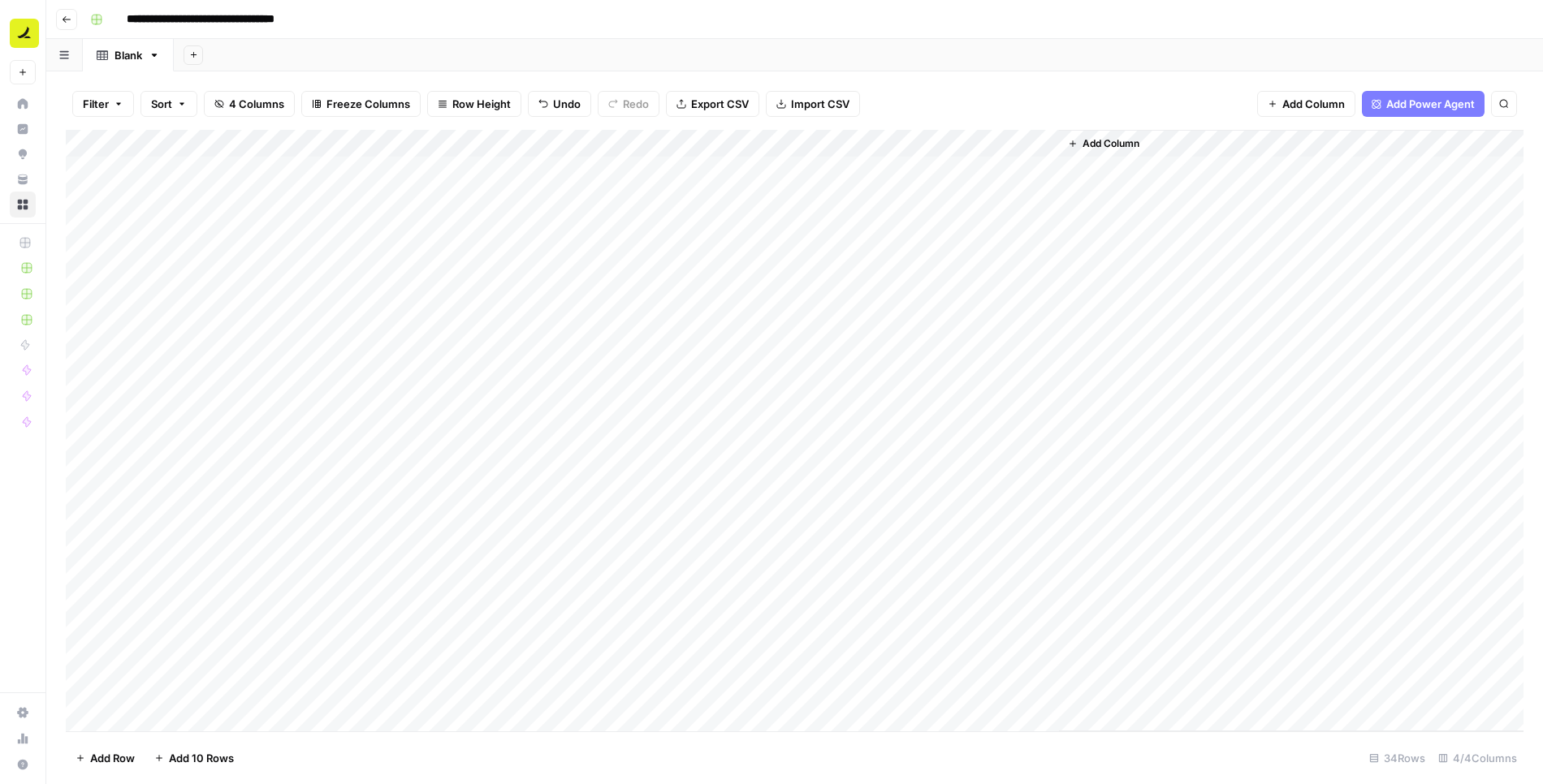
click at [124, 51] on div "Blank" at bounding box center [128, 54] width 28 height 16
click at [119, 58] on input "*****" at bounding box center [129, 55] width 30 height 21
type input "**********"
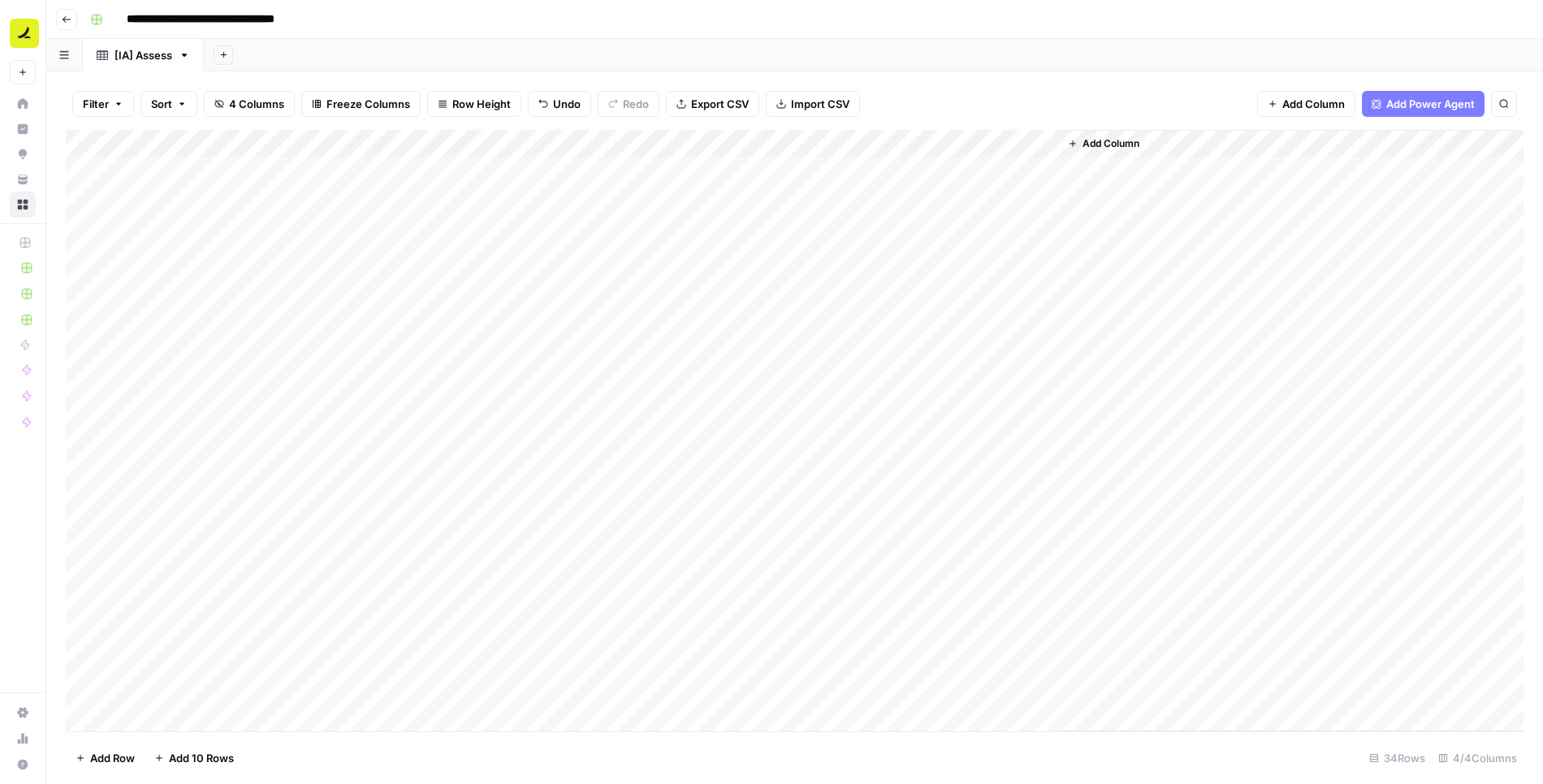
click at [903, 79] on div "Filter Sort 4 Columns Freeze Columns Row Height Undo Redo Export CSV Import CSV…" at bounding box center [795, 104] width 1458 height 52
click at [296, 76] on div "Filter Sort 4 Columns Freeze Columns Row Height Undo Redo Export CSV Import CSV…" at bounding box center [795, 427] width 1497 height 713
click at [186, 55] on icon "button" at bounding box center [185, 55] width 11 height 11
click at [230, 107] on span "Duplicate Sheet" at bounding box center [249, 108] width 78 height 16
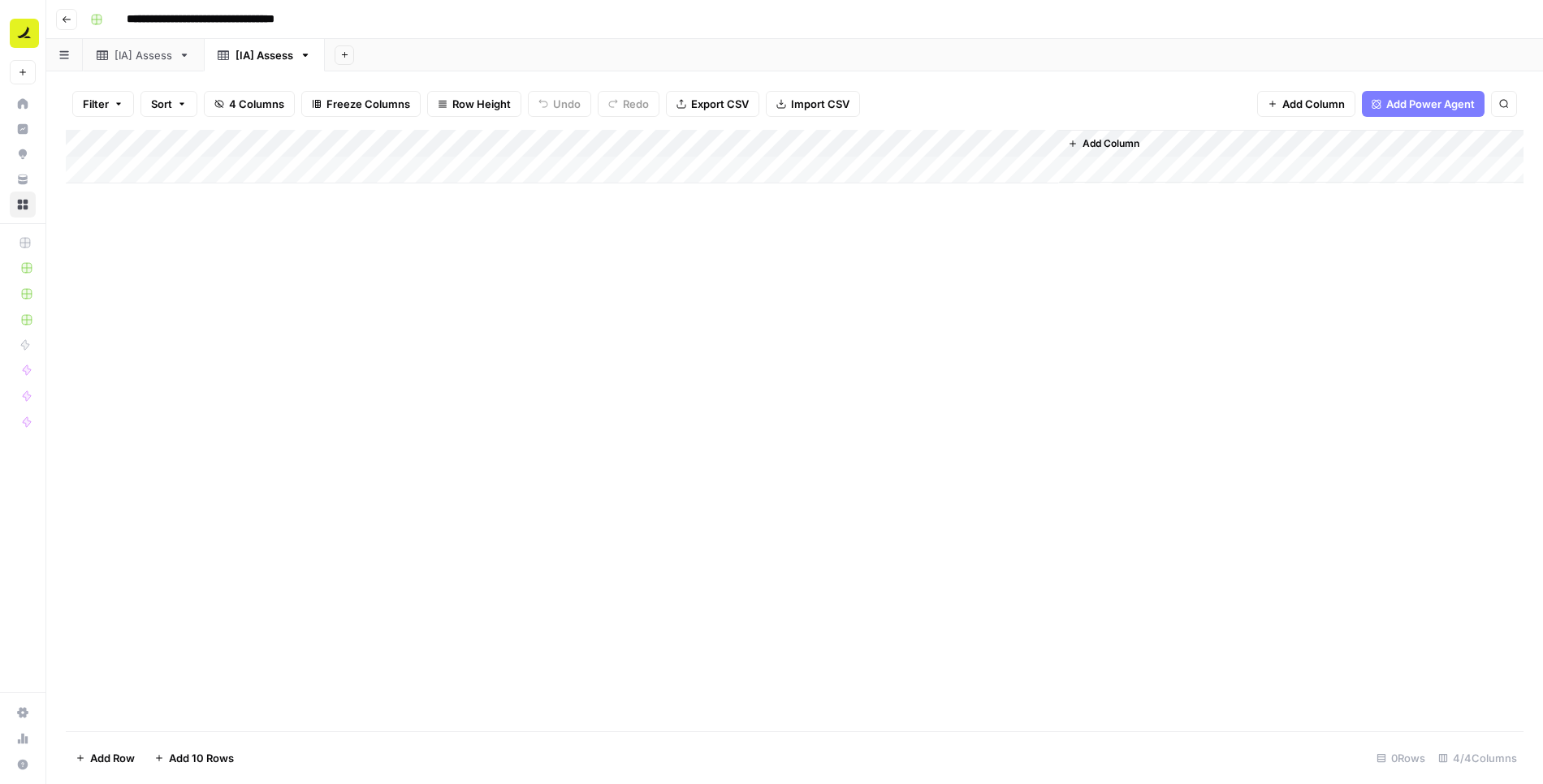
click at [277, 42] on link "[IA] Assess" at bounding box center [264, 55] width 121 height 32
click at [269, 53] on input "**********" at bounding box center [265, 55] width 60 height 21
type input "********"
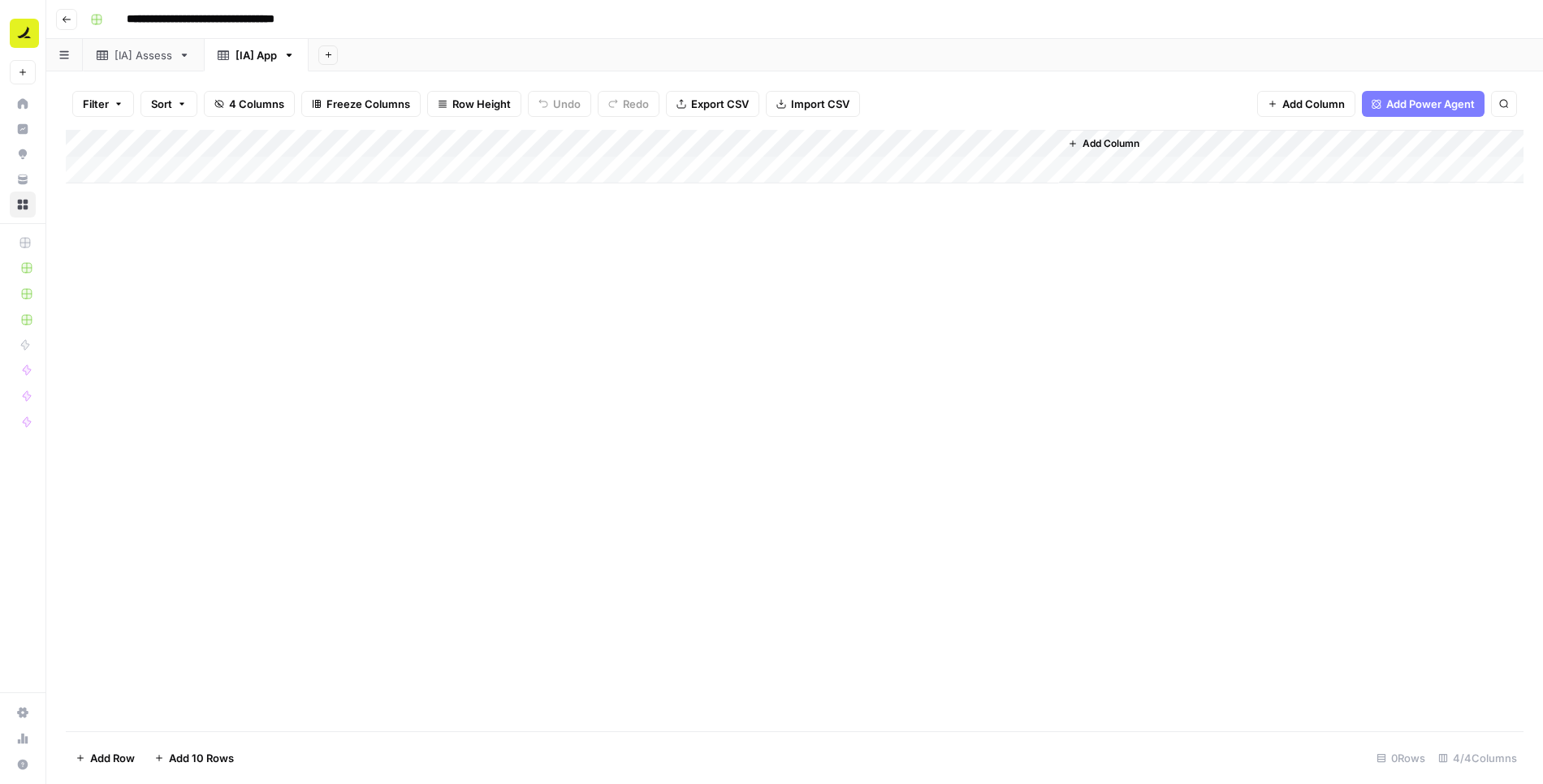
click at [170, 174] on div "Add Column" at bounding box center [795, 157] width 1458 height 53
click at [287, 53] on icon "button" at bounding box center [289, 54] width 6 height 3
click at [352, 112] on span "Duplicate Sheet" at bounding box center [353, 108] width 78 height 16
click at [374, 52] on div "[IA] App" at bounding box center [362, 54] width 42 height 16
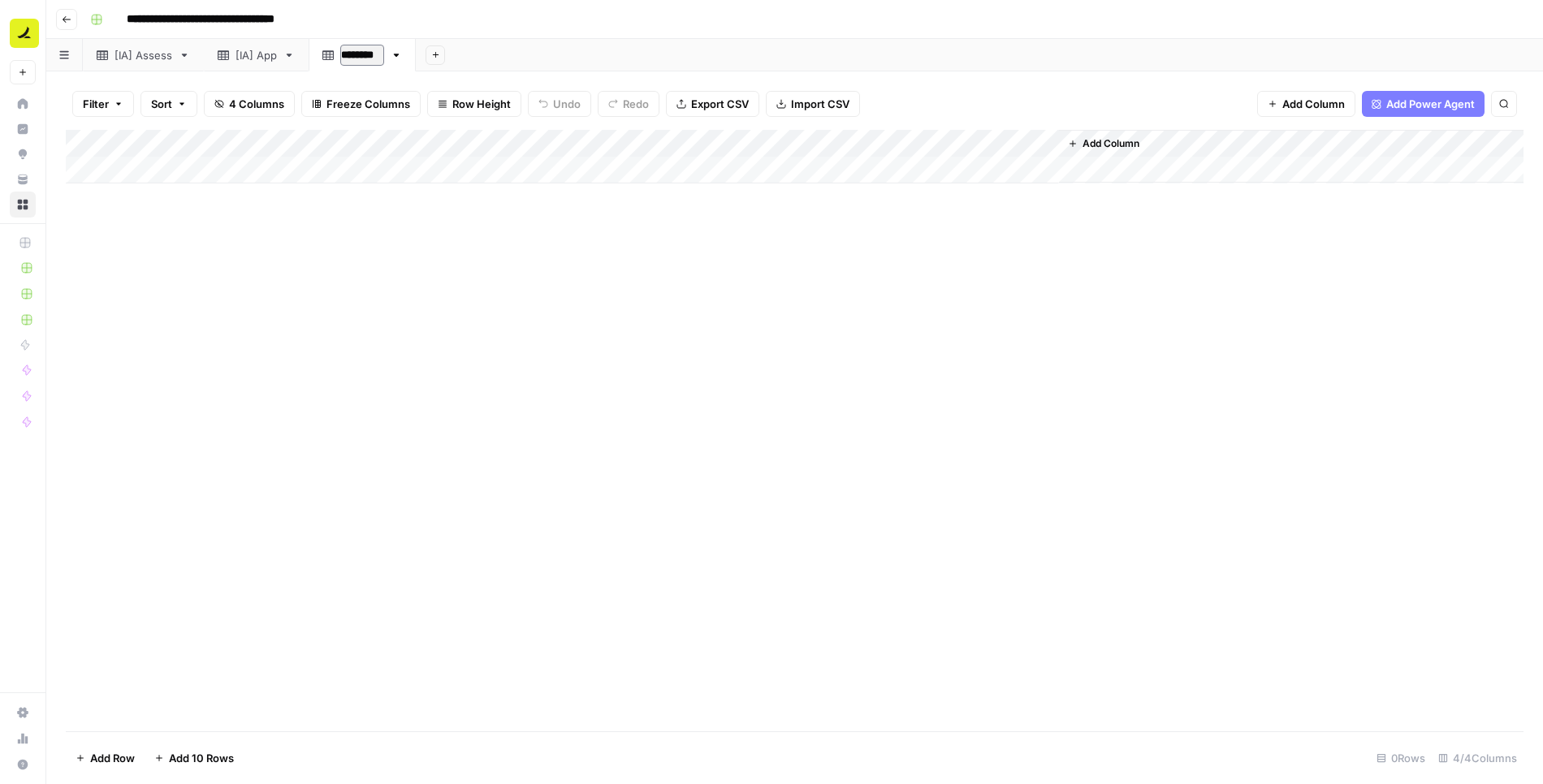
click at [370, 52] on input "********" at bounding box center [363, 55] width 44 height 21
type input "**********"
click at [170, 167] on div "Add Column" at bounding box center [795, 157] width 1458 height 53
click at [230, 314] on div "Add Column" at bounding box center [795, 431] width 1458 height 601
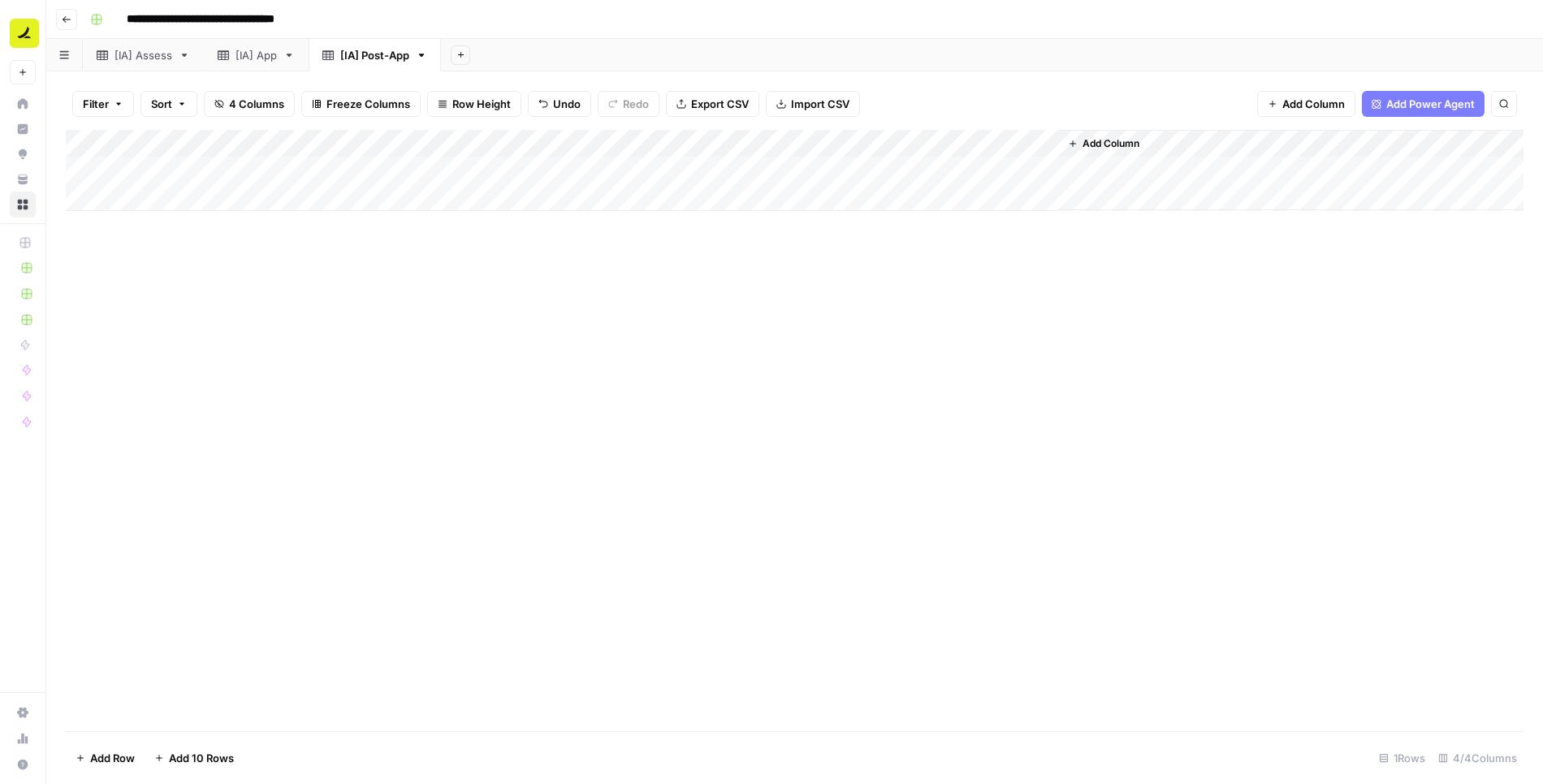
click at [266, 168] on div "Add Column" at bounding box center [795, 170] width 1458 height 81
click at [413, 186] on div "Add Column" at bounding box center [795, 170] width 1458 height 81
click at [420, 167] on div "Add Column" at bounding box center [795, 185] width 1458 height 108
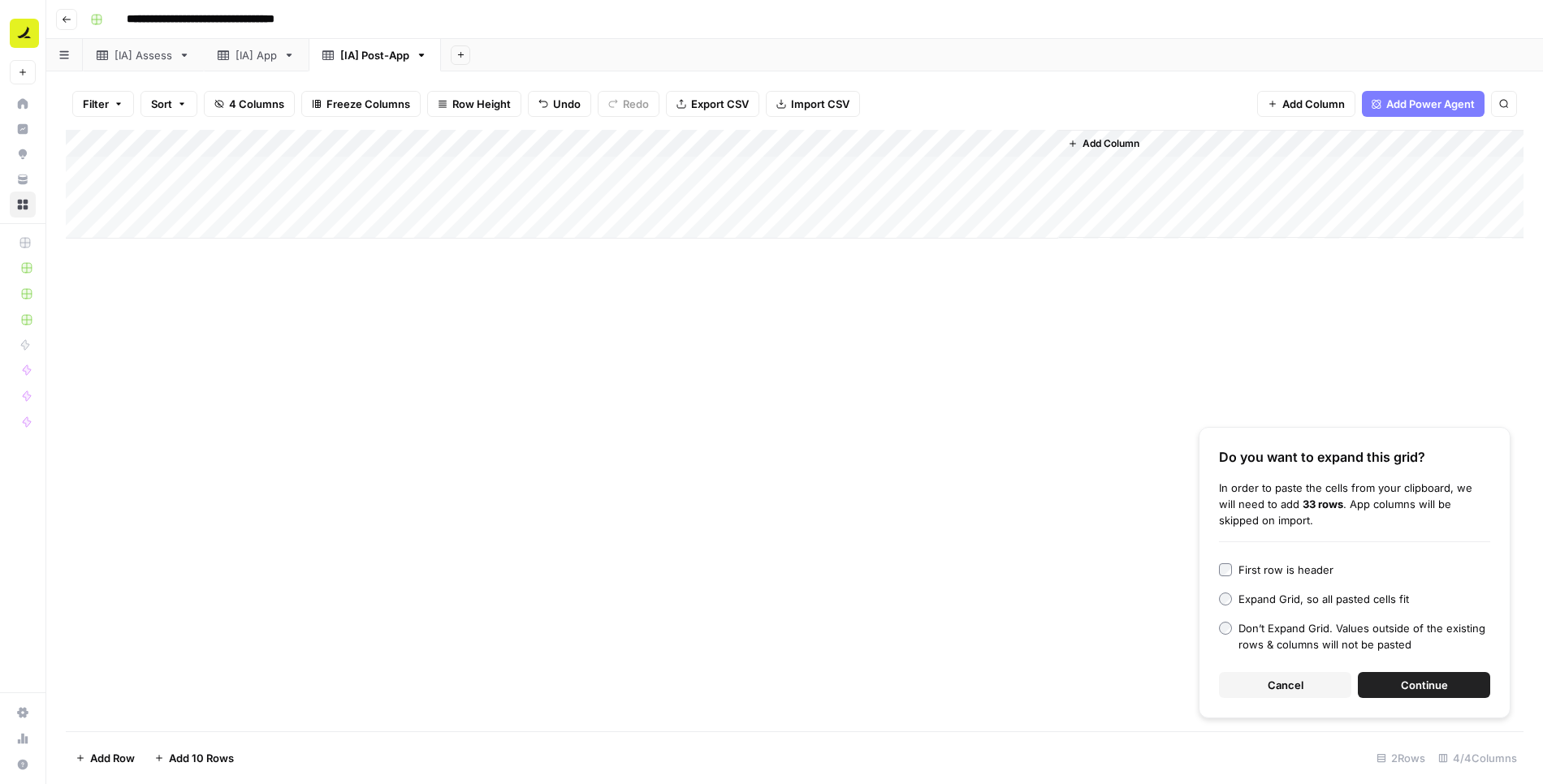
click at [1404, 674] on button "Continue" at bounding box center [1424, 685] width 132 height 26
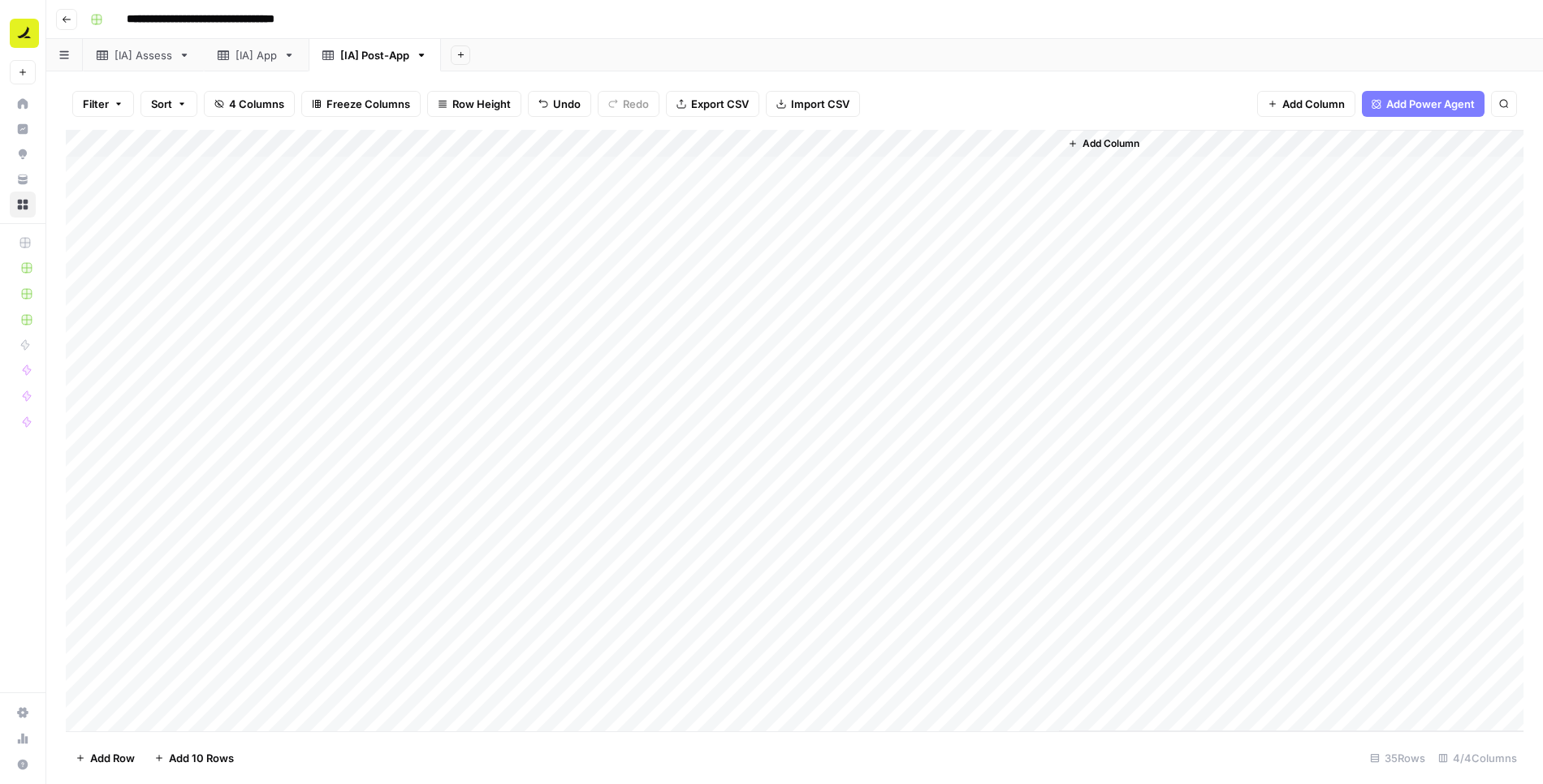
click at [649, 269] on div "Add Column" at bounding box center [795, 431] width 1458 height 602
click at [906, 81] on div "Filter Sort 4 Columns Freeze Columns Row Height Undo Redo Export CSV Import CSV…" at bounding box center [795, 104] width 1458 height 52
click at [813, 144] on div "Add Column" at bounding box center [795, 431] width 1458 height 602
click at [854, 224] on div "Add Column" at bounding box center [795, 431] width 1458 height 602
click at [1113, 154] on div "Add Column" at bounding box center [1292, 431] width 465 height 601
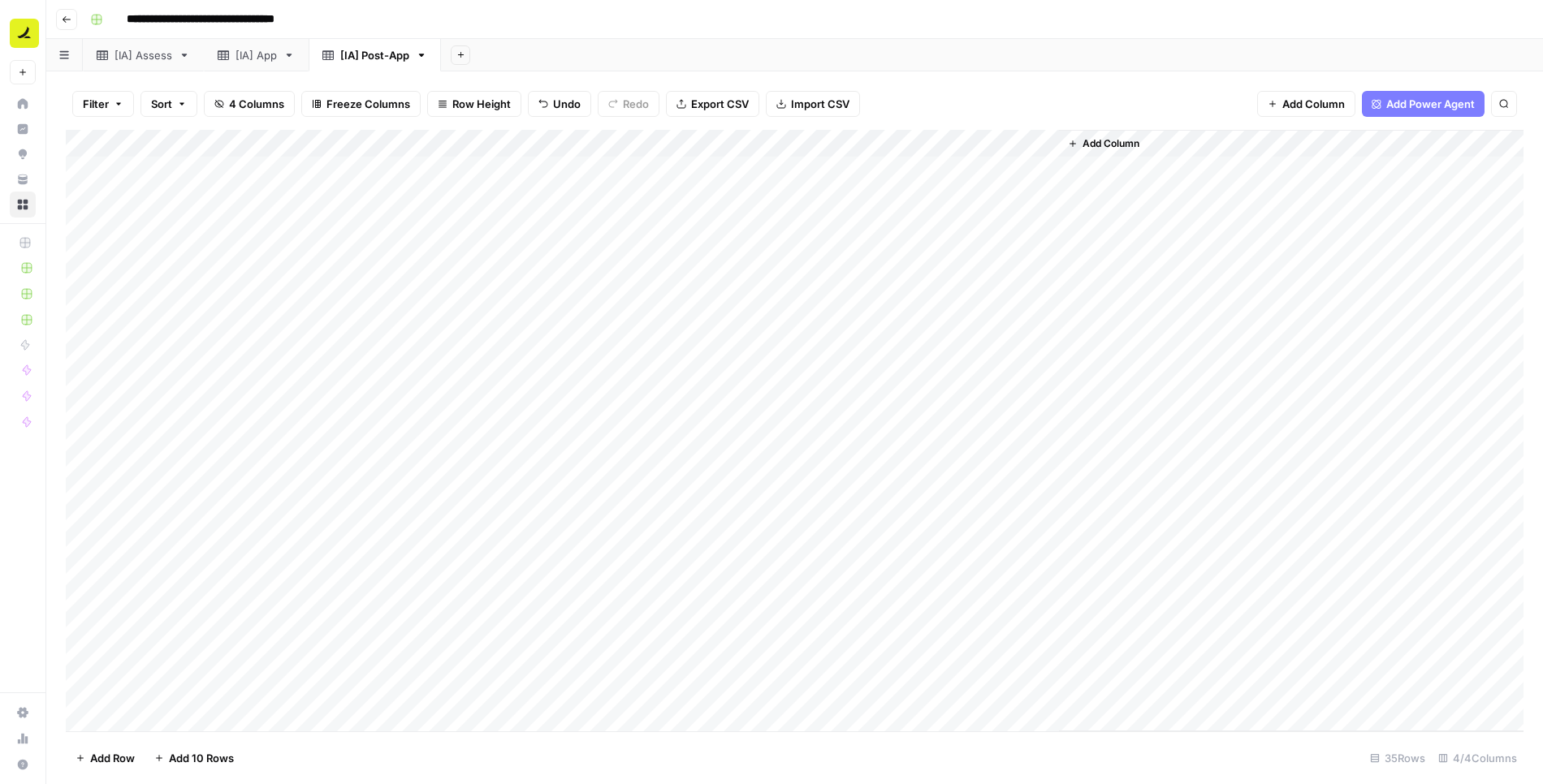
click at [1105, 148] on span "Add Column" at bounding box center [1112, 143] width 57 height 14
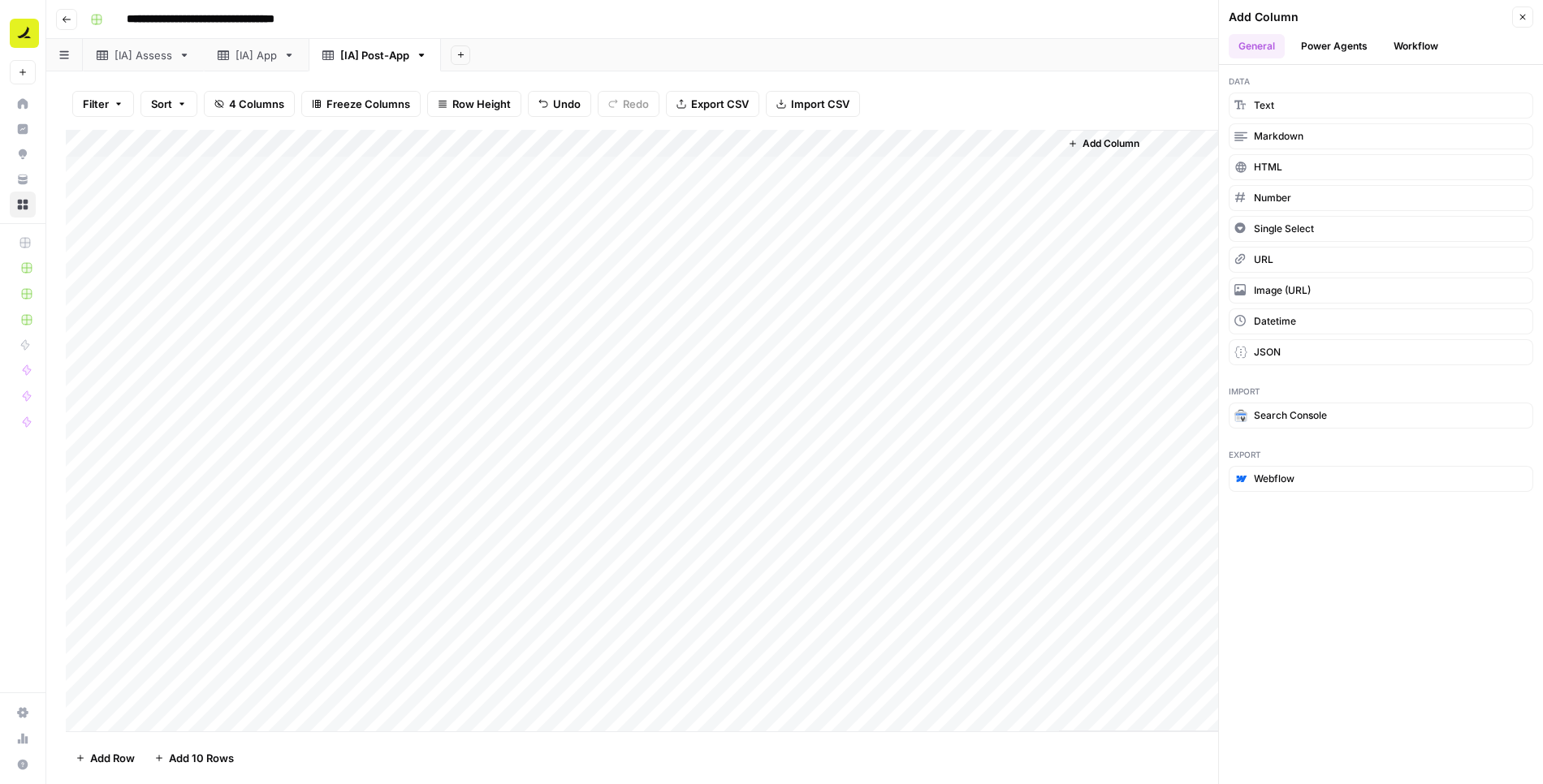
click at [1416, 49] on button "Workflow" at bounding box center [1415, 47] width 64 height 25
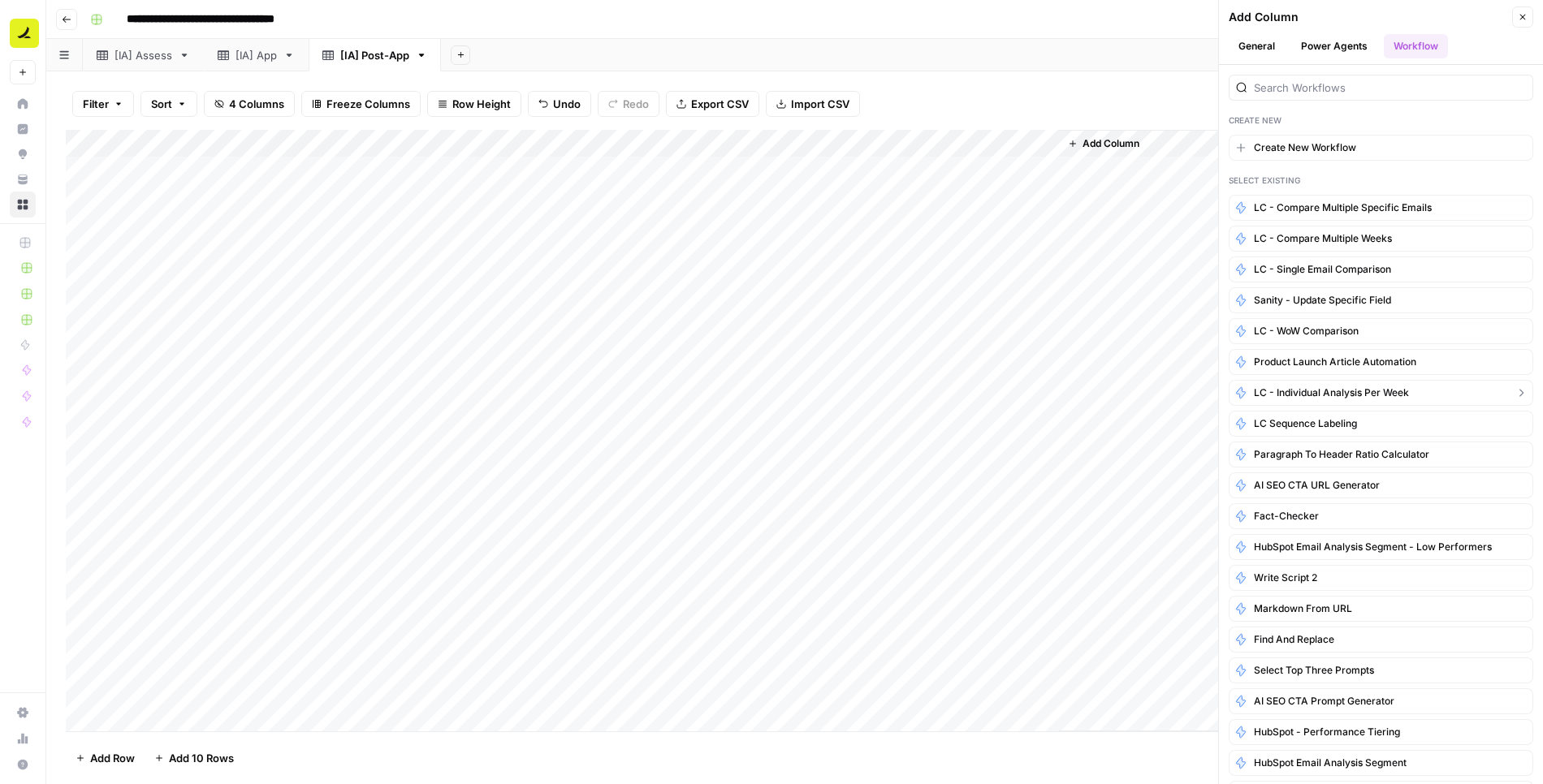
click at [1314, 387] on span "LC - Individual Analysis Per Week" at bounding box center [1332, 392] width 155 height 14
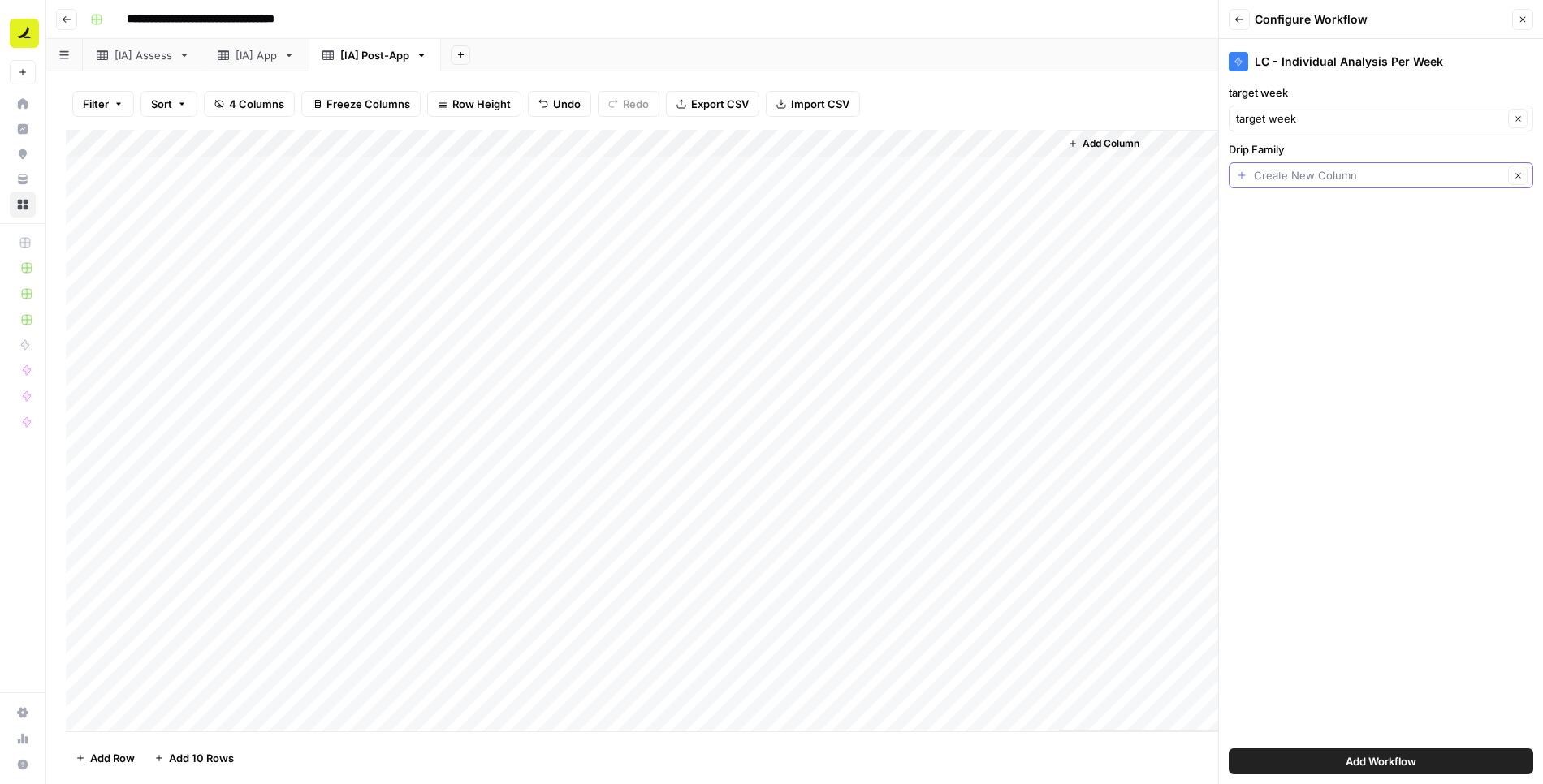
click at [1337, 169] on input "Drip Family" at bounding box center [1379, 175] width 249 height 16
click at [1283, 265] on span "Family" at bounding box center [1369, 265] width 251 height 16
type input "Family"
click at [1390, 753] on button "Add Workflow" at bounding box center [1381, 761] width 305 height 26
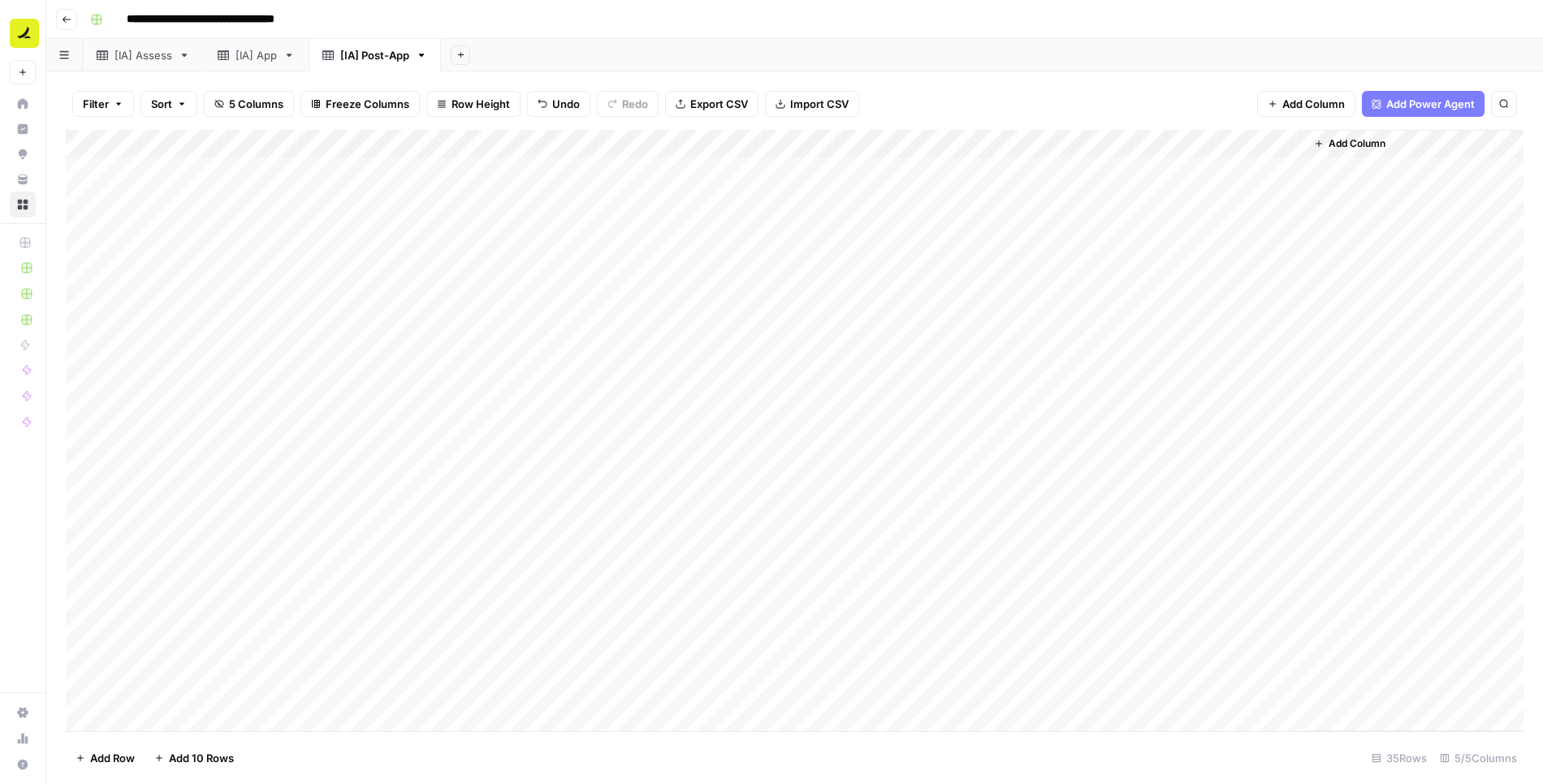
drag, startPoint x: 1205, startPoint y: 139, endPoint x: 761, endPoint y: 153, distance: 444.2
click at [761, 153] on div "Add Column" at bounding box center [795, 431] width 1458 height 602
click at [1061, 145] on div "Add Column" at bounding box center [795, 431] width 1458 height 602
click at [926, 176] on input "Individual Sequence Analysis" at bounding box center [933, 182] width 165 height 16
click at [1057, 147] on div "Add Column" at bounding box center [795, 431] width 1458 height 602
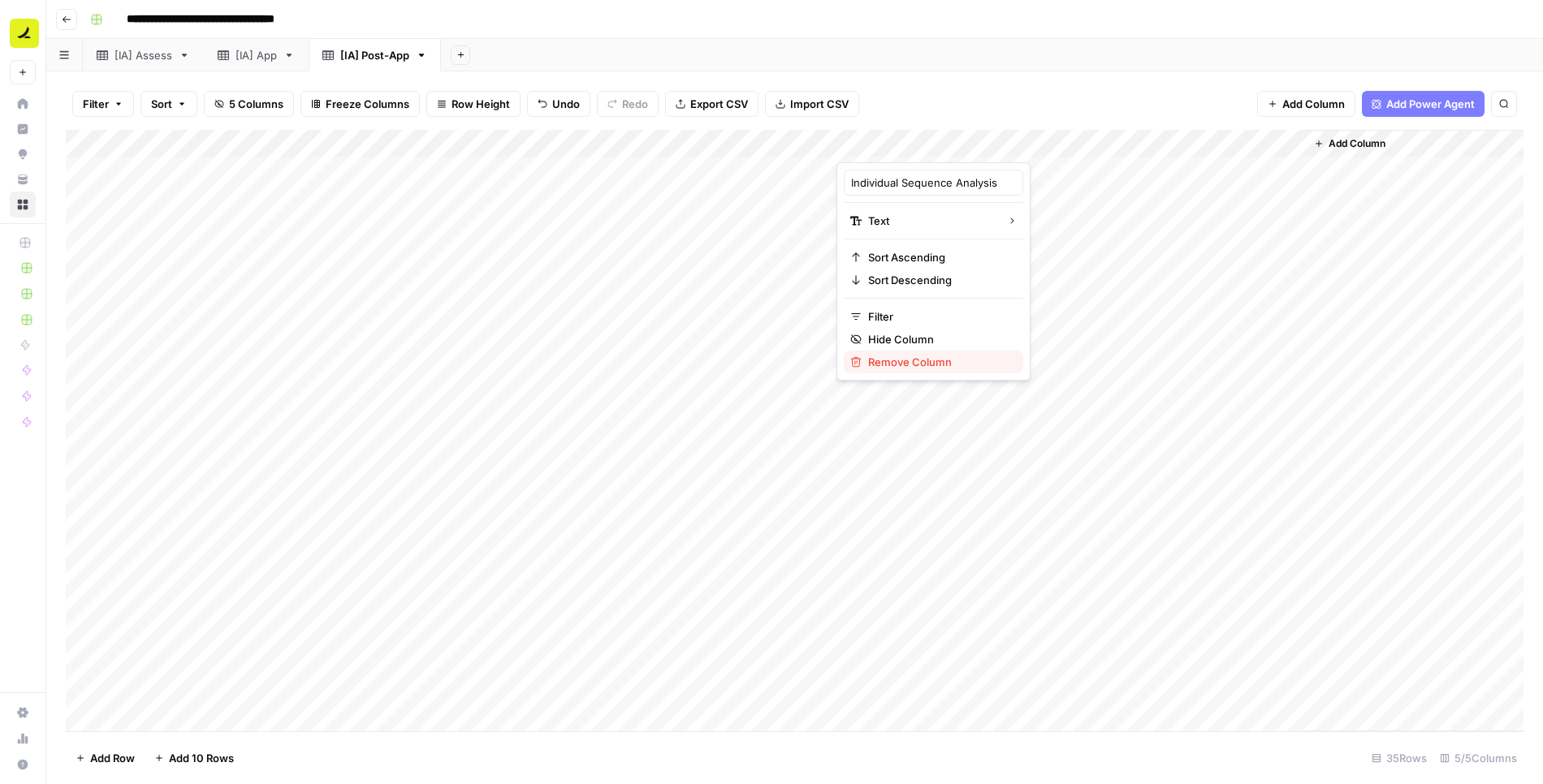
click at [910, 359] on span "Remove Column" at bounding box center [939, 362] width 142 height 16
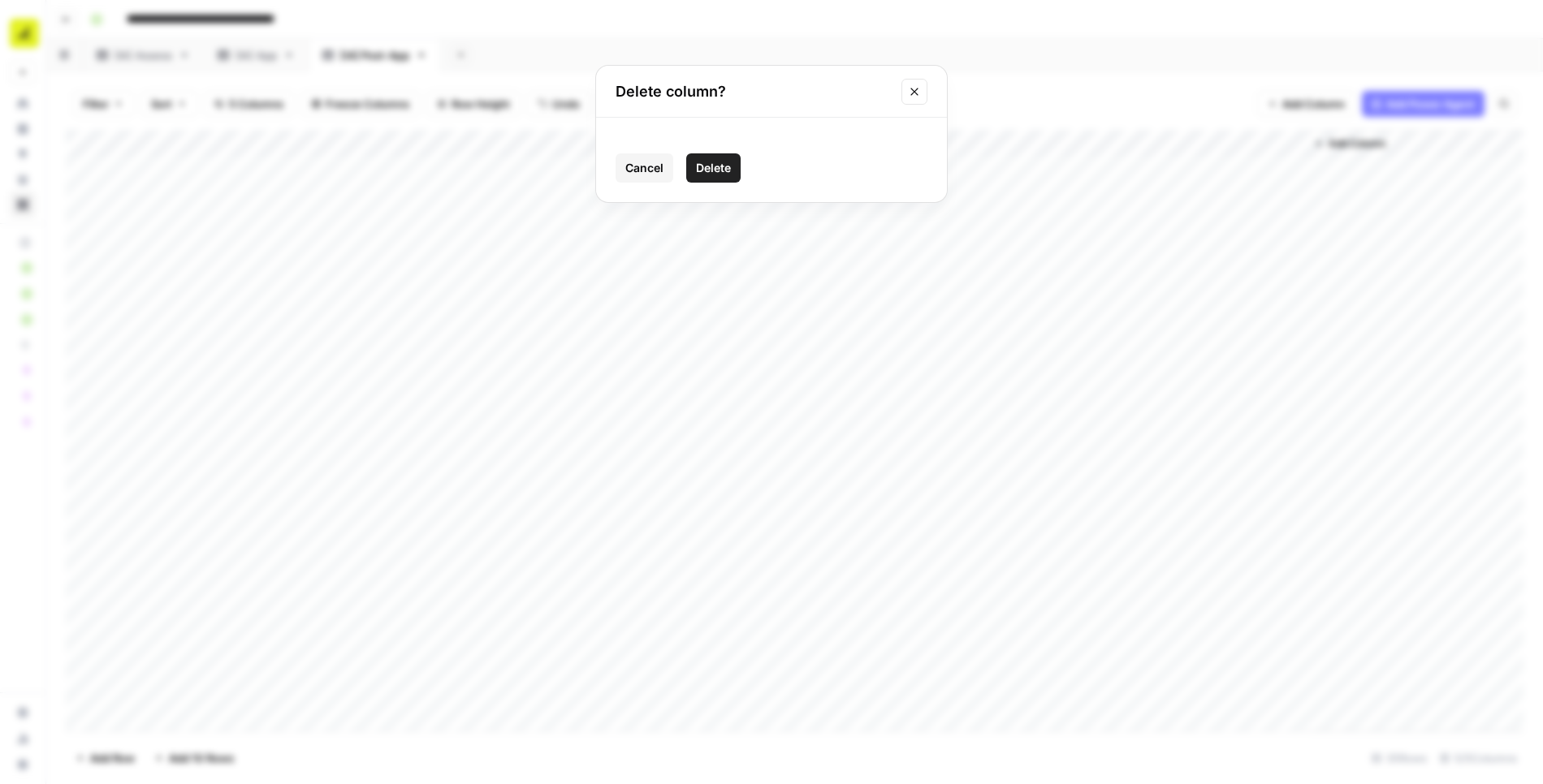
click at [723, 164] on span "Delete" at bounding box center [713, 167] width 35 height 16
click at [684, 144] on div "Add Column" at bounding box center [795, 431] width 1458 height 602
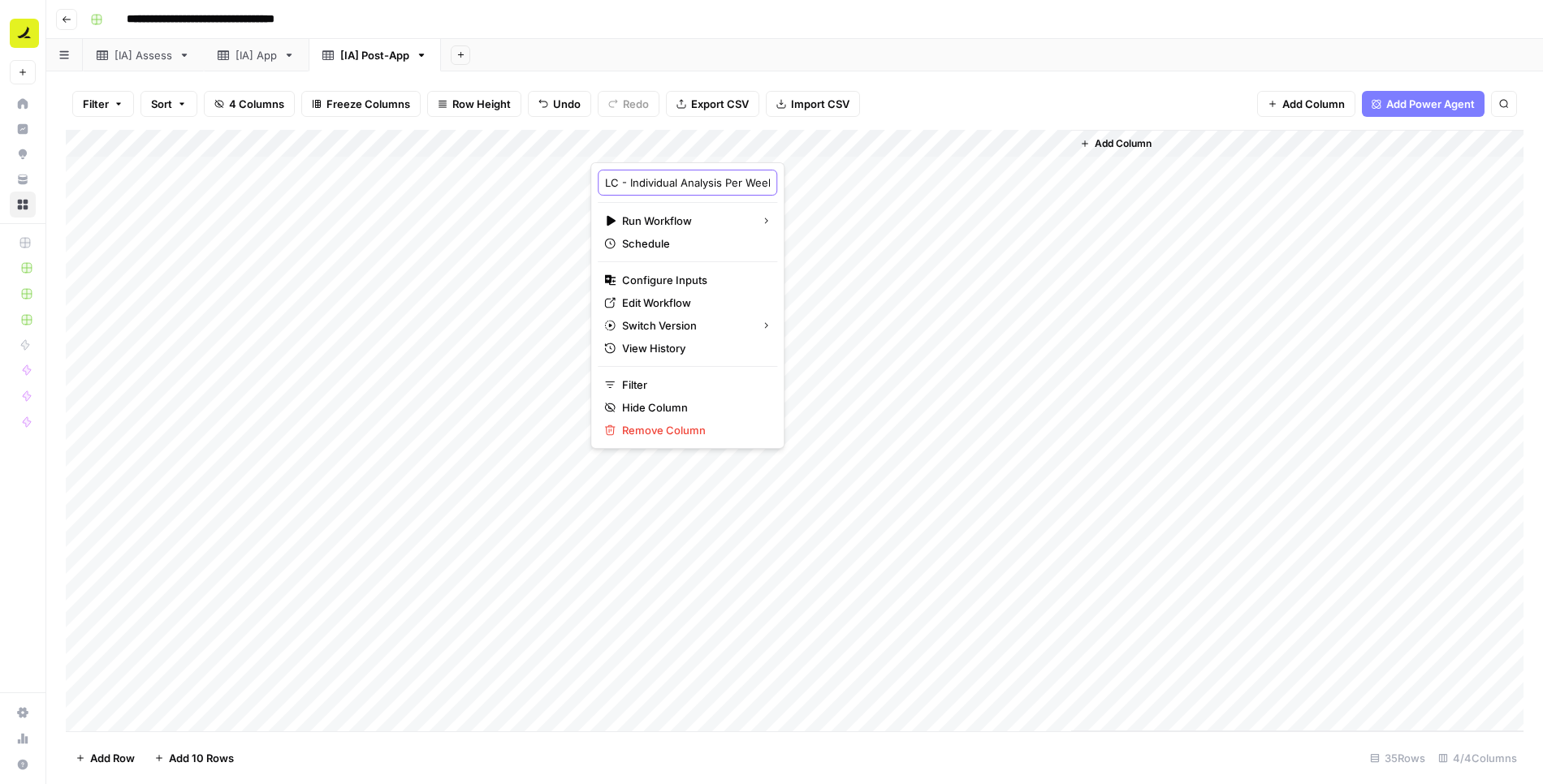
click at [688, 186] on input "LC - Individual Analysis Per Week" at bounding box center [687, 182] width 165 height 16
paste input "NRT - Post-assessment retargeting drip 2025-08-18 success "# Email Sequence Per…"
type input "NRT - Post-assessment retargeting drip 2025-08-18 success "# Email Sequence Per…"
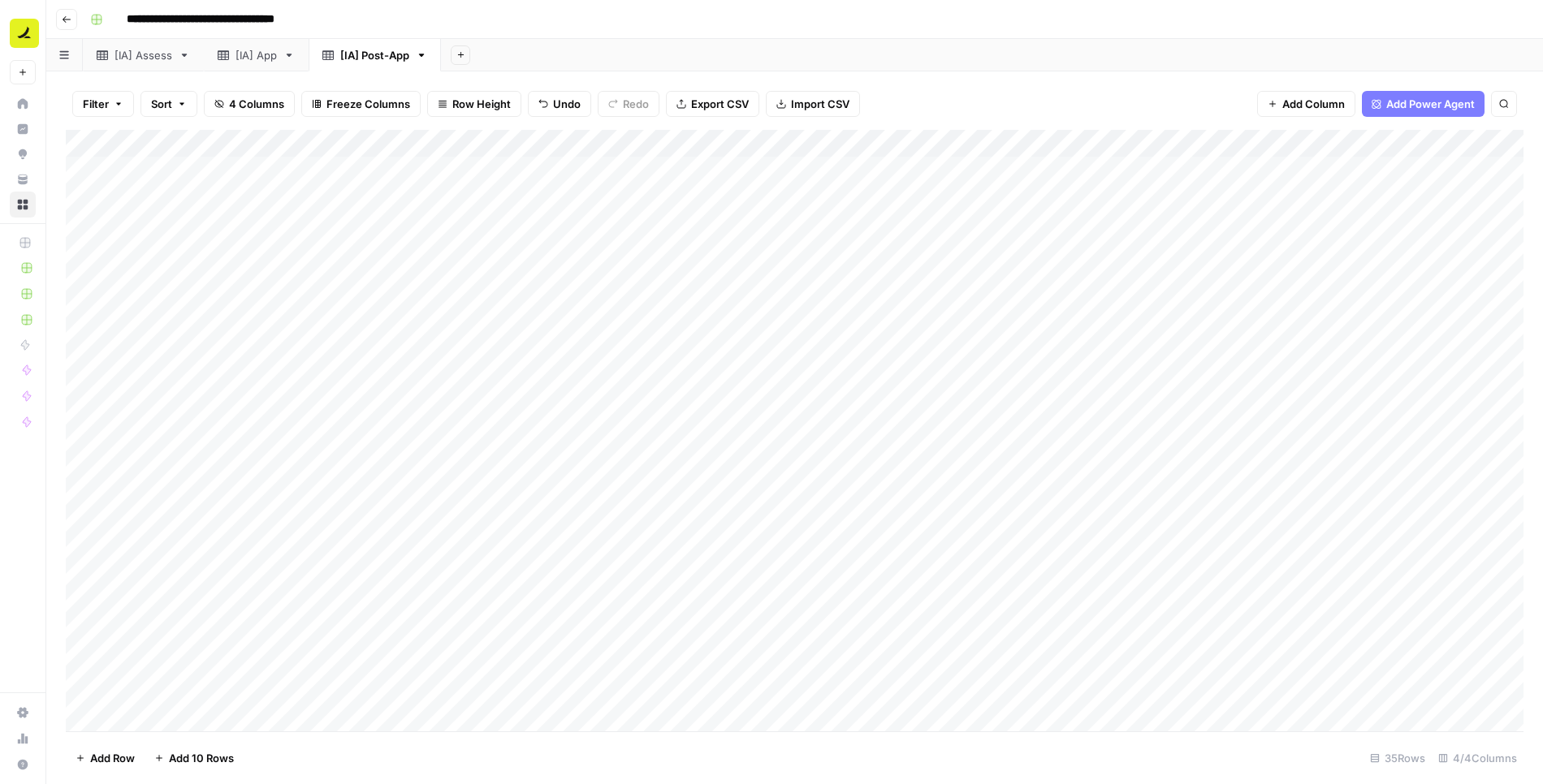
click at [751, 141] on div "Add Column" at bounding box center [795, 431] width 1458 height 602
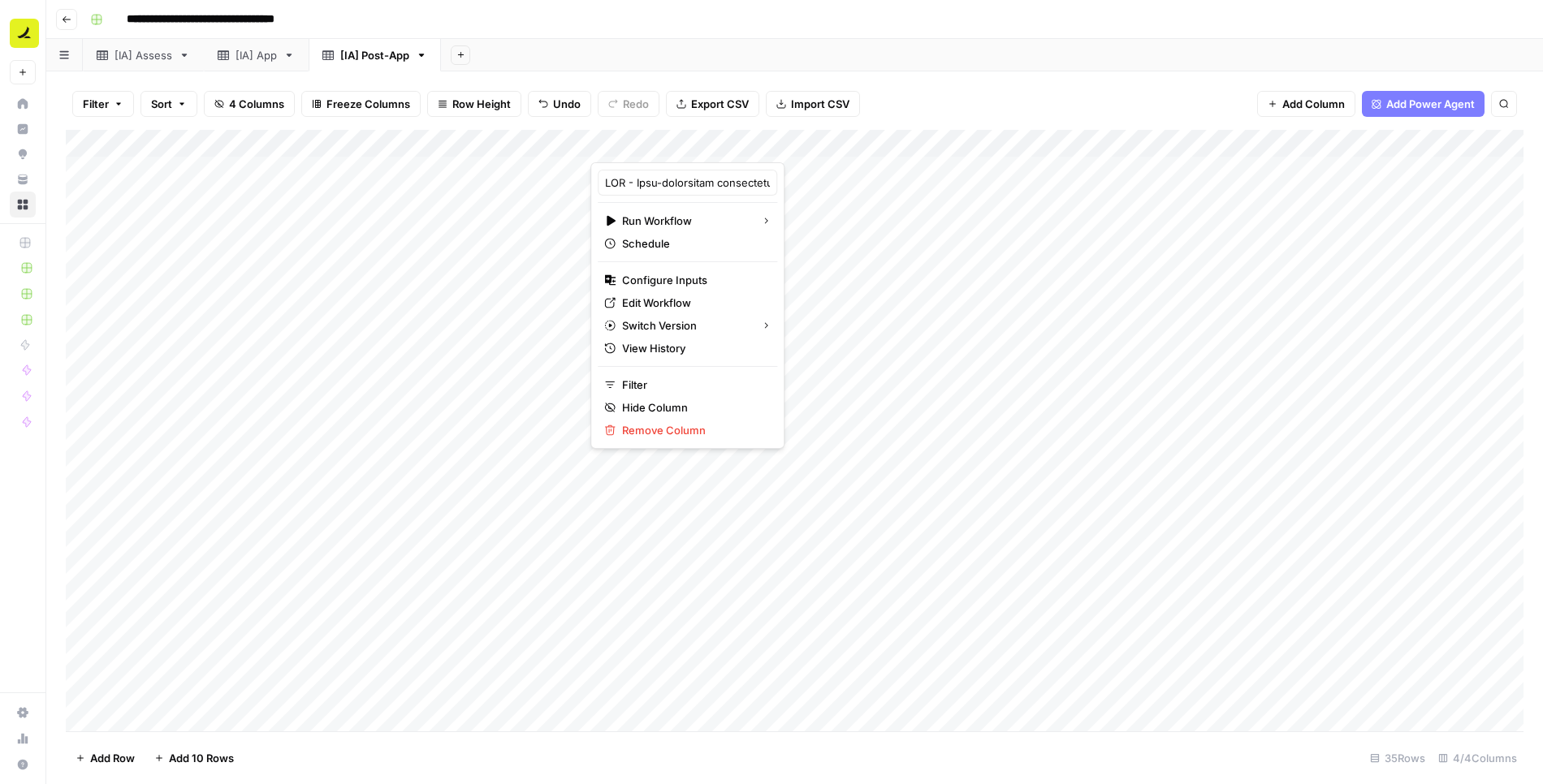
click at [689, 180] on input "text" at bounding box center [687, 182] width 165 height 16
type input "Individual Sequence Analysis"
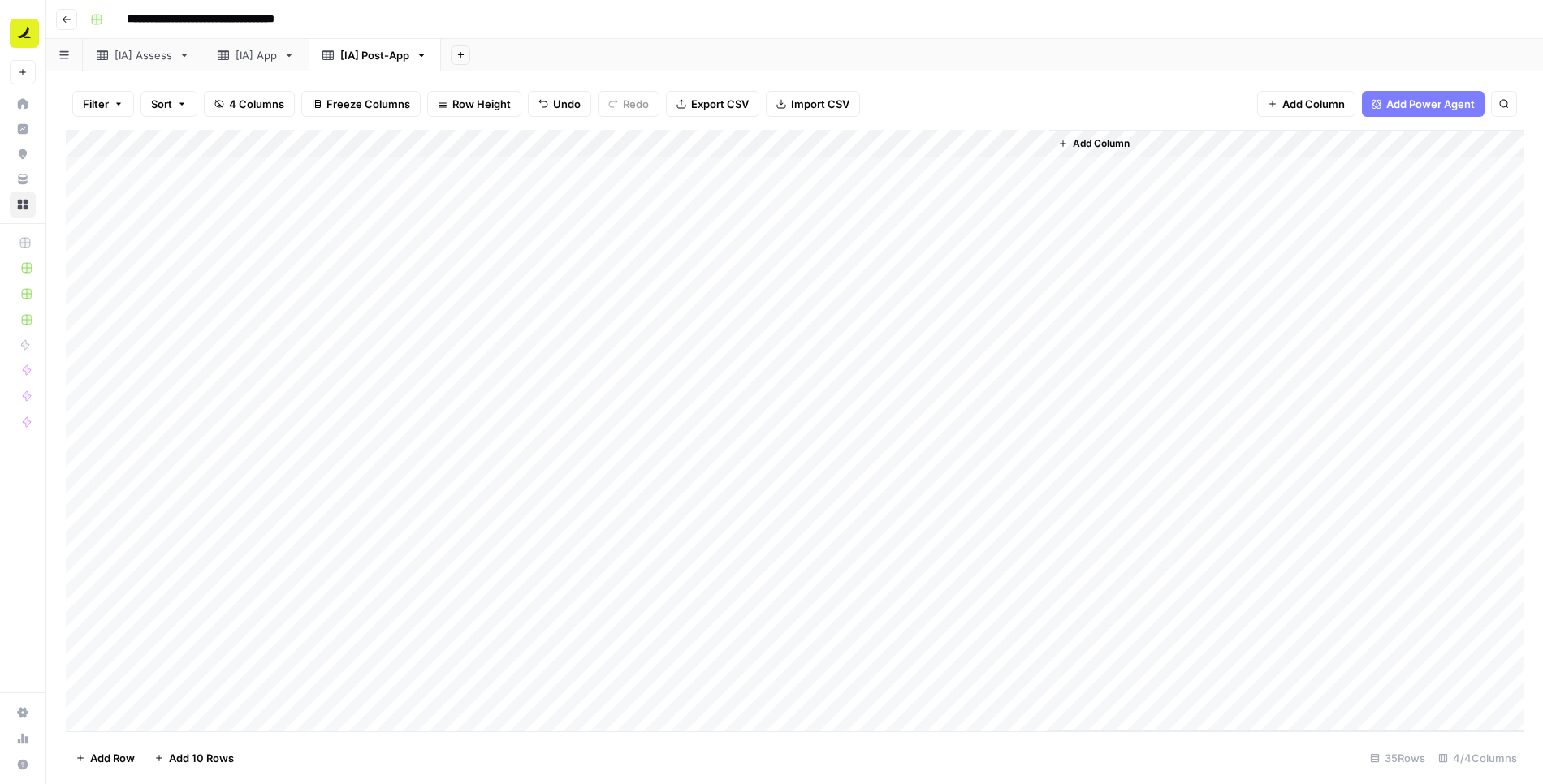
click at [922, 268] on div "Add Column" at bounding box center [795, 431] width 1458 height 602
click at [252, 56] on div "[IA] App" at bounding box center [256, 54] width 42 height 16
click at [1316, 103] on span "Add Column" at bounding box center [1315, 104] width 63 height 16
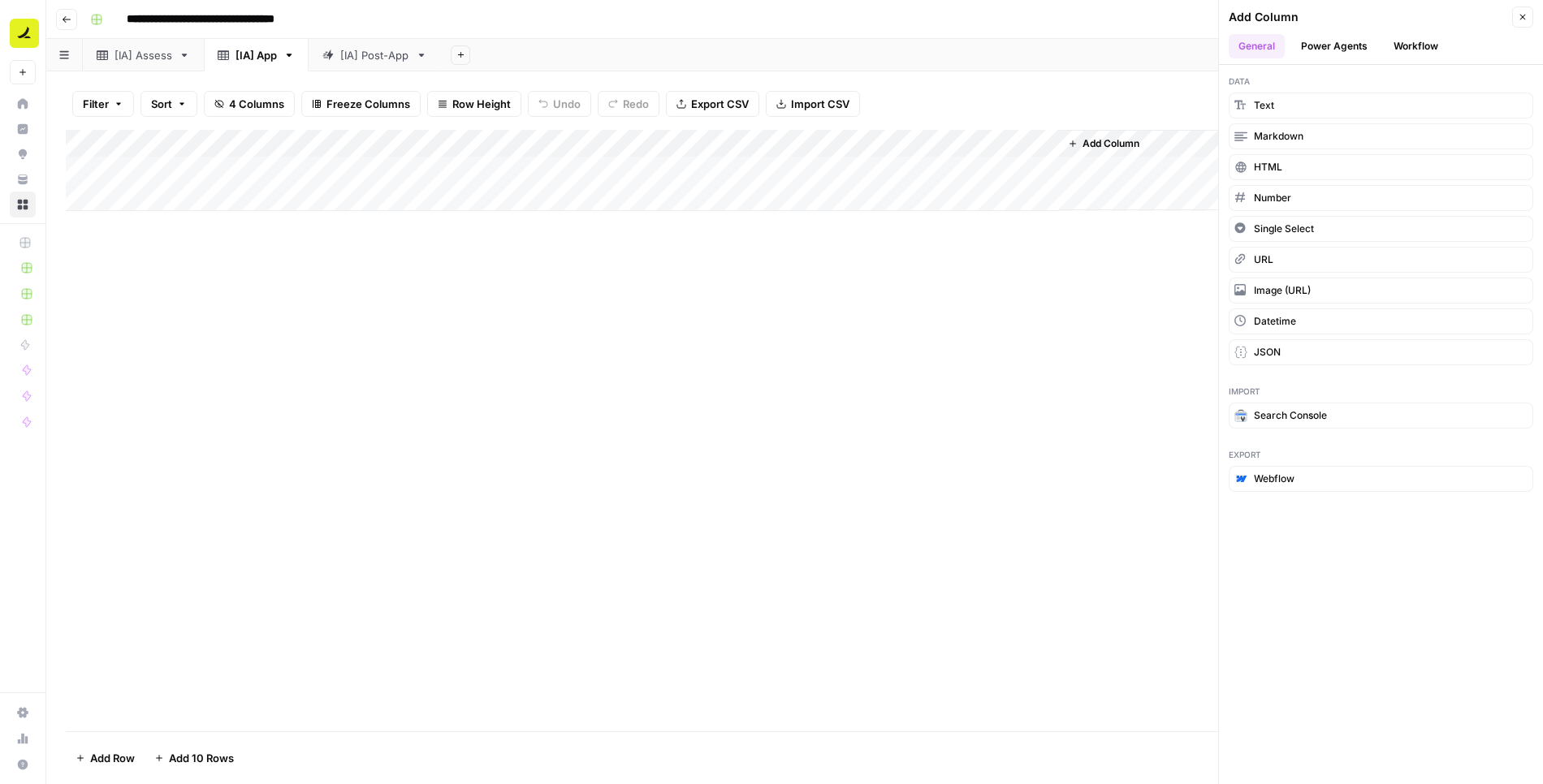
click at [1417, 47] on button "Workflow" at bounding box center [1415, 47] width 64 height 25
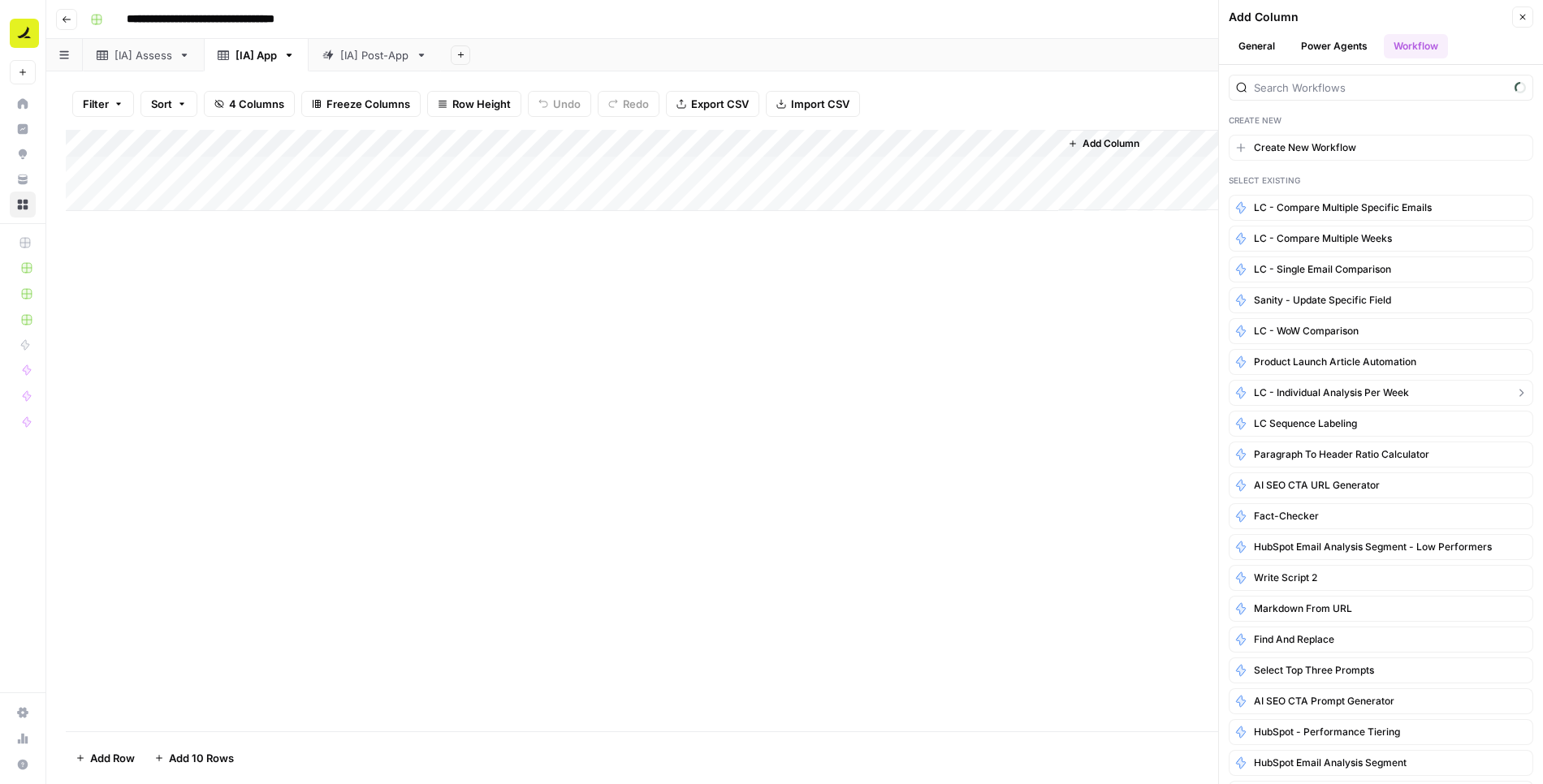
click at [1296, 385] on span "LC - Individual Analysis Per Week" at bounding box center [1332, 392] width 155 height 14
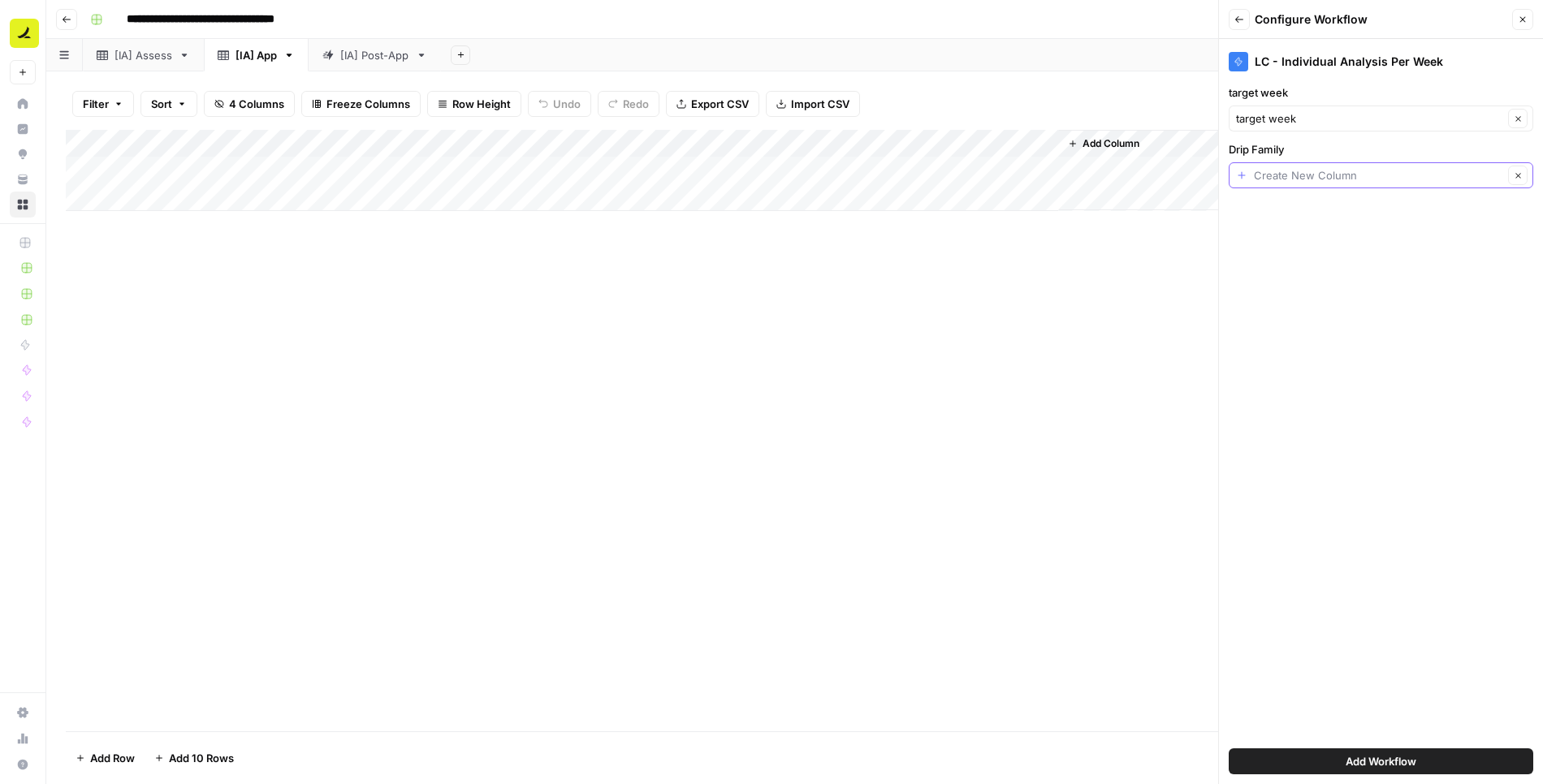
click at [1310, 169] on input "Drip Family" at bounding box center [1379, 175] width 249 height 16
click at [1262, 267] on span "Family" at bounding box center [1369, 265] width 251 height 16
type input "Family"
click at [1431, 757] on button "Add Workflow" at bounding box center [1381, 761] width 305 height 26
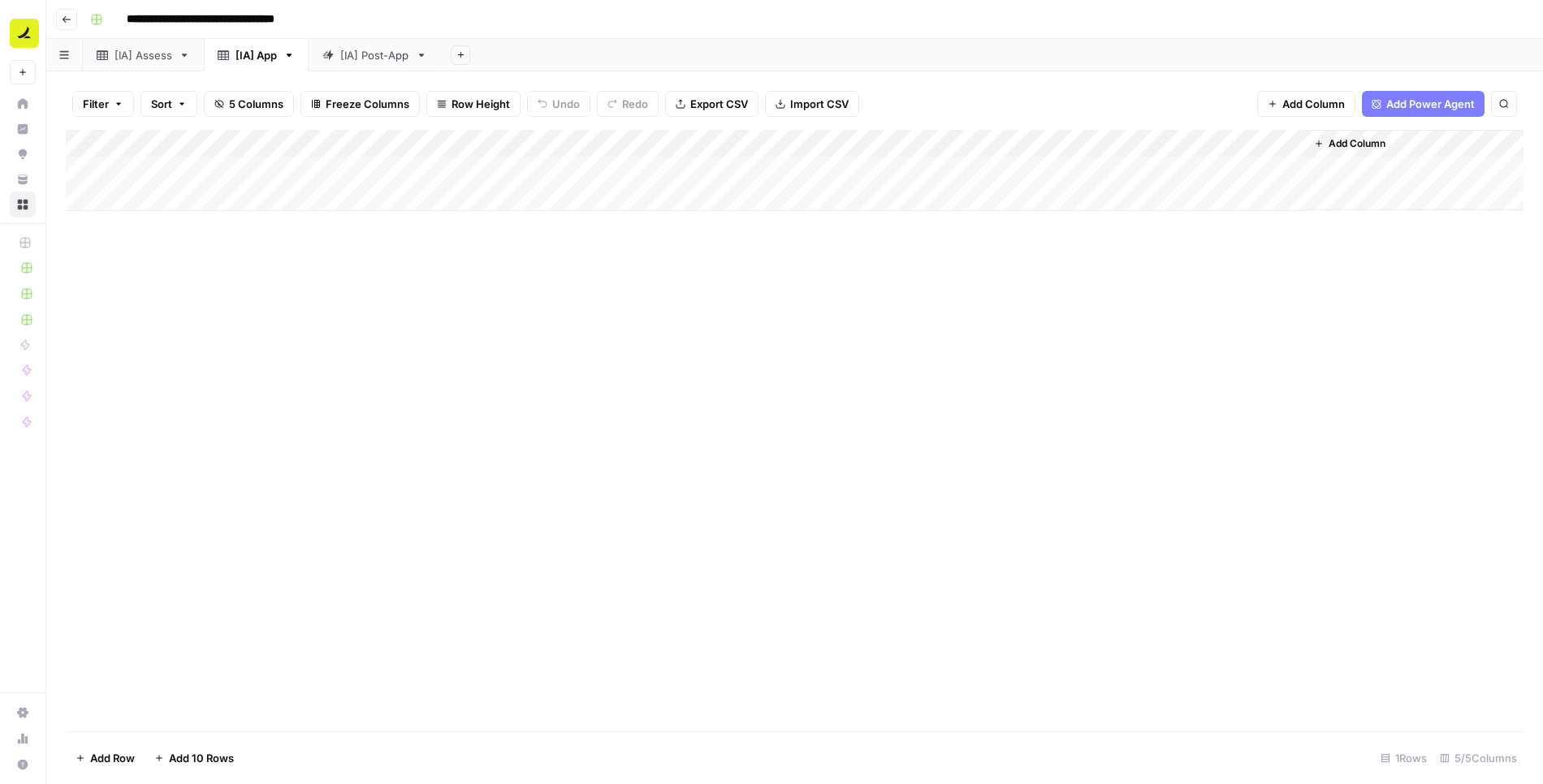
drag, startPoint x: 1202, startPoint y: 143, endPoint x: 767, endPoint y: 155, distance: 435.2
click at [767, 155] on div "Add Column" at bounding box center [795, 170] width 1458 height 81
click at [927, 137] on div "Add Column" at bounding box center [795, 170] width 1458 height 81
click at [916, 186] on input "Individual Sequence Analysis" at bounding box center [933, 182] width 165 height 16
click at [1054, 141] on div "Add Column" at bounding box center [795, 170] width 1458 height 81
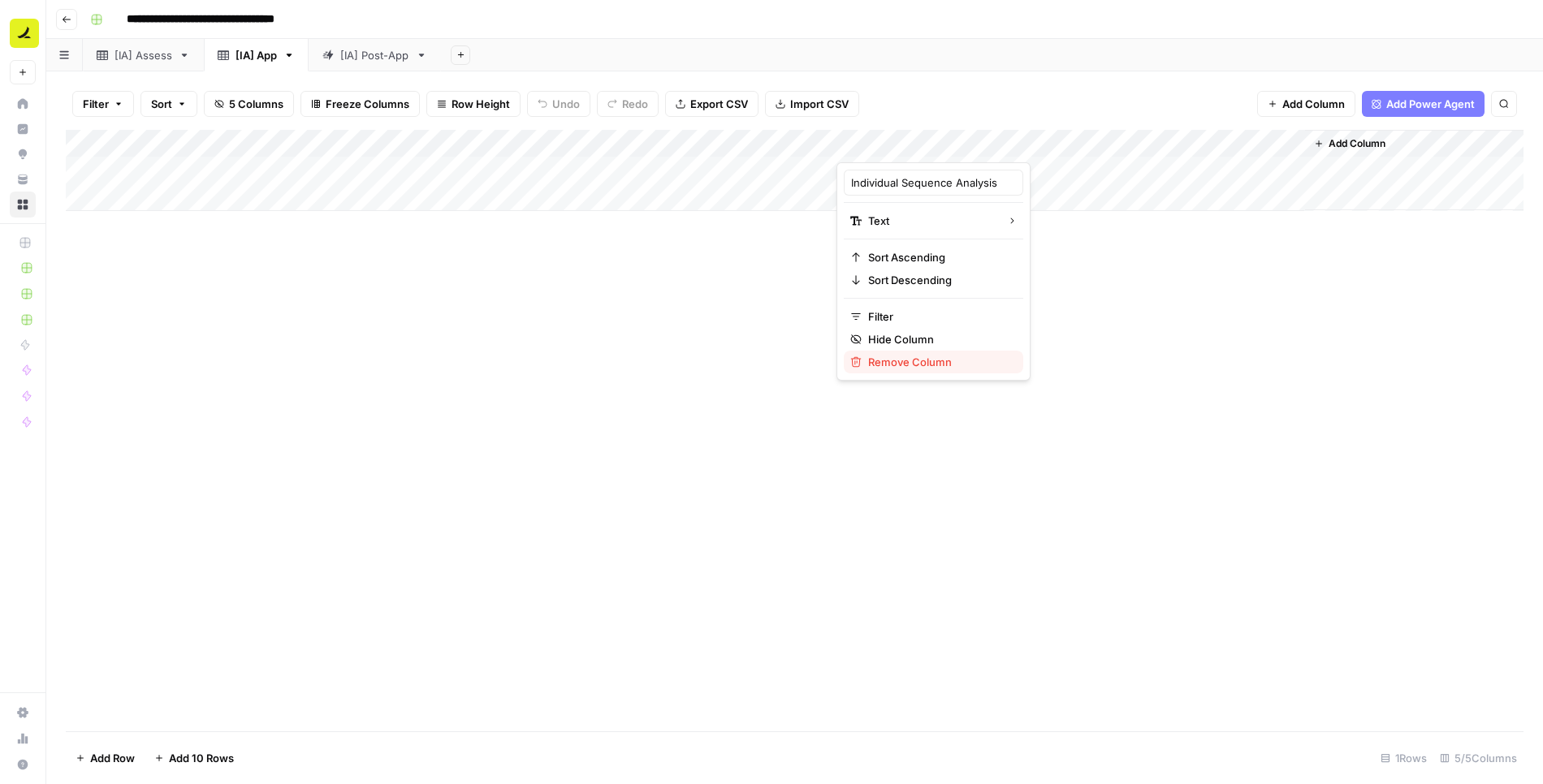
click at [879, 363] on span "Remove Column" at bounding box center [939, 362] width 142 height 16
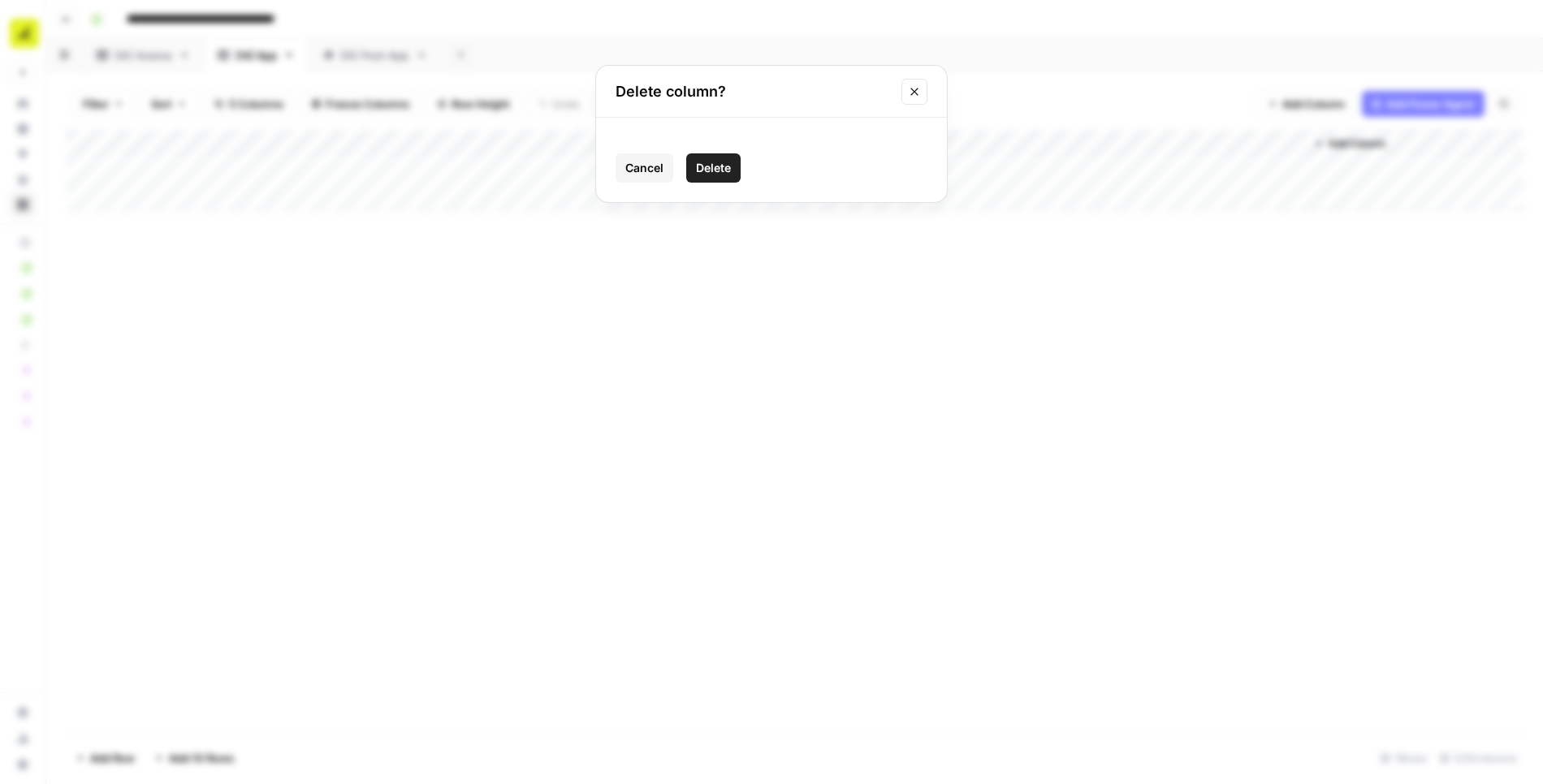
click at [718, 170] on span "Delete" at bounding box center [713, 167] width 35 height 16
click at [671, 142] on div "Add Column" at bounding box center [795, 170] width 1458 height 81
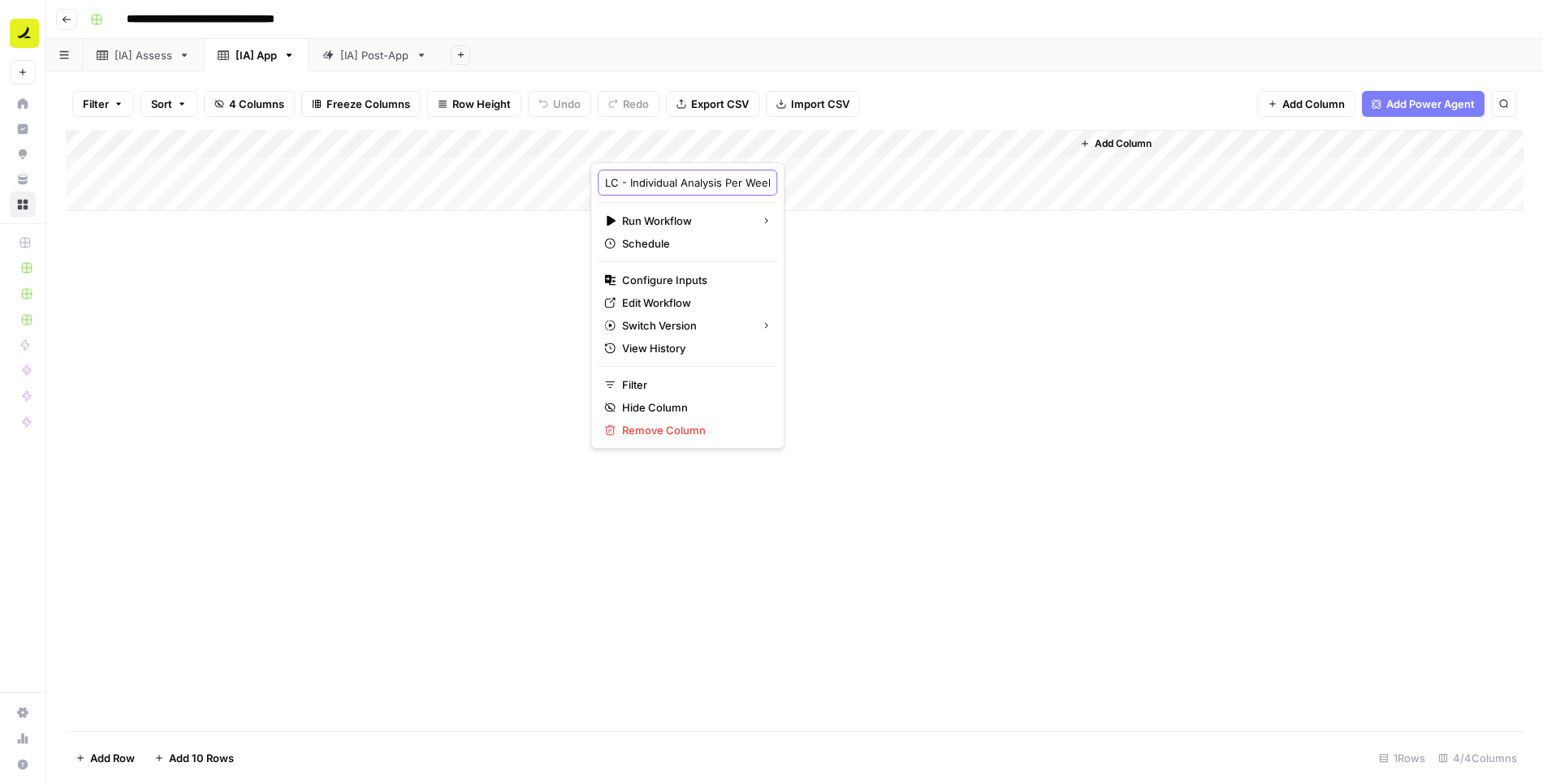
click at [674, 183] on input "LC - Individual Analysis Per Week" at bounding box center [687, 182] width 165 height 16
paste input "NRT - Post-assessment retargeting drip 2025-08-18 success "# Email Sequence Per…"
type input "NRT - Post-assessment retargeting drip 2025-08-18 success "# Email Sequence Per…"
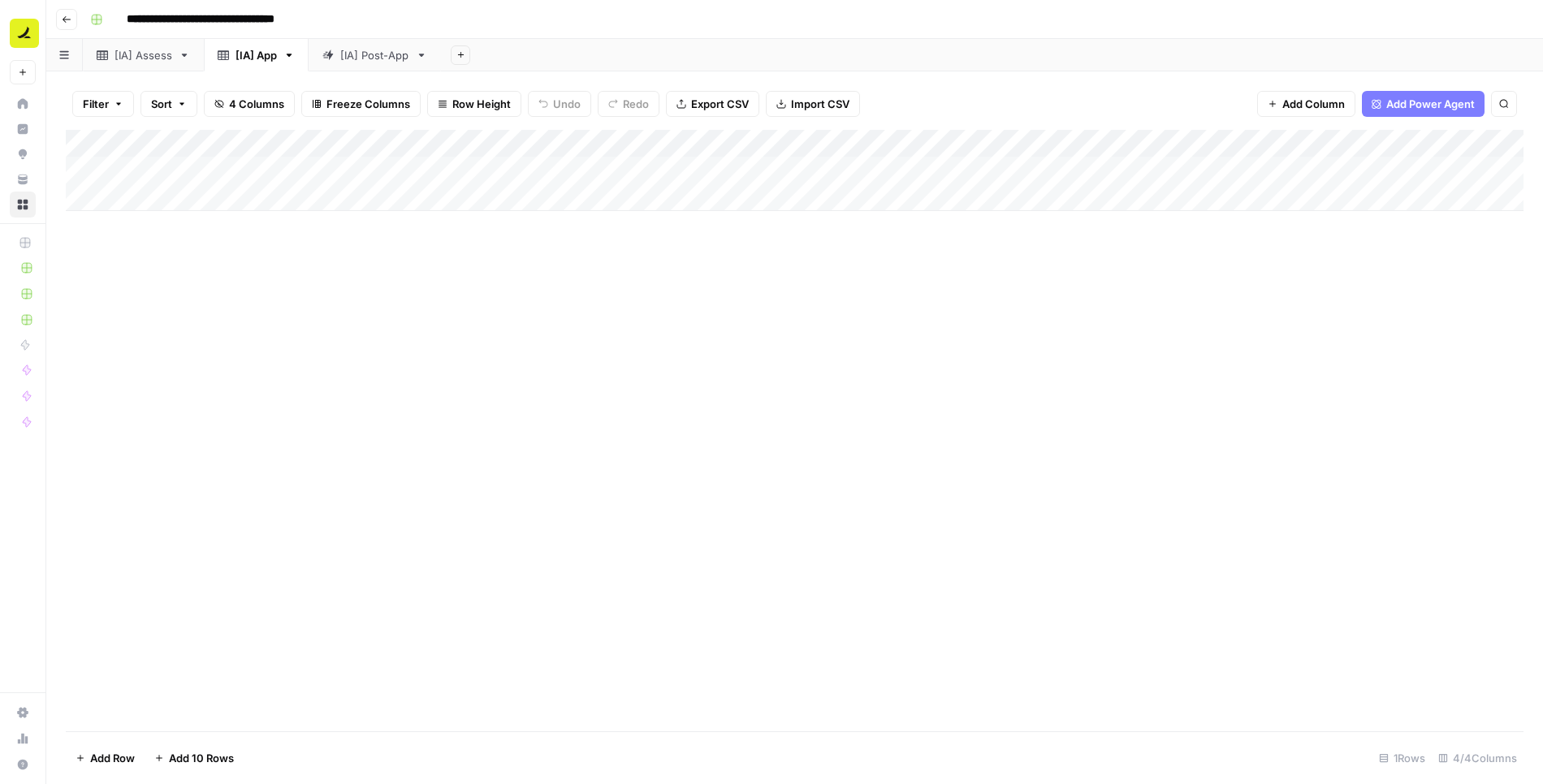
click at [701, 136] on div "Add Column" at bounding box center [795, 170] width 1458 height 81
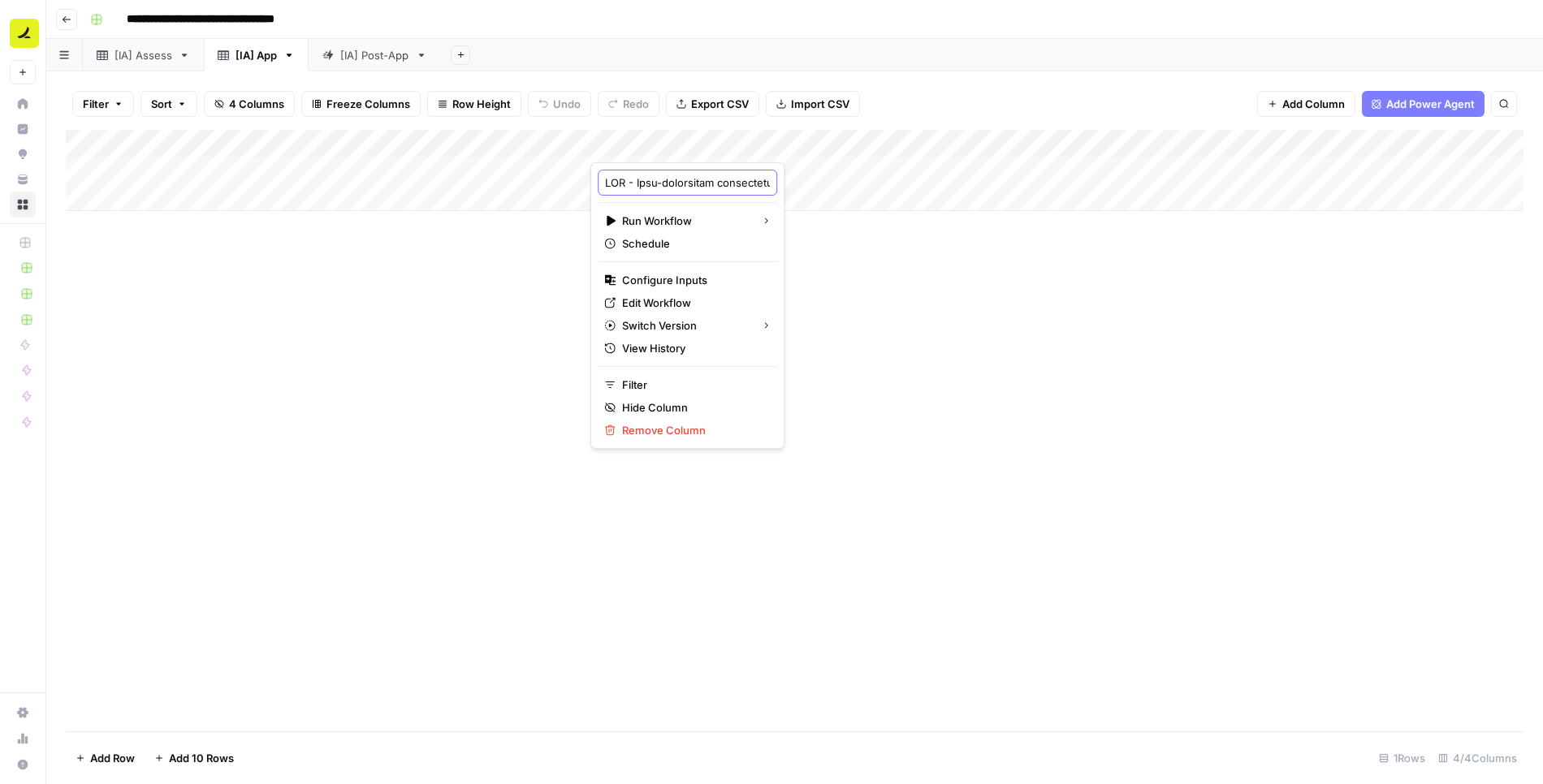
click at [661, 186] on input "text" at bounding box center [687, 182] width 165 height 16
type input "Individual Sequence Analysis"
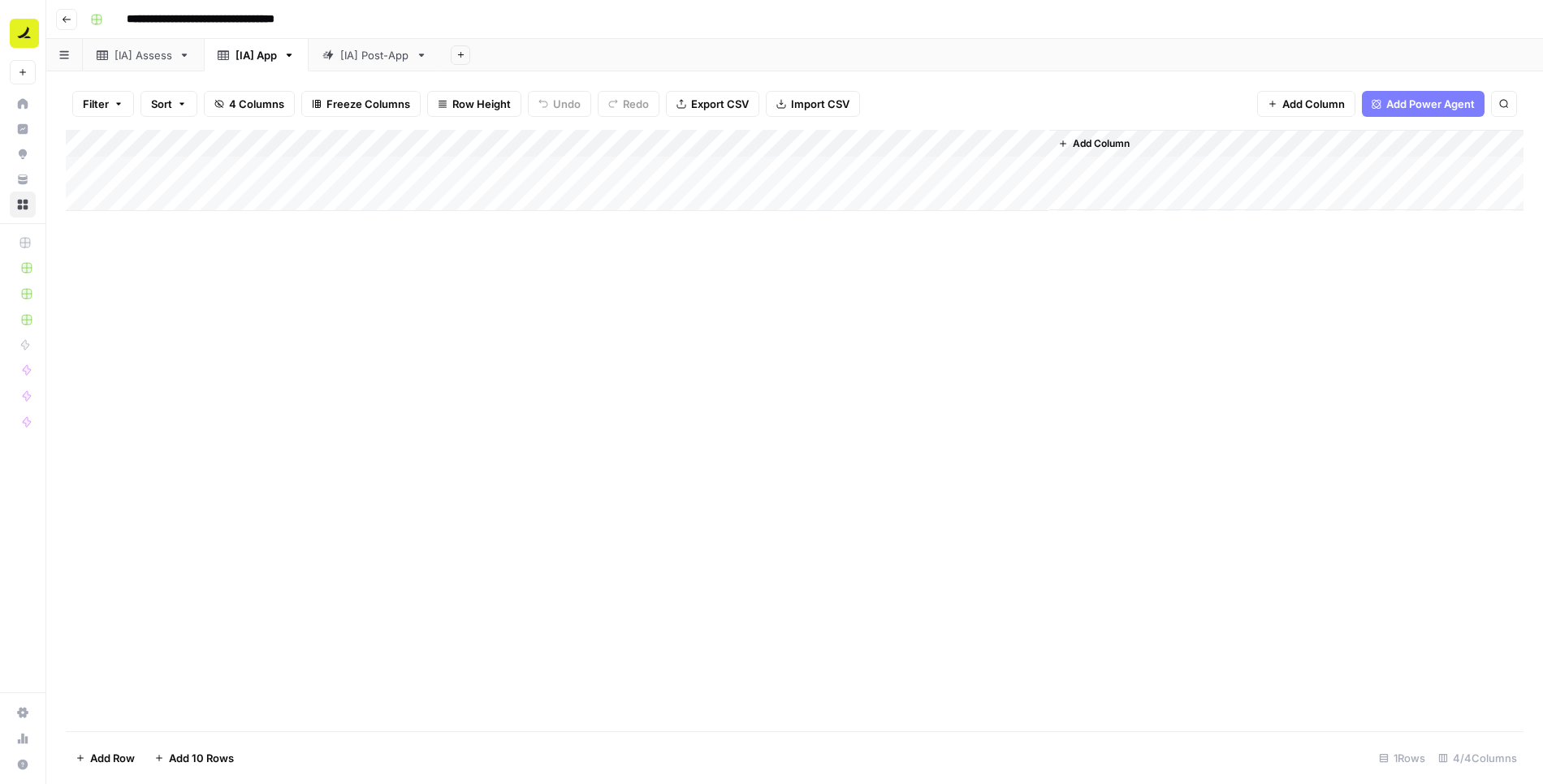
click at [720, 322] on div "Add Column" at bounding box center [795, 431] width 1458 height 601
click at [158, 61] on div "[IA] Assess" at bounding box center [143, 54] width 58 height 16
click at [1105, 140] on span "Add Column" at bounding box center [1112, 143] width 57 height 14
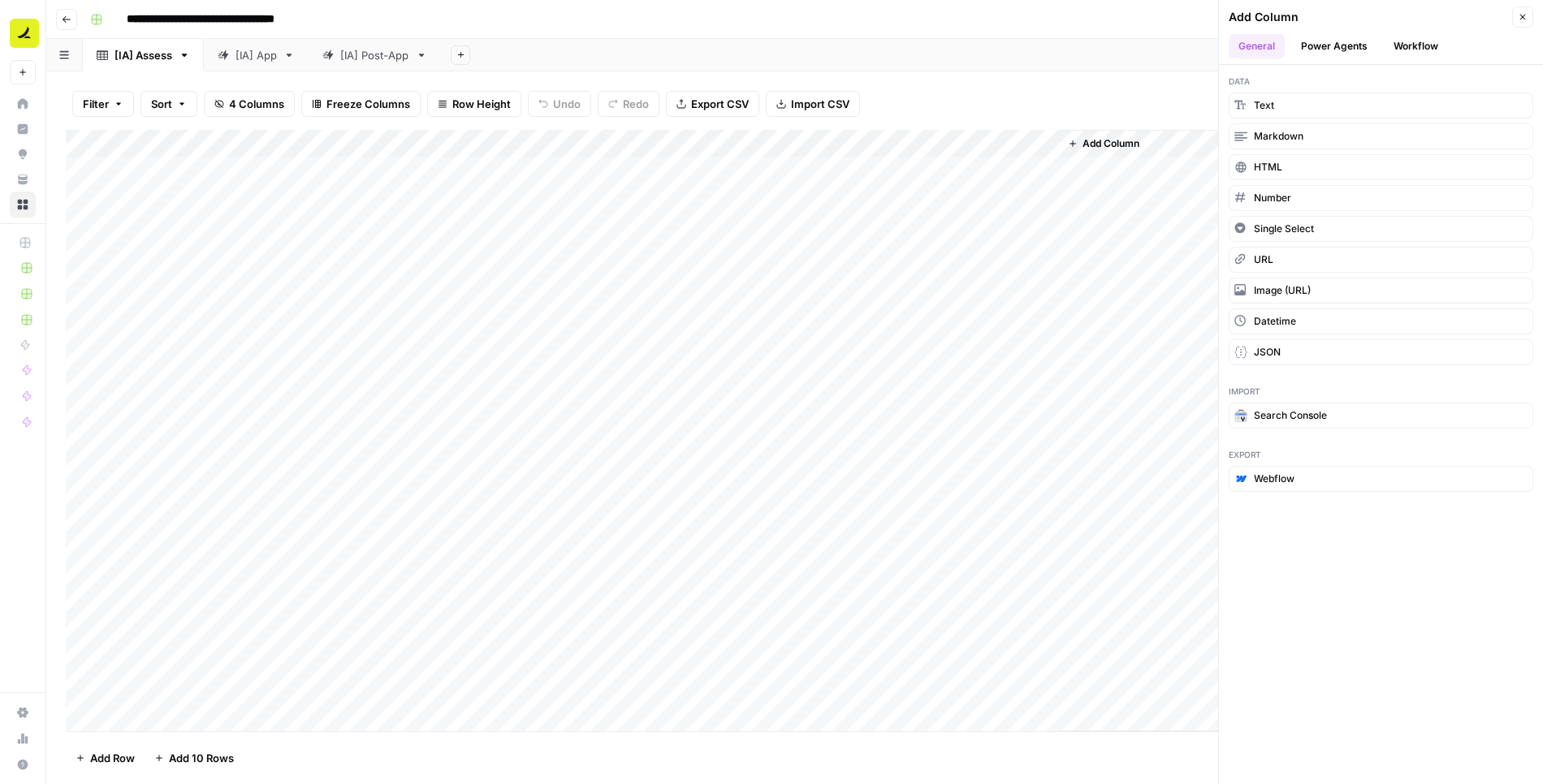
click at [1404, 49] on button "Workflow" at bounding box center [1415, 47] width 64 height 25
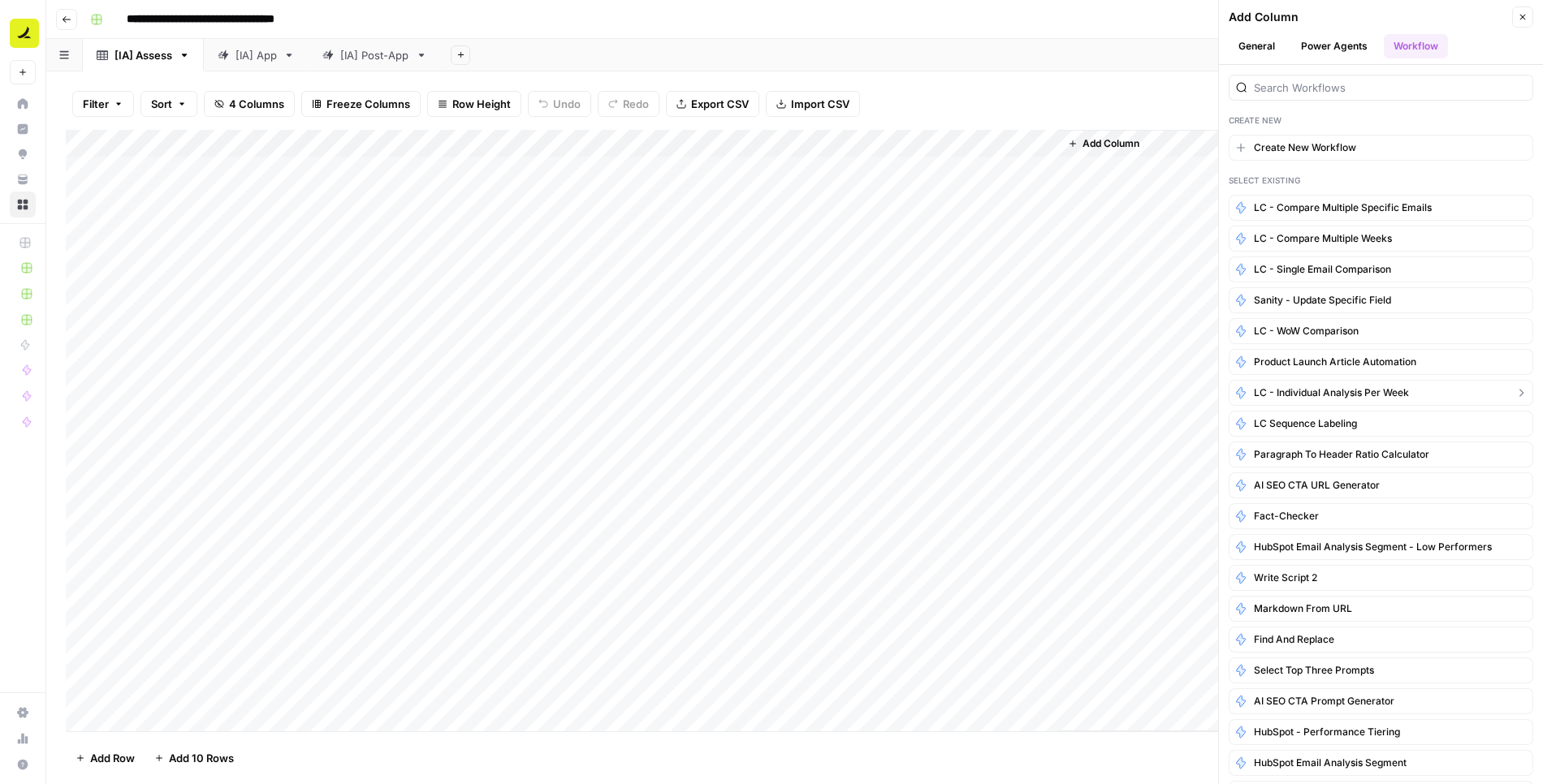
click at [1285, 385] on span "LC - Individual Analysis Per Week" at bounding box center [1332, 392] width 155 height 14
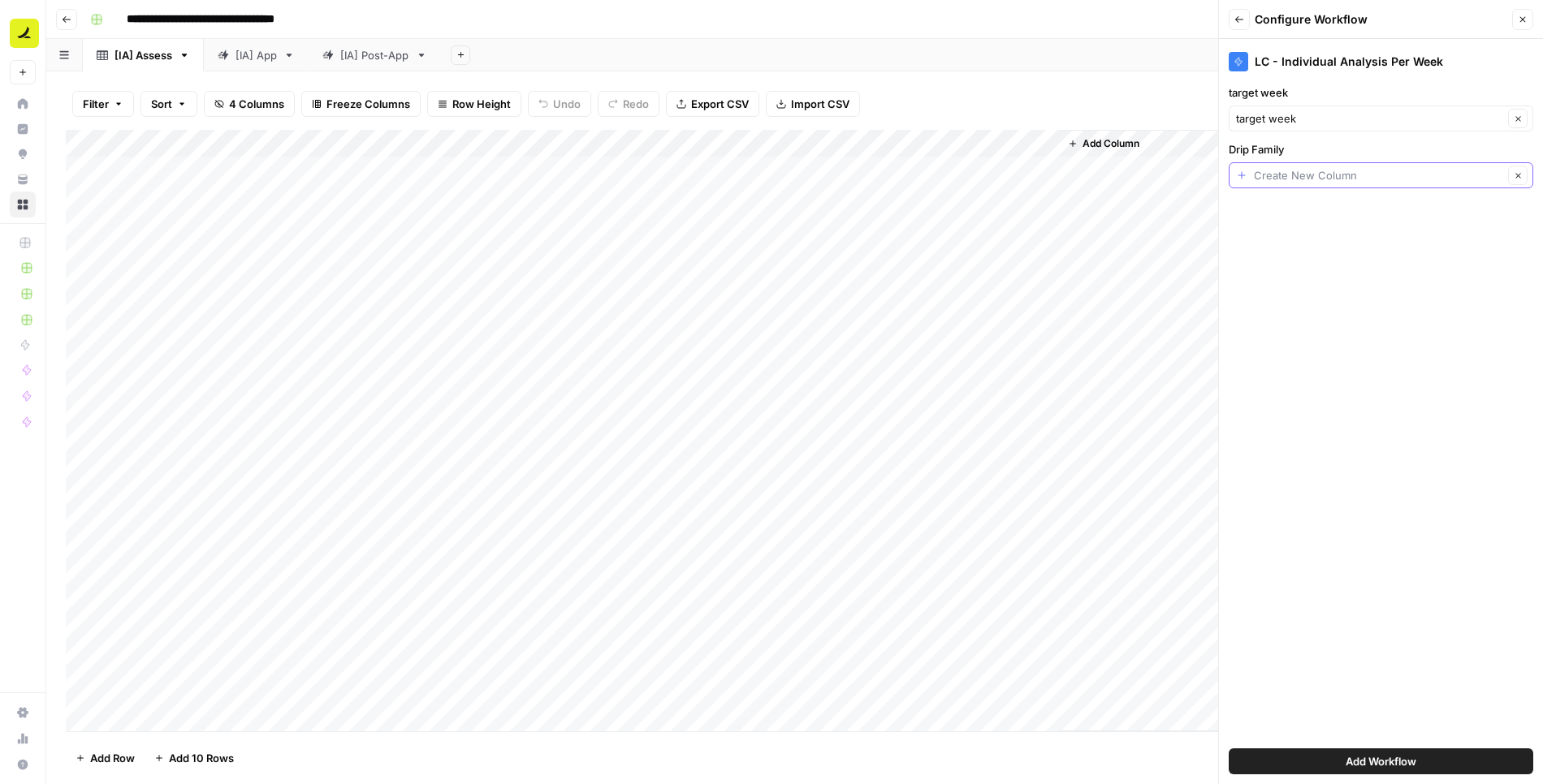
click at [1315, 173] on input "Drip Family" at bounding box center [1379, 175] width 249 height 16
click at [1278, 264] on span "Family" at bounding box center [1369, 265] width 251 height 16
type input "Family"
click at [1341, 758] on button "Add Workflow" at bounding box center [1381, 761] width 305 height 26
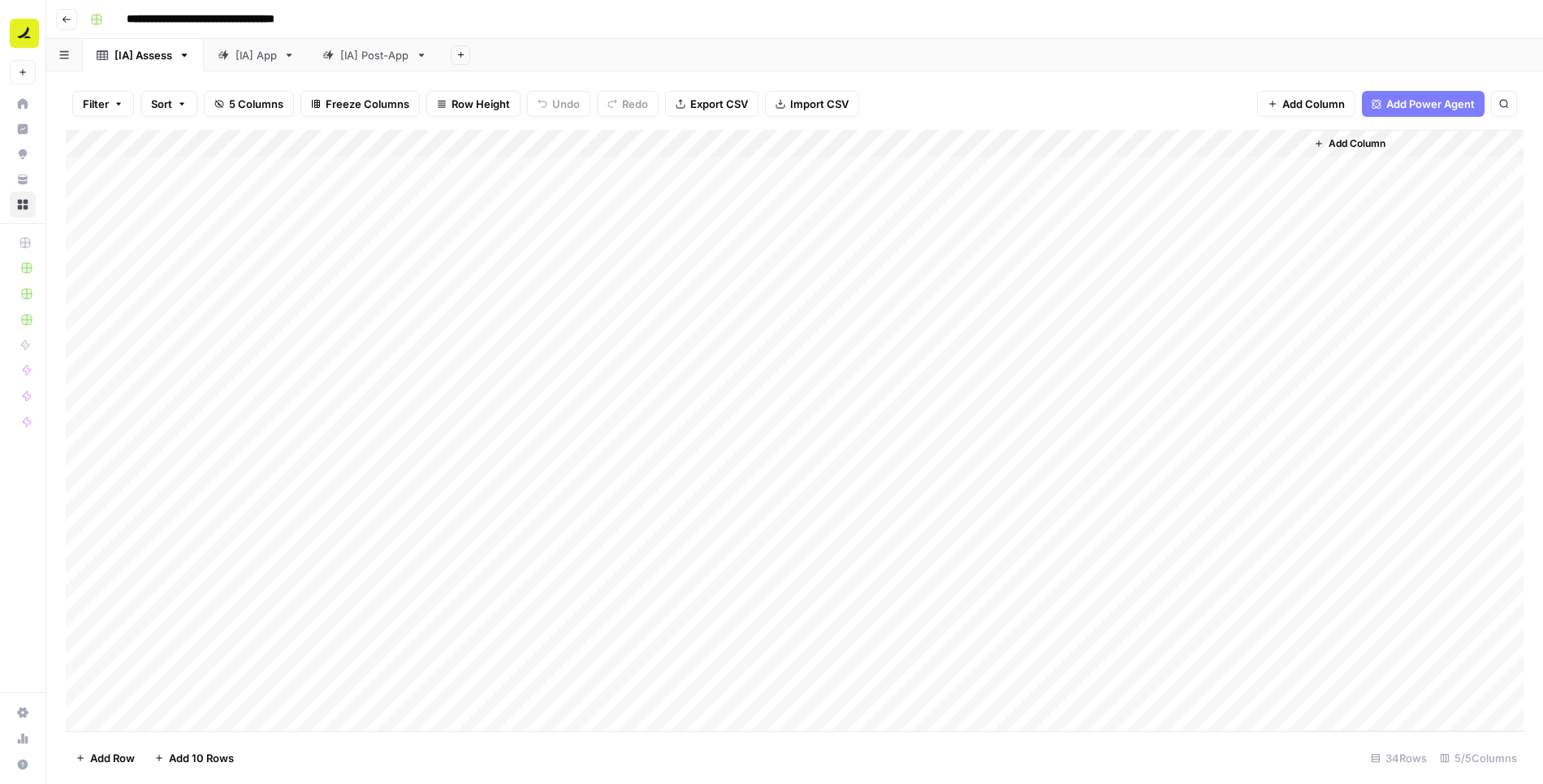
drag, startPoint x: 1212, startPoint y: 137, endPoint x: 760, endPoint y: 158, distance: 452.5
click at [760, 158] on div "Add Column" at bounding box center [795, 431] width 1458 height 602
click at [1058, 144] on div "Add Column" at bounding box center [795, 431] width 1458 height 602
click at [902, 359] on span "Remove Column" at bounding box center [939, 362] width 142 height 16
click at [718, 169] on span "Delete" at bounding box center [713, 167] width 35 height 16
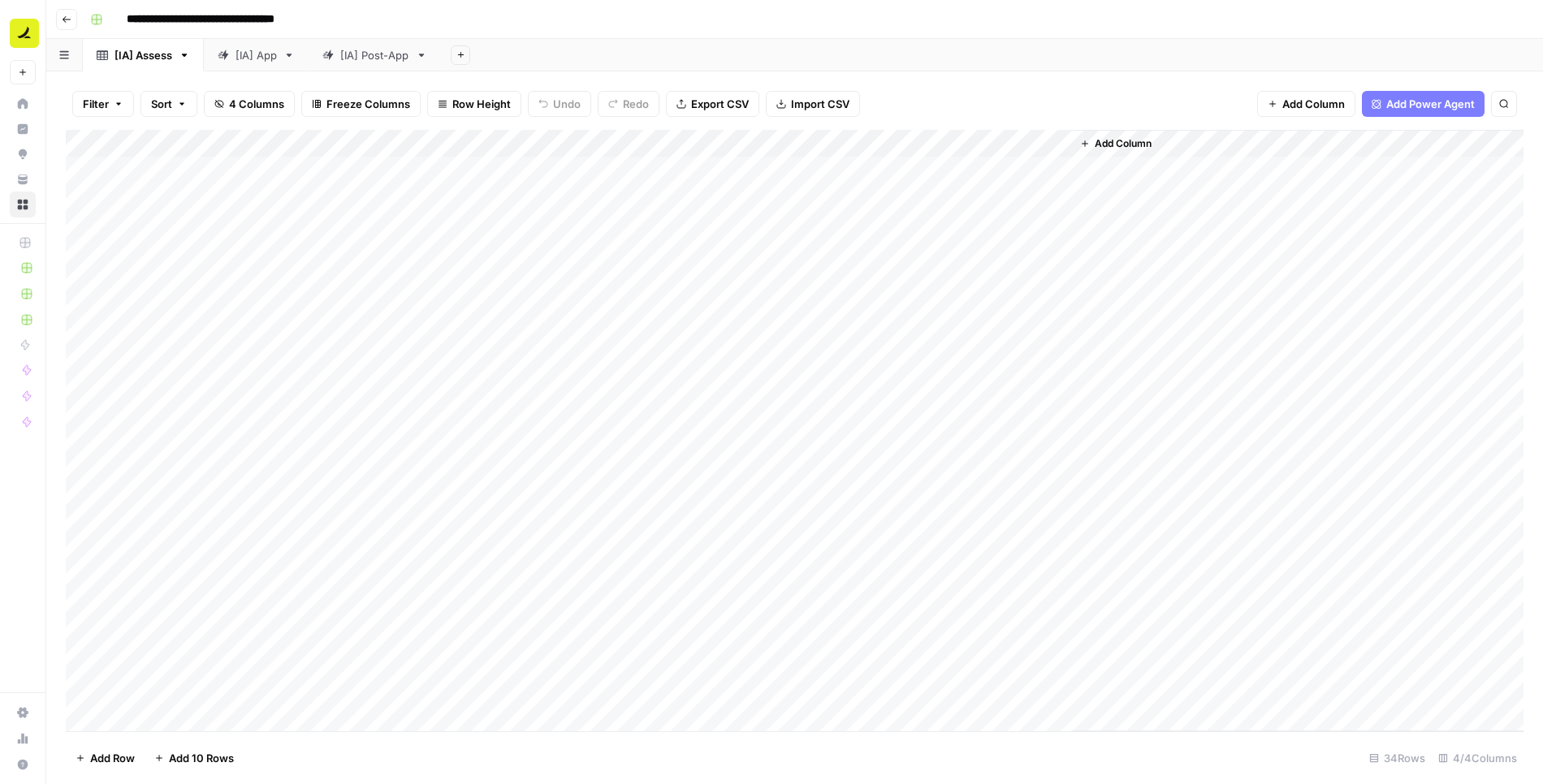
click at [693, 140] on div "Add Column" at bounding box center [795, 431] width 1458 height 602
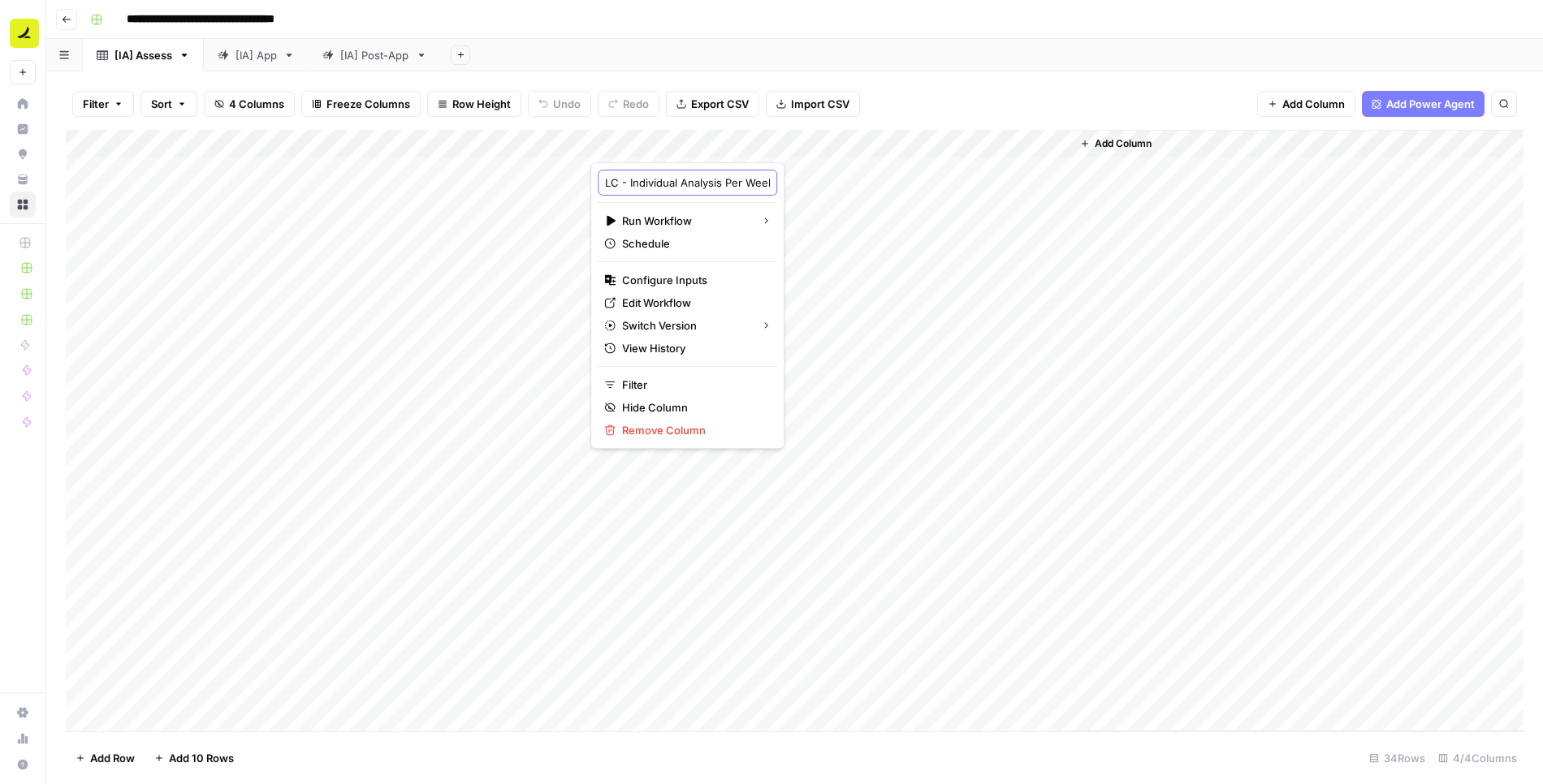
click at [674, 187] on input "LC - Individual Analysis Per Week" at bounding box center [687, 182] width 165 height 16
paste input "Individual Sequence Analysis"
type input "Individual Sequence Analysis"
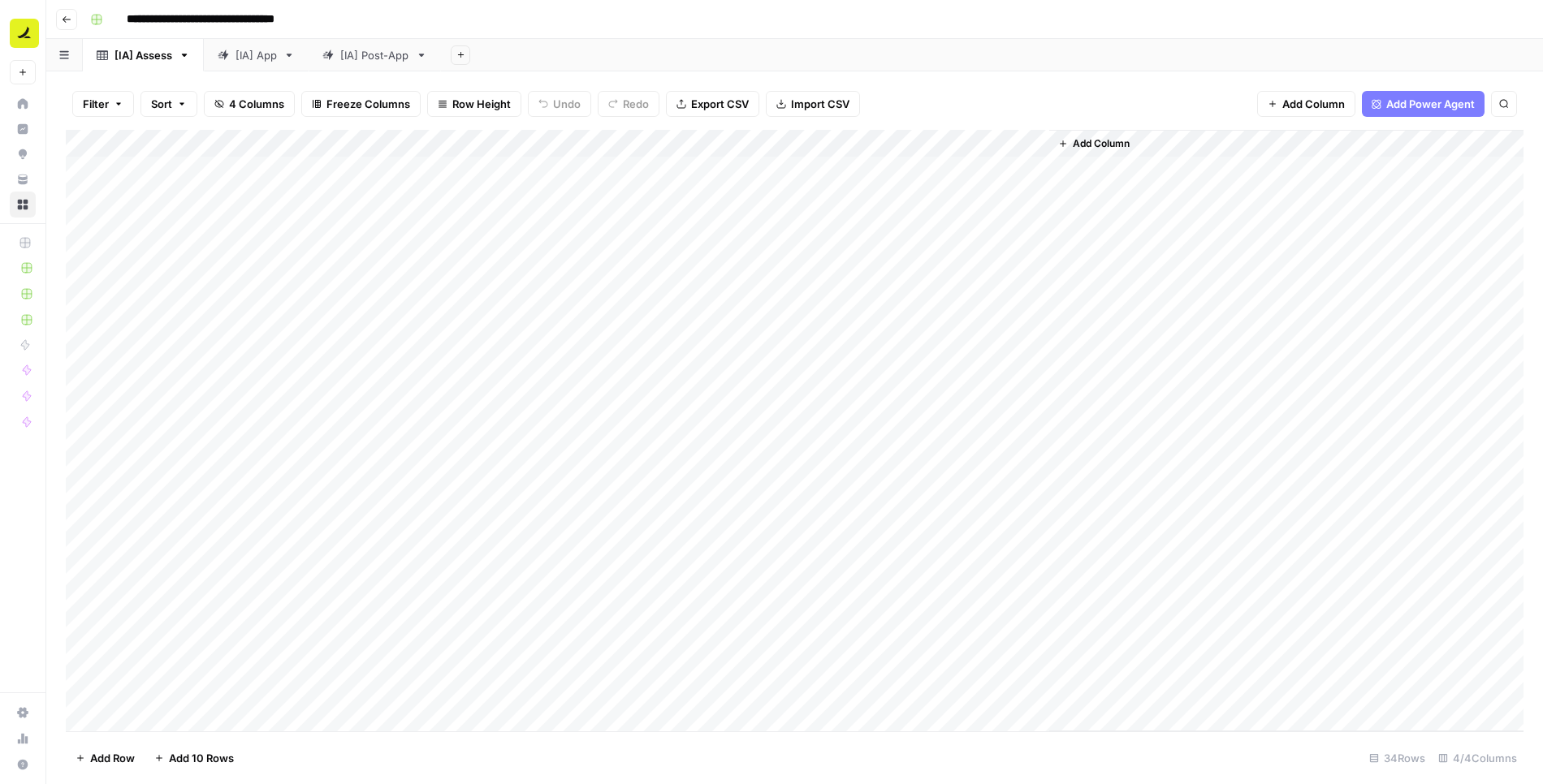
click at [941, 66] on div "Add Sheet" at bounding box center [992, 55] width 1102 height 32
click at [377, 59] on div "[IA] Post-App" at bounding box center [375, 54] width 69 height 16
click at [396, 50] on div "[IA] Post-App" at bounding box center [375, 54] width 69 height 16
click at [397, 56] on input "**********" at bounding box center [376, 55] width 71 height 21
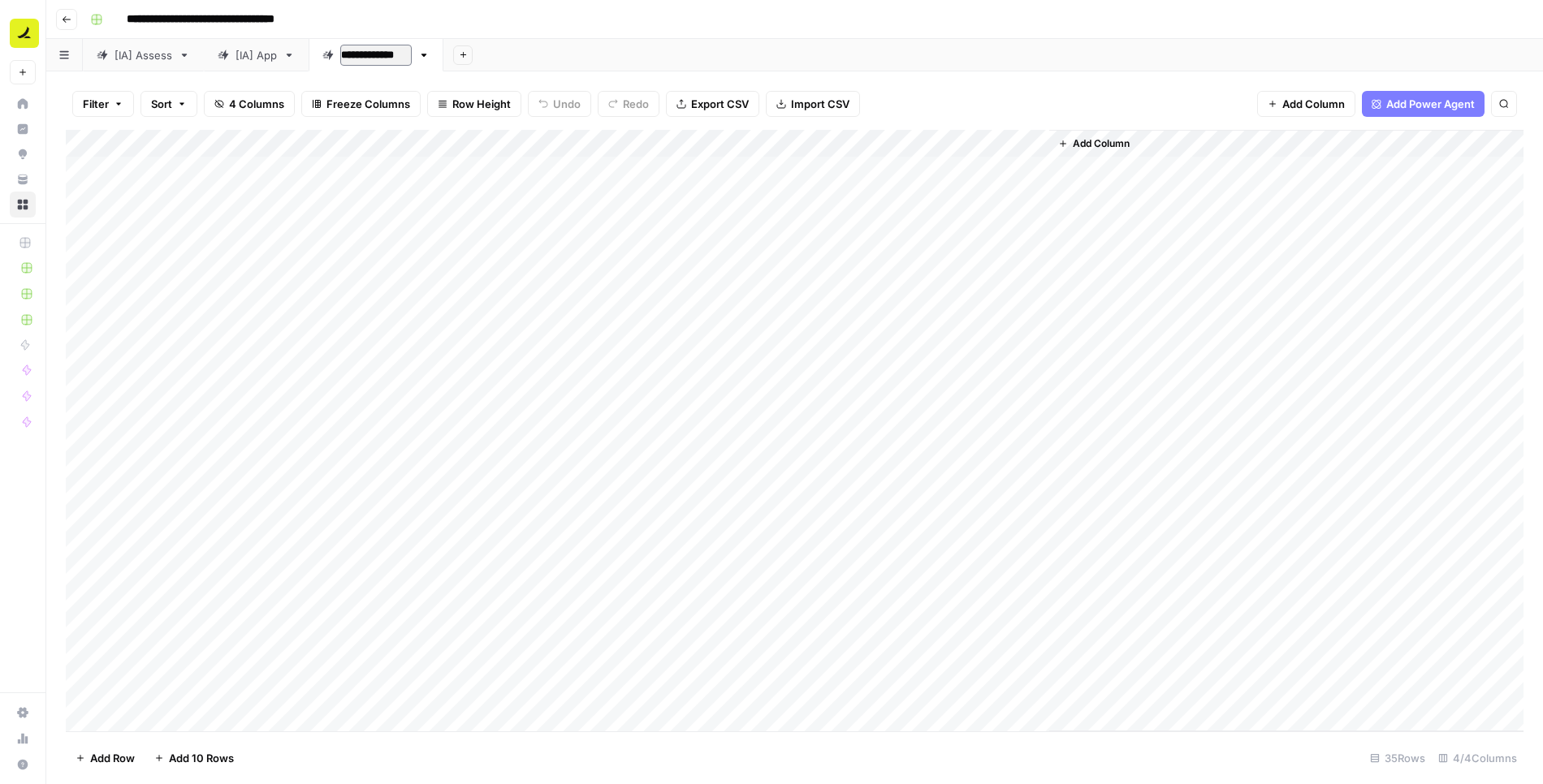
click at [397, 56] on input "**********" at bounding box center [376, 55] width 71 height 21
type input "**********"
click at [436, 57] on icon "button" at bounding box center [438, 55] width 11 height 11
click at [480, 114] on span "Duplicate Sheet" at bounding box center [502, 108] width 78 height 16
click at [532, 50] on div "[IA] Post-Assess" at bounding box center [532, 54] width 86 height 16
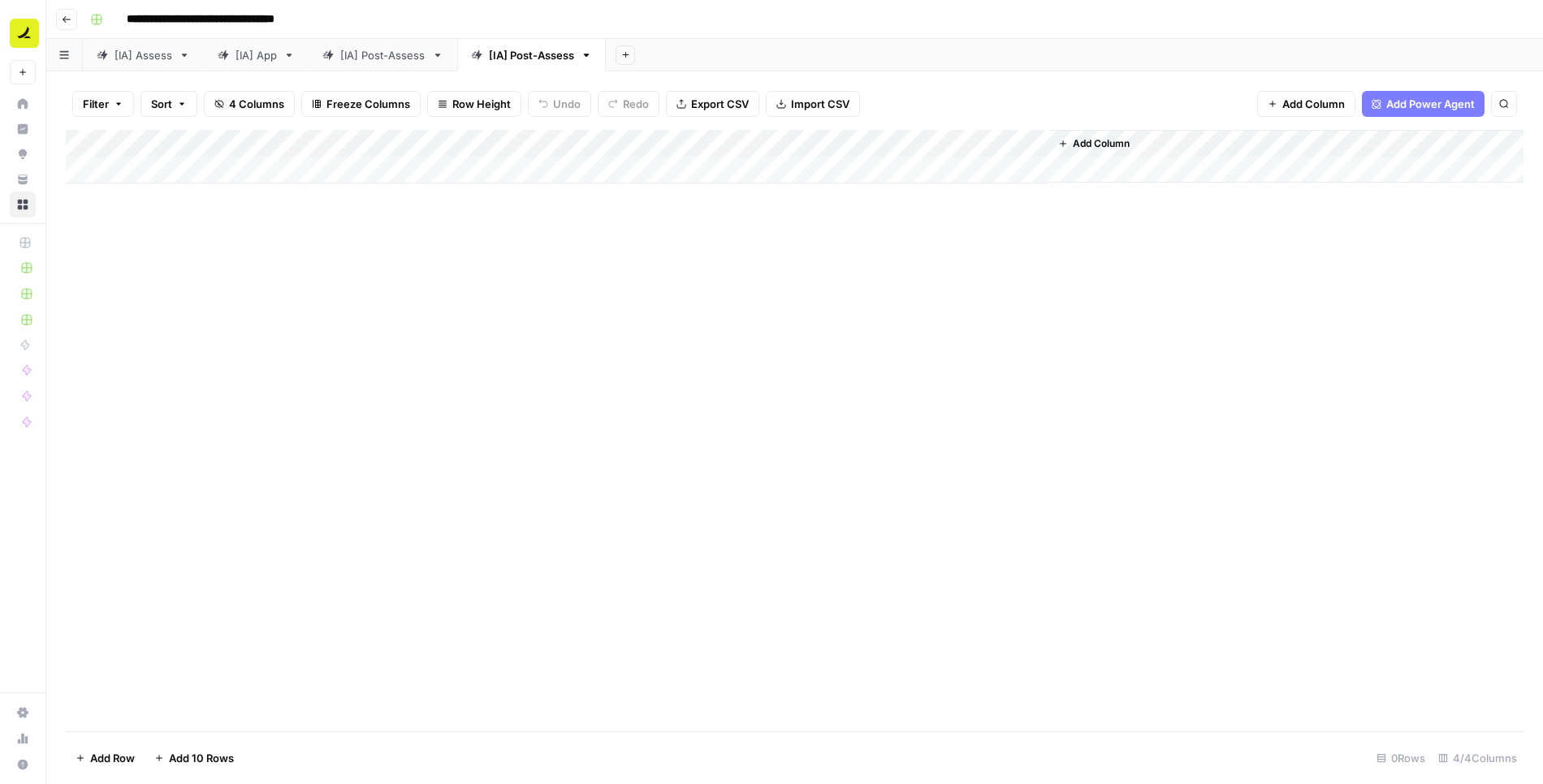
click at [532, 50] on div "[IA] Post-Assess" at bounding box center [532, 54] width 86 height 16
click at [559, 59] on input "**********" at bounding box center [532, 55] width 87 height 21
type input "**********"
click at [570, 54] on icon "button" at bounding box center [571, 54] width 6 height 3
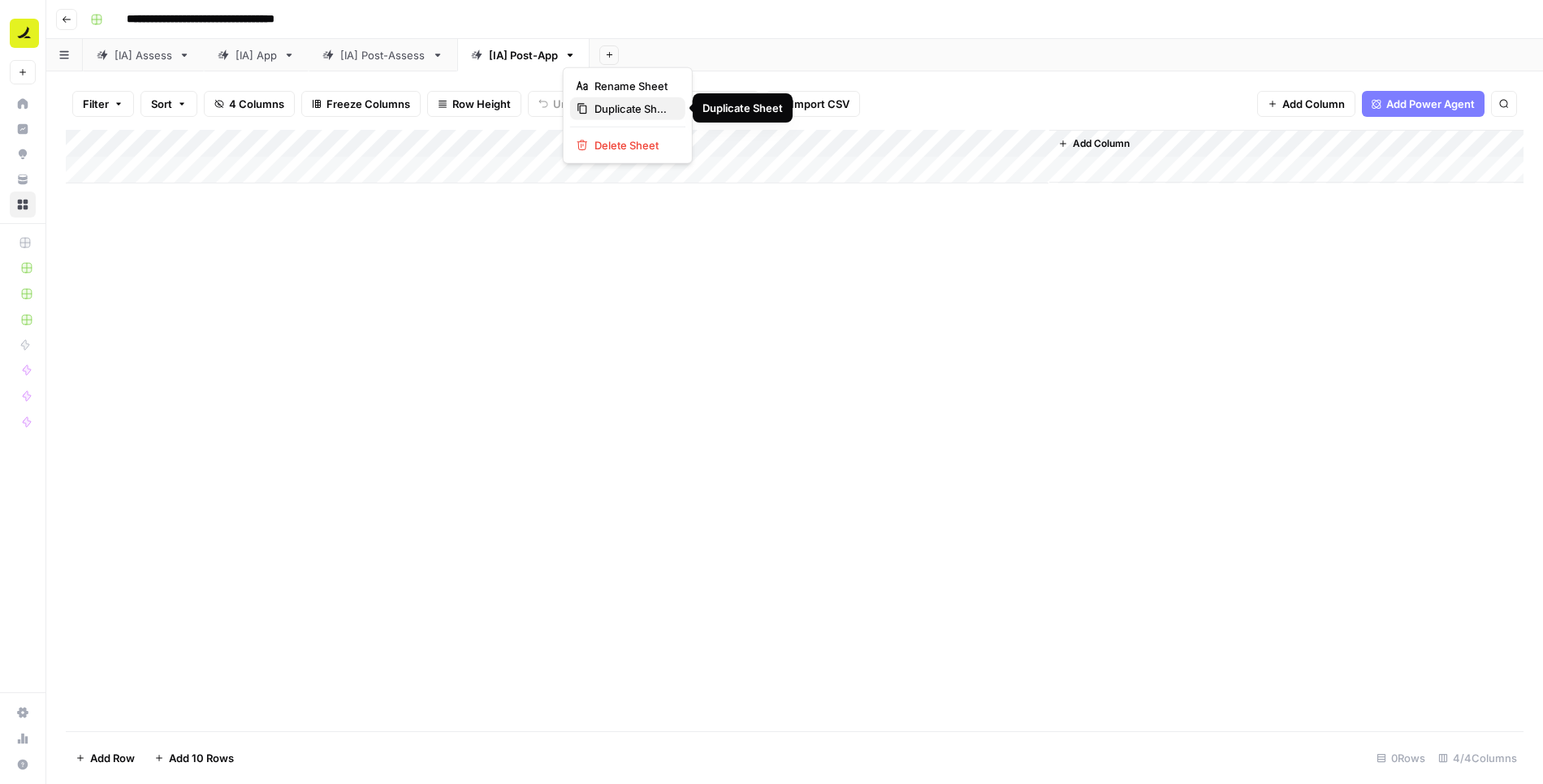
click at [613, 105] on span "Duplicate Sheet" at bounding box center [634, 108] width 78 height 16
click at [663, 55] on div "[IA] Post-App" at bounding box center [656, 54] width 69 height 16
click at [677, 55] on input "**********" at bounding box center [657, 55] width 71 height 21
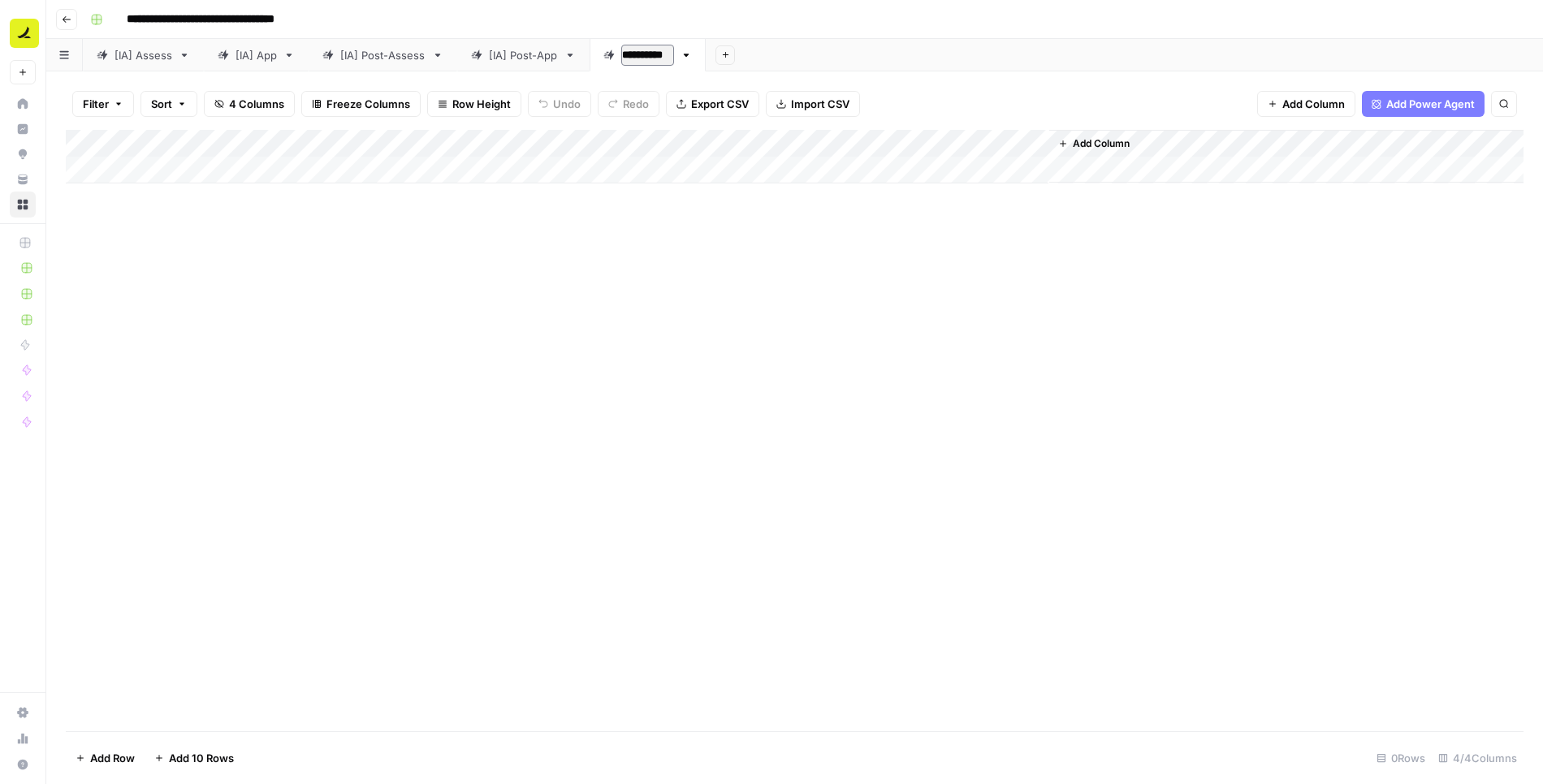
type input "**********"
click at [690, 53] on icon "button" at bounding box center [692, 54] width 6 height 3
click at [740, 103] on span "Duplicate Sheet" at bounding box center [755, 108] width 78 height 16
click at [776, 56] on div "[IA] LL/45D" at bounding box center [771, 54] width 58 height 16
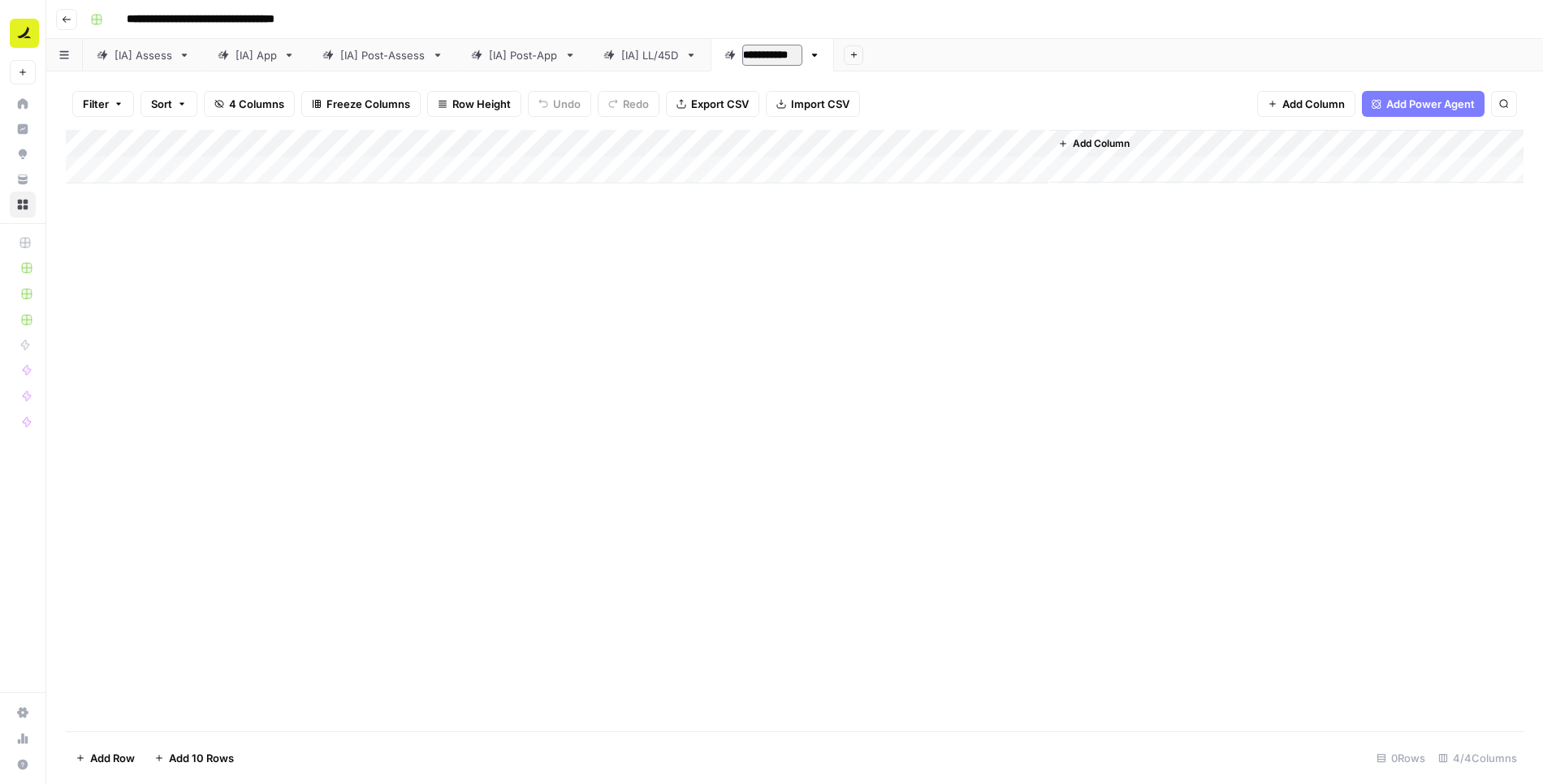
drag, startPoint x: 762, startPoint y: 54, endPoint x: 827, endPoint y: 54, distance: 65.0
click at [827, 54] on link "**********" at bounding box center [773, 55] width 124 height 32
type input "*******"
click at [961, 52] on div "Add Sheet" at bounding box center [1177, 55] width 734 height 32
click at [115, 55] on div "[IA] Assess" at bounding box center [143, 54] width 58 height 16
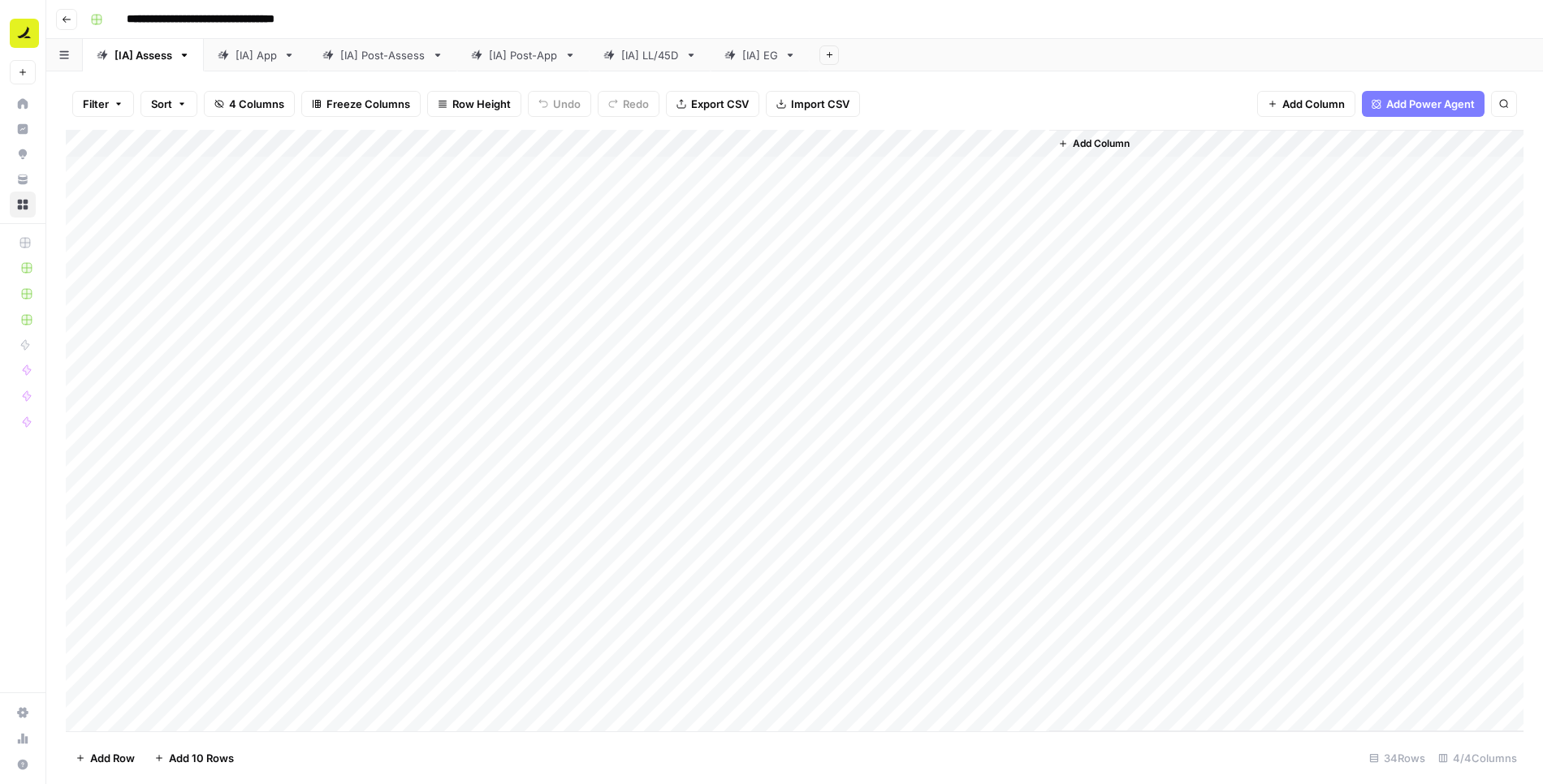
click at [257, 13] on input "**********" at bounding box center [219, 19] width 200 height 26
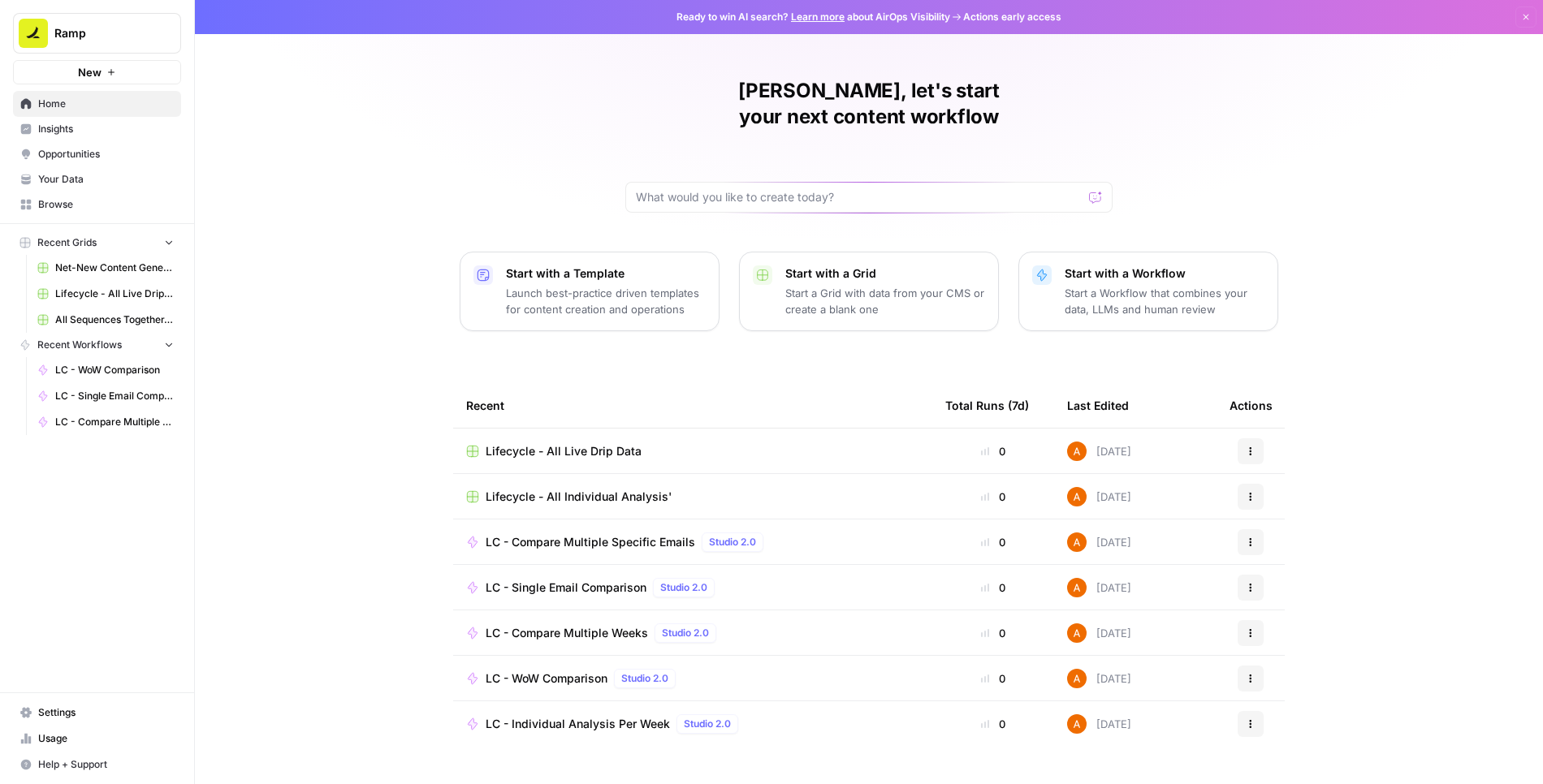
click at [551, 716] on span "LC - Individual Analysis Per Week" at bounding box center [578, 724] width 185 height 16
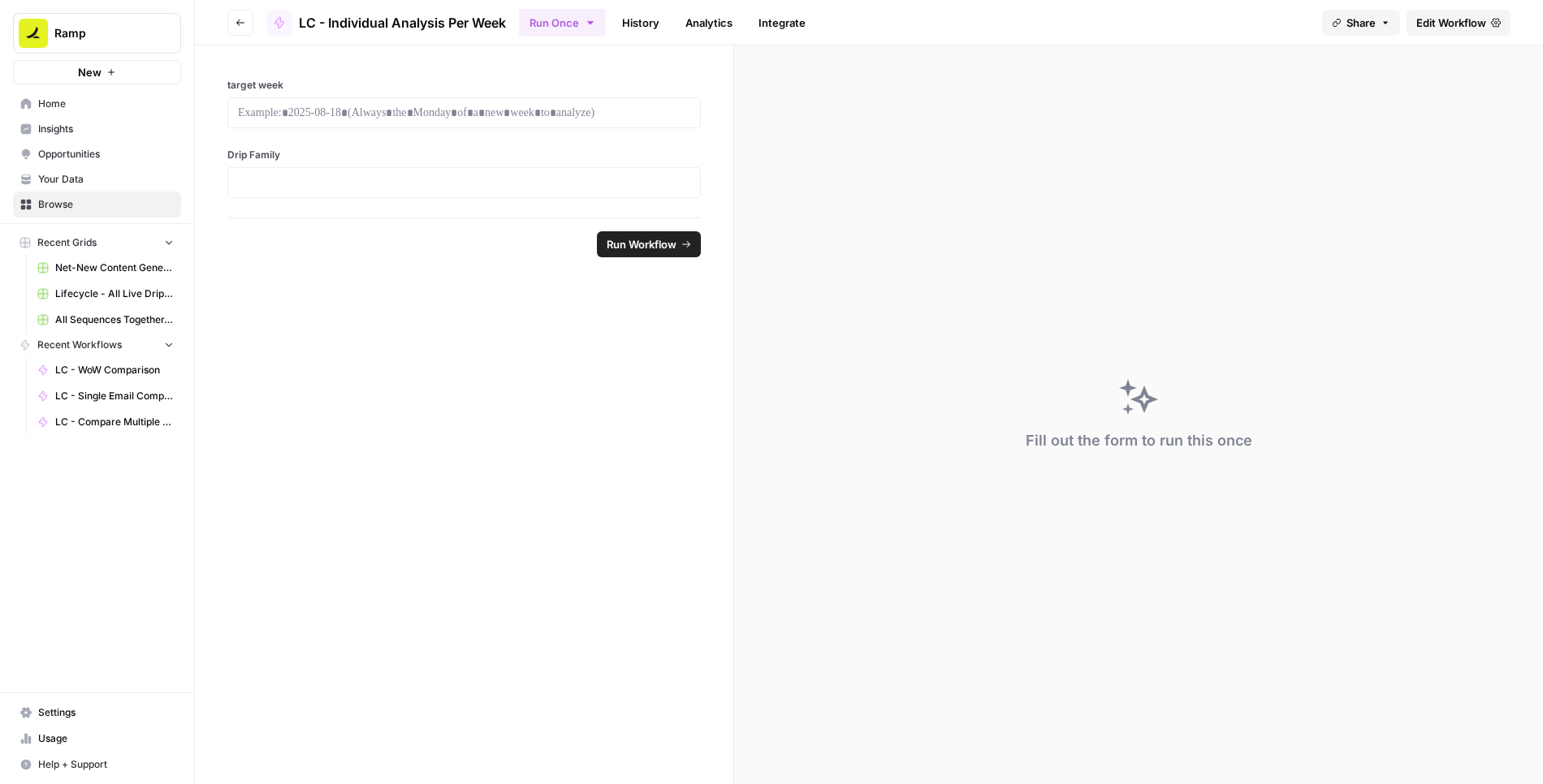
click at [1429, 27] on span "Edit Workflow" at bounding box center [1451, 22] width 69 height 16
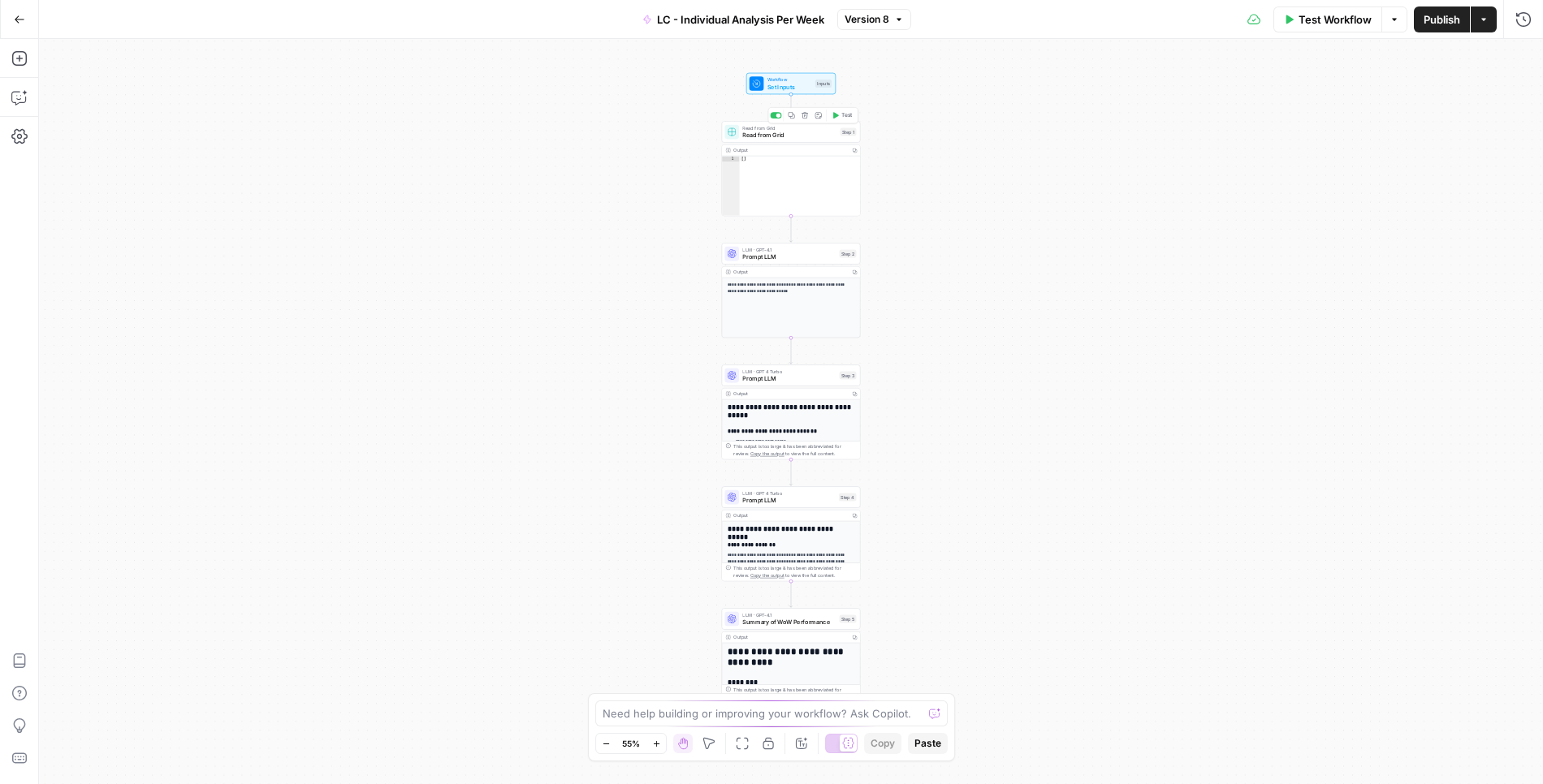
click at [788, 126] on span "Read from Grid" at bounding box center [789, 128] width 94 height 8
type input "[Live] Post-Assess"
type input "Lifecycle - All Live Drip Data"
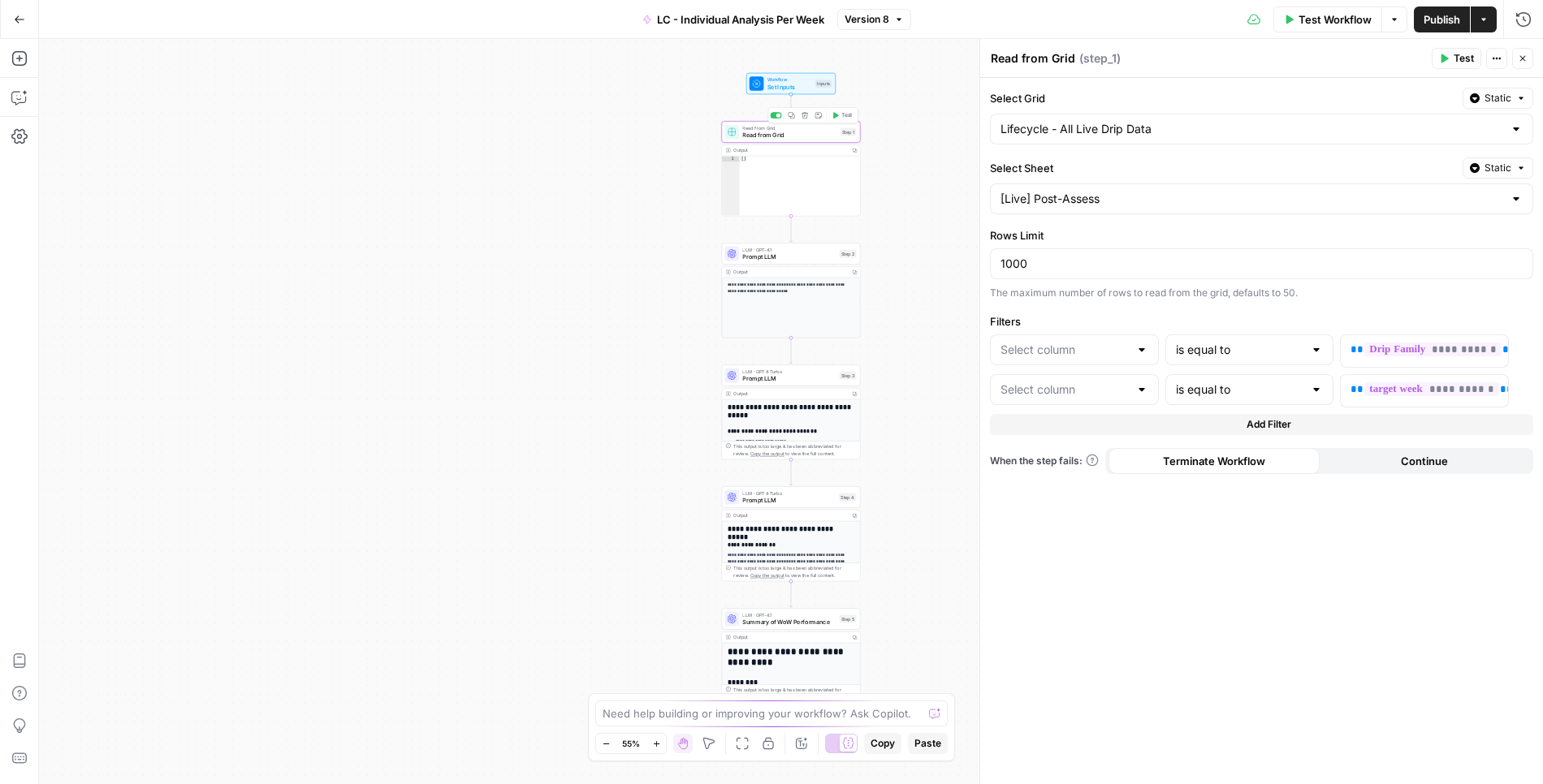
type input "Family"
type input "Email Send Week"
